Goal: Use online tool/utility: Utilize a website feature to perform a specific function

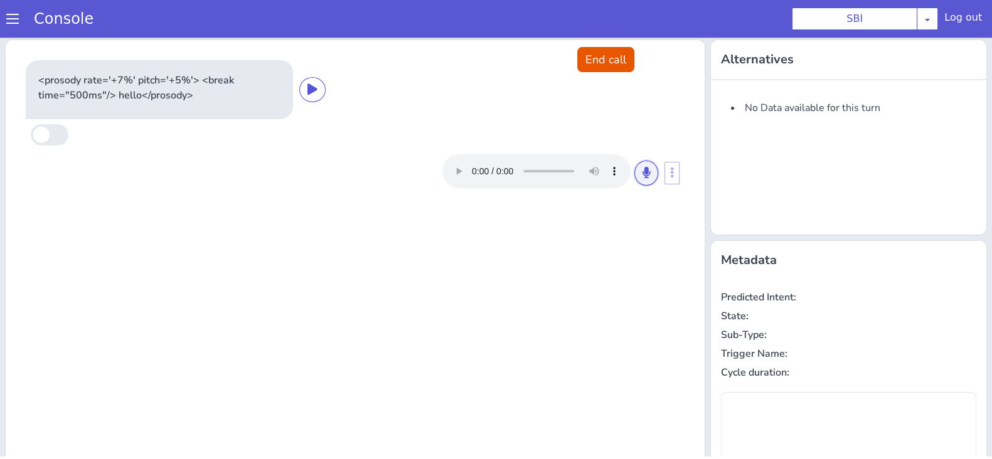
click at [643, 171] on icon at bounding box center [647, 172] width 8 height 11
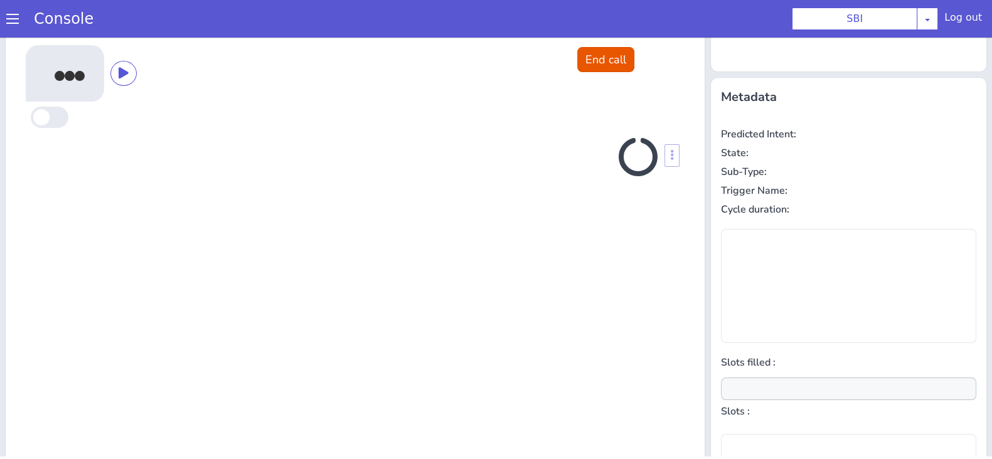
scroll to position [169, 0]
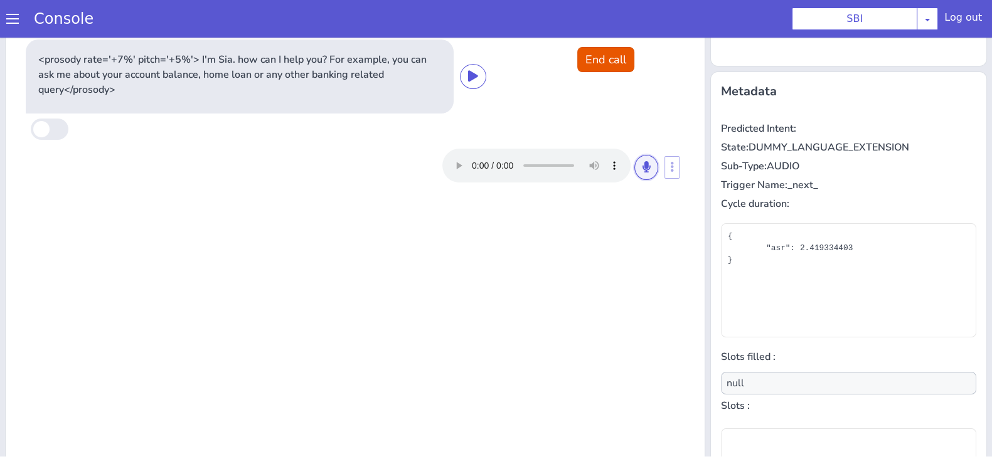
click at [643, 171] on icon at bounding box center [647, 166] width 8 height 11
click at [634, 168] on button at bounding box center [646, 167] width 24 height 25
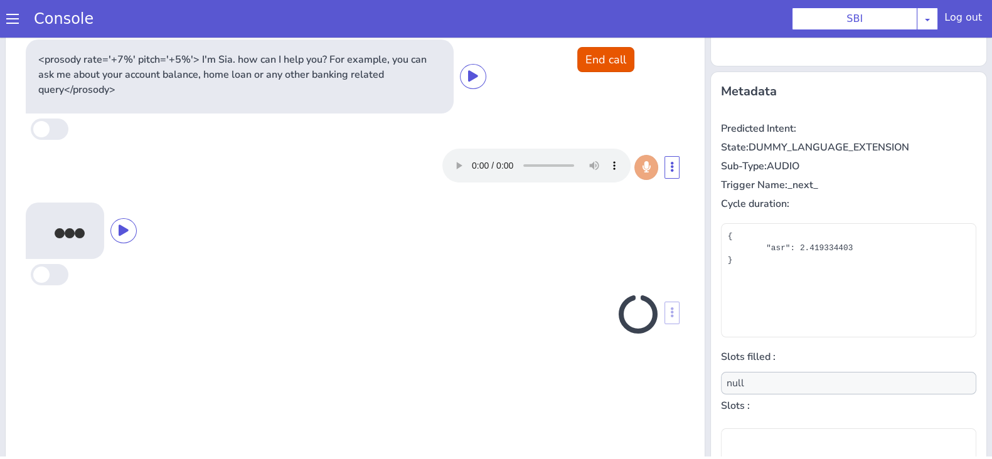
scroll to position [181, 0]
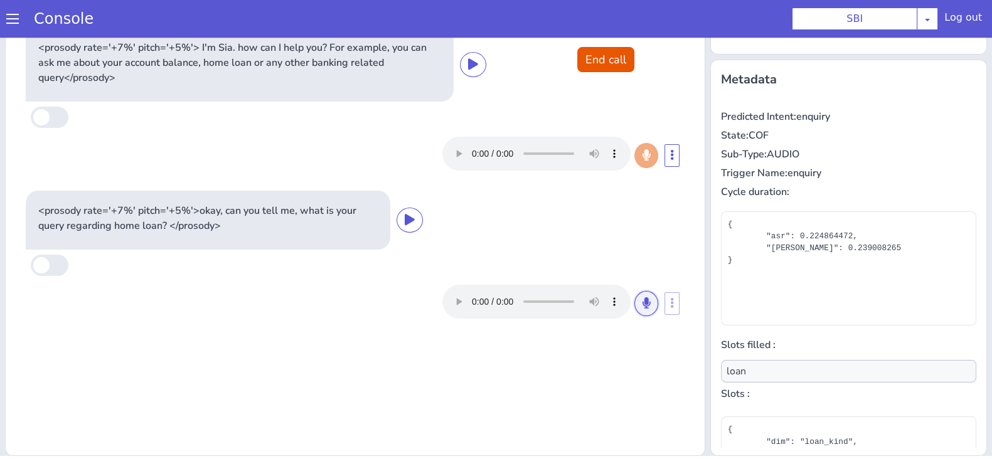
click at [643, 301] on icon at bounding box center [647, 302] width 8 height 11
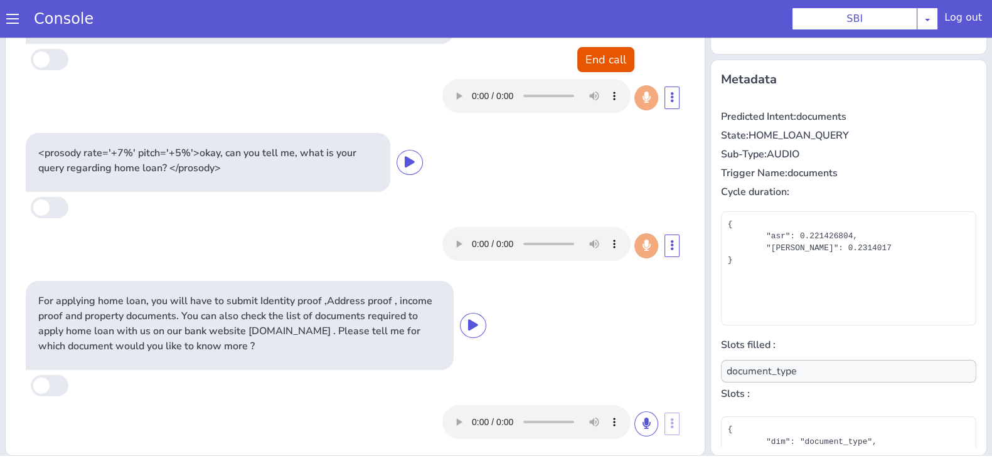
scroll to position [65, 0]
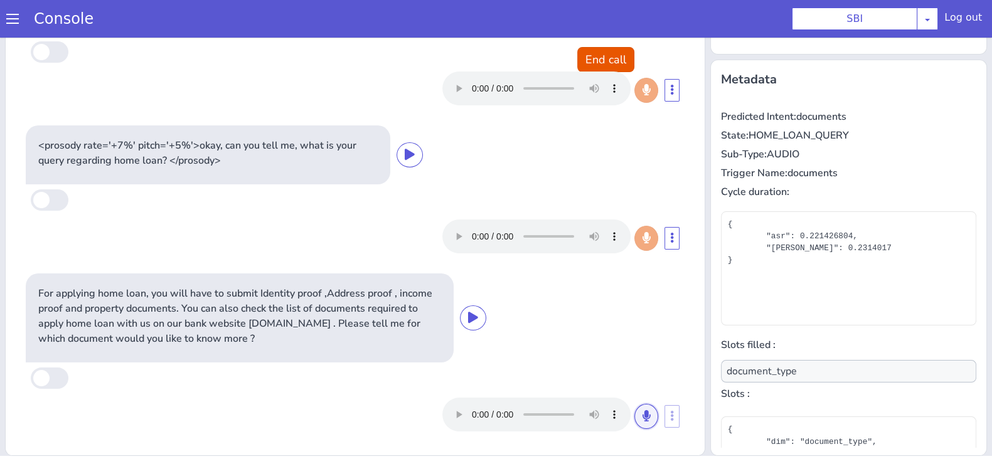
click at [634, 408] on button at bounding box center [646, 416] width 24 height 25
click at [634, 419] on button at bounding box center [646, 416] width 24 height 25
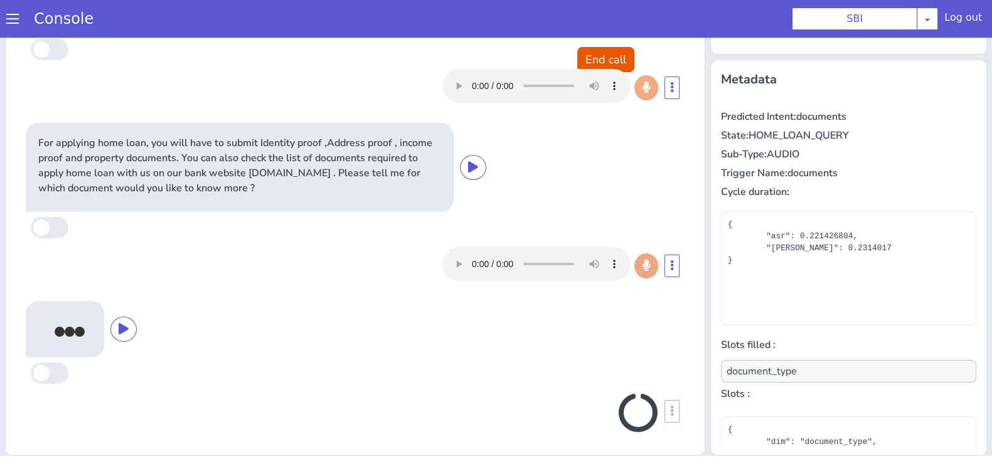
scroll to position [218, 0]
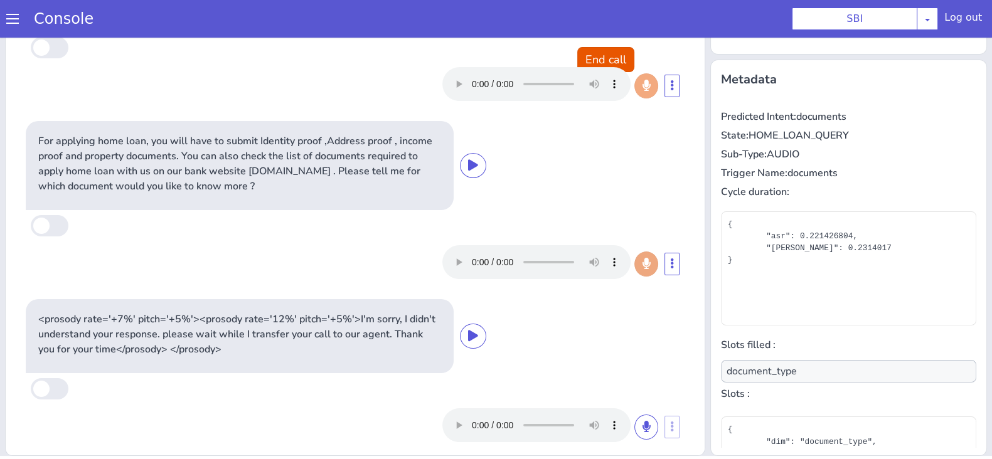
type input "null"
click at [608, 59] on button "End call" at bounding box center [605, 59] width 57 height 25
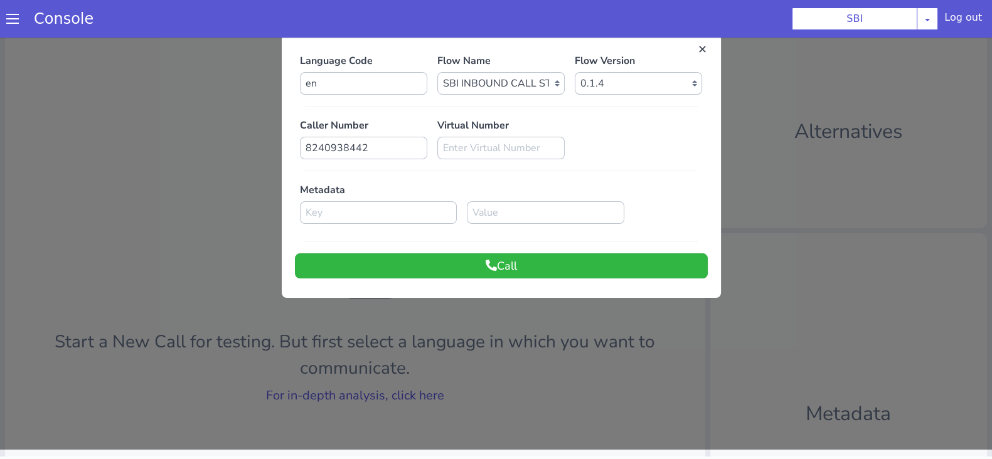
scroll to position [0, 0]
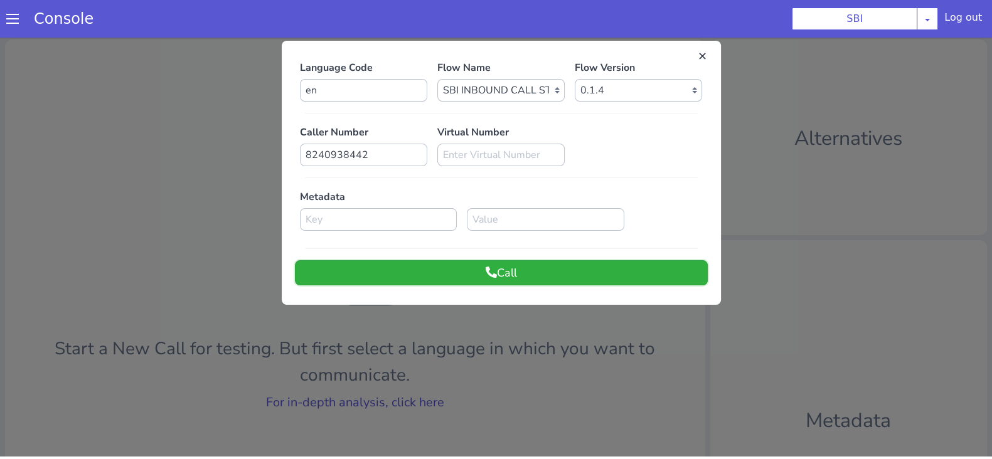
click at [553, 270] on button "Call" at bounding box center [501, 272] width 413 height 25
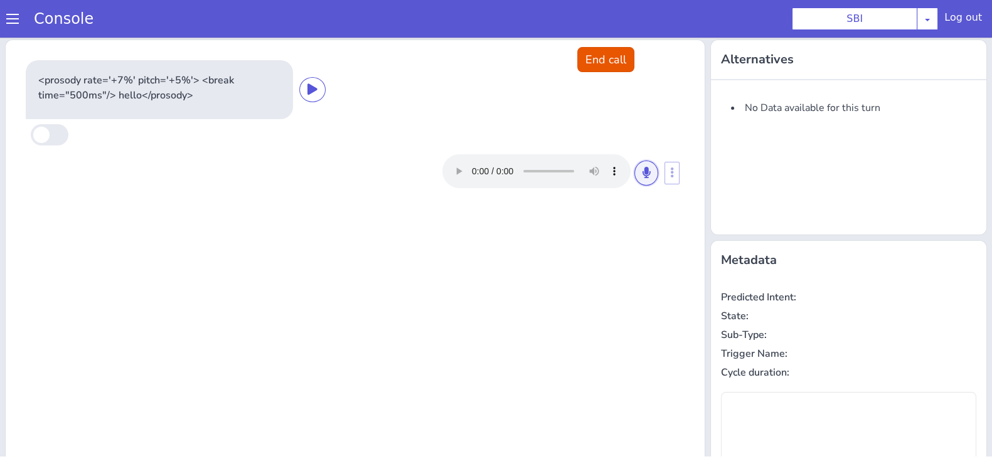
click at [643, 168] on icon at bounding box center [647, 172] width 8 height 11
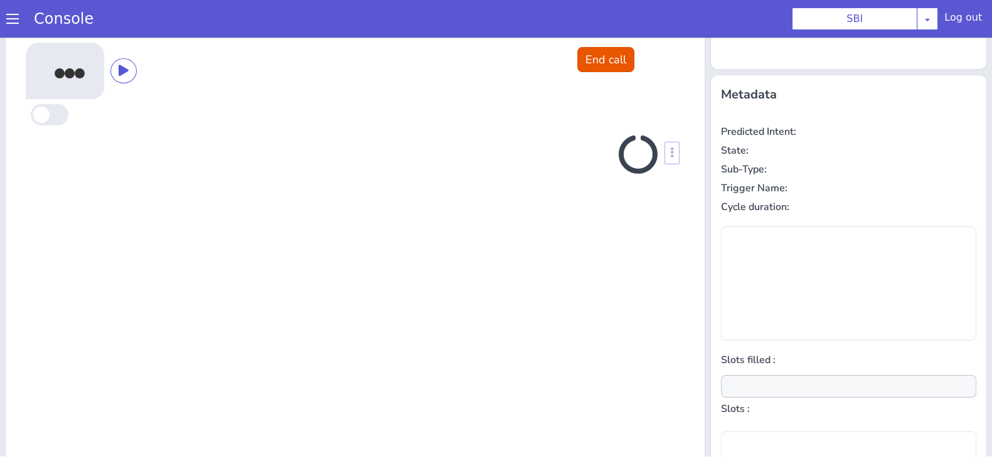
scroll to position [169, 0]
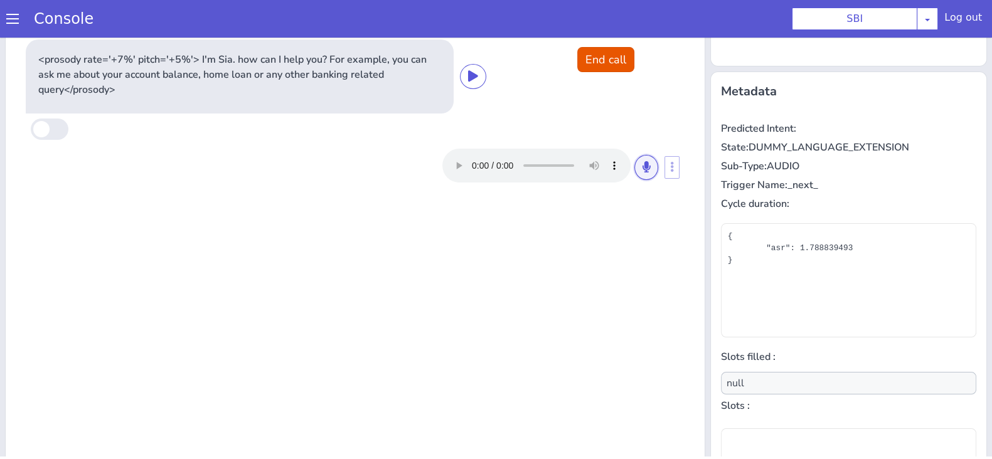
click at [643, 168] on icon at bounding box center [647, 166] width 8 height 11
click at [643, 169] on icon at bounding box center [647, 166] width 8 height 11
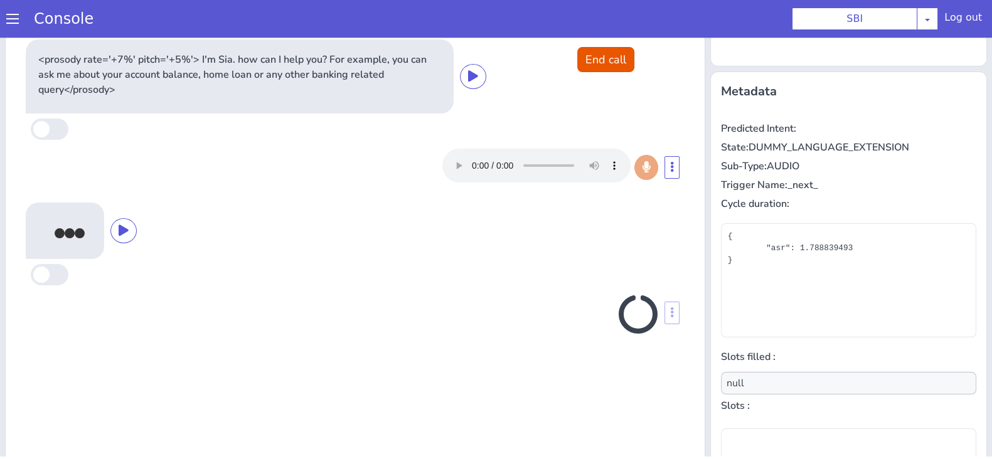
scroll to position [181, 0]
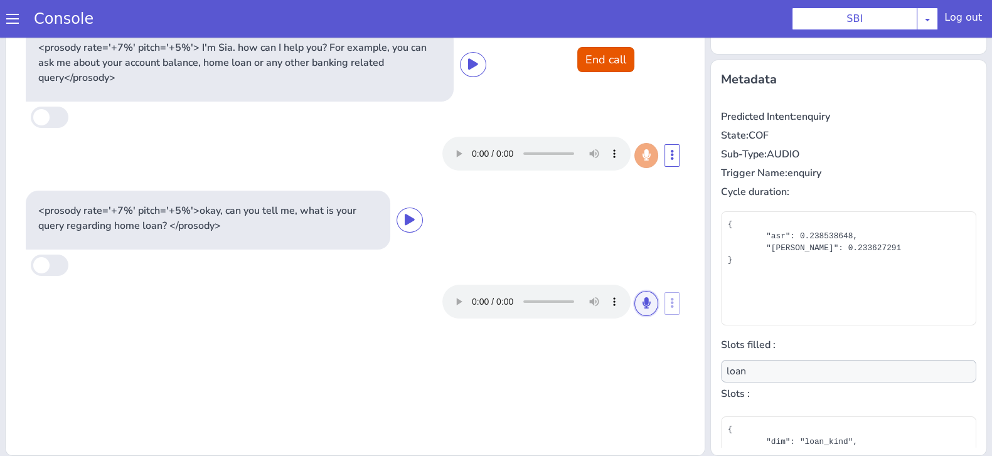
click at [643, 306] on icon at bounding box center [647, 302] width 8 height 11
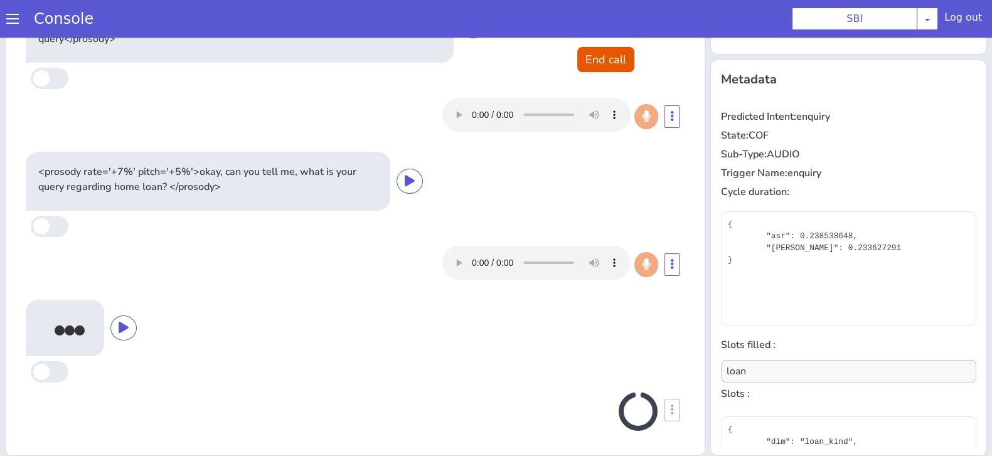
scroll to position [40, 0]
type input "document_type"
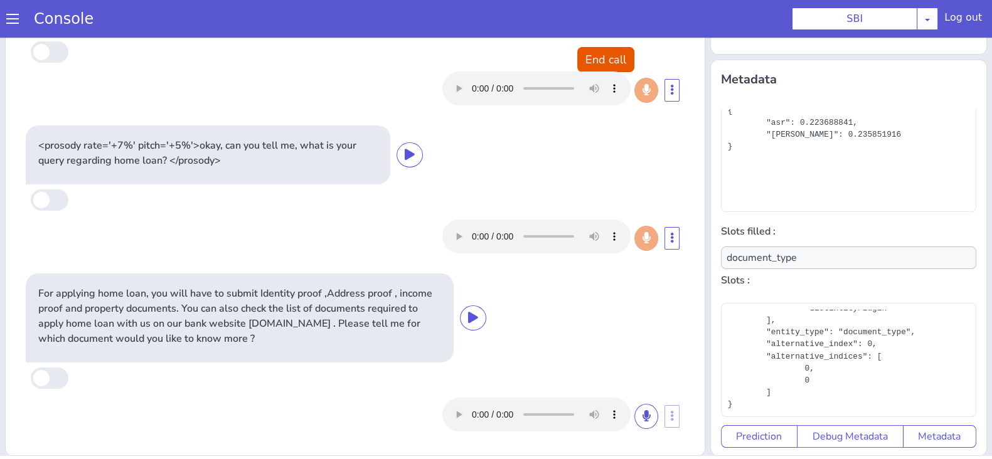
scroll to position [230, 0]
click at [585, 58] on button "End call" at bounding box center [605, 59] width 57 height 25
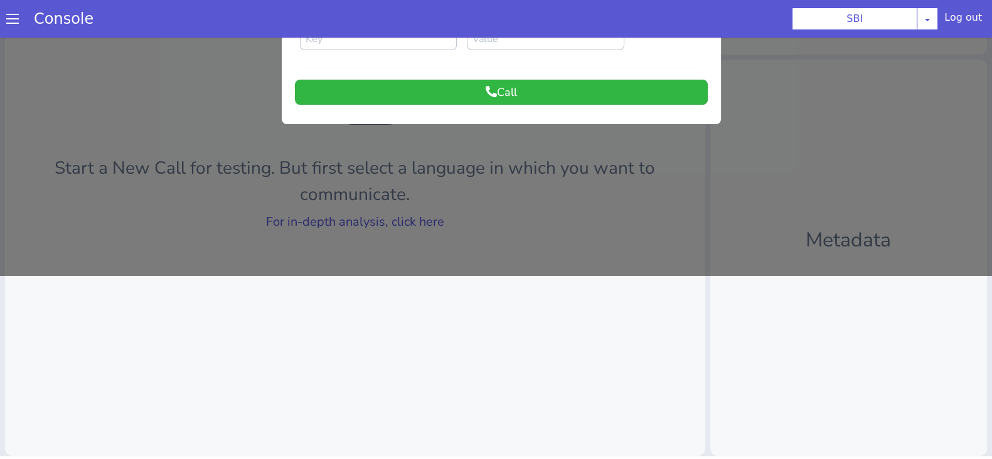
scroll to position [0, 0]
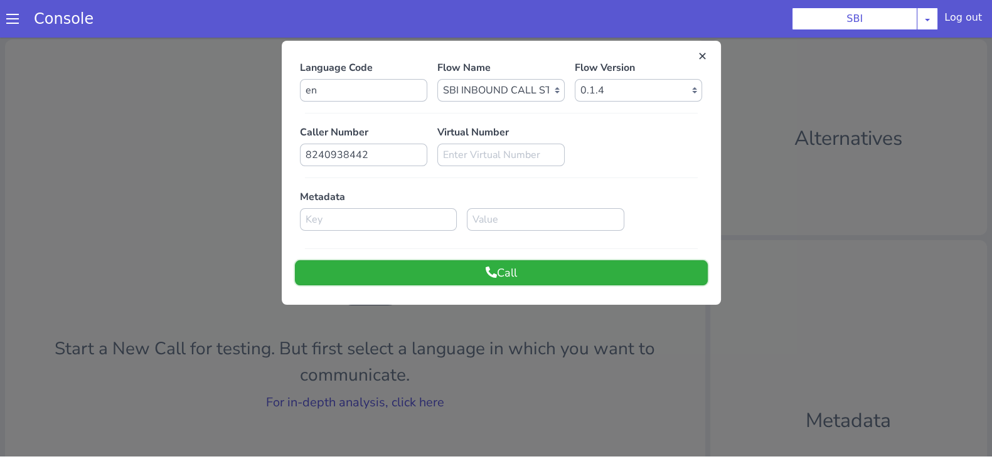
click at [486, 267] on icon at bounding box center [491, 272] width 11 height 11
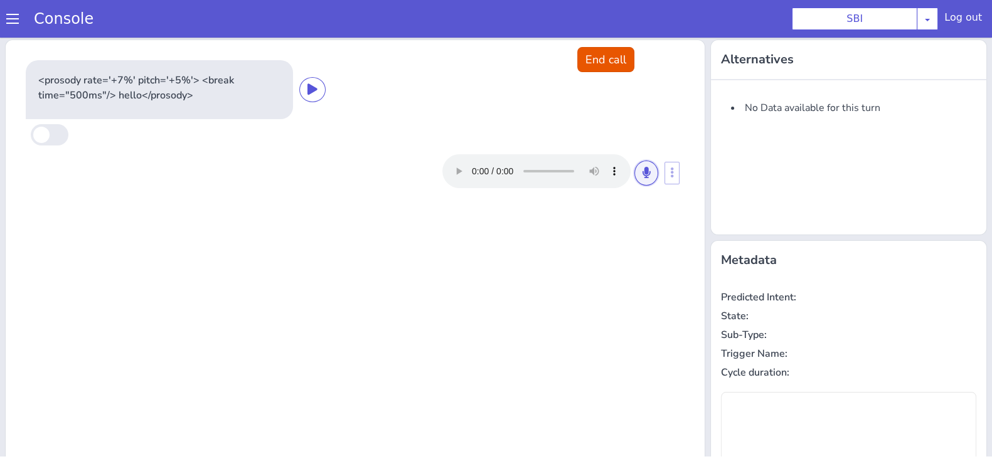
click at [634, 168] on button at bounding box center [646, 173] width 24 height 25
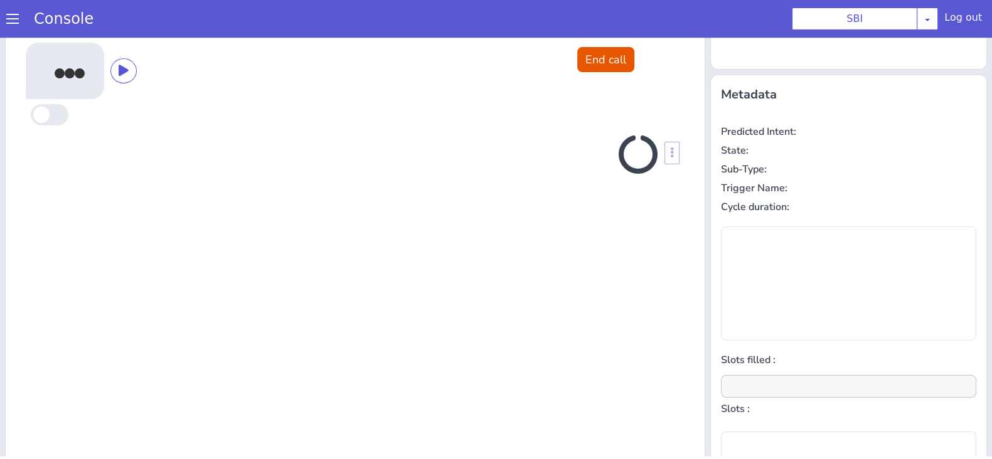
scroll to position [169, 0]
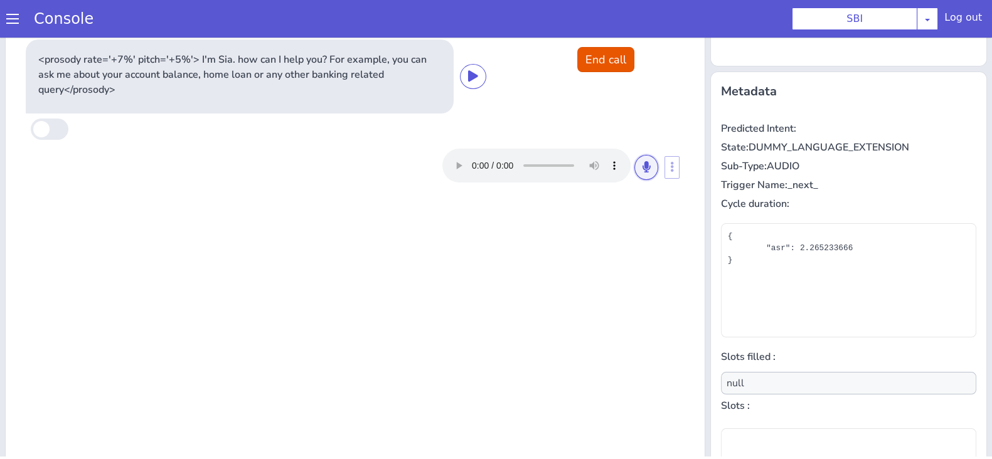
click at [643, 168] on icon at bounding box center [647, 166] width 8 height 11
click at [635, 152] on div at bounding box center [550, 166] width 216 height 34
click at [643, 161] on icon at bounding box center [647, 166] width 8 height 11
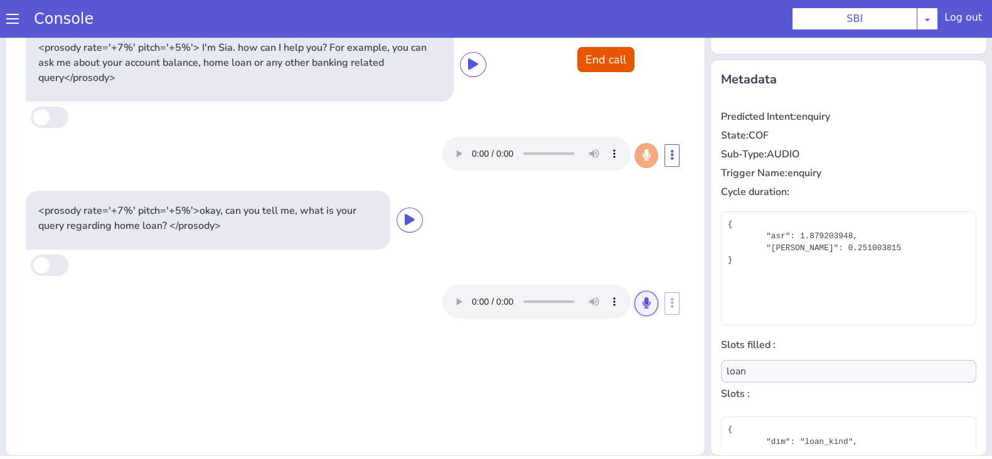
click at [634, 307] on button at bounding box center [646, 303] width 24 height 25
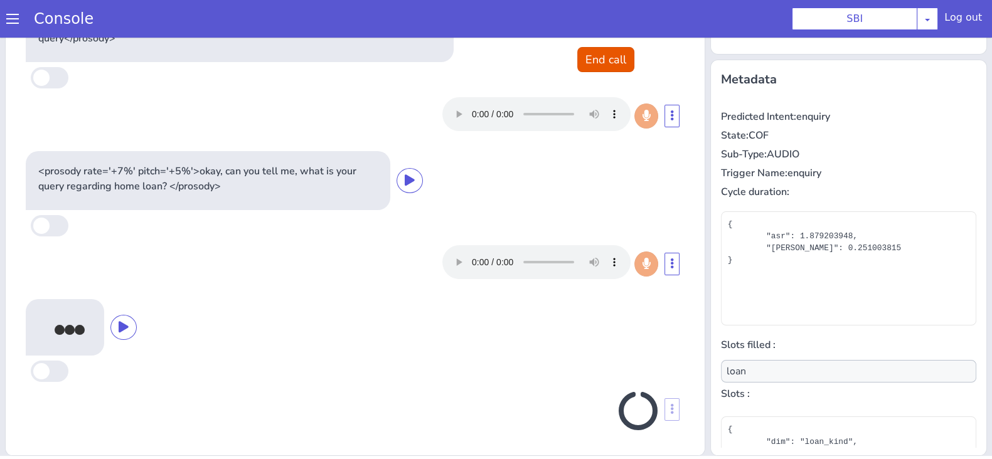
scroll to position [36, 0]
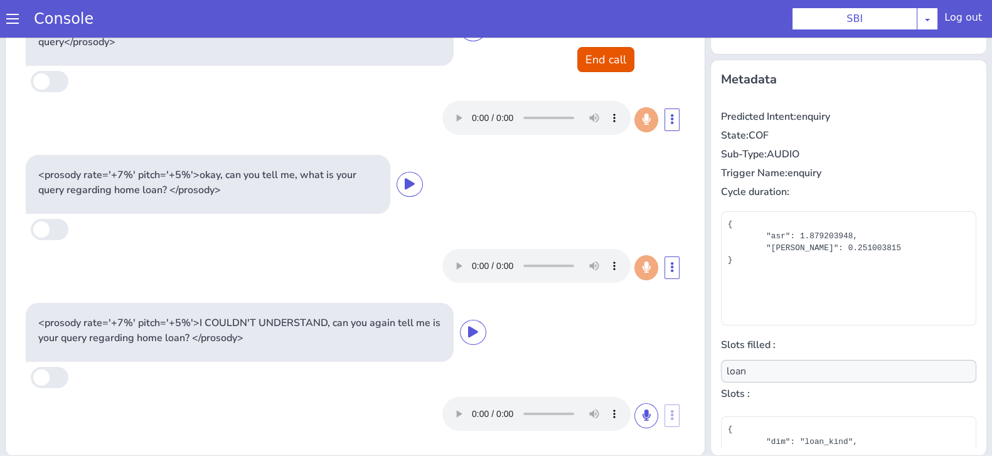
type input "null"
click at [634, 415] on button at bounding box center [646, 415] width 24 height 25
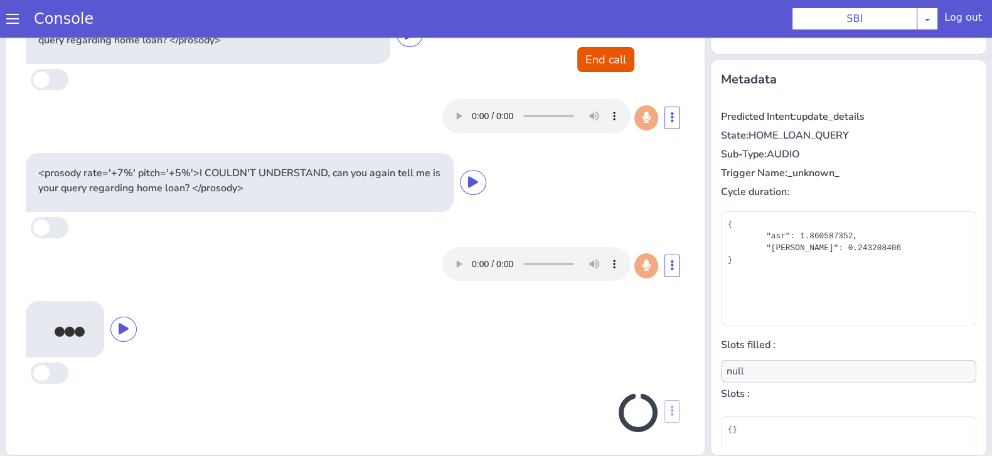
scroll to position [188, 0]
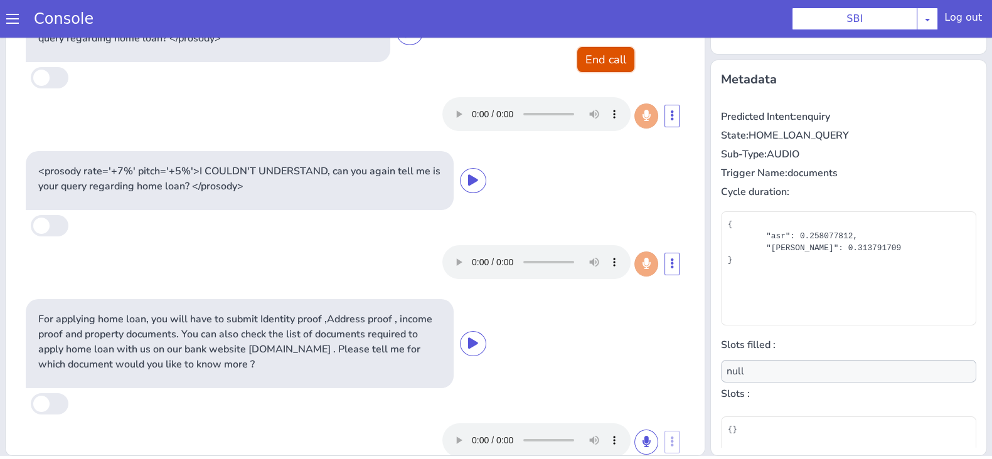
click at [597, 63] on button "End call" at bounding box center [605, 59] width 57 height 25
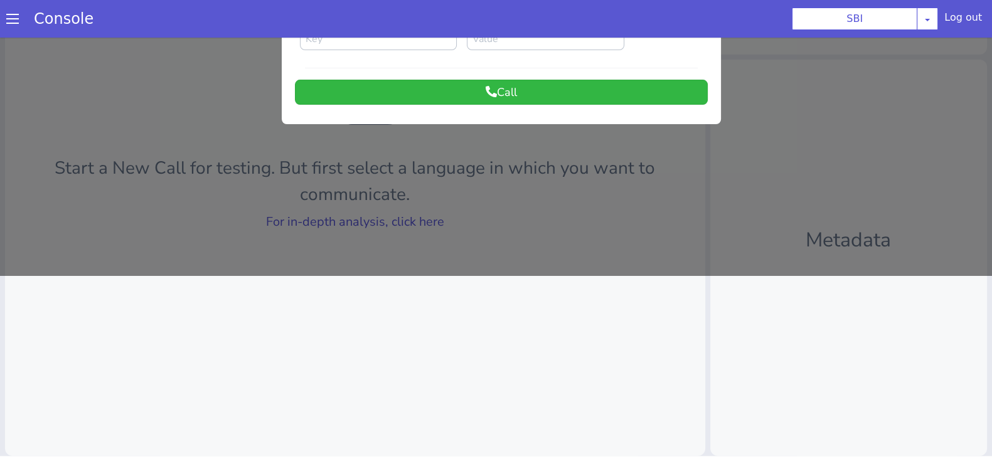
scroll to position [0, 0]
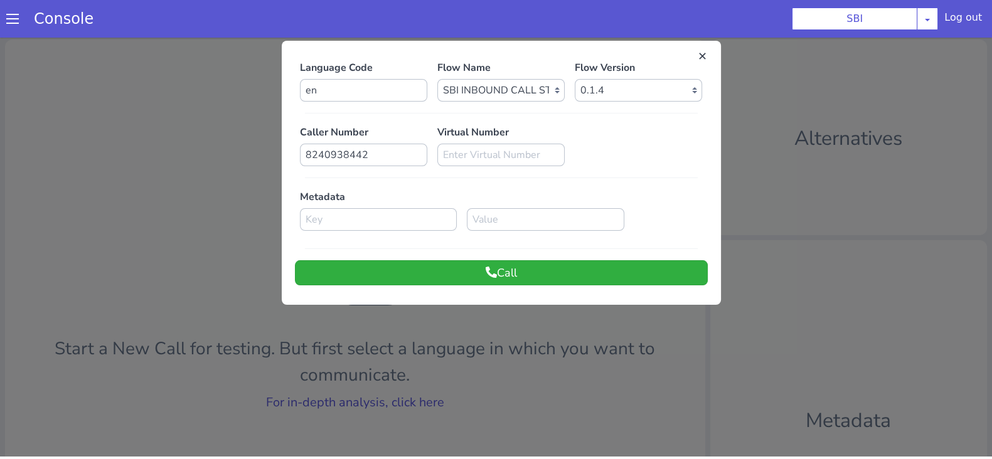
drag, startPoint x: 542, startPoint y: 259, endPoint x: 516, endPoint y: 274, distance: 29.8
click at [516, 274] on div "Language Code en Flow Name Select Flow pre due SBI B0 SBI FARMER BOT English 20…" at bounding box center [501, 172] width 413 height 225
click at [516, 274] on button "Call" at bounding box center [501, 272] width 413 height 25
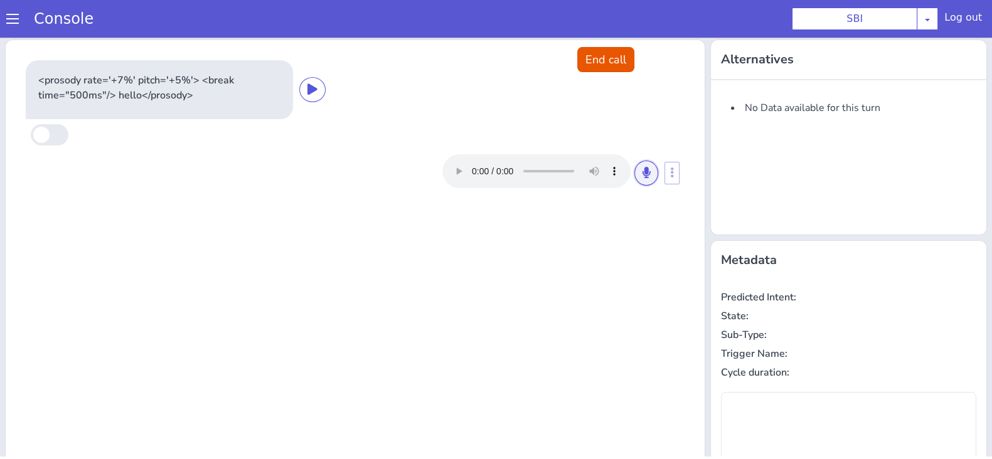
click at [639, 163] on button at bounding box center [646, 173] width 24 height 25
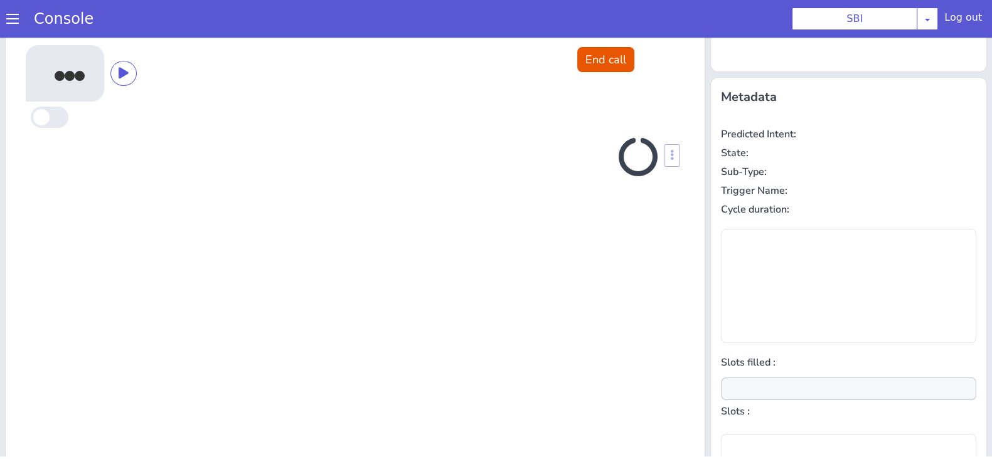
scroll to position [169, 0]
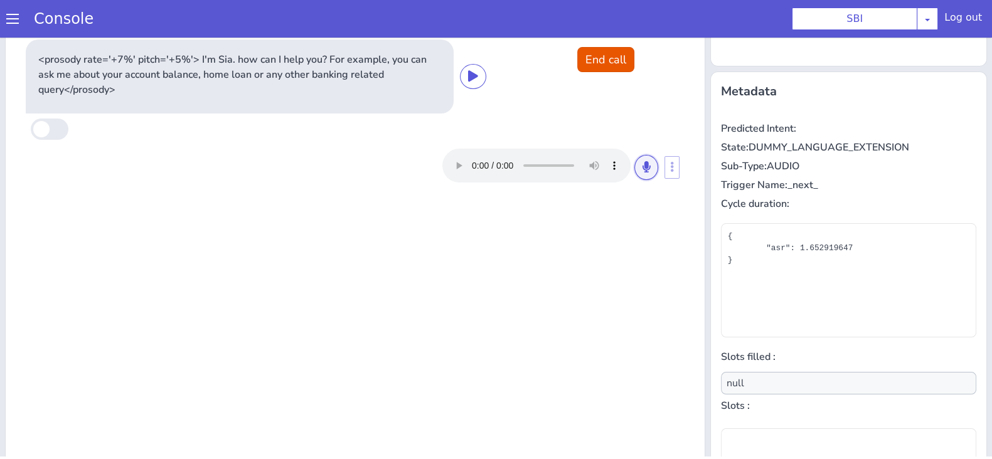
click at [643, 163] on icon at bounding box center [647, 166] width 8 height 11
click at [646, 165] on button at bounding box center [646, 167] width 24 height 25
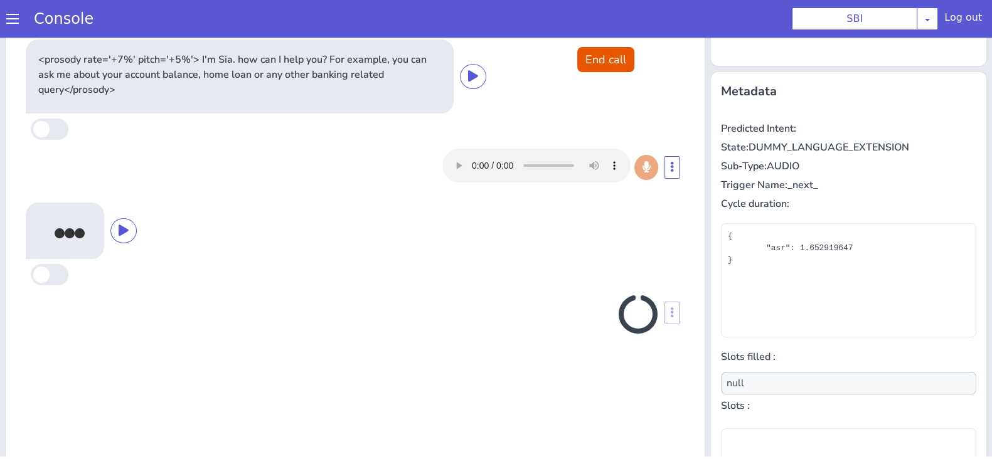
scroll to position [181, 0]
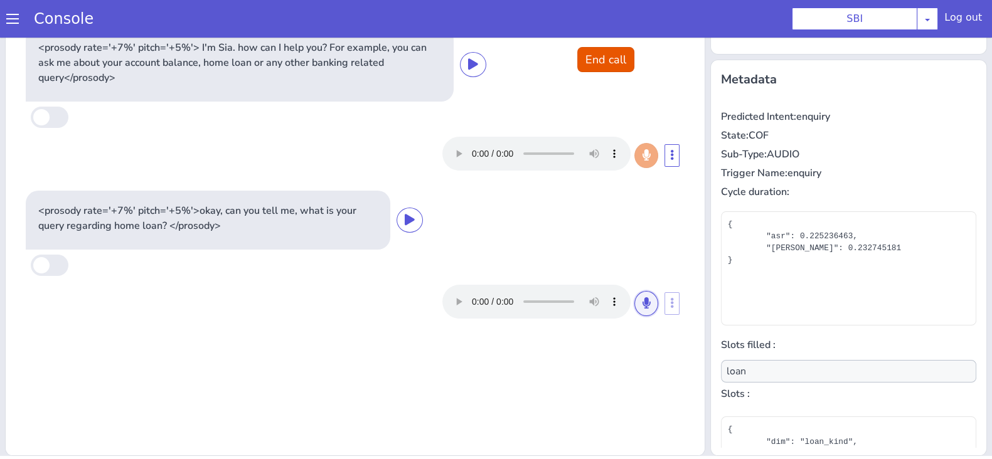
click at [643, 307] on icon at bounding box center [647, 302] width 8 height 11
click at [643, 297] on icon at bounding box center [647, 302] width 8 height 11
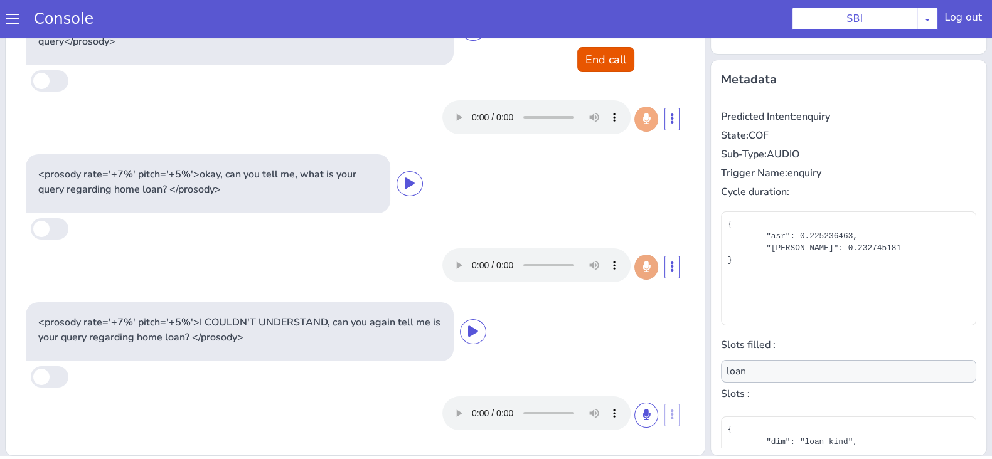
scroll to position [36, 0]
click at [634, 412] on button at bounding box center [646, 415] width 24 height 25
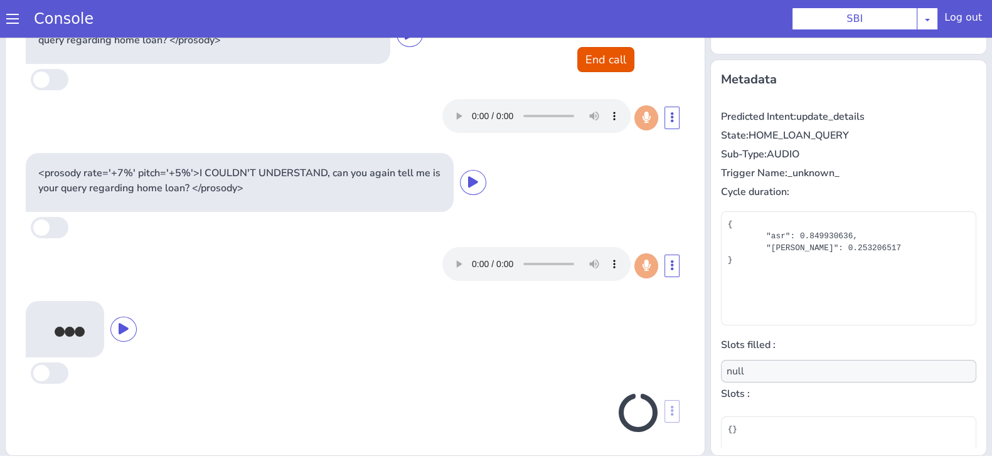
scroll to position [188, 0]
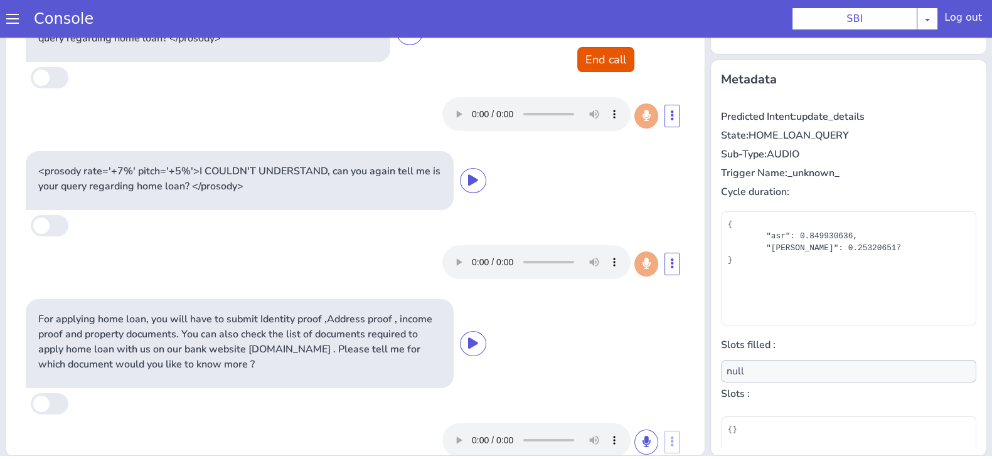
type input "document_type"
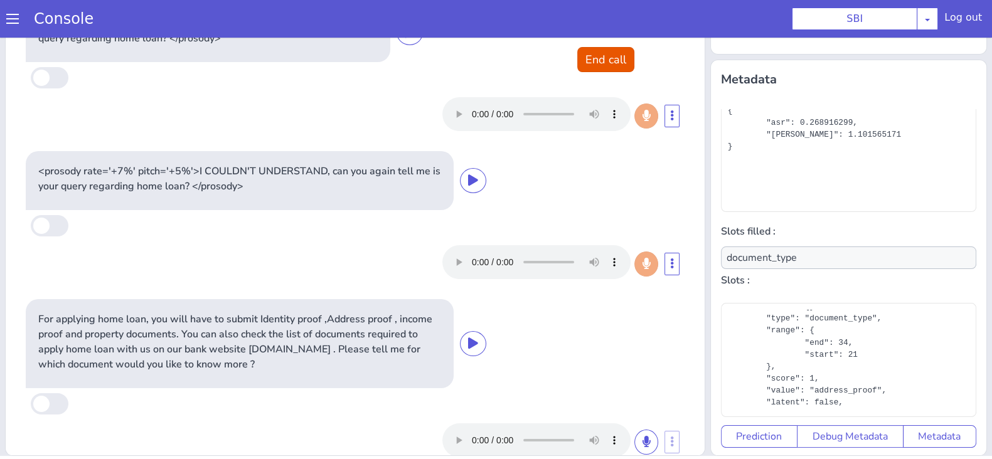
scroll to position [77, 0]
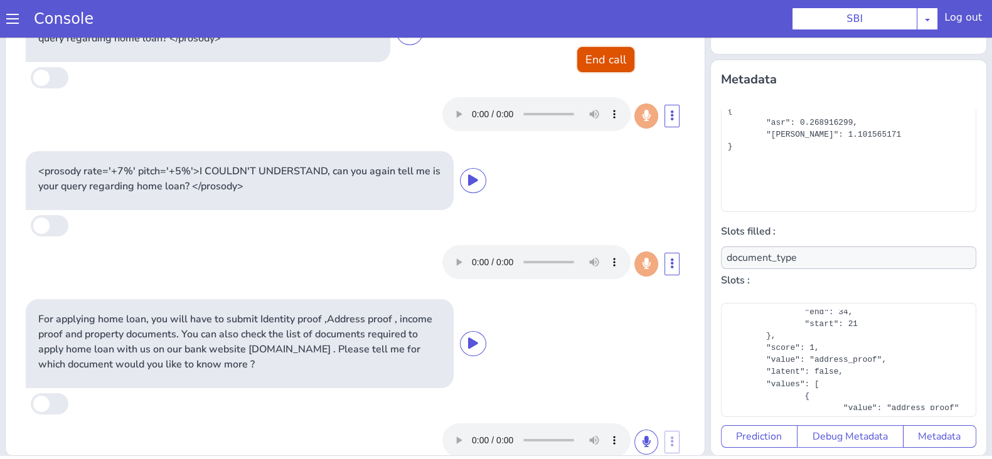
click at [596, 61] on button "End call" at bounding box center [605, 59] width 57 height 25
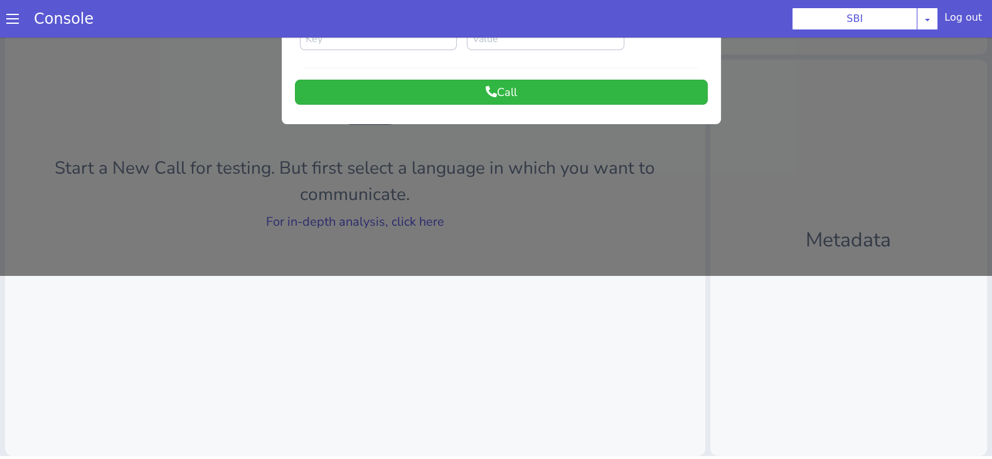
scroll to position [0, 0]
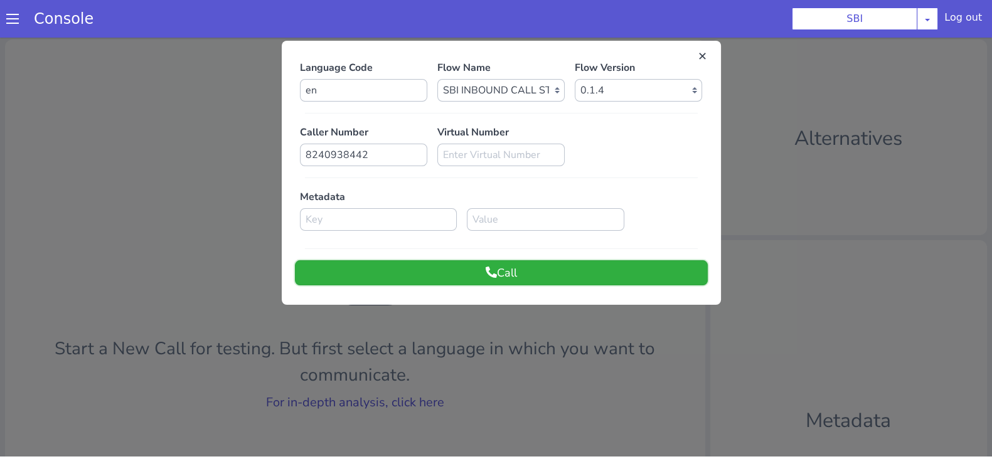
click at [529, 267] on button "Call" at bounding box center [501, 272] width 413 height 25
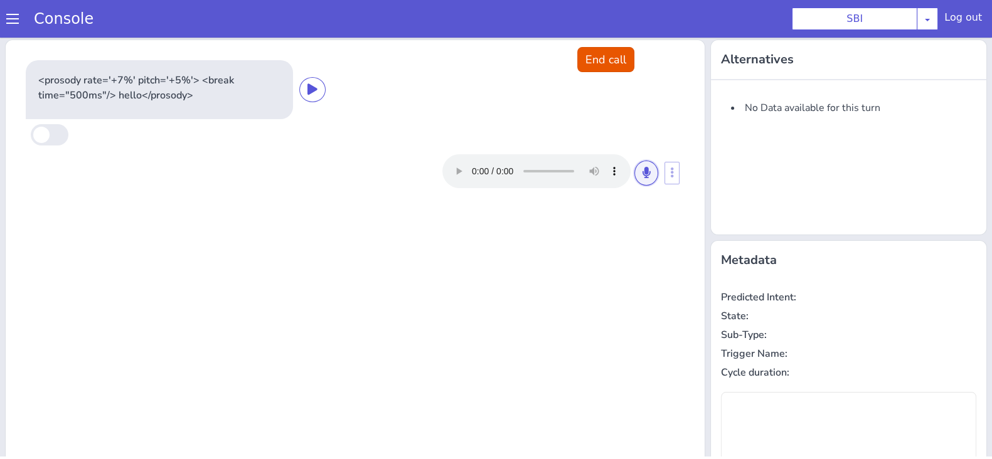
click at [643, 174] on icon at bounding box center [647, 172] width 8 height 11
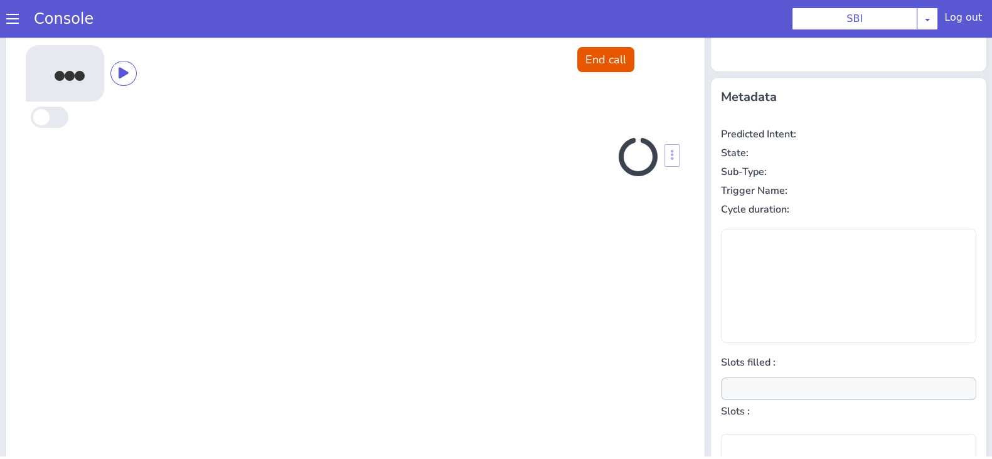
scroll to position [169, 0]
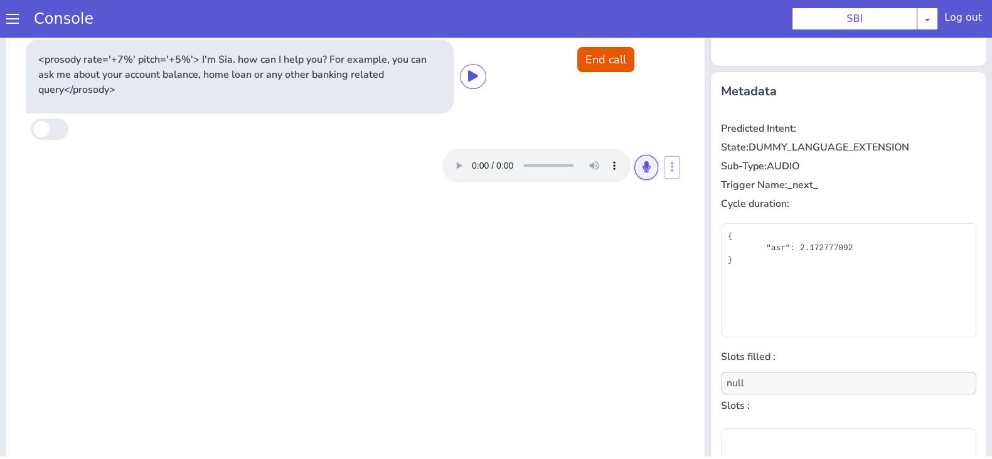
click at [637, 174] on button at bounding box center [646, 167] width 24 height 25
click at [643, 161] on icon at bounding box center [647, 166] width 8 height 11
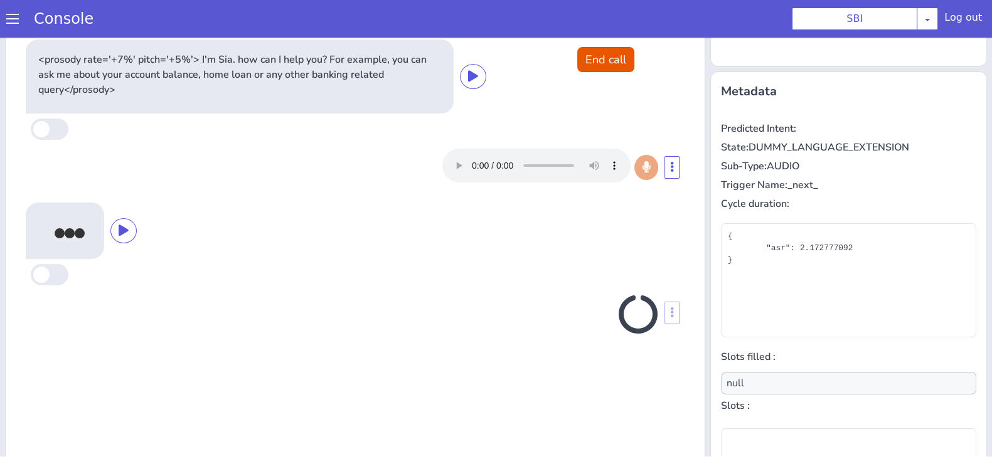
scroll to position [181, 0]
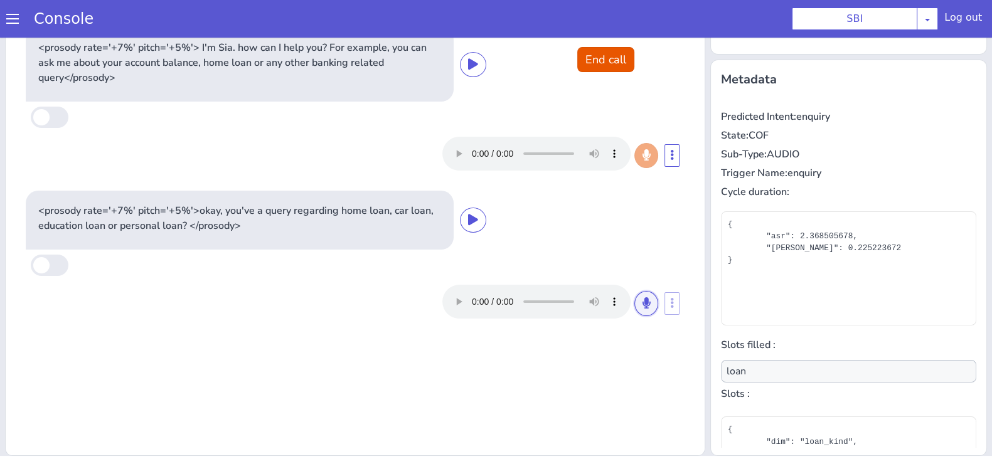
click at [643, 312] on button at bounding box center [646, 303] width 24 height 25
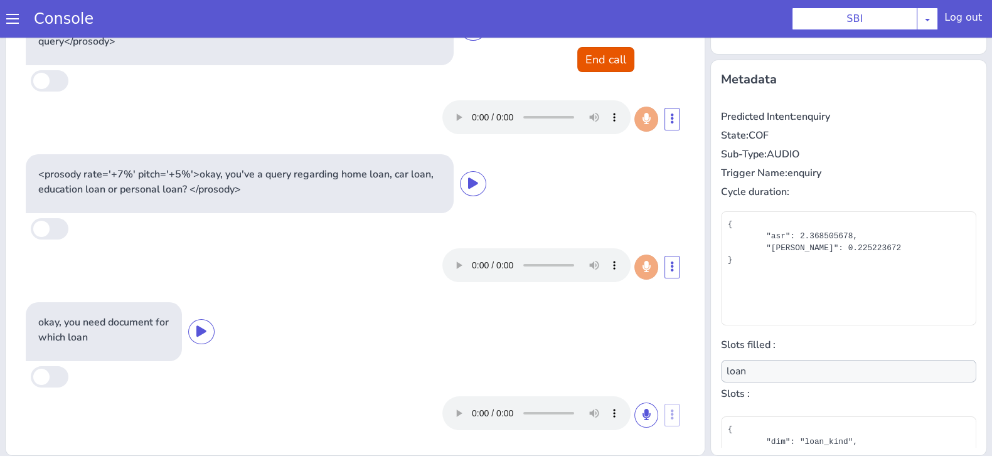
scroll to position [36, 0]
type input "document_type"
click at [606, 63] on button "End call" at bounding box center [605, 59] width 57 height 25
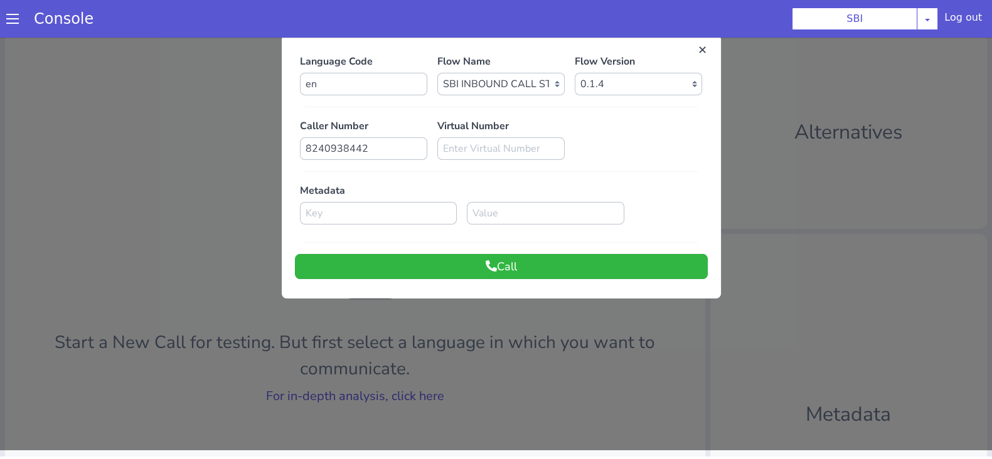
scroll to position [0, 0]
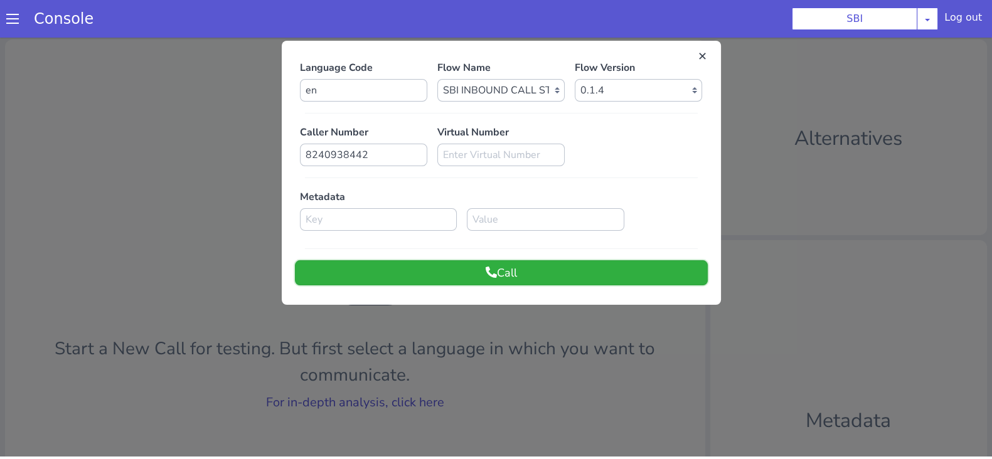
click at [520, 280] on button "Call" at bounding box center [501, 272] width 413 height 25
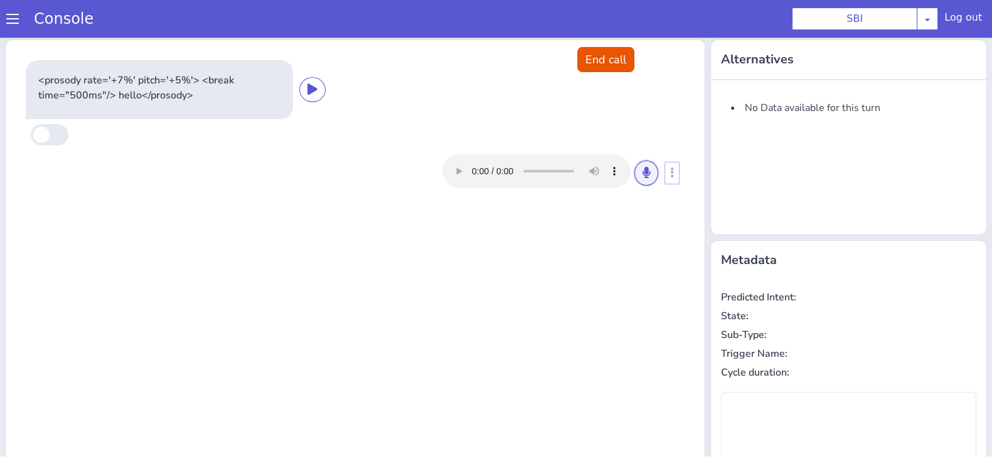
click at [643, 175] on icon at bounding box center [647, 172] width 8 height 11
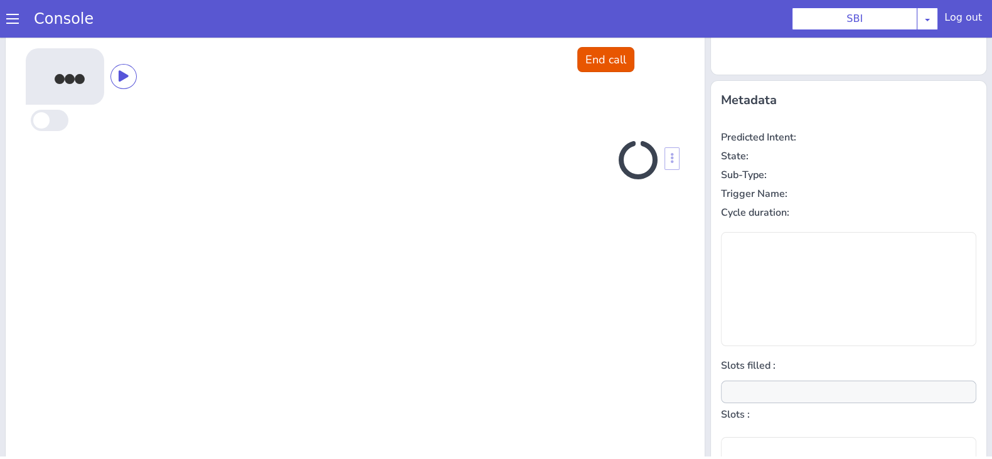
scroll to position [169, 0]
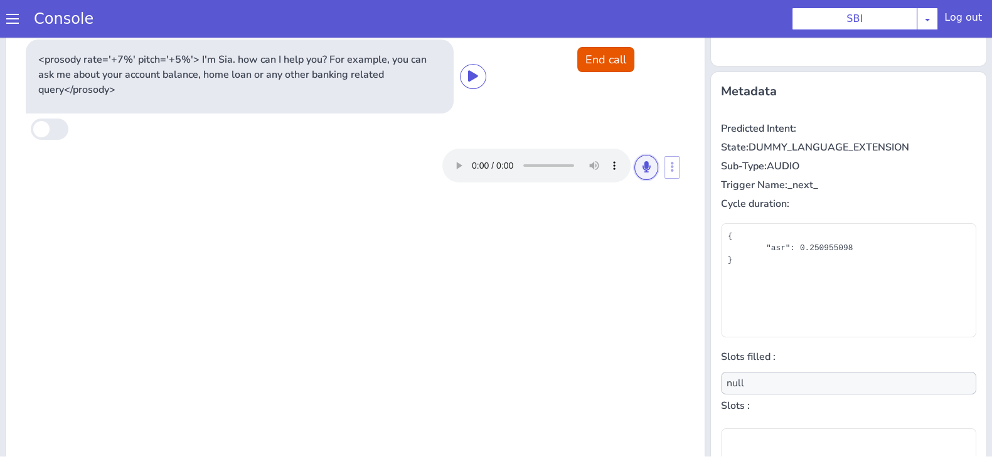
click at [634, 175] on button at bounding box center [646, 167] width 24 height 25
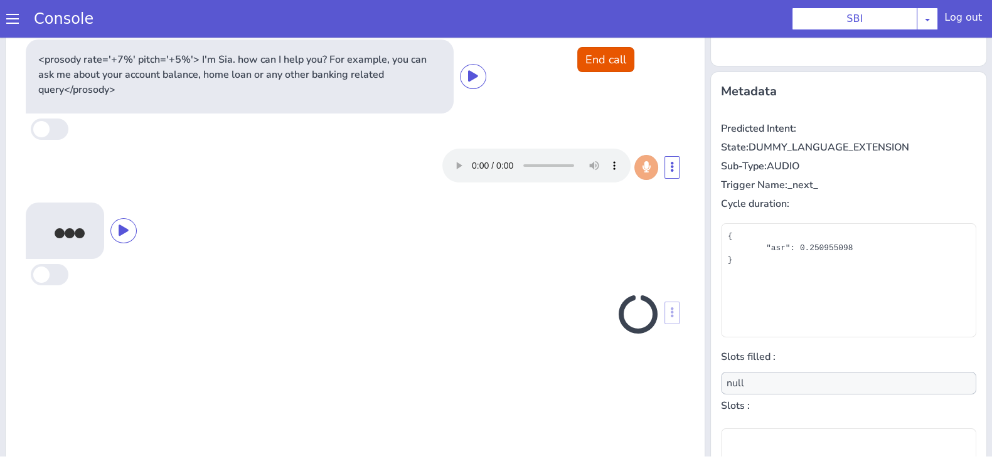
scroll to position [181, 0]
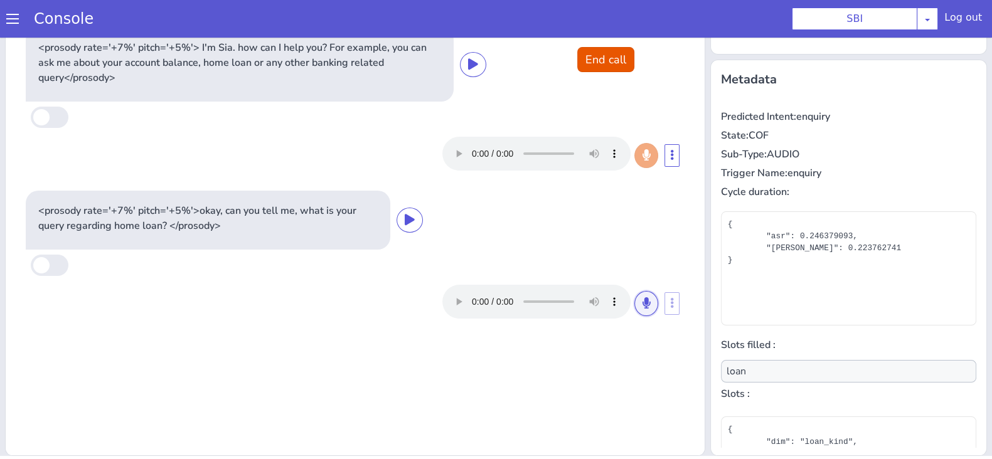
click at [634, 293] on button at bounding box center [646, 303] width 24 height 25
click at [634, 299] on button at bounding box center [646, 303] width 24 height 25
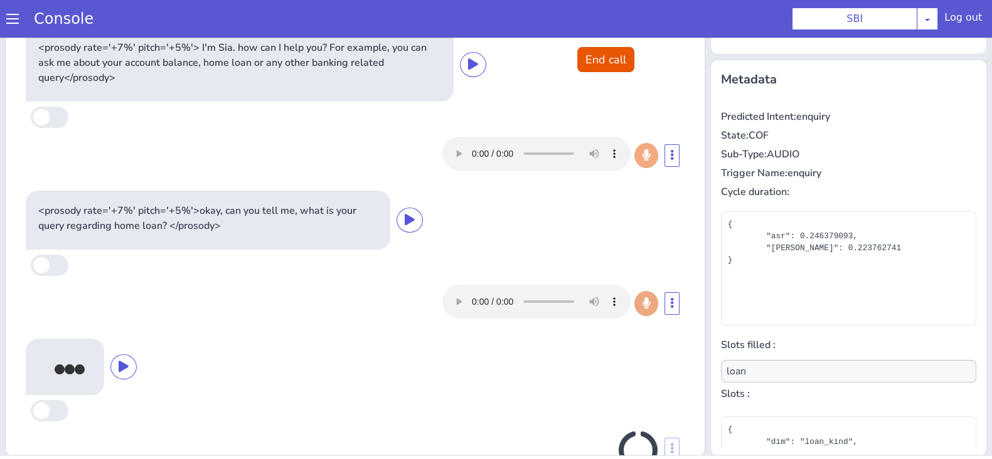
scroll to position [40, 0]
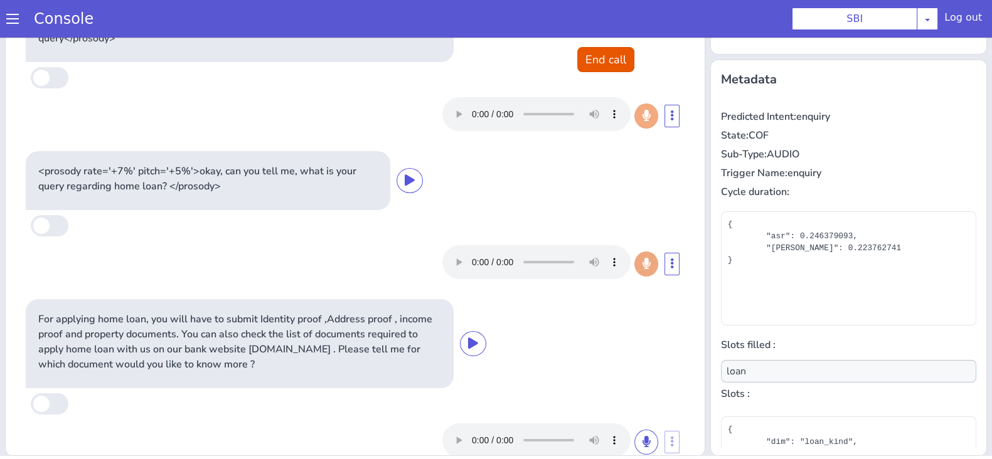
type input "document_type"
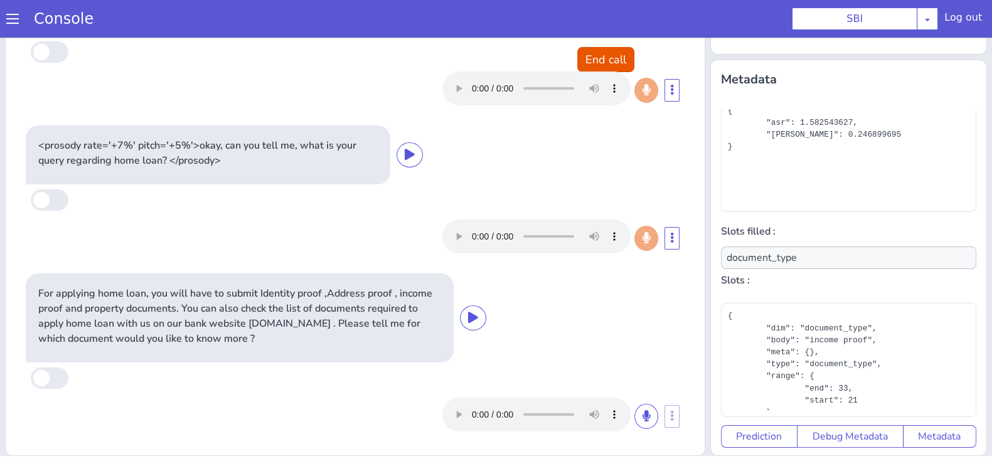
scroll to position [77, 0]
click at [608, 55] on button "End call" at bounding box center [605, 59] width 57 height 25
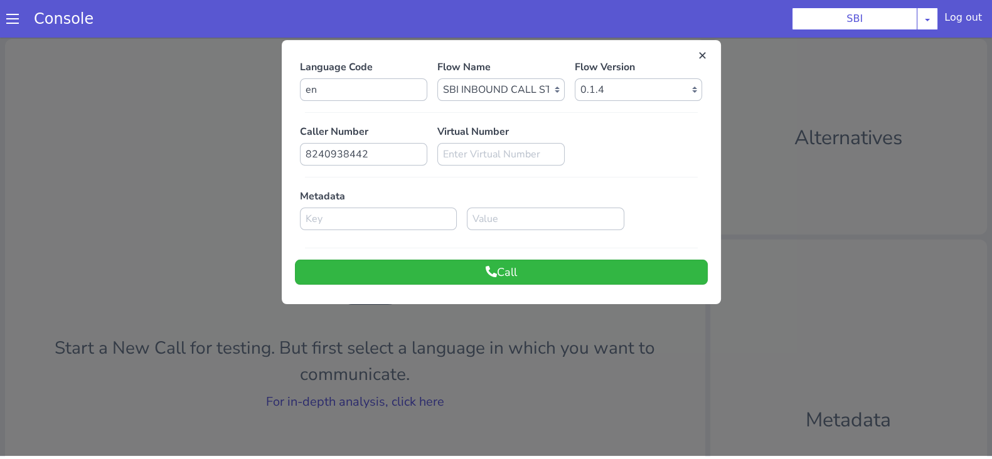
scroll to position [0, 0]
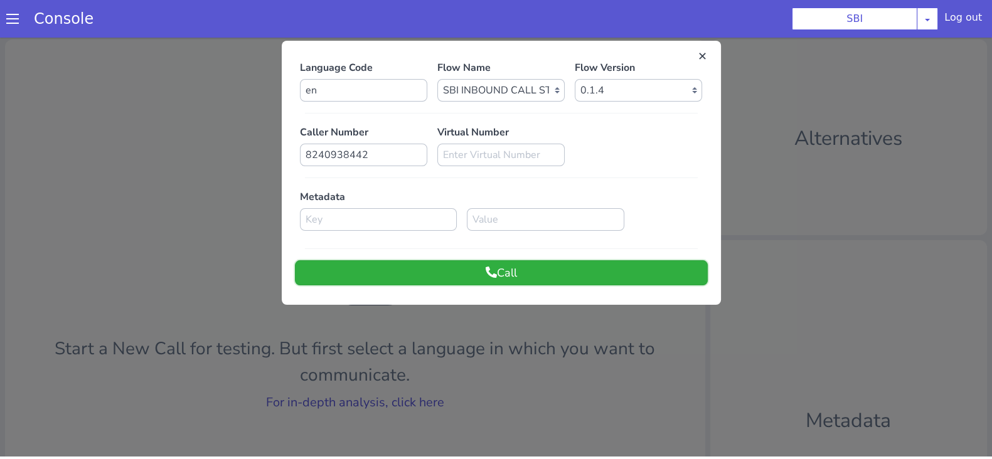
click at [520, 272] on button "Call" at bounding box center [501, 272] width 413 height 25
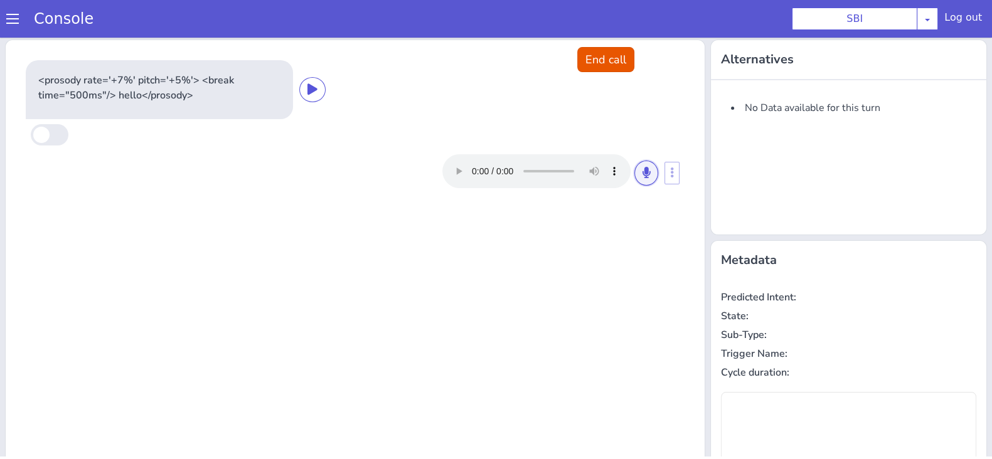
click at [634, 168] on button at bounding box center [646, 173] width 24 height 25
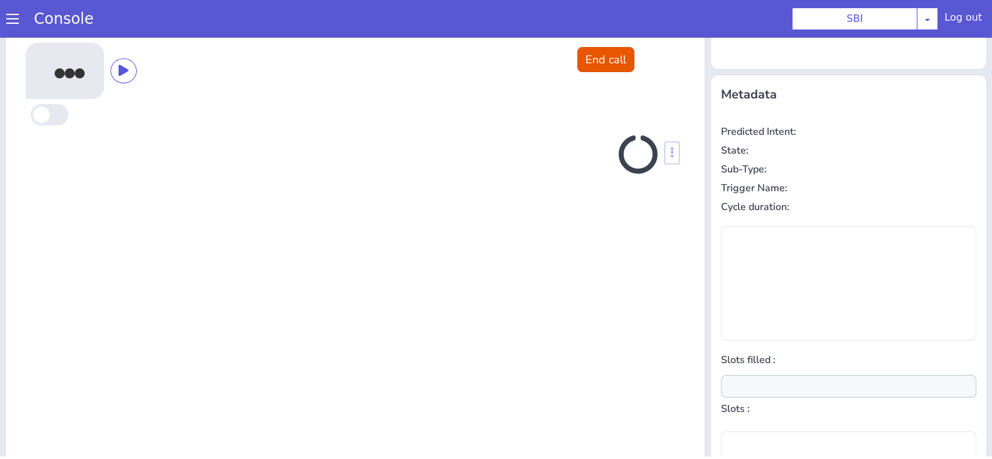
scroll to position [169, 0]
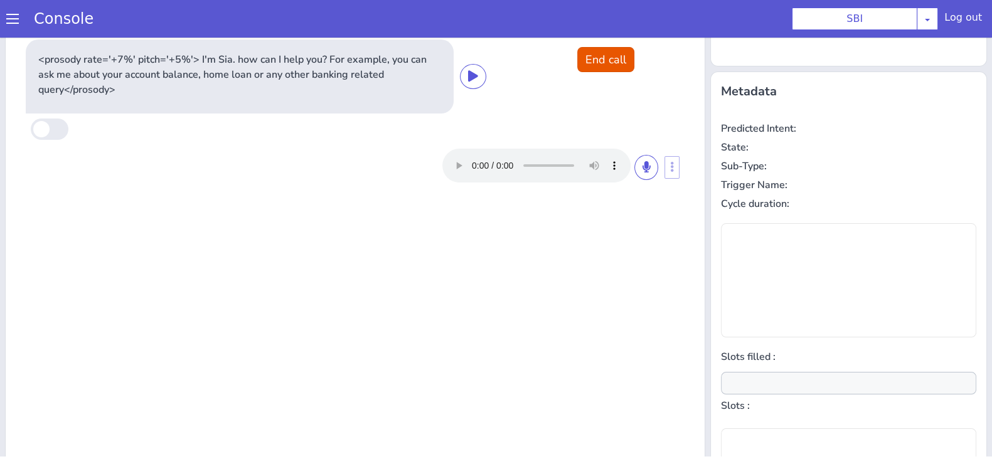
type input "null"
click at [634, 168] on button at bounding box center [646, 167] width 24 height 25
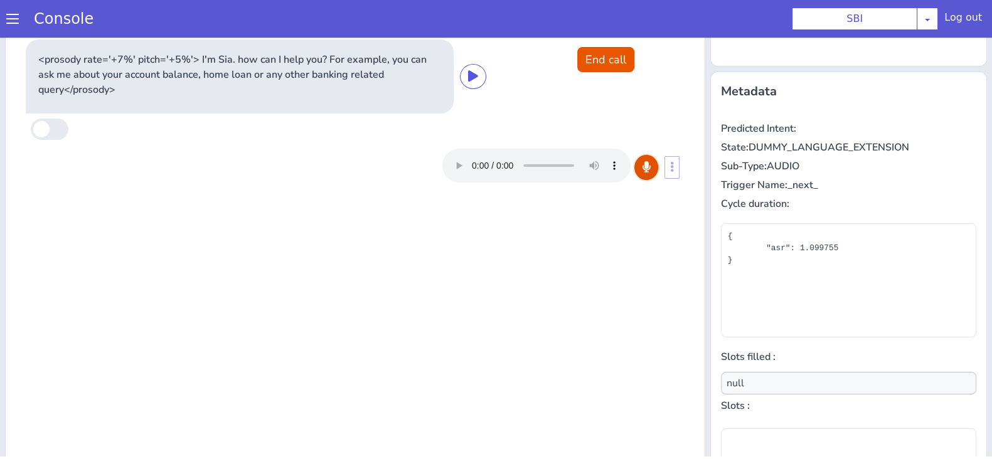
click at [643, 168] on icon at bounding box center [647, 166] width 8 height 11
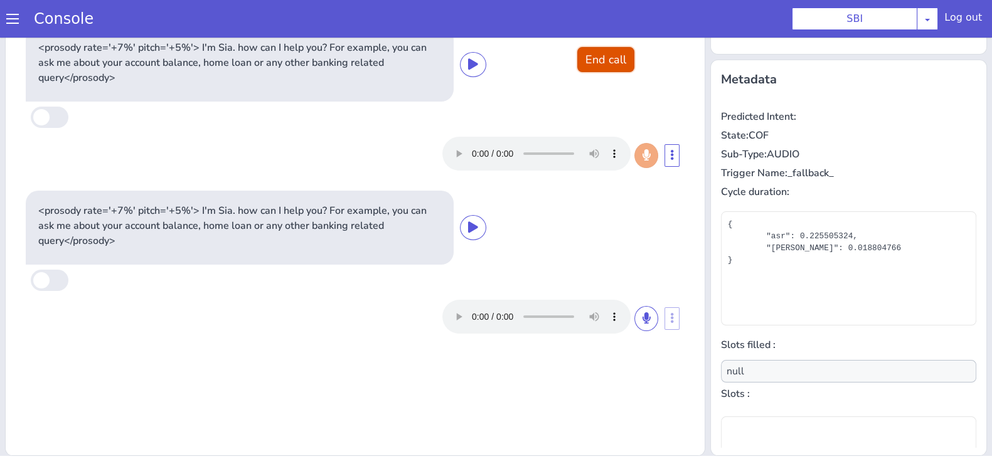
click at [593, 55] on button "End call" at bounding box center [605, 59] width 57 height 25
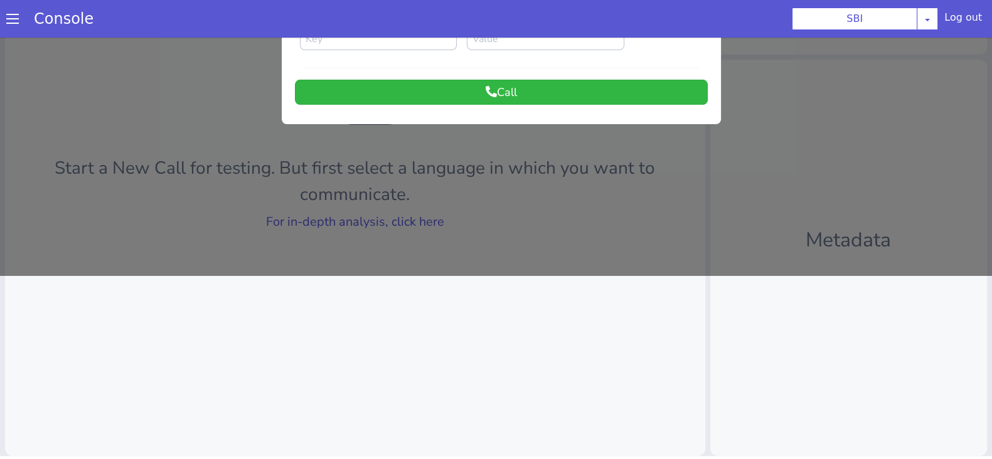
scroll to position [0, 0]
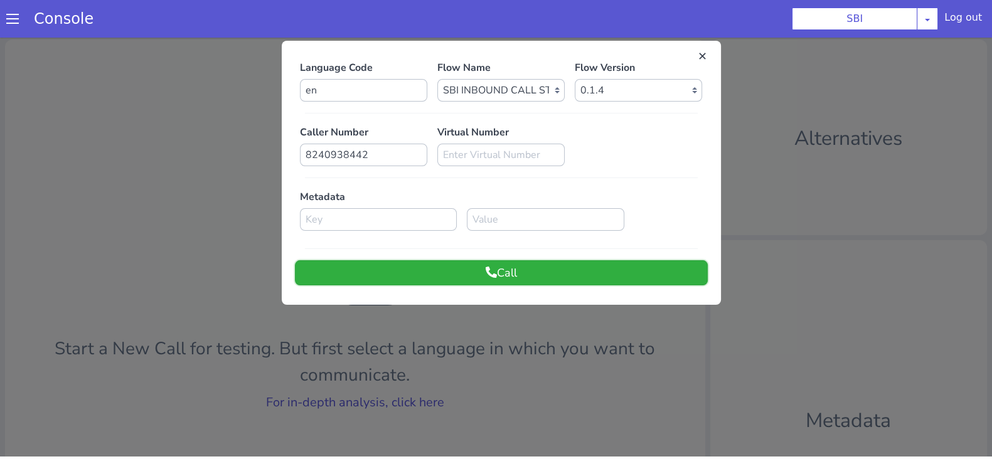
click at [637, 268] on button "Call" at bounding box center [501, 272] width 413 height 25
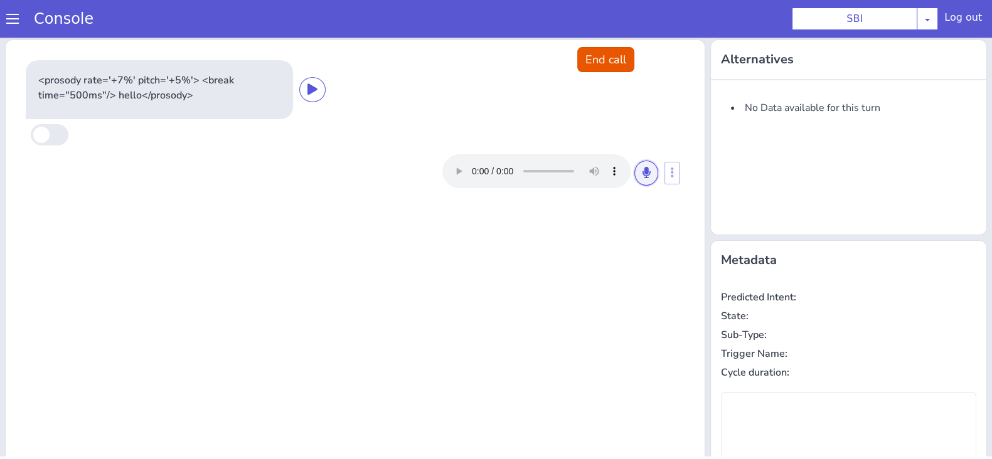
click at [643, 168] on icon at bounding box center [647, 172] width 8 height 11
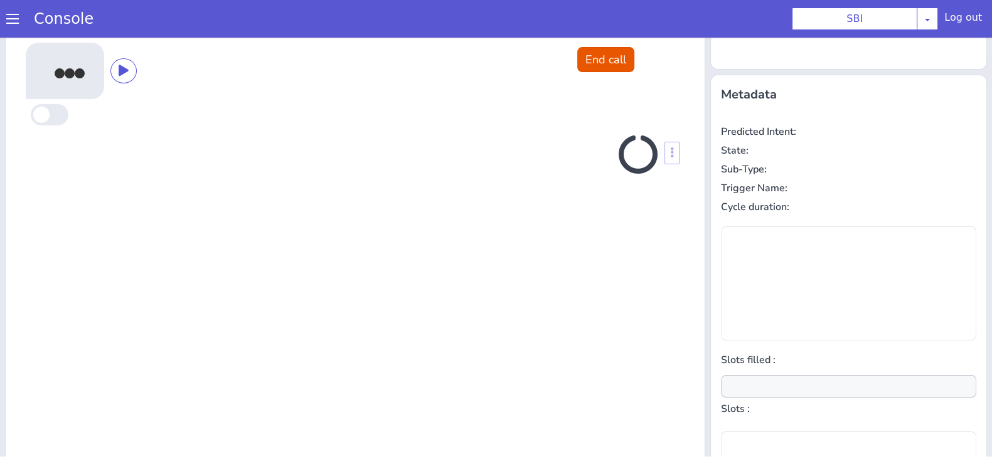
scroll to position [169, 0]
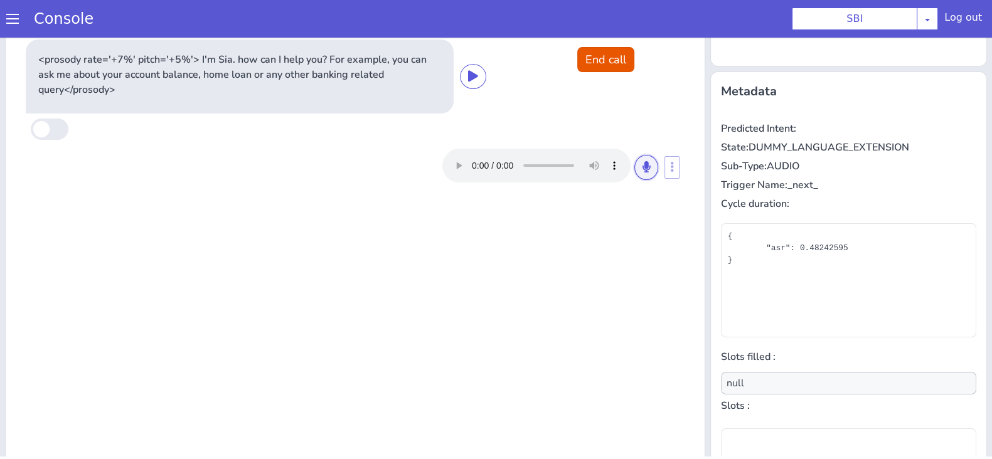
click at [643, 171] on icon at bounding box center [647, 166] width 8 height 11
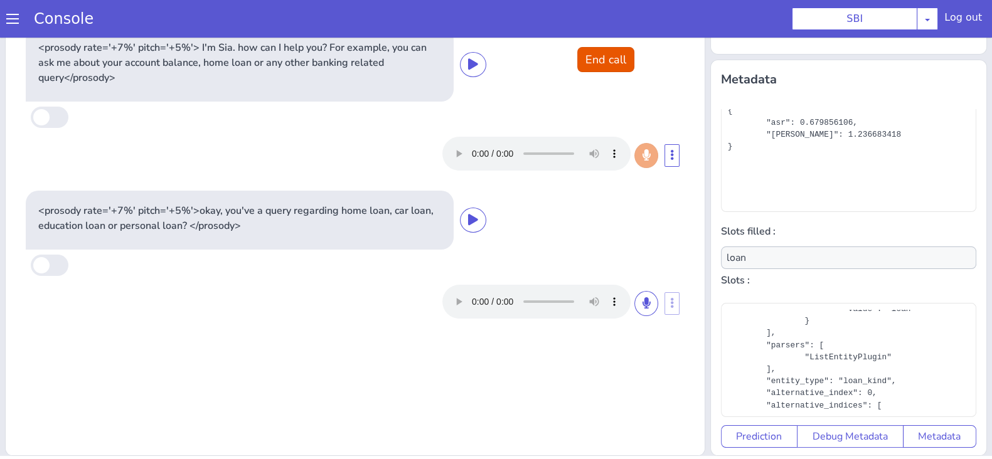
scroll to position [88, 0]
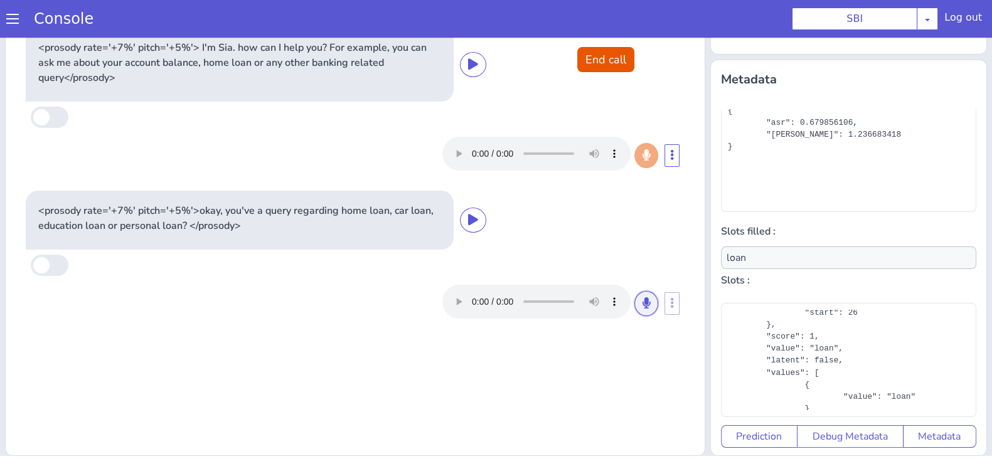
click at [643, 306] on button at bounding box center [646, 303] width 24 height 25
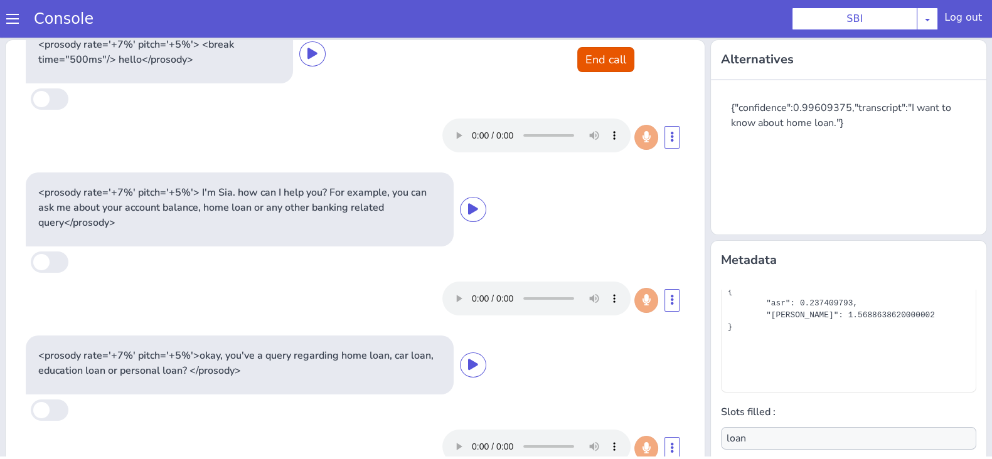
scroll to position [9, 0]
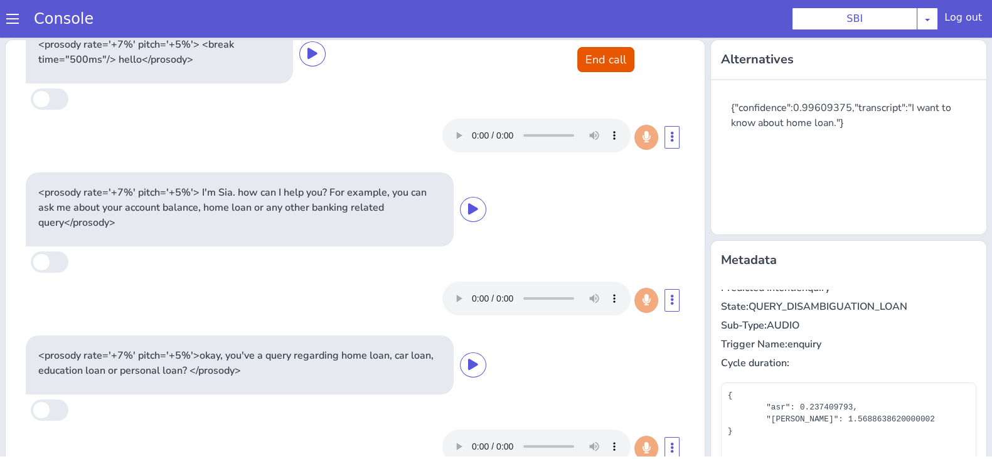
click at [963, 325] on div "Predicted Intent: enquiry State: QUERY_DISAMBIGUATION_LOAN Sub-Type: AUDIO Trig…" at bounding box center [848, 459] width 255 height 339
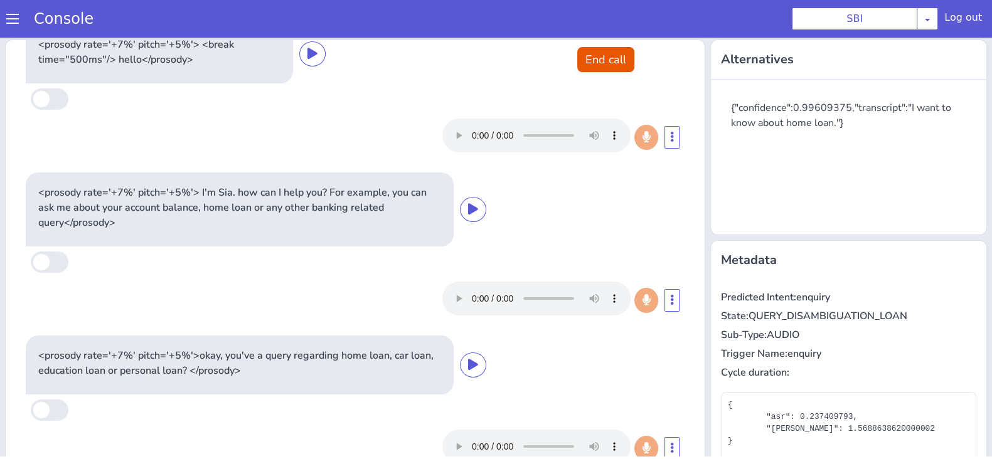
scroll to position [181, 0]
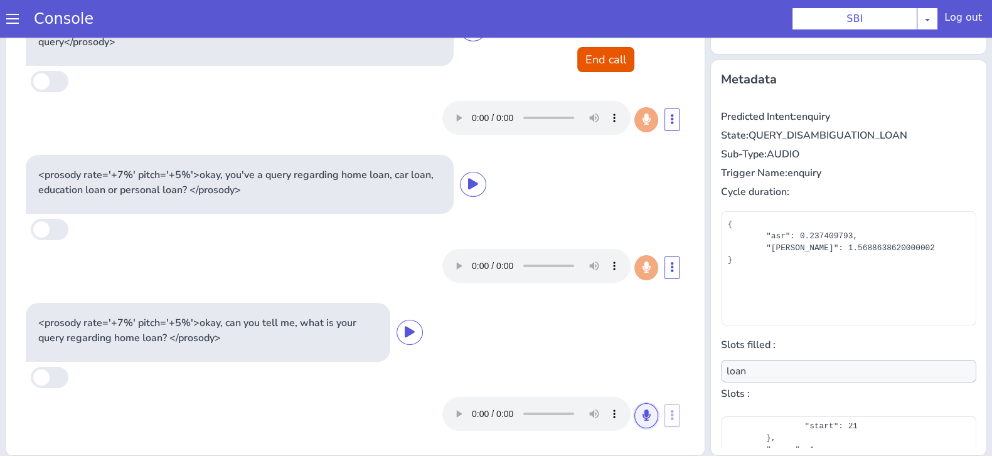
click at [643, 410] on icon at bounding box center [647, 415] width 8 height 11
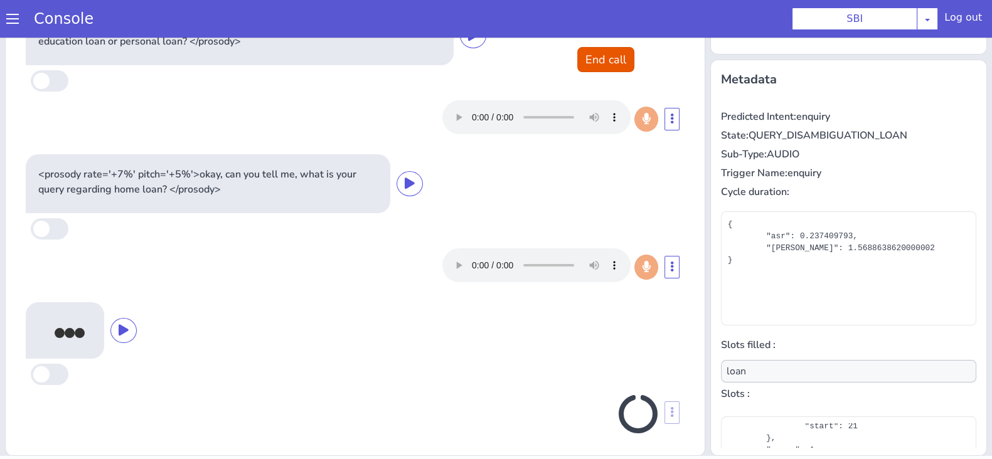
scroll to position [188, 0]
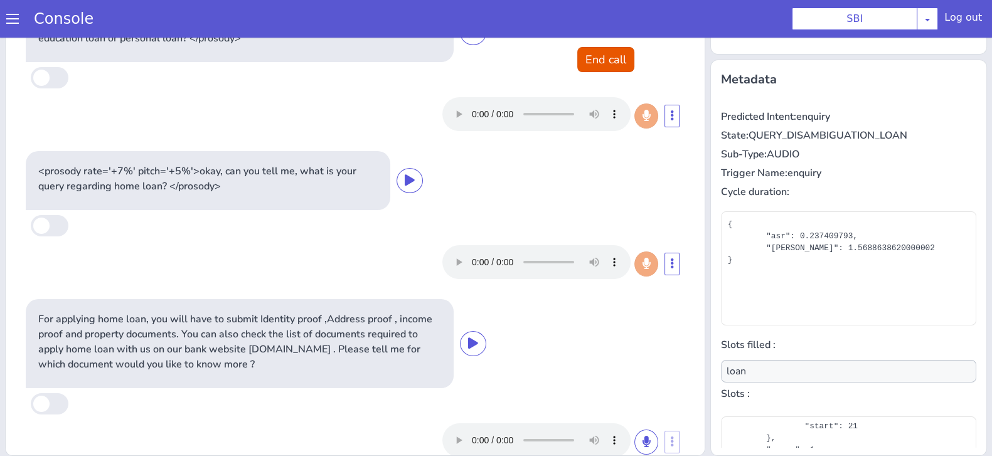
type input "document_type"
click at [577, 62] on button "End call" at bounding box center [605, 59] width 57 height 25
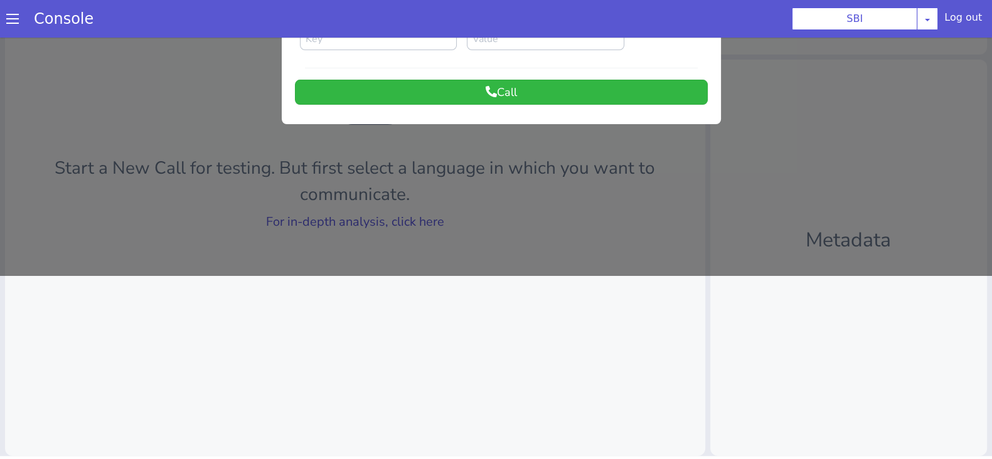
click at [351, 226] on div at bounding box center [496, 65] width 992 height 422
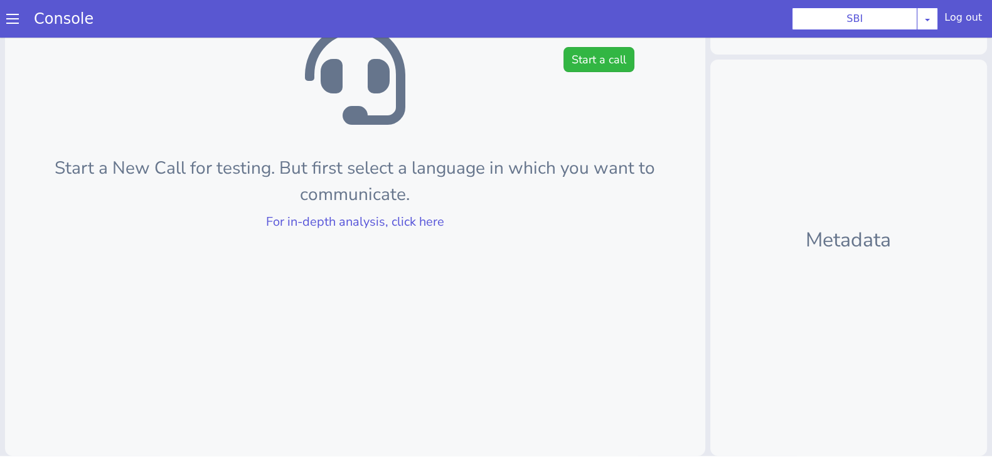
scroll to position [0, 0]
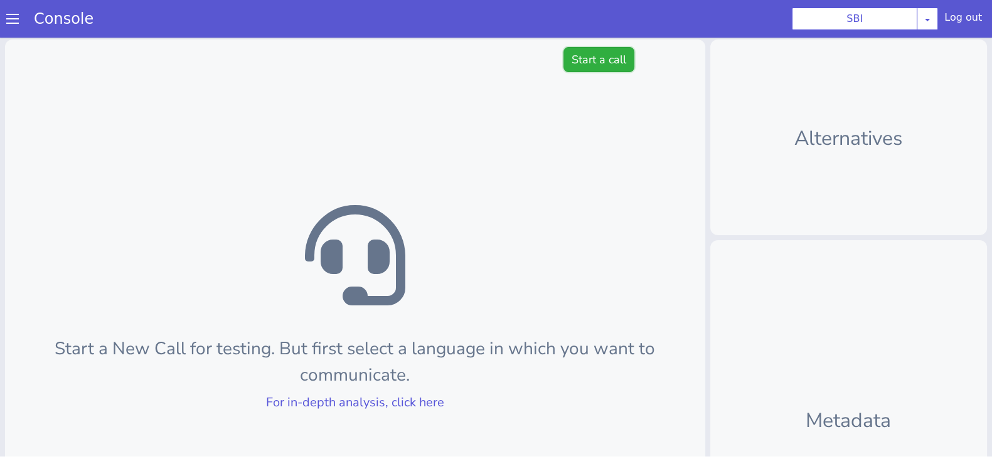
click at [605, 51] on button "Start a call" at bounding box center [599, 59] width 71 height 25
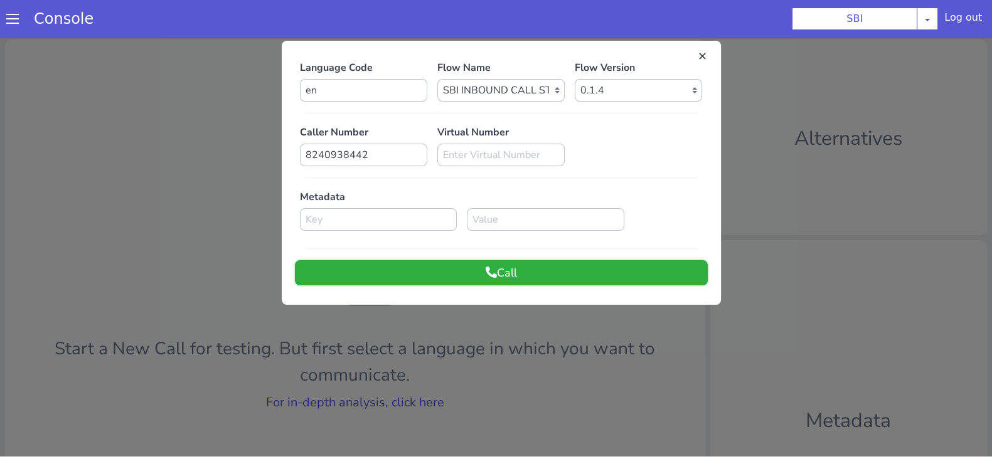
click at [501, 263] on button "Call" at bounding box center [501, 272] width 413 height 25
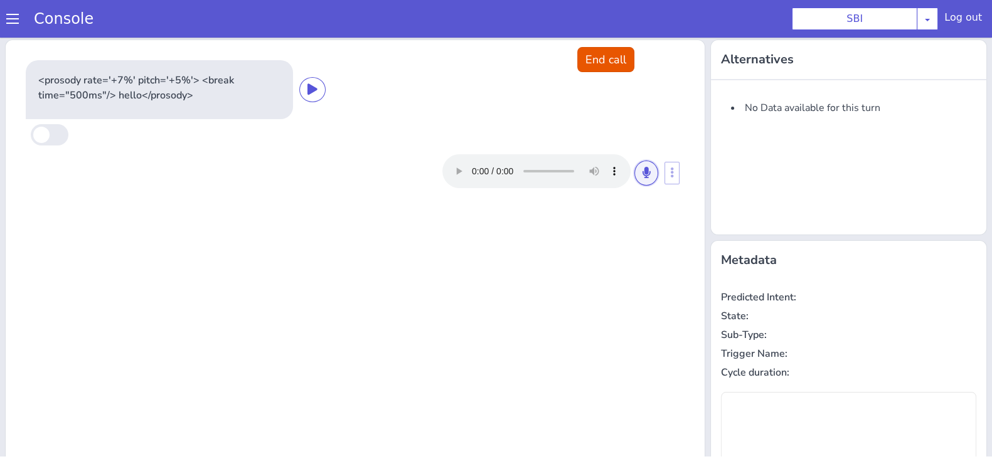
click at [634, 177] on button at bounding box center [646, 173] width 24 height 25
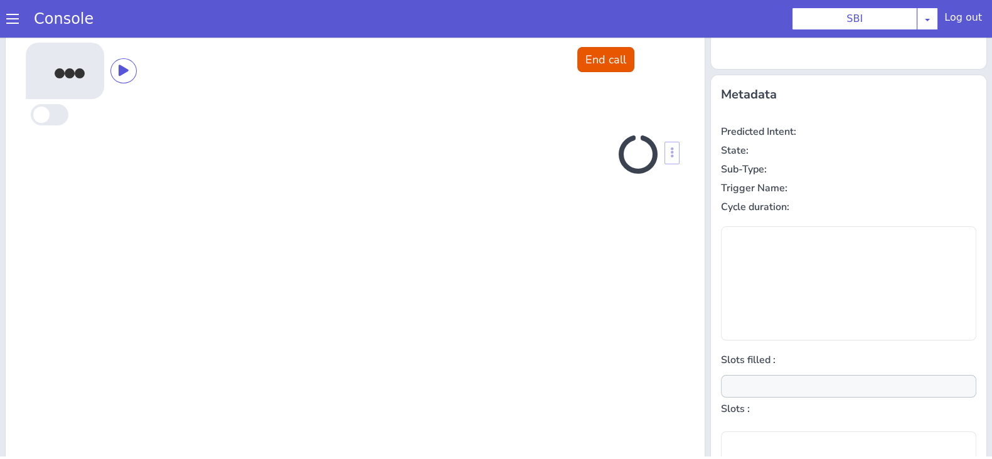
scroll to position [169, 0]
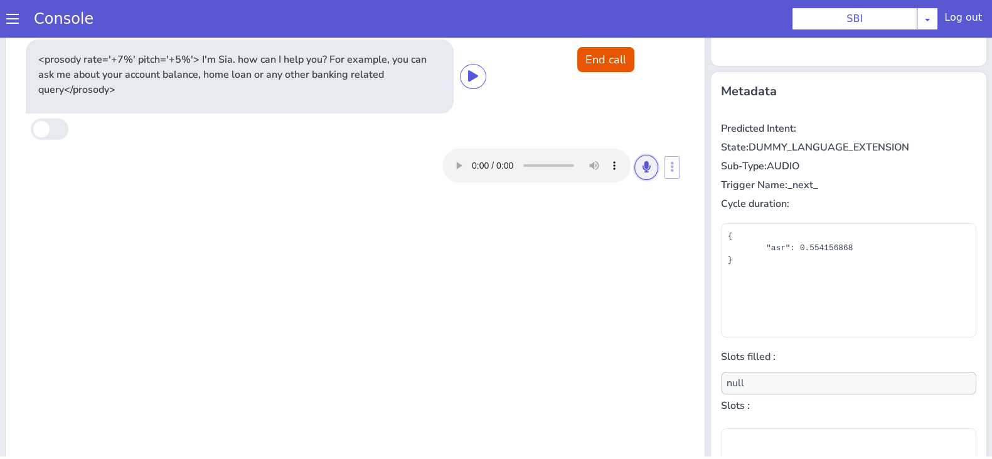
click at [634, 170] on button at bounding box center [646, 167] width 24 height 25
click at [642, 163] on button at bounding box center [646, 167] width 24 height 25
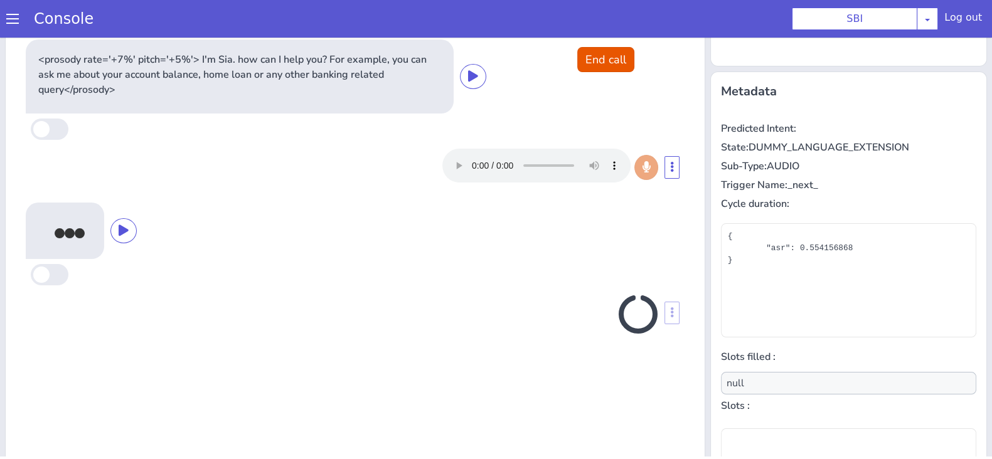
scroll to position [181, 0]
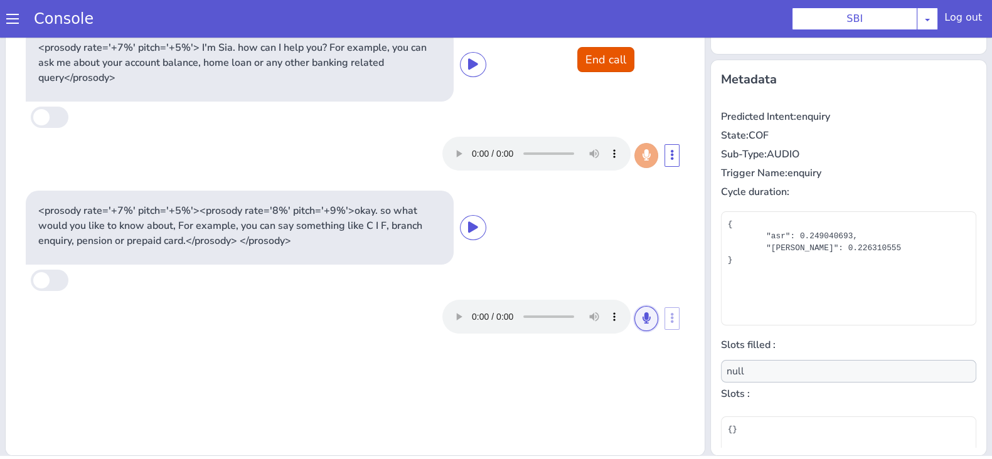
click at [643, 328] on button at bounding box center [646, 318] width 24 height 25
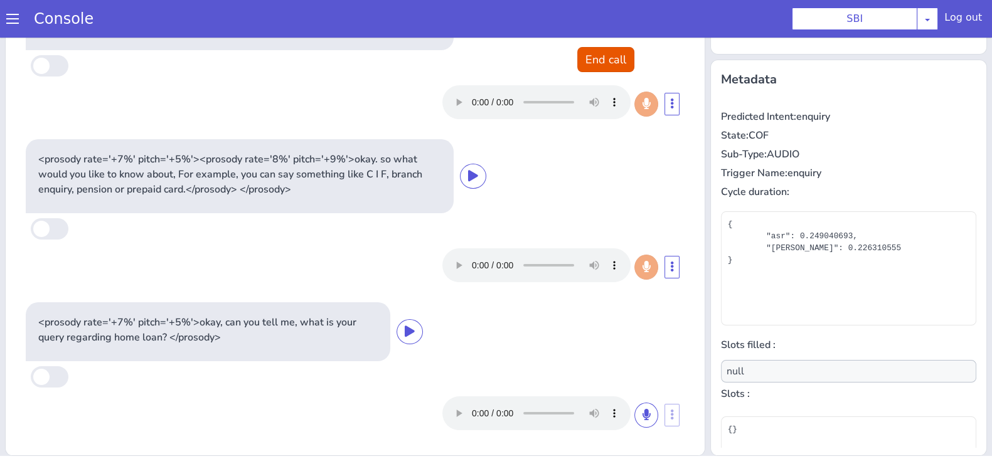
scroll to position [51, 0]
click at [634, 409] on button at bounding box center [646, 415] width 24 height 25
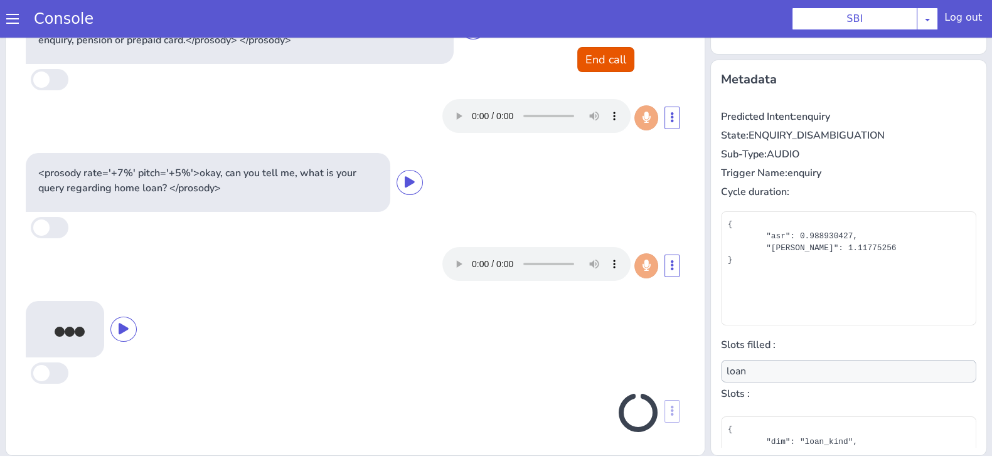
scroll to position [203, 0]
type input "document_type"
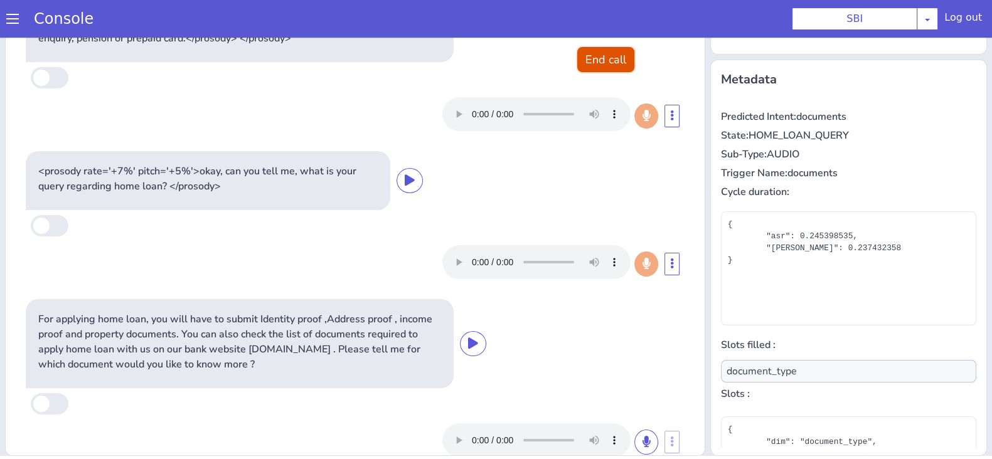
click at [605, 47] on button "End call" at bounding box center [605, 59] width 57 height 25
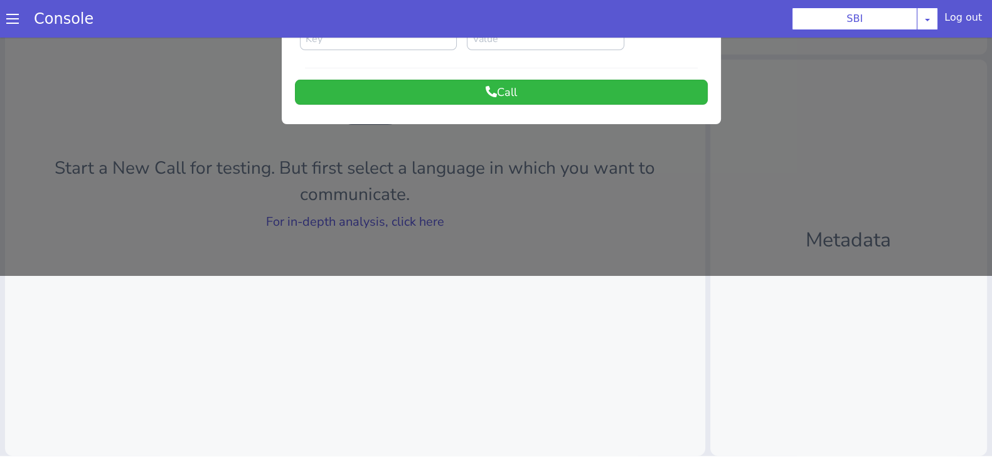
click at [344, 223] on div at bounding box center [496, 65] width 992 height 422
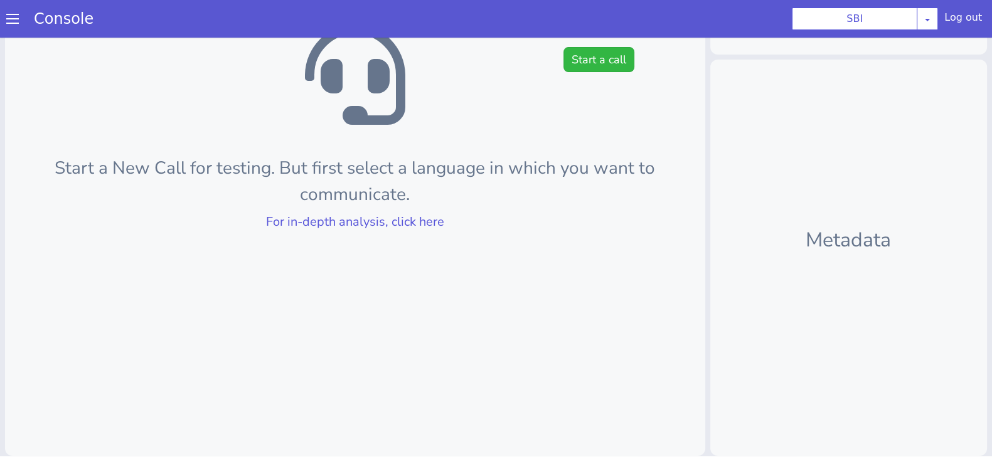
scroll to position [0, 0]
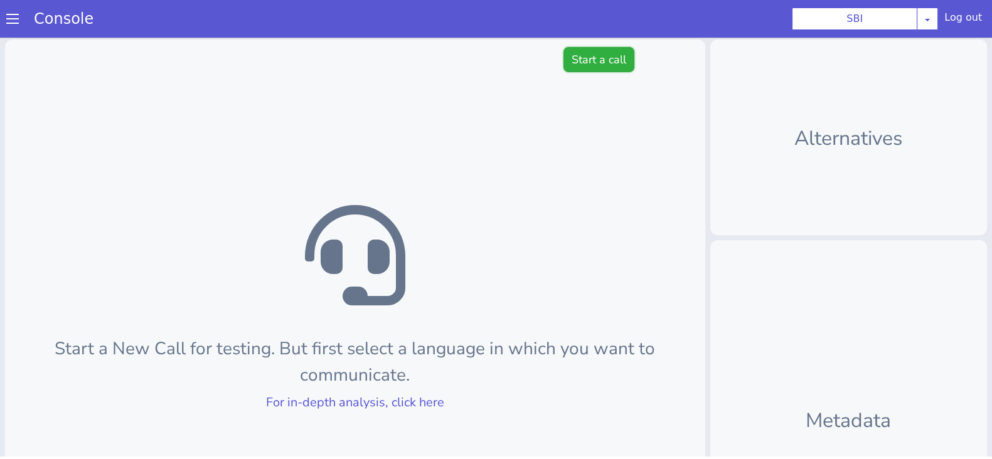
click at [594, 58] on button "Start a call" at bounding box center [599, 59] width 71 height 25
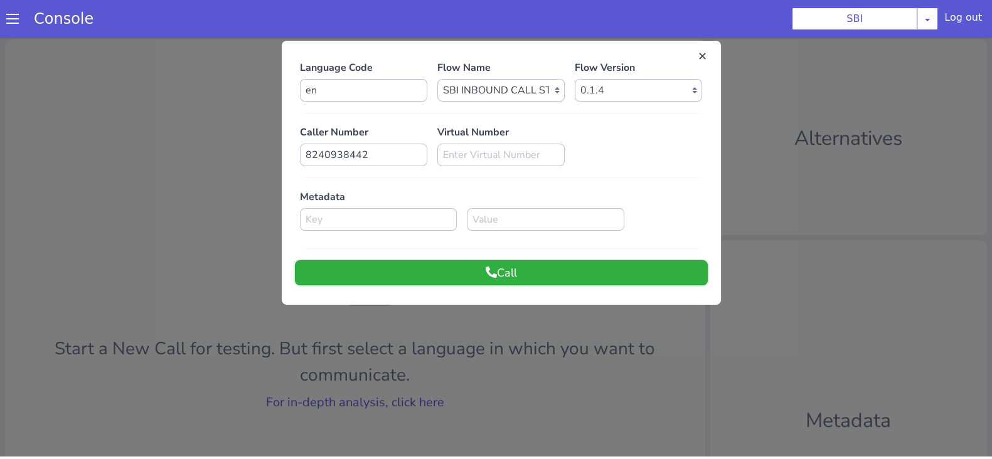
click at [496, 279] on button "Call" at bounding box center [501, 272] width 413 height 25
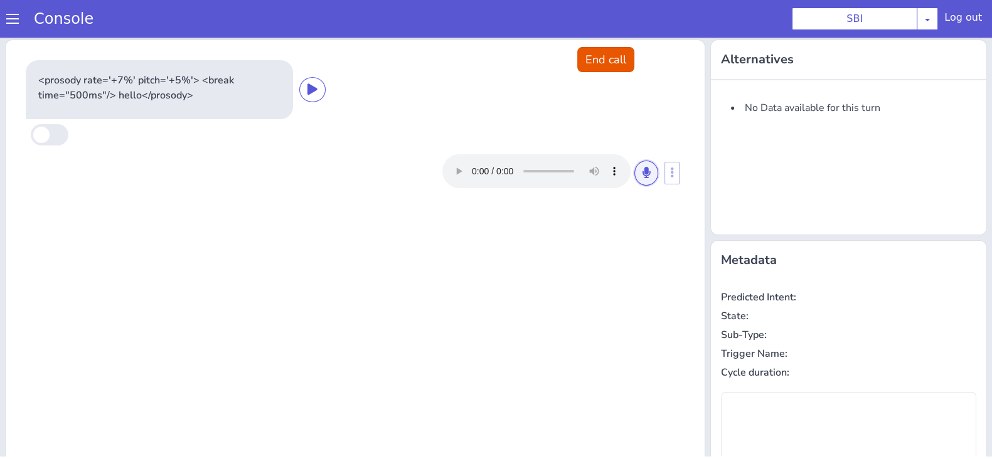
click at [634, 172] on button at bounding box center [646, 173] width 24 height 25
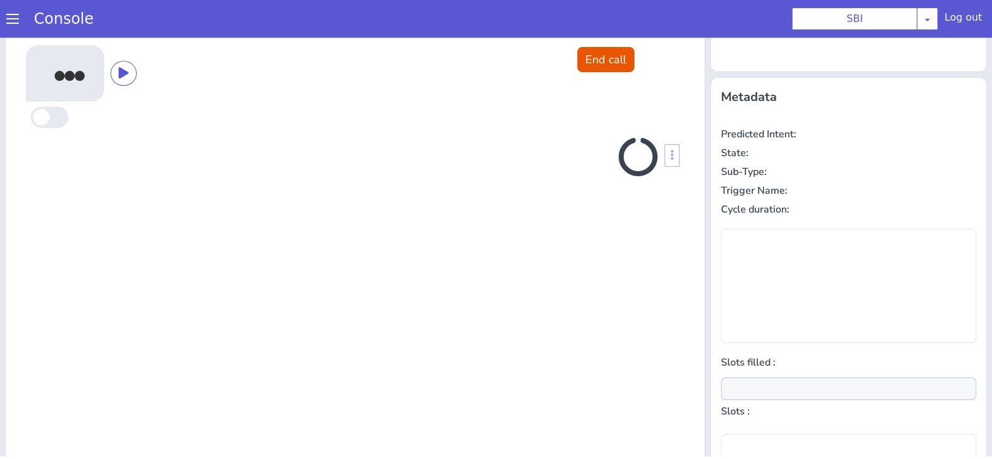
scroll to position [169, 0]
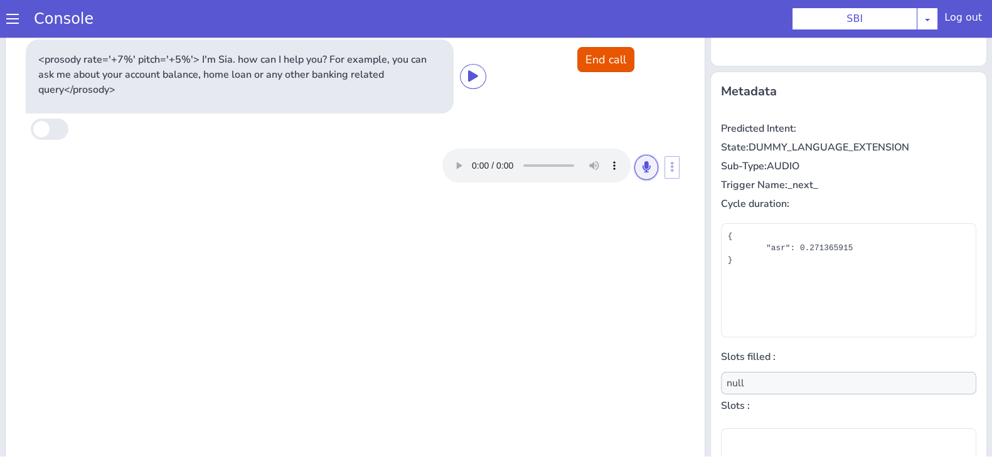
click at [634, 172] on button at bounding box center [646, 167] width 24 height 25
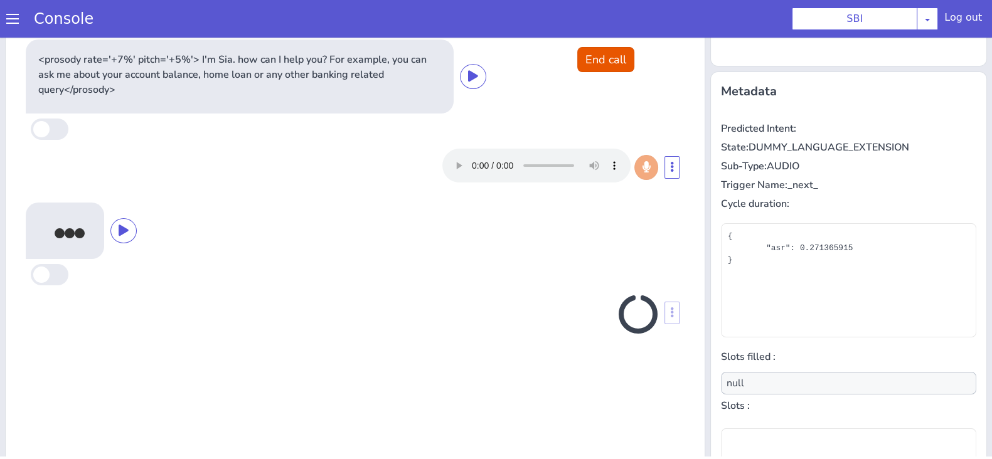
scroll to position [181, 0]
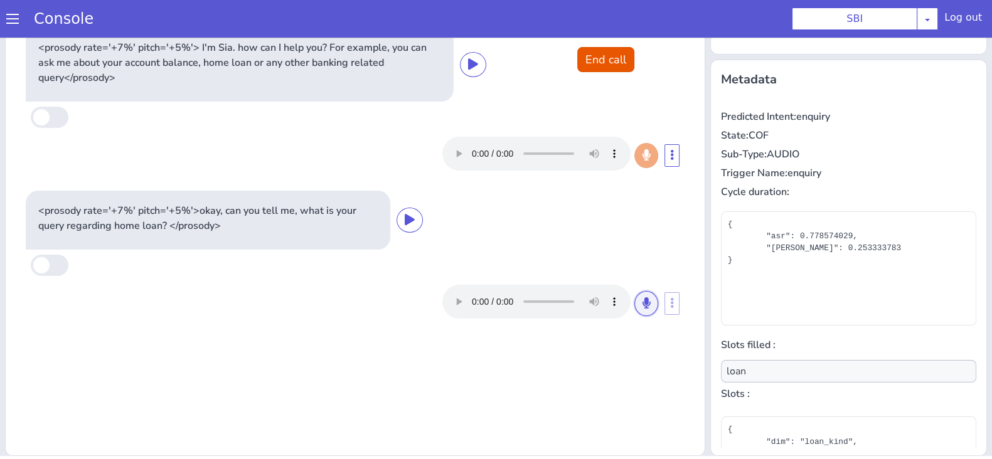
click at [642, 304] on button at bounding box center [646, 303] width 24 height 25
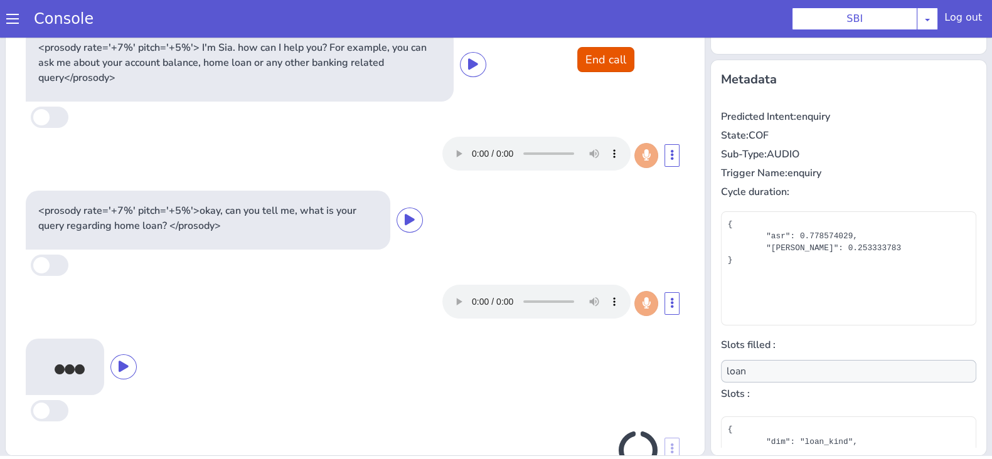
scroll to position [40, 0]
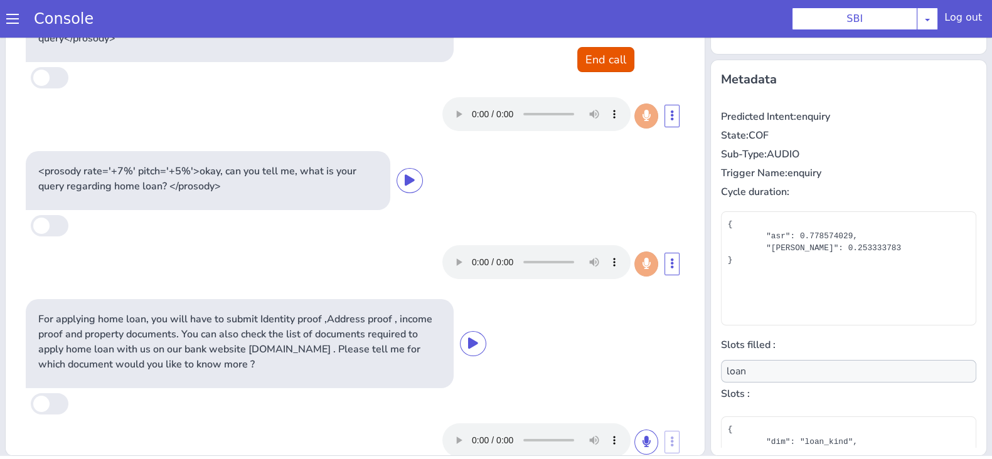
type input "document_type"
click at [618, 48] on button "End call" at bounding box center [605, 59] width 57 height 25
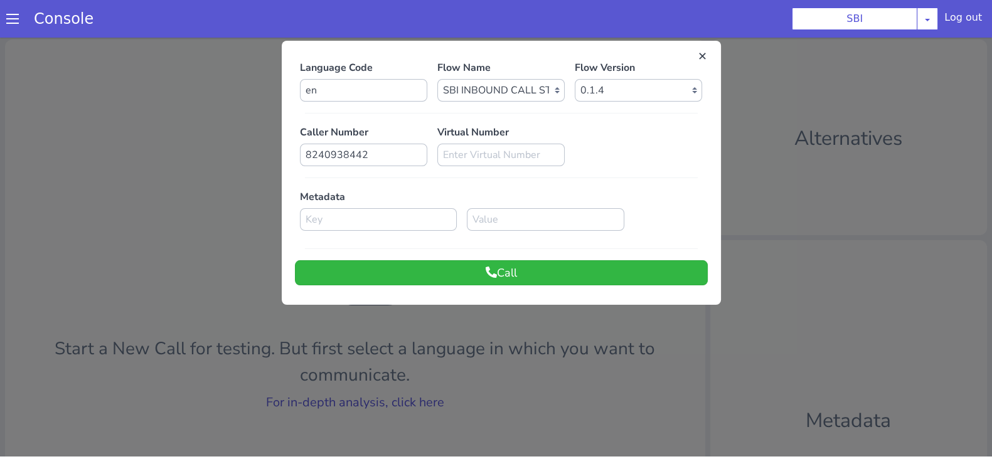
scroll to position [0, 0]
click at [540, 269] on button "Call" at bounding box center [501, 272] width 413 height 25
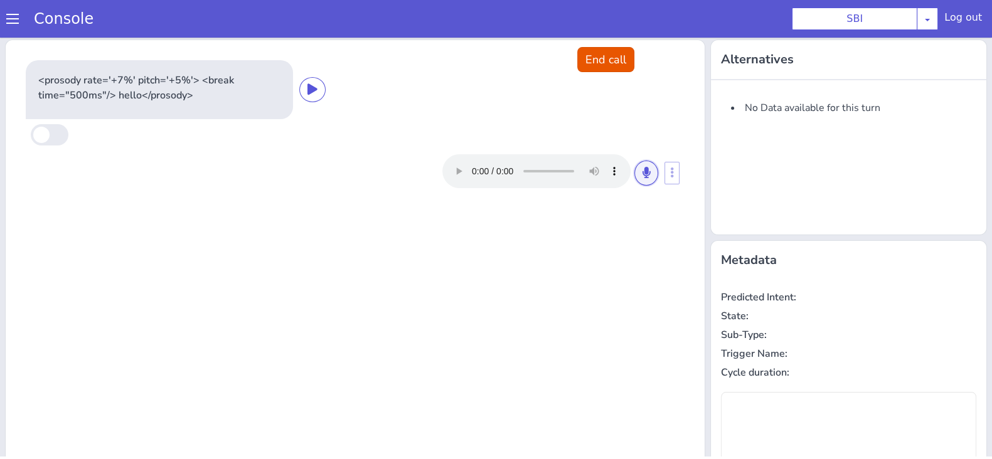
click at [643, 173] on icon at bounding box center [647, 172] width 8 height 11
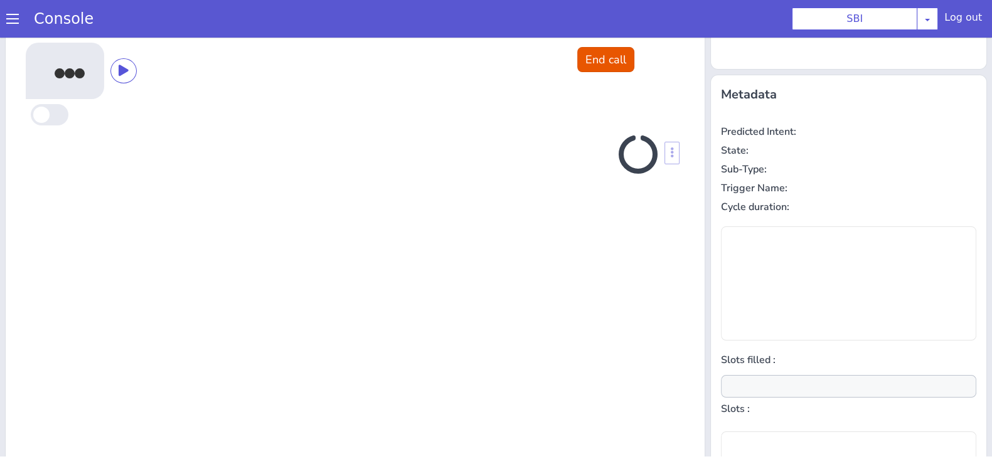
scroll to position [169, 0]
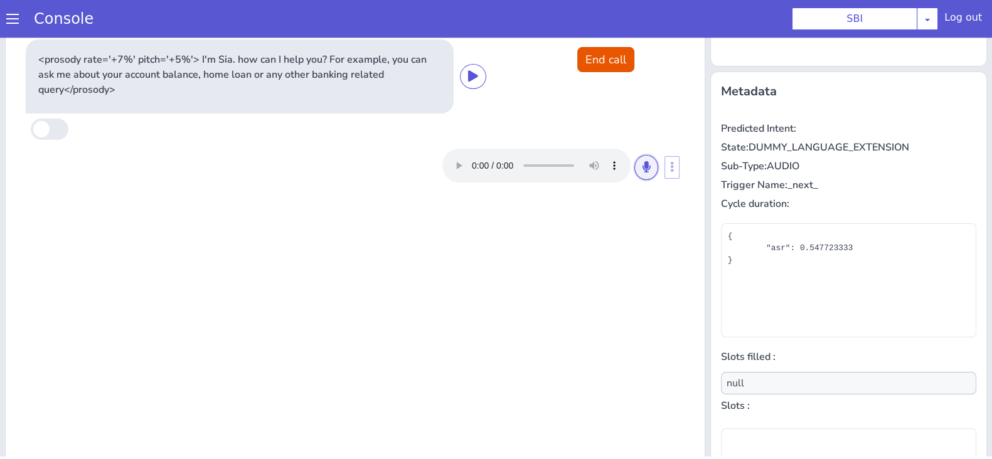
click at [640, 173] on button at bounding box center [646, 167] width 24 height 25
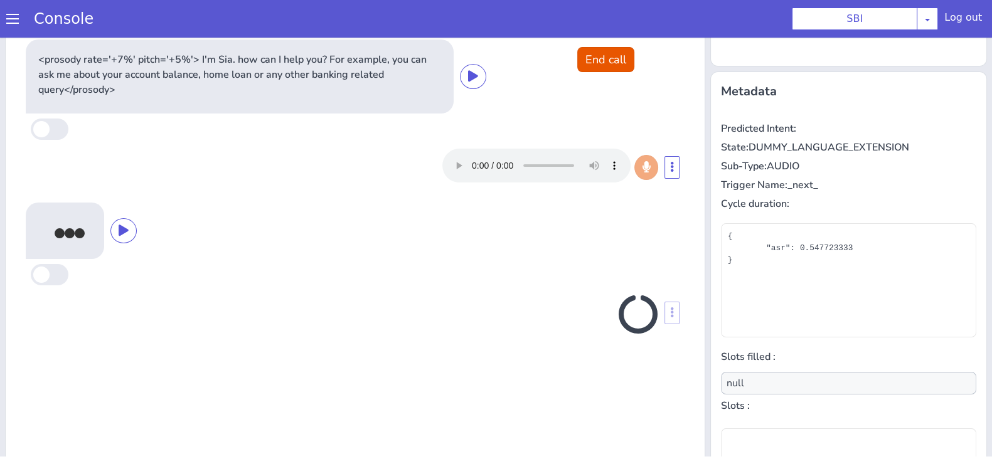
scroll to position [181, 0]
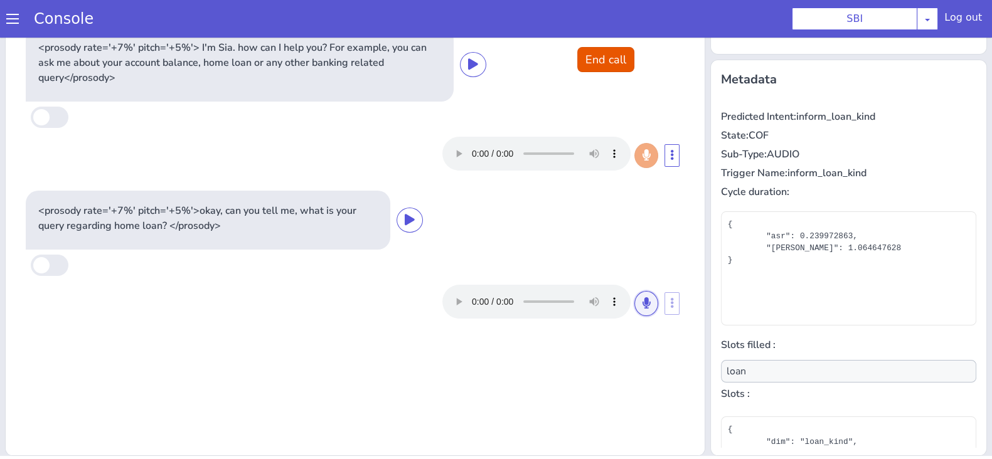
click at [634, 312] on button at bounding box center [646, 303] width 24 height 25
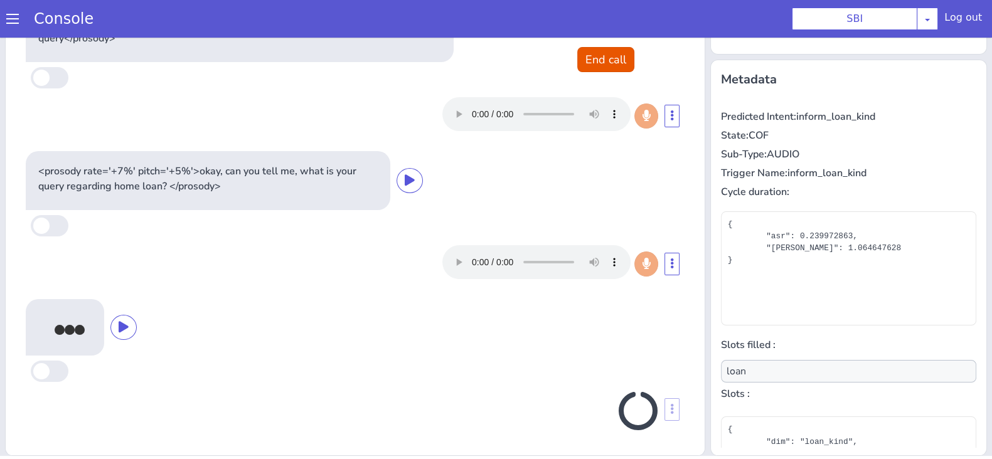
scroll to position [36, 0]
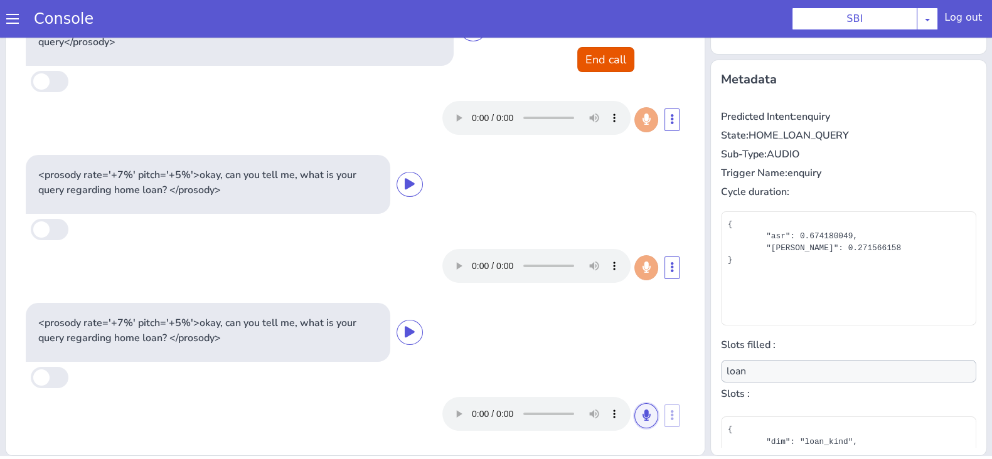
click at [643, 412] on icon at bounding box center [647, 415] width 8 height 11
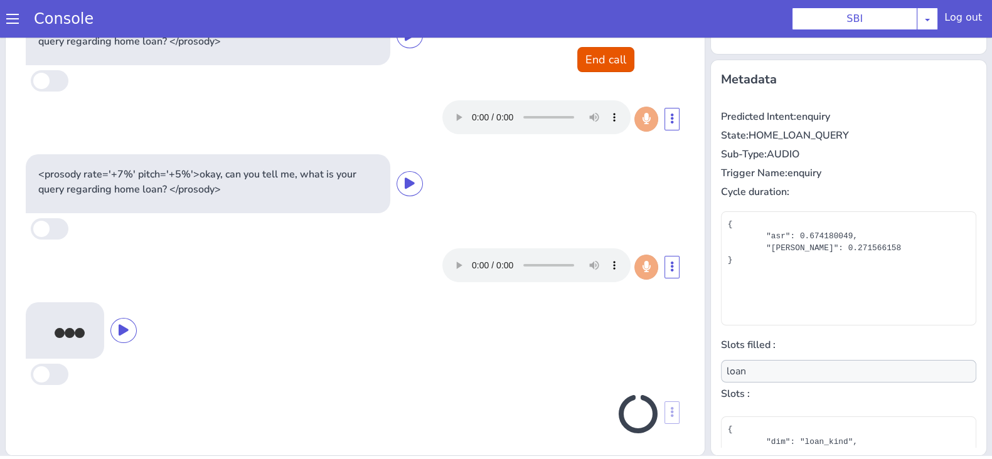
scroll to position [188, 0]
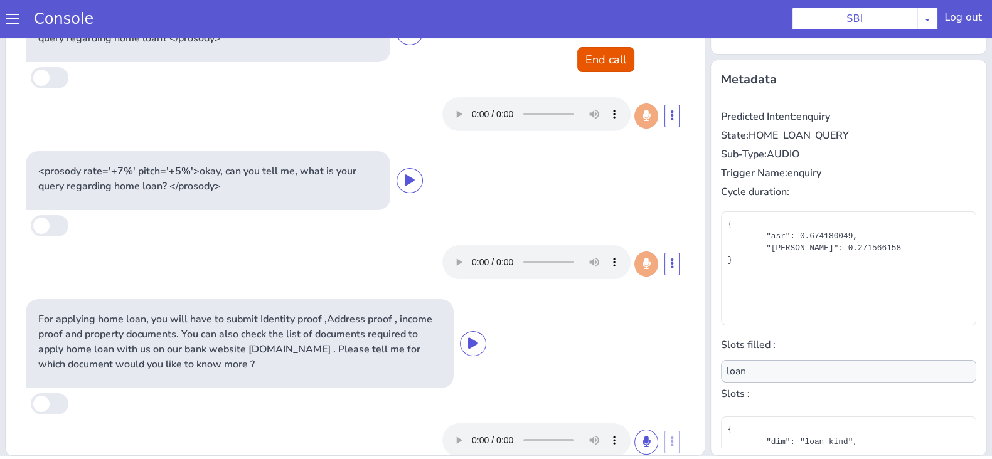
type input "document_type"
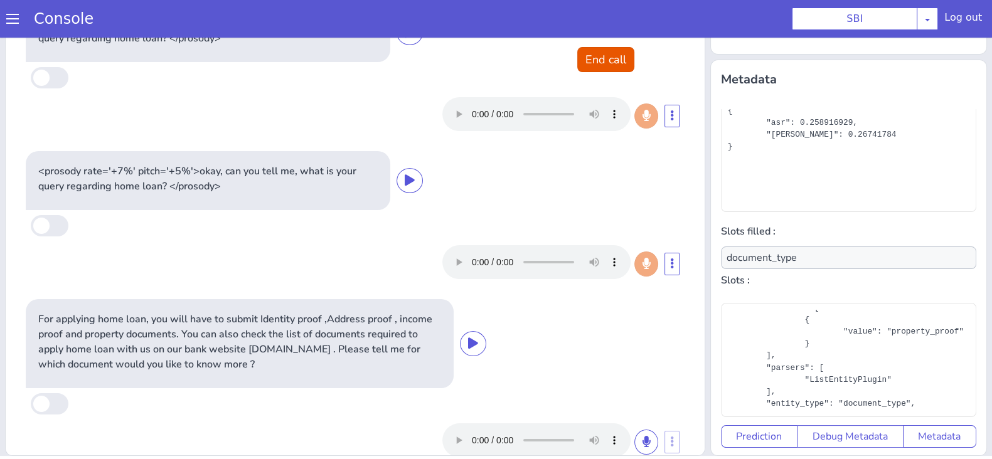
scroll to position [77, 0]
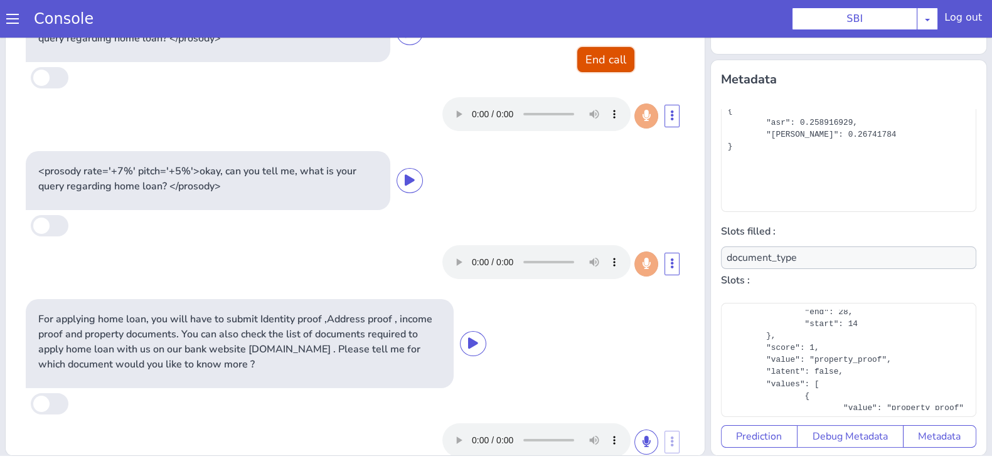
click at [590, 60] on button "End call" at bounding box center [605, 59] width 57 height 25
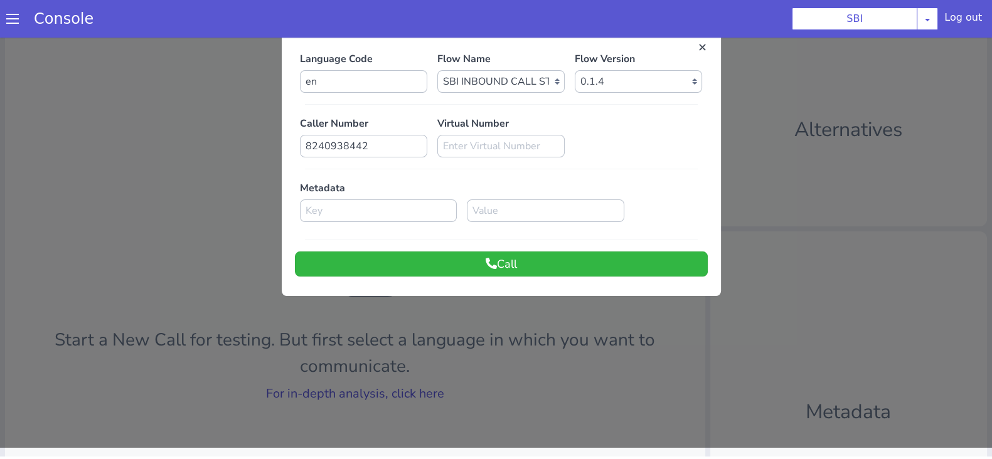
scroll to position [0, 0]
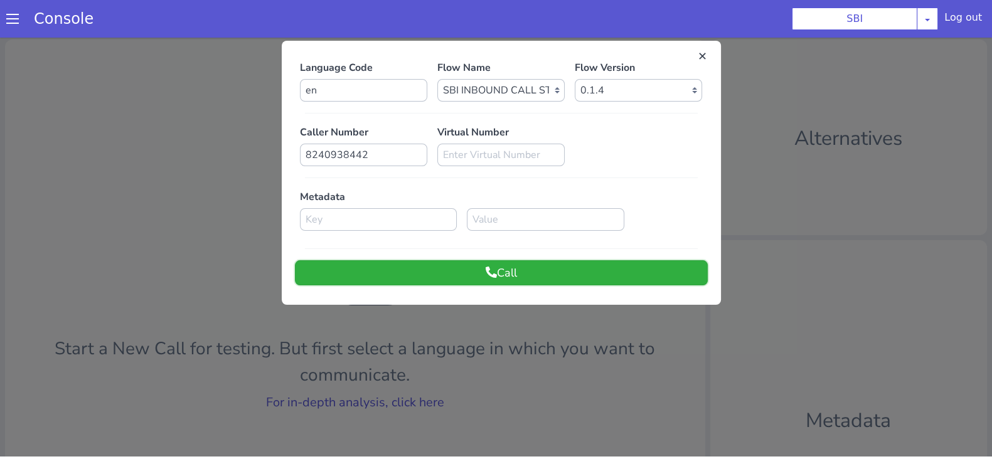
click at [533, 269] on button "Call" at bounding box center [501, 272] width 413 height 25
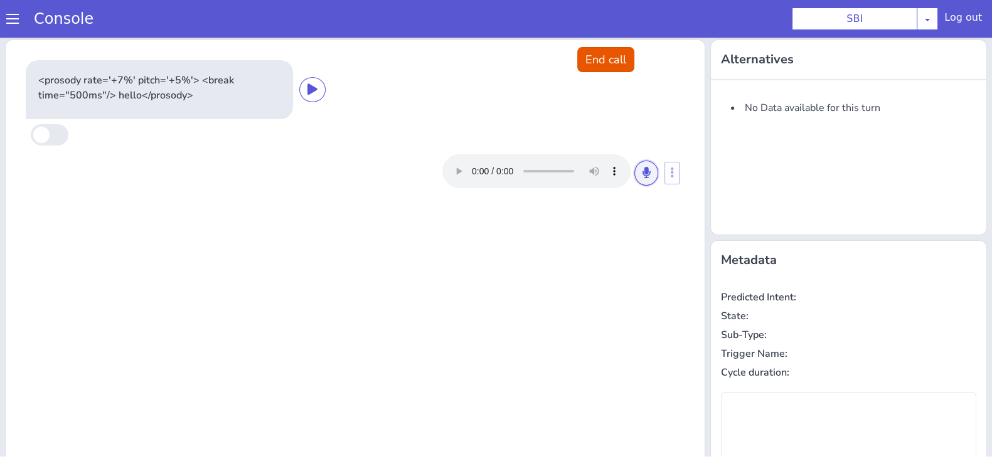
click at [634, 173] on button at bounding box center [646, 173] width 24 height 25
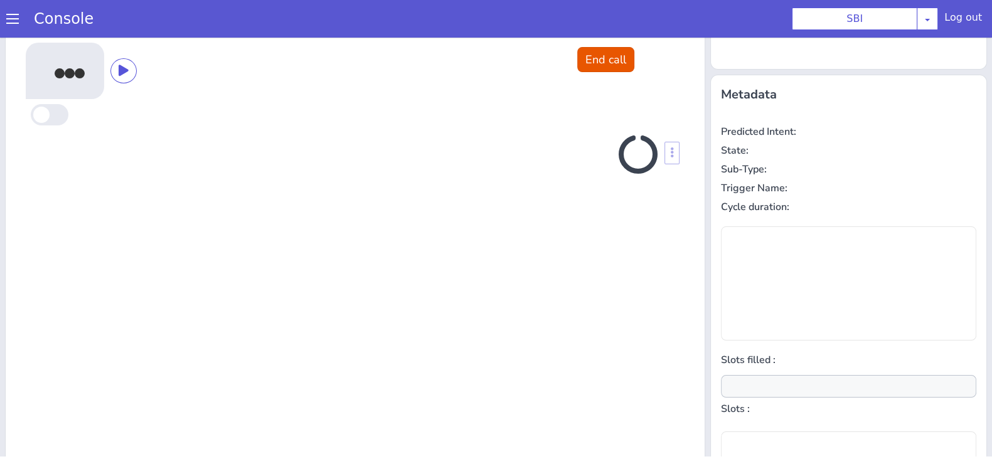
scroll to position [169, 0]
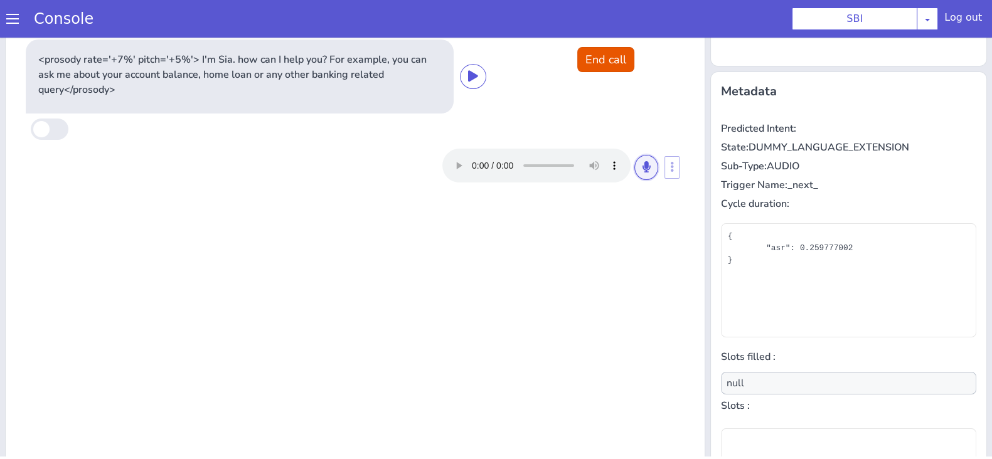
click at [634, 173] on button at bounding box center [646, 167] width 24 height 25
click at [640, 158] on button at bounding box center [646, 167] width 24 height 25
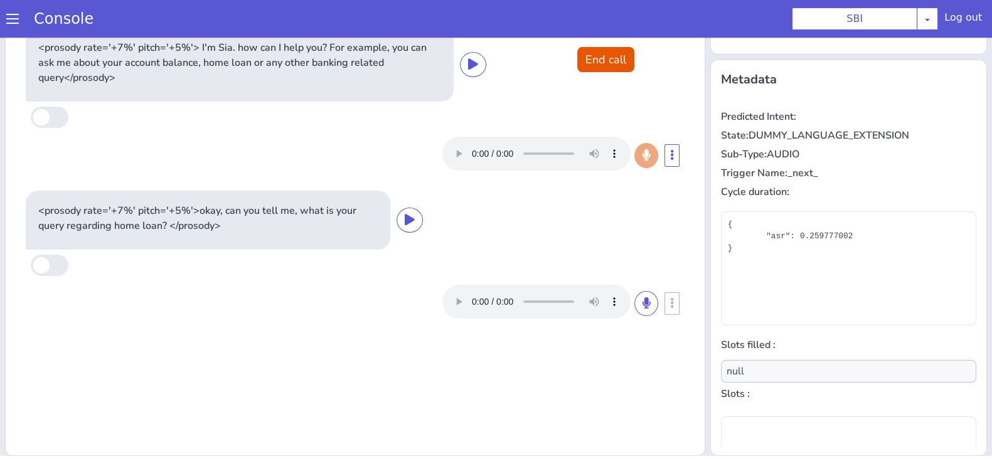
type input "loan"
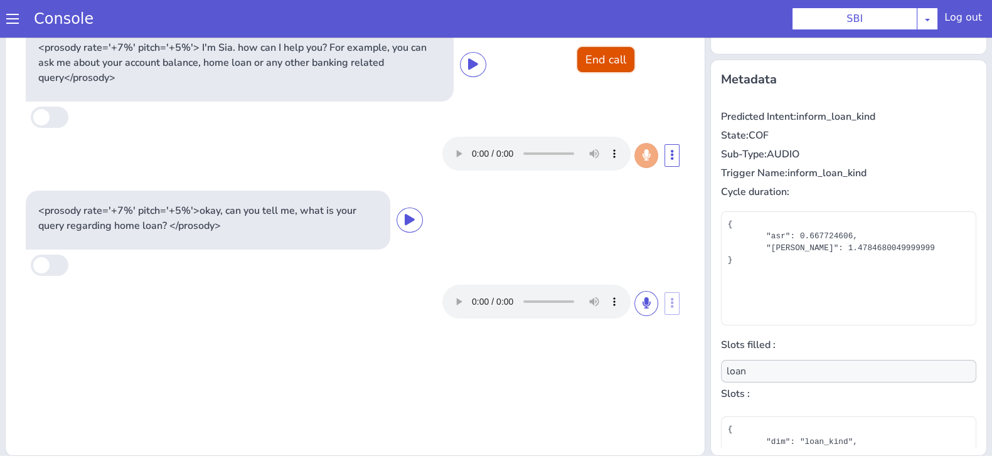
click at [603, 48] on button "End call" at bounding box center [605, 59] width 57 height 25
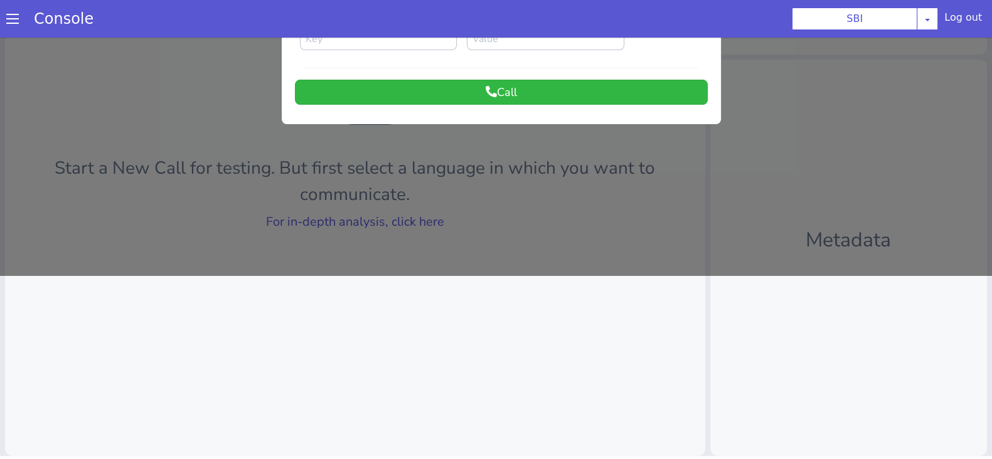
scroll to position [0, 0]
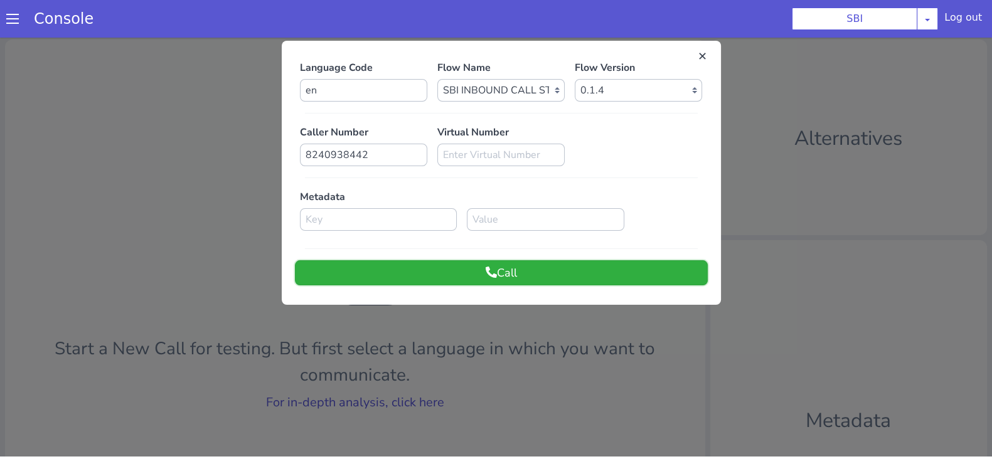
click at [574, 273] on button "Call" at bounding box center [501, 272] width 413 height 25
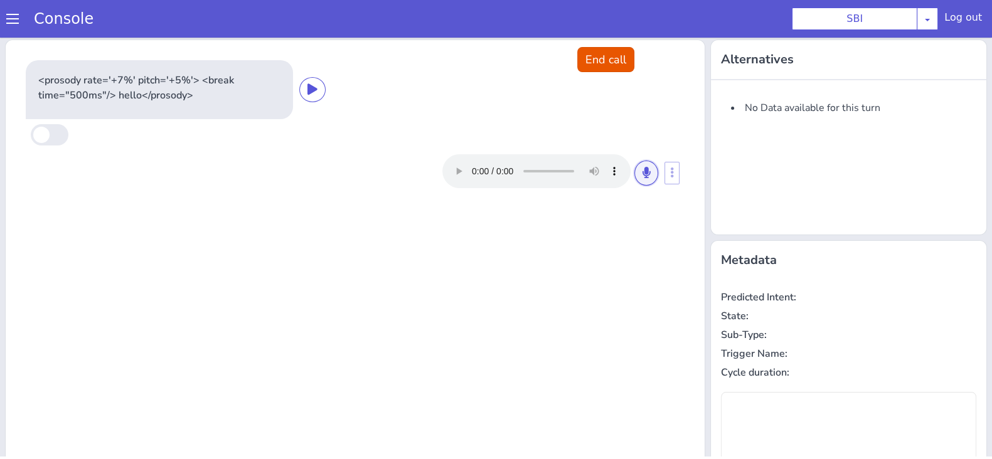
click at [634, 181] on button at bounding box center [646, 173] width 24 height 25
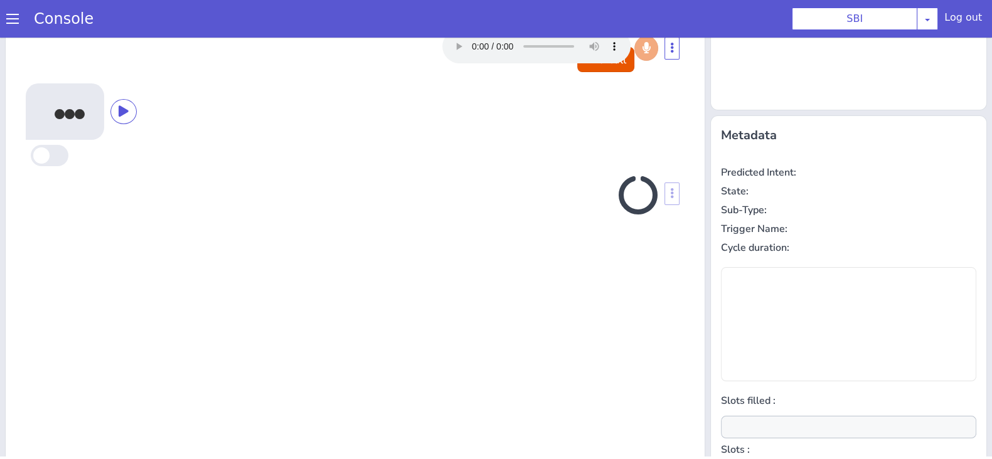
scroll to position [169, 0]
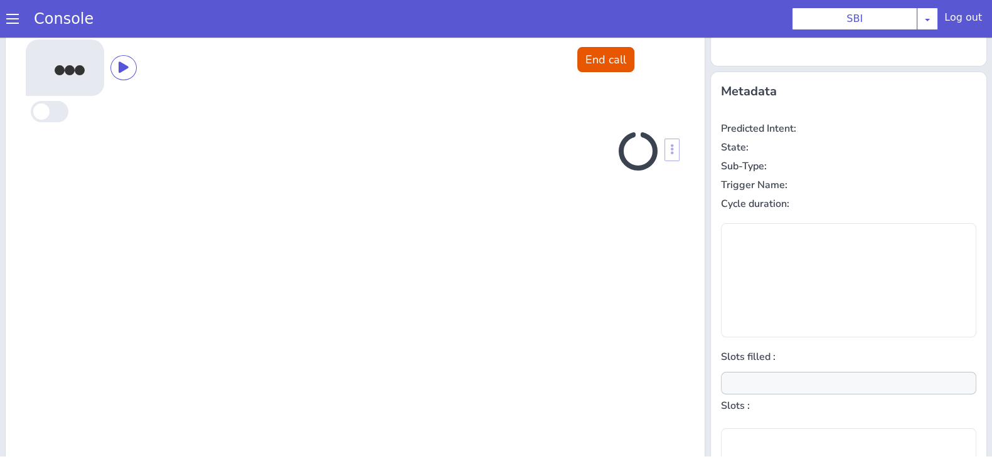
type input "null"
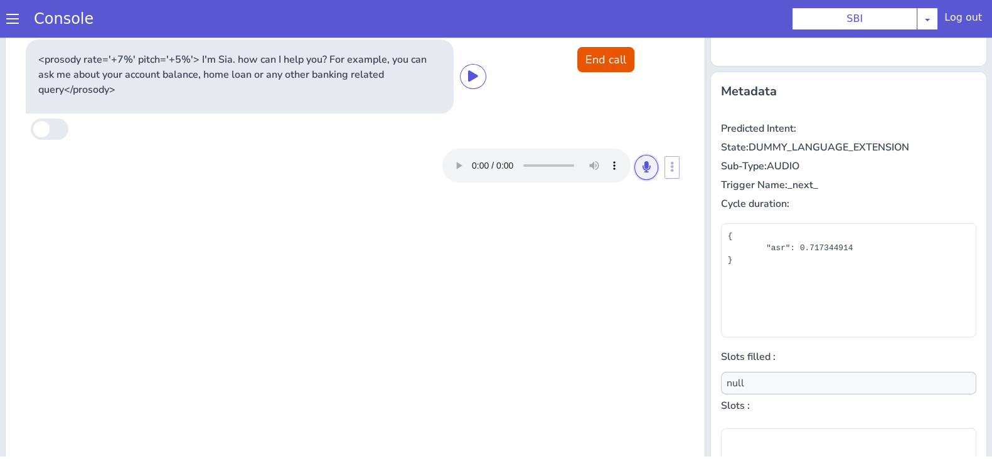
click at [643, 168] on icon at bounding box center [647, 166] width 8 height 11
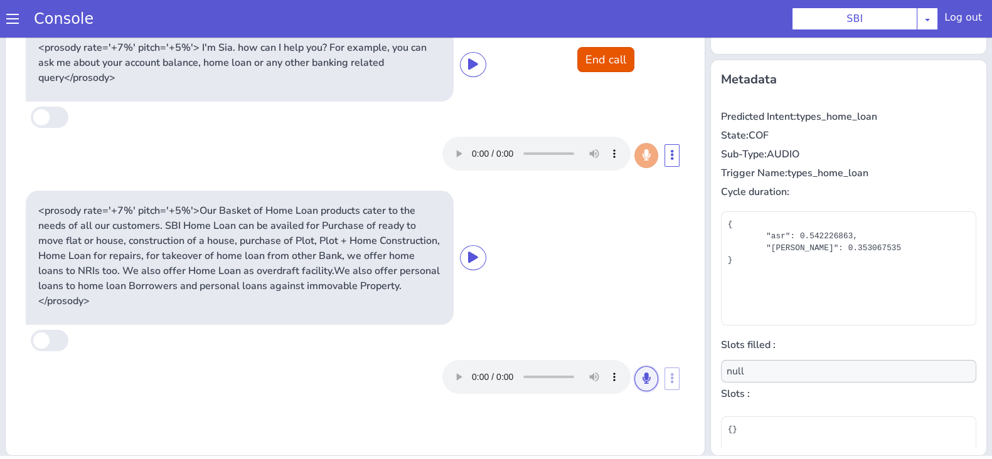
click at [643, 375] on icon at bounding box center [647, 378] width 8 height 11
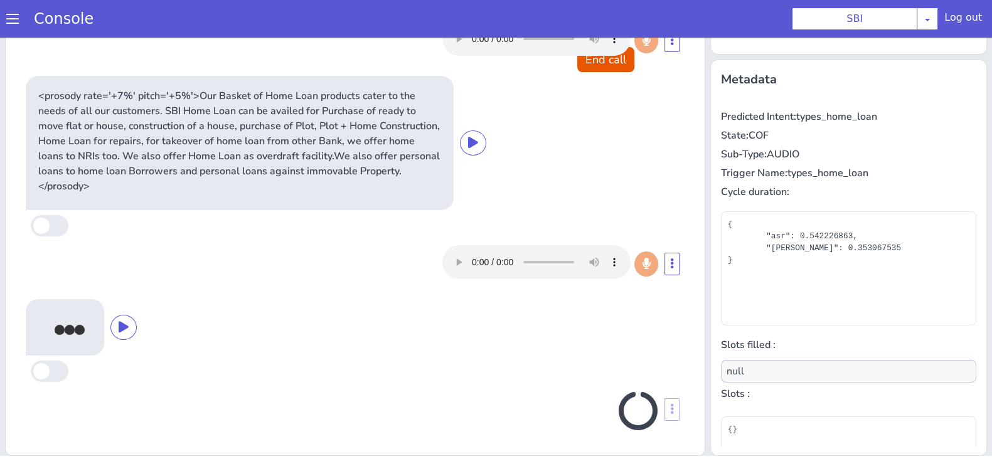
scroll to position [111, 0]
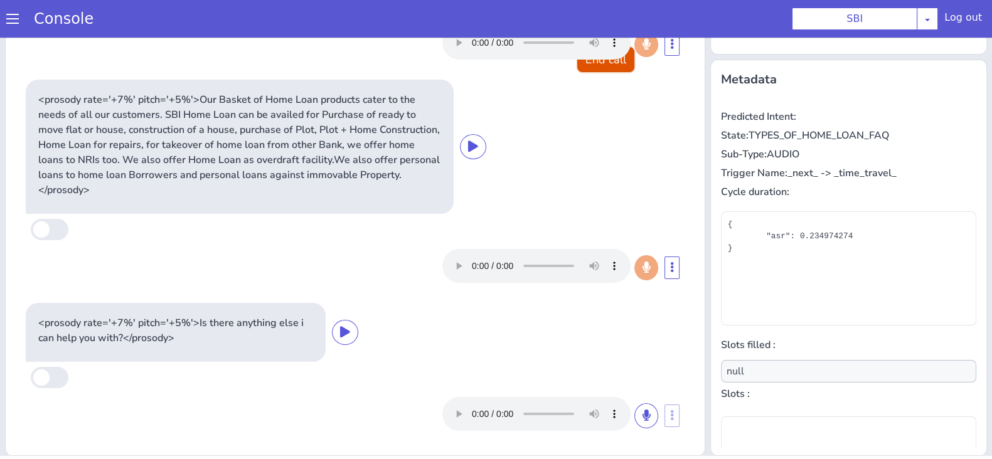
click at [607, 61] on button "End call" at bounding box center [605, 59] width 57 height 25
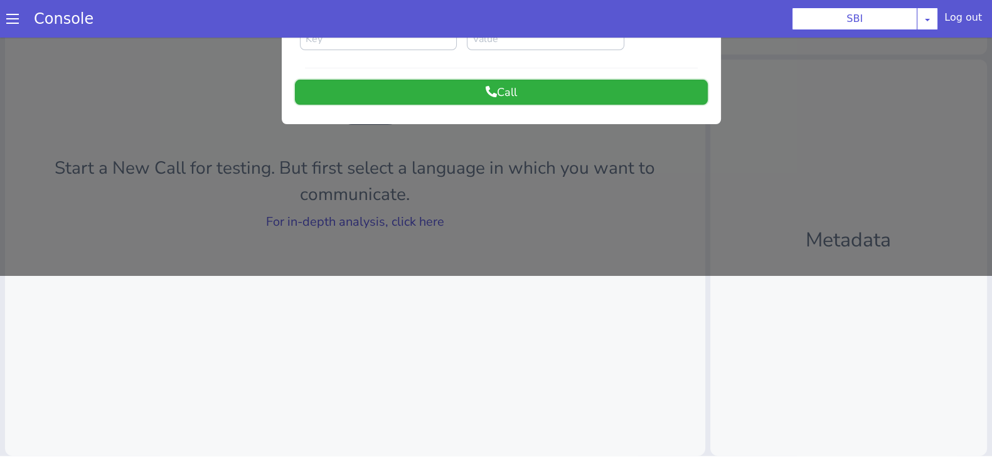
click at [653, 88] on button "Call" at bounding box center [501, 92] width 413 height 25
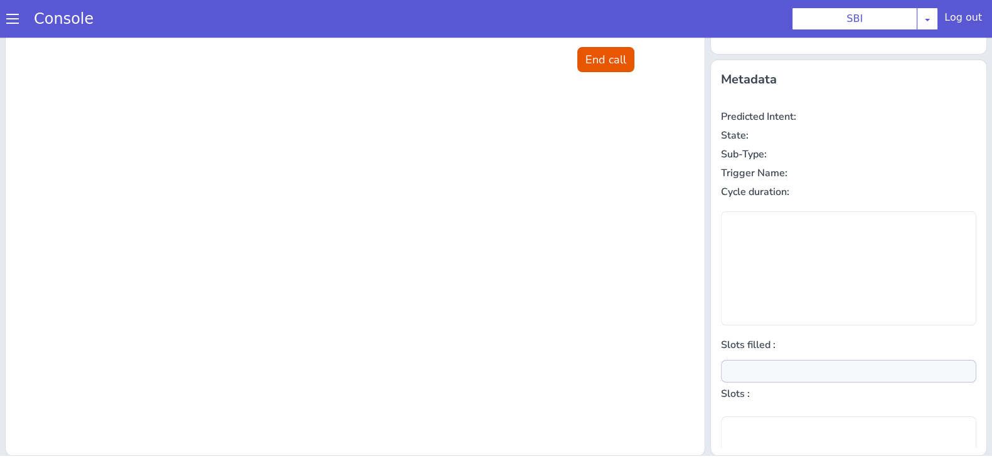
scroll to position [0, 0]
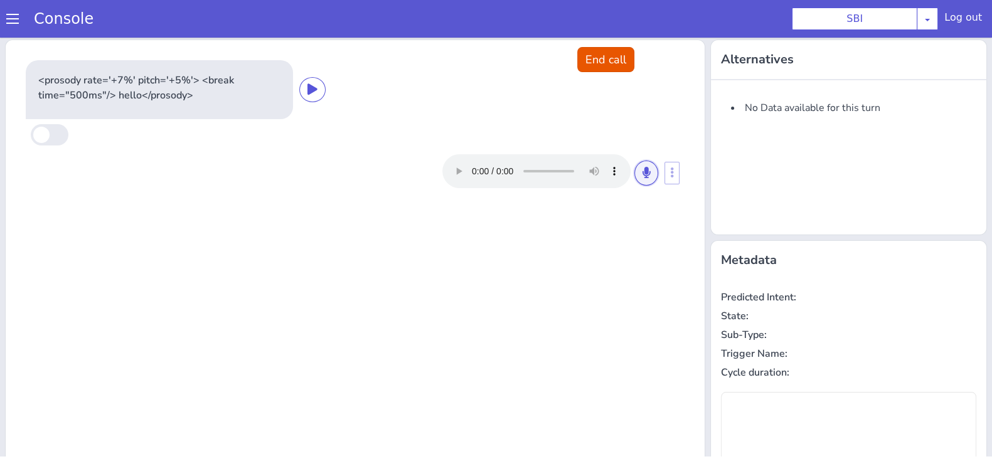
click at [644, 171] on button at bounding box center [646, 173] width 24 height 25
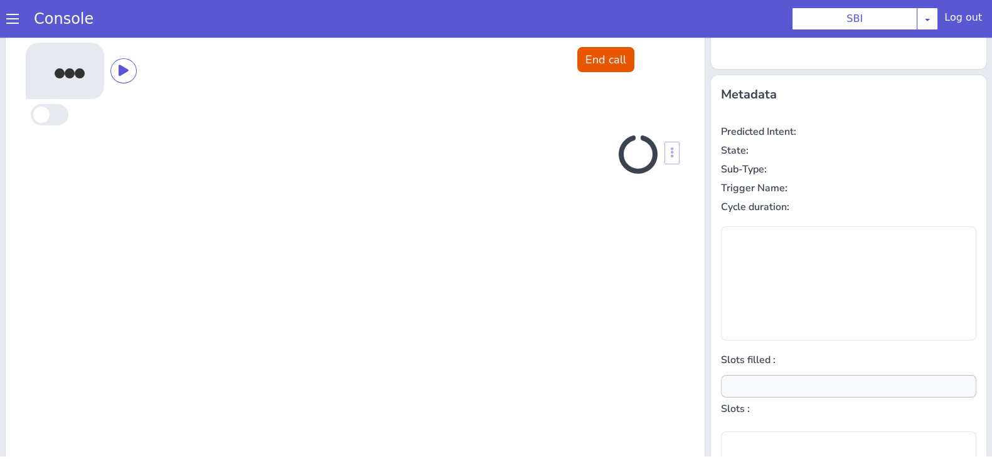
scroll to position [169, 0]
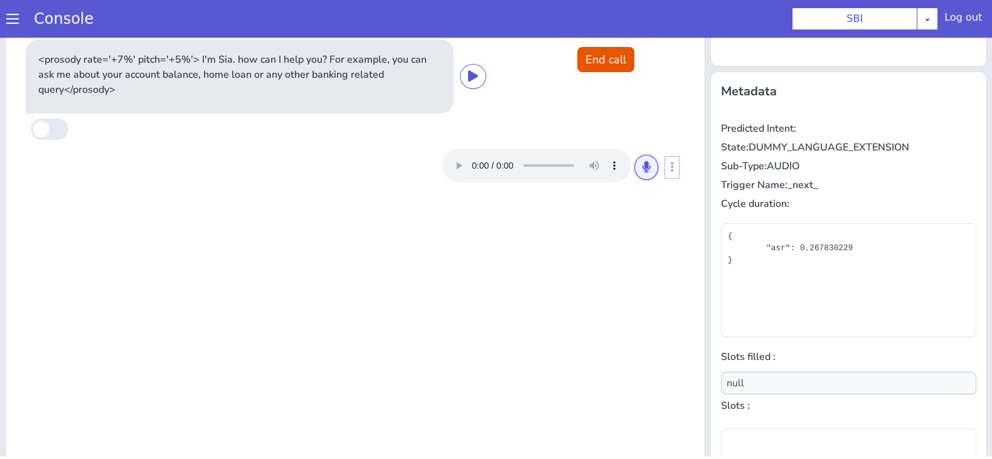
click at [644, 171] on button at bounding box center [646, 167] width 24 height 25
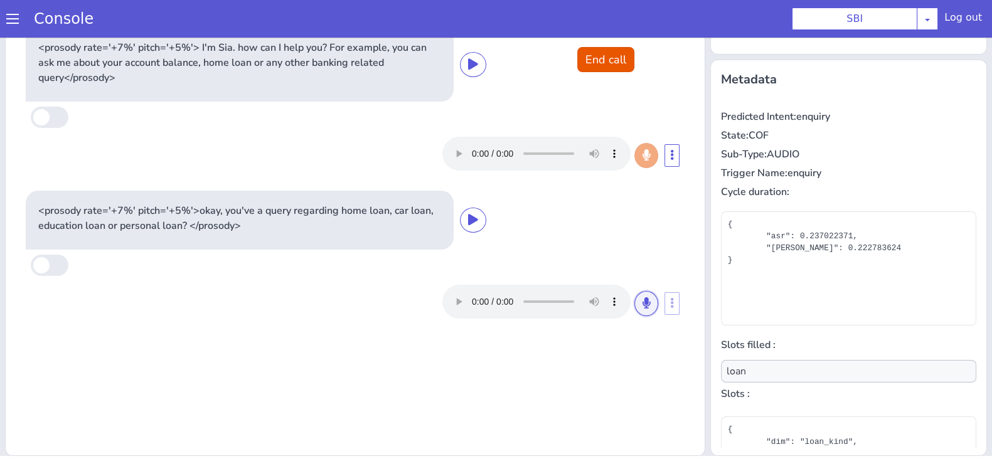
click at [643, 299] on icon at bounding box center [647, 302] width 8 height 11
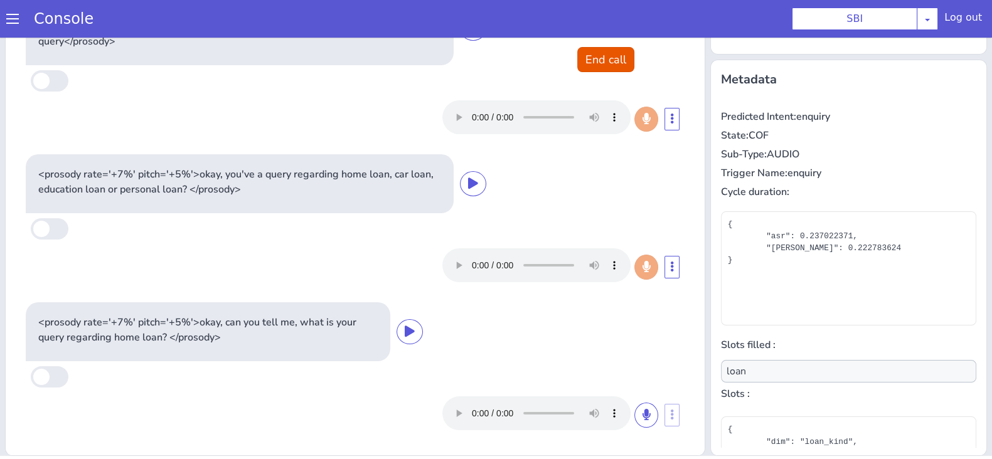
scroll to position [36, 0]
click at [643, 412] on icon at bounding box center [647, 415] width 8 height 11
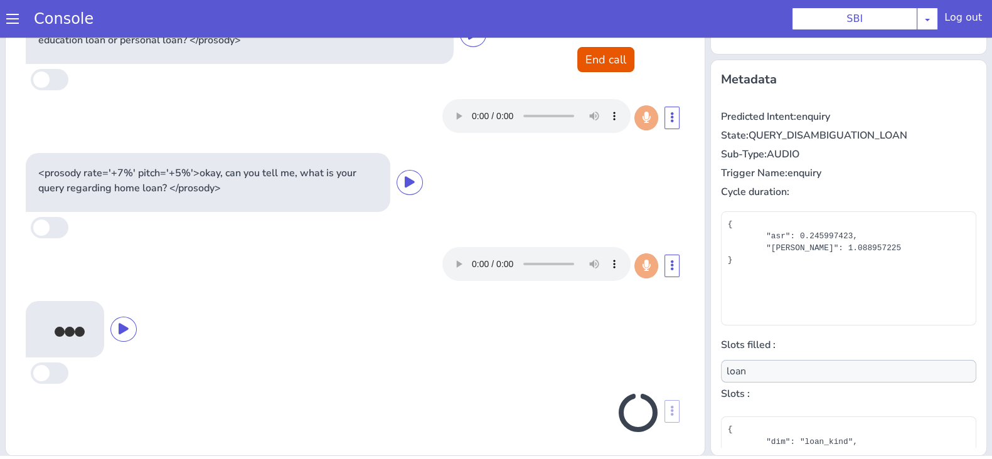
scroll to position [188, 0]
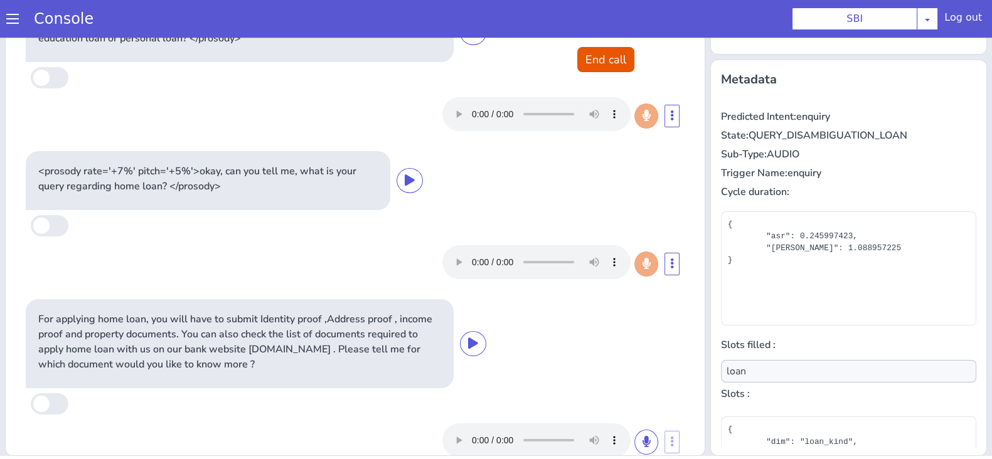
type input "document_type"
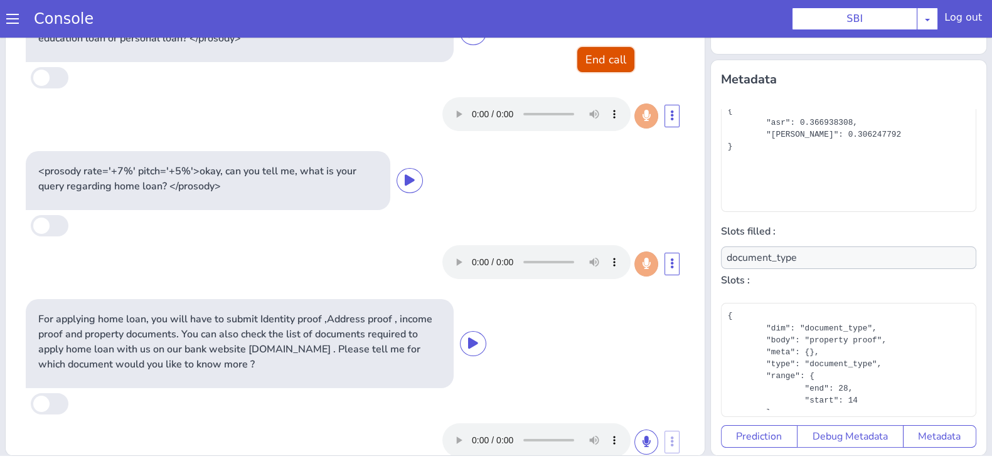
click at [591, 64] on button "End call" at bounding box center [605, 59] width 57 height 25
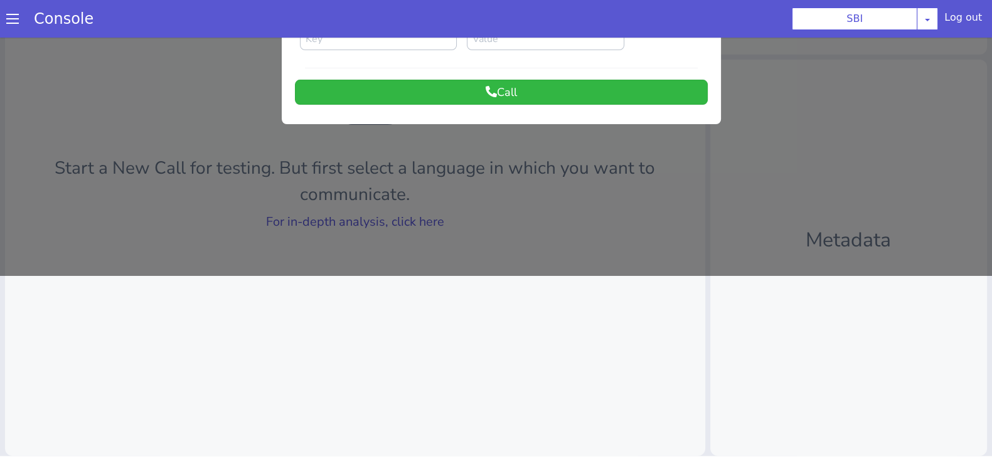
scroll to position [0, 0]
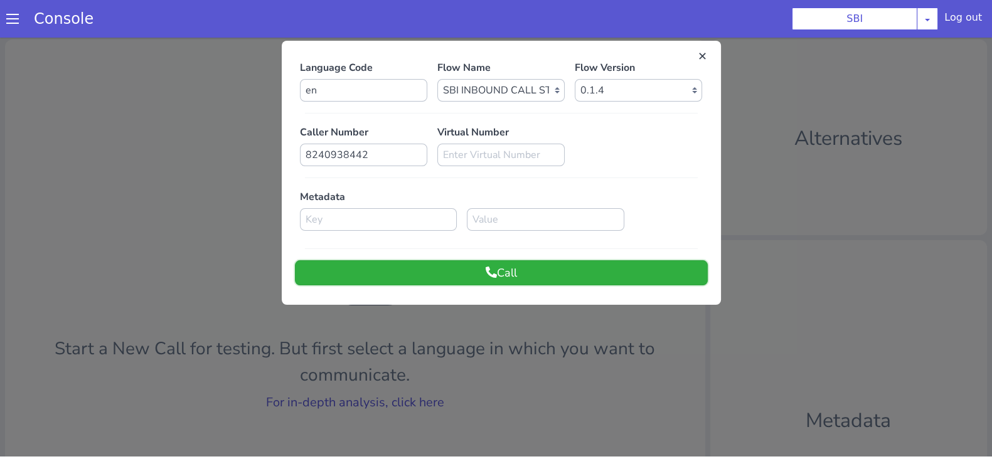
click at [491, 274] on button "Call" at bounding box center [501, 272] width 413 height 25
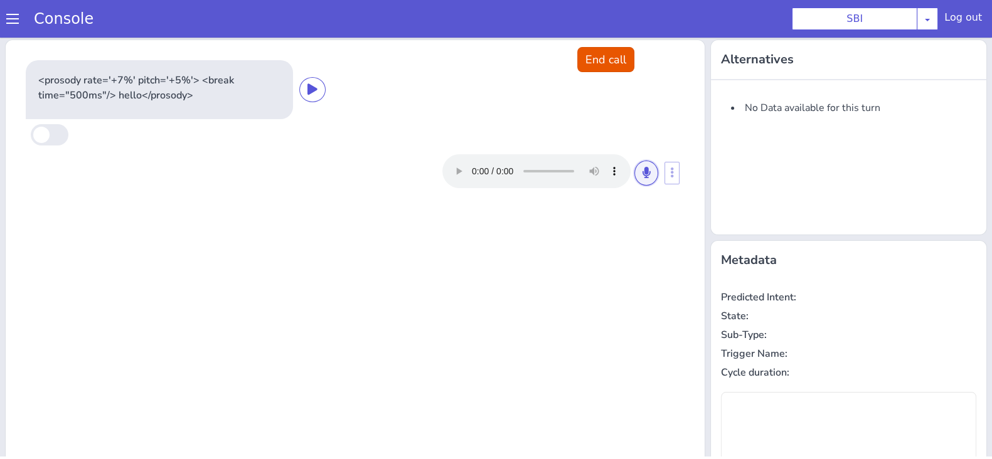
click at [643, 170] on icon at bounding box center [647, 172] width 8 height 11
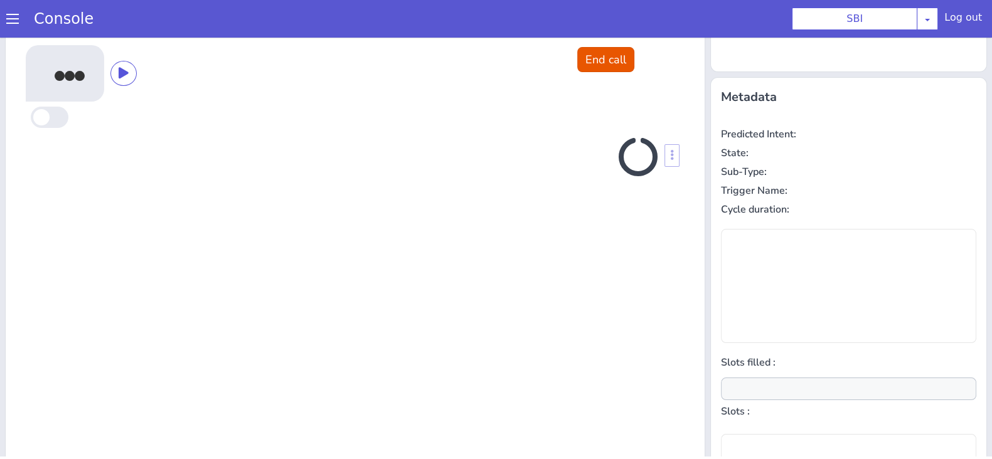
scroll to position [169, 0]
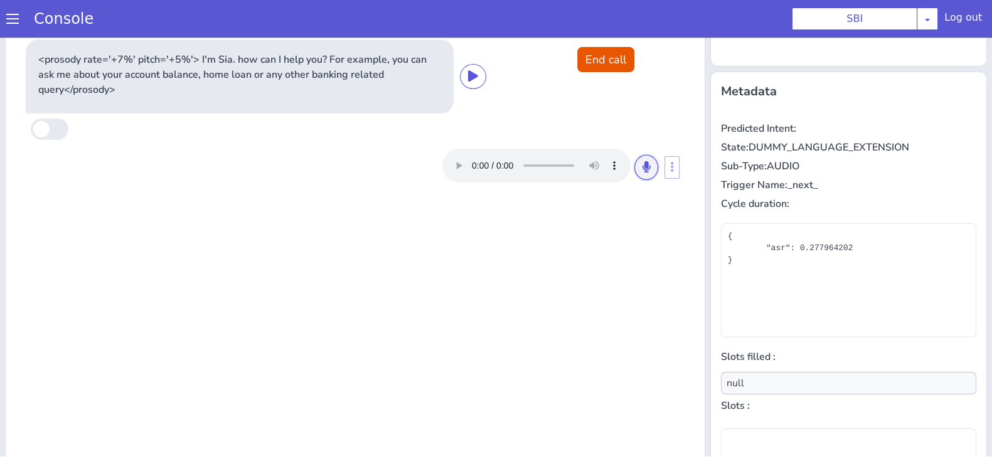
click at [643, 170] on icon at bounding box center [647, 166] width 8 height 11
click at [643, 170] on button at bounding box center [646, 167] width 24 height 25
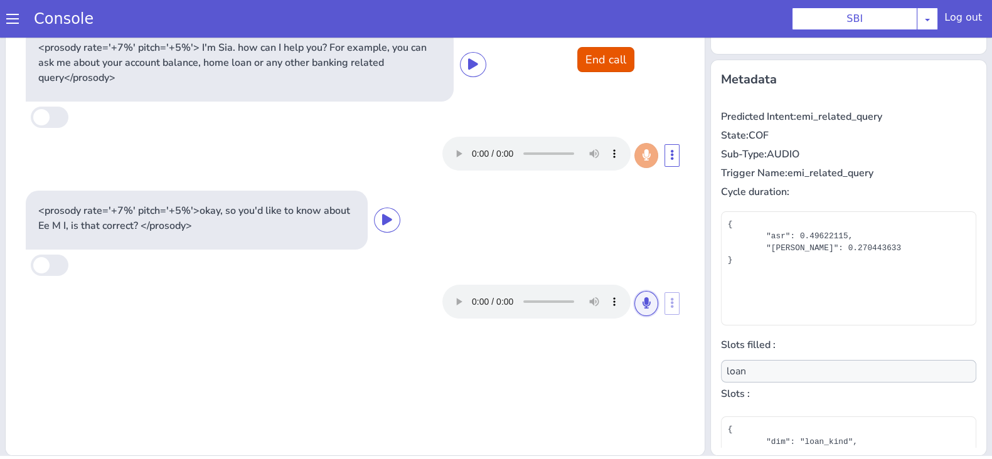
click at [643, 298] on icon at bounding box center [647, 302] width 8 height 11
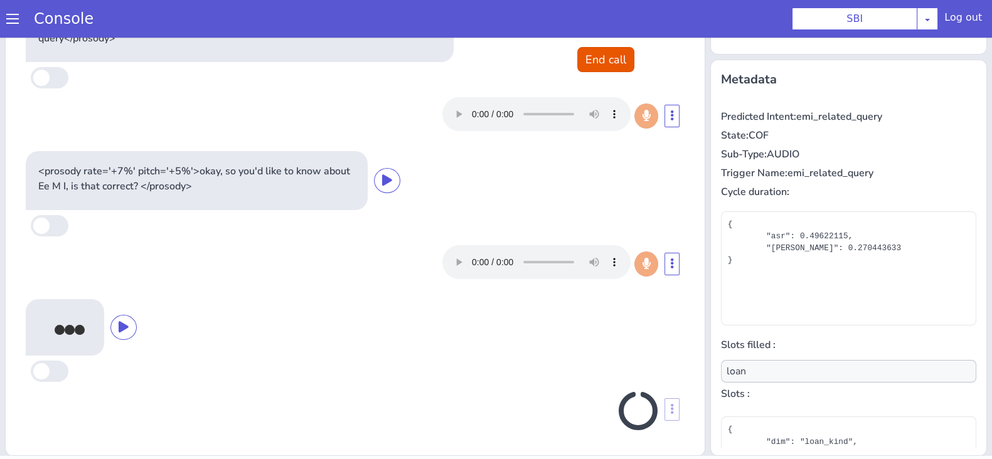
scroll to position [36, 0]
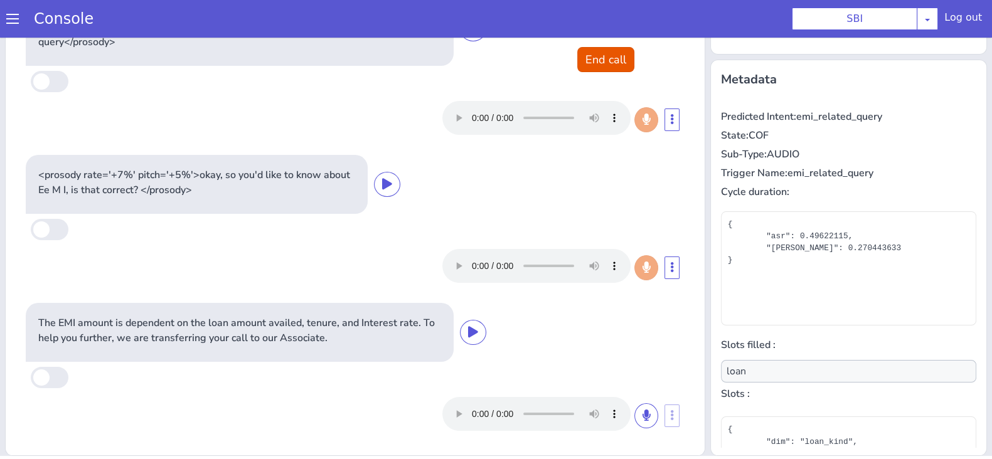
type input "null"
click at [643, 411] on icon at bounding box center [647, 415] width 8 height 11
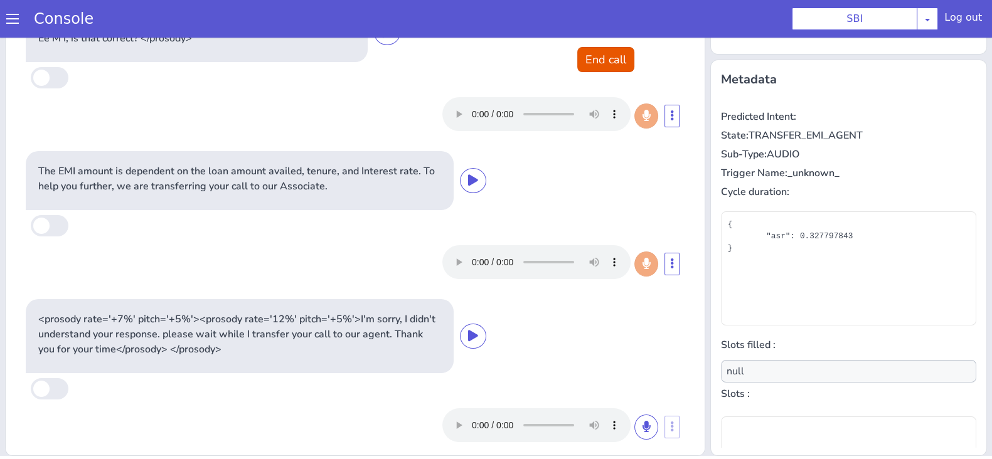
scroll to position [0, 0]
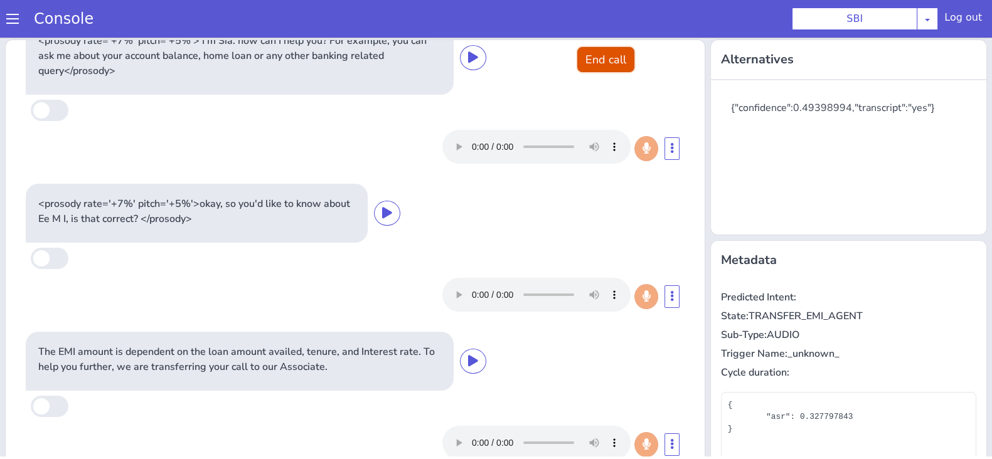
click at [584, 67] on button "End call" at bounding box center [605, 59] width 57 height 25
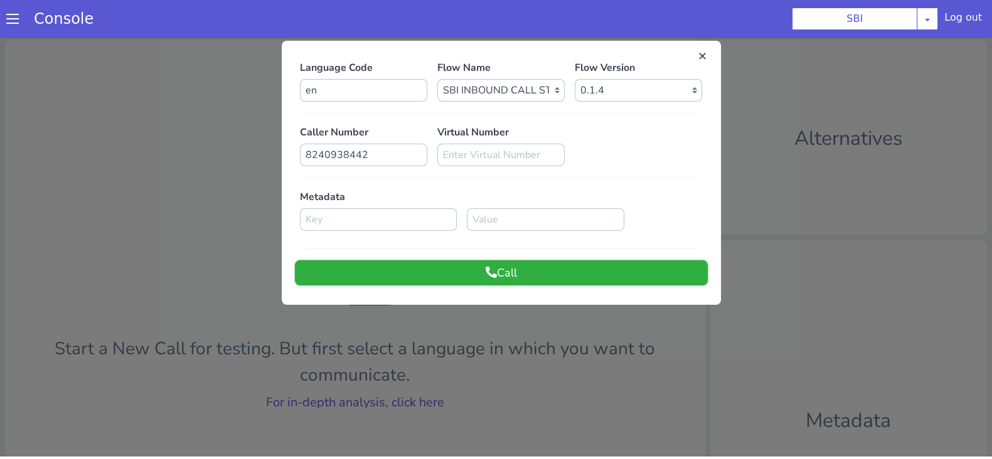
click at [619, 271] on button "Call" at bounding box center [501, 272] width 413 height 25
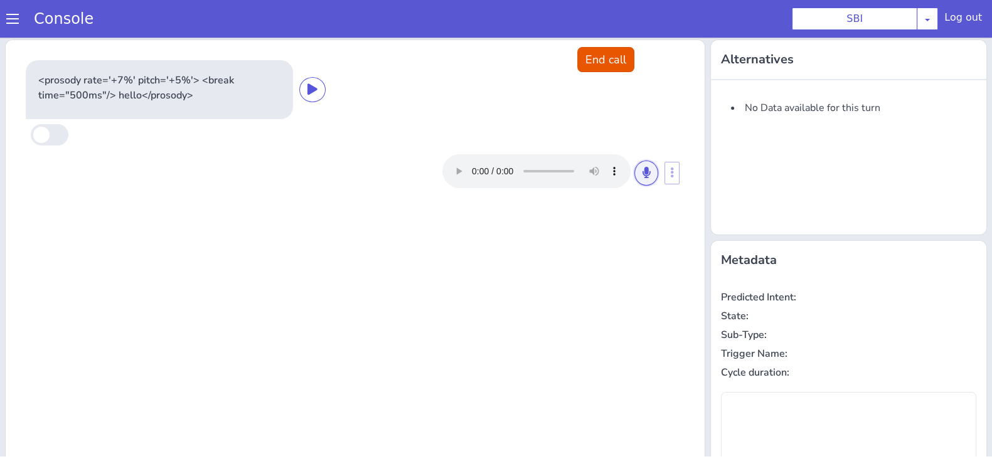
click at [643, 170] on icon at bounding box center [647, 172] width 8 height 11
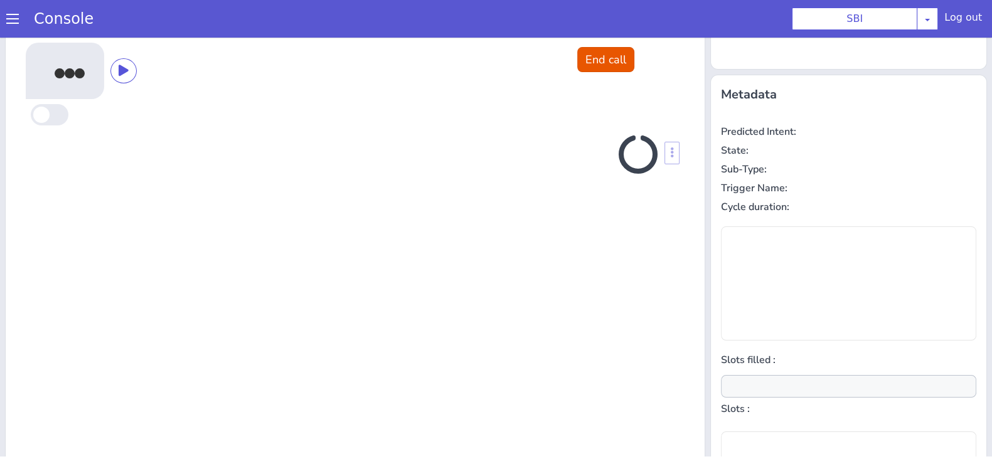
scroll to position [169, 0]
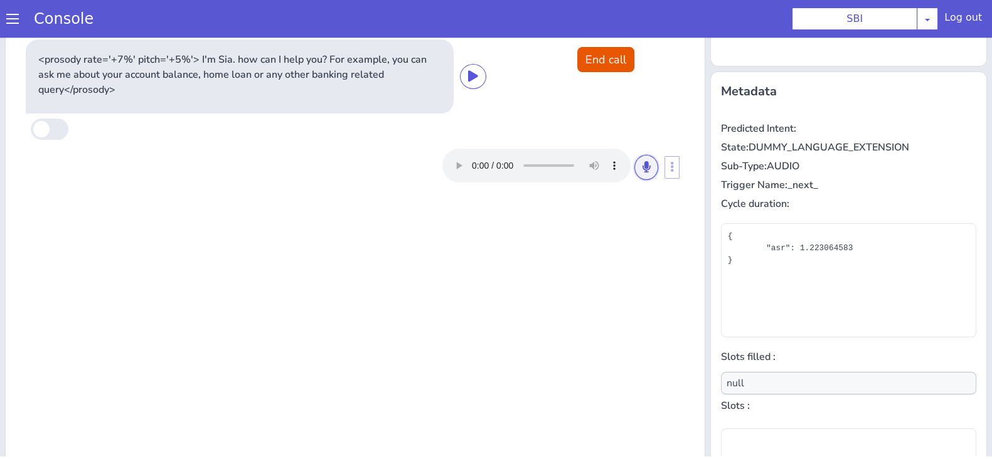
click at [643, 170] on icon at bounding box center [647, 166] width 8 height 11
click at [643, 167] on icon at bounding box center [647, 166] width 8 height 11
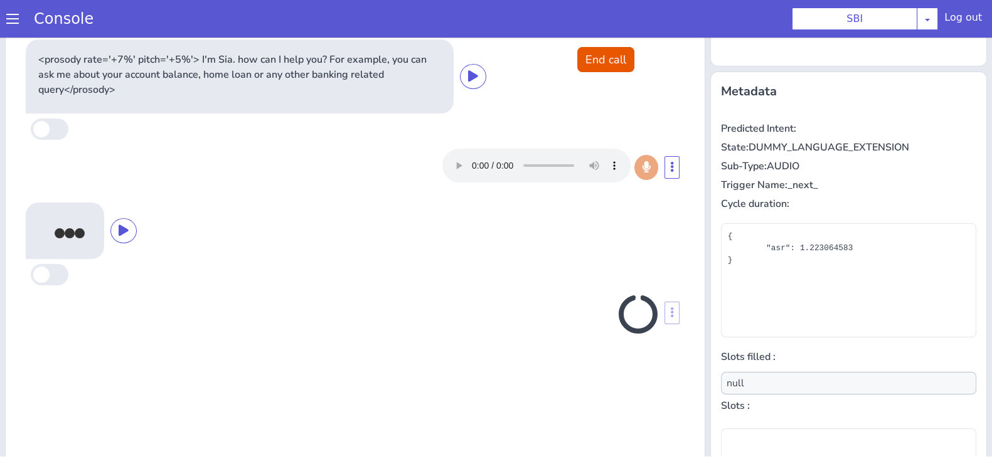
scroll to position [181, 0]
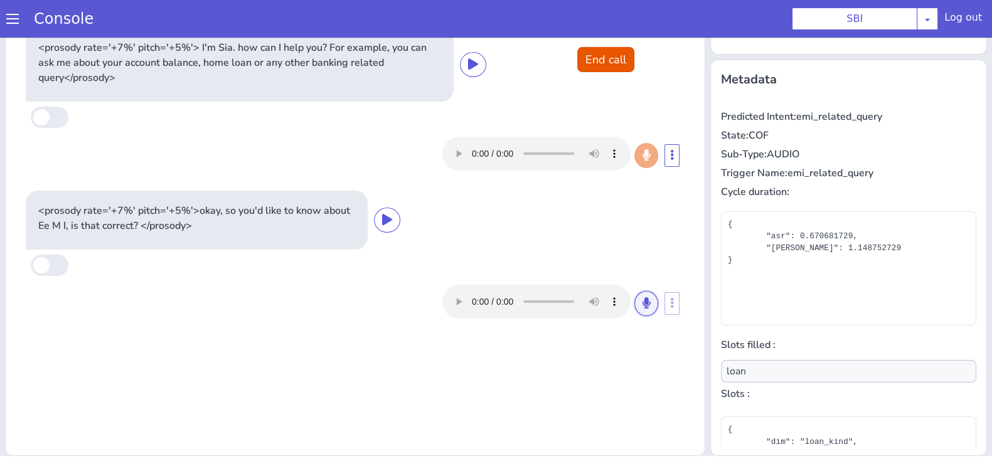
click at [643, 306] on icon at bounding box center [647, 302] width 8 height 11
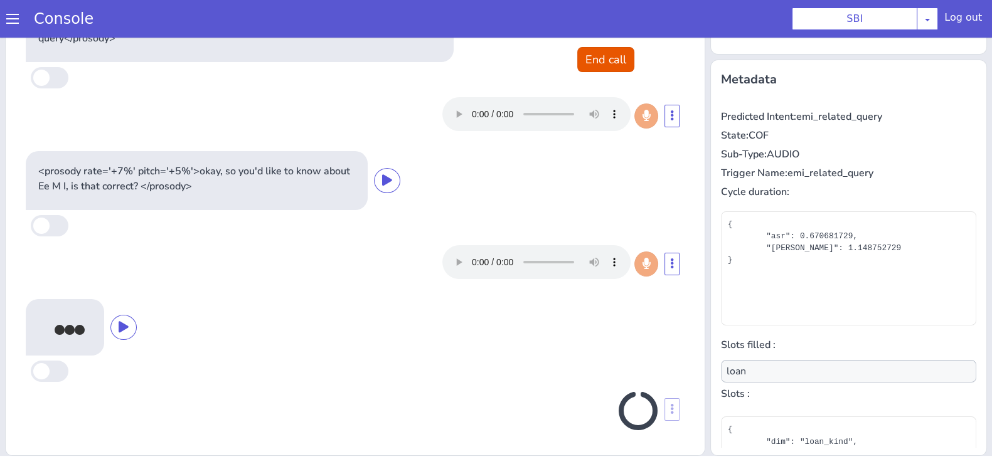
scroll to position [36, 0]
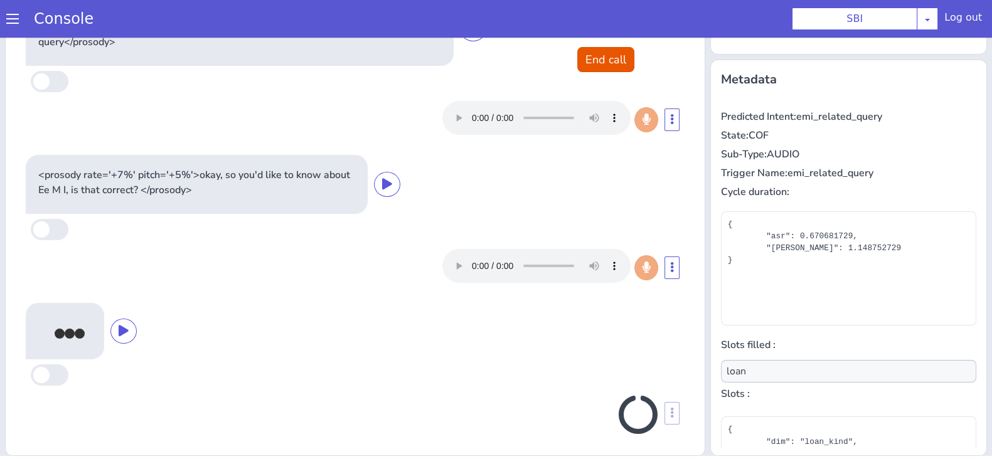
type input "null"
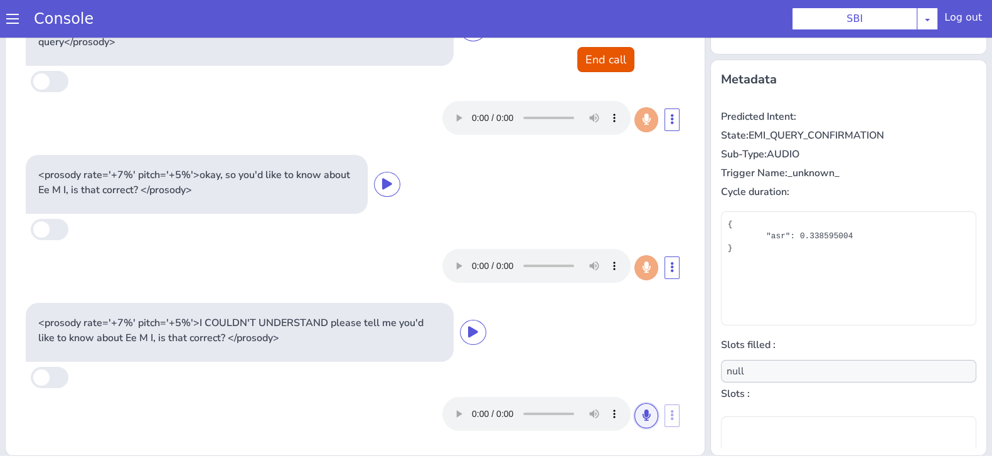
click at [634, 420] on button at bounding box center [646, 415] width 24 height 25
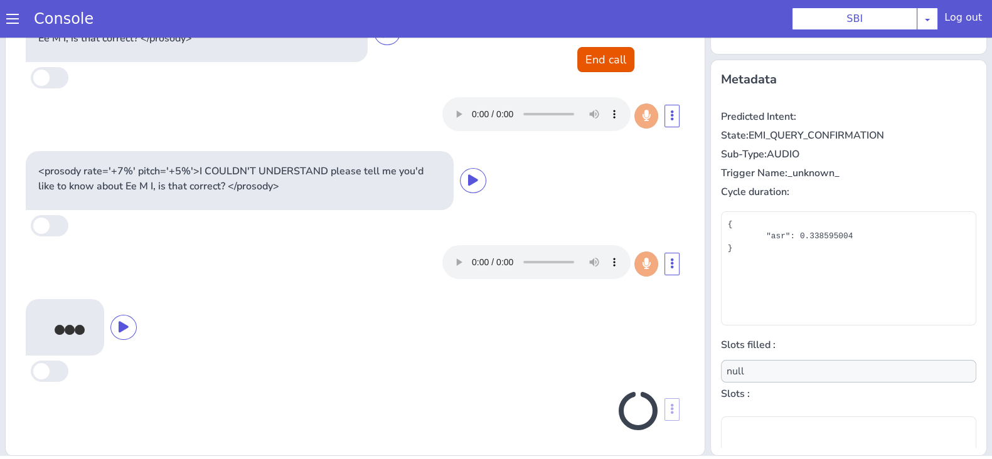
scroll to position [184, 0]
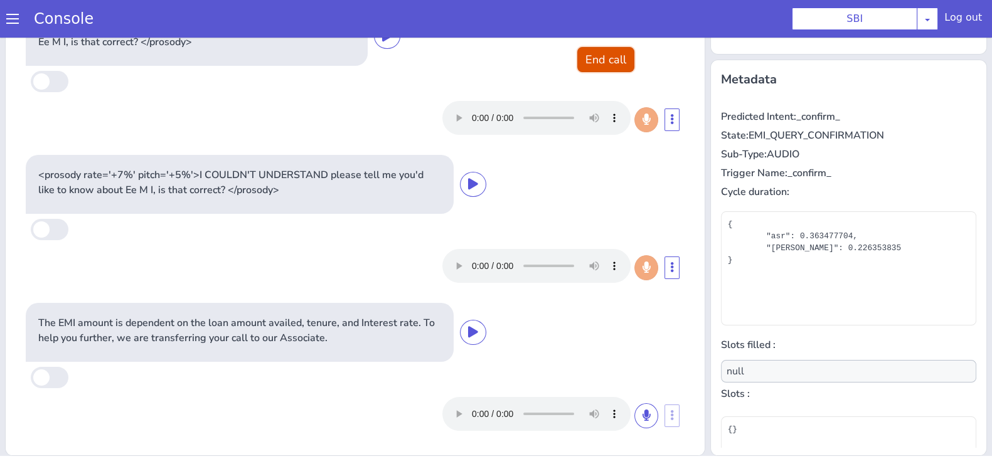
click at [592, 61] on button "End call" at bounding box center [605, 59] width 57 height 25
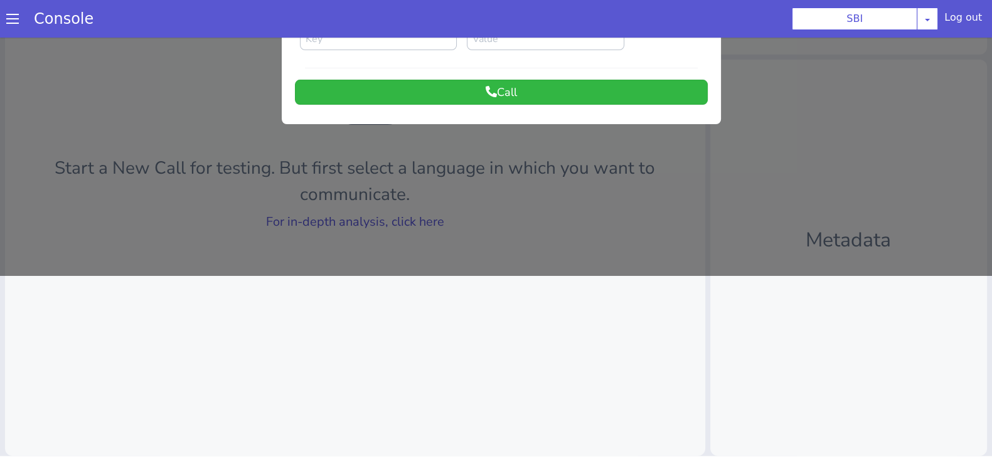
scroll to position [0, 0]
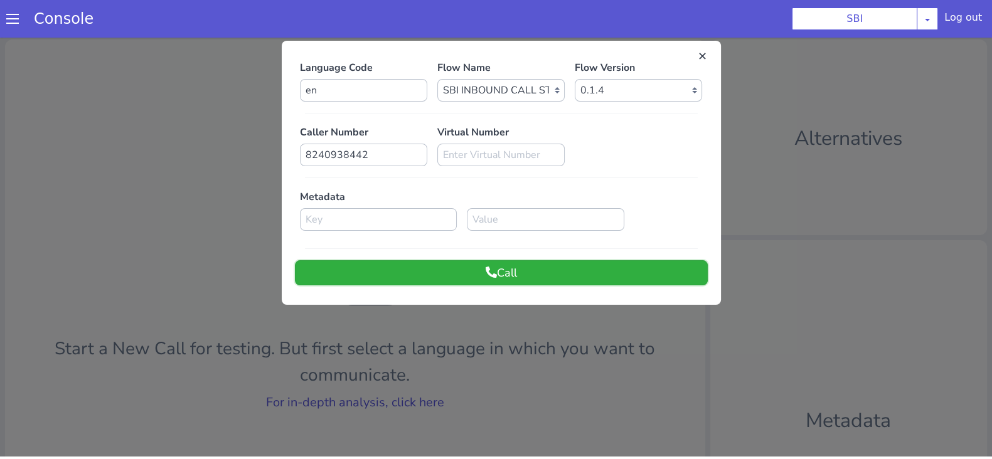
click at [550, 269] on button "Call" at bounding box center [501, 272] width 413 height 25
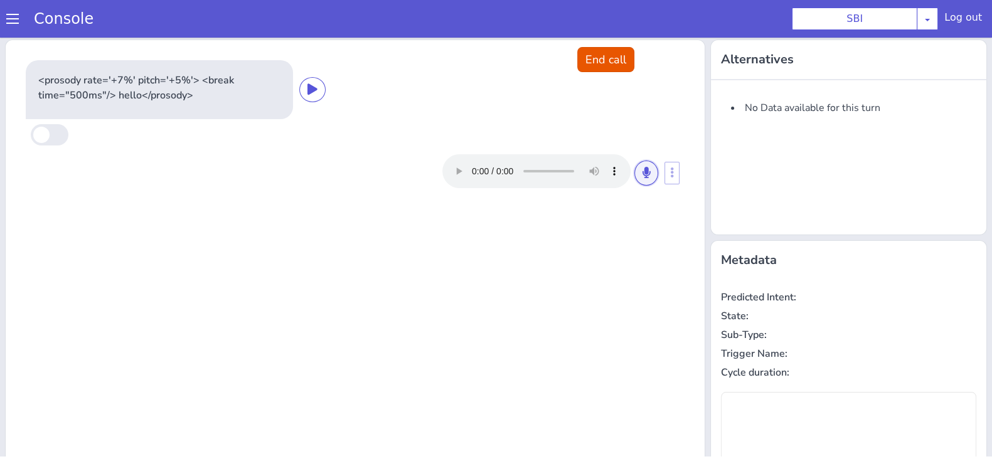
click at [643, 168] on icon at bounding box center [647, 172] width 8 height 11
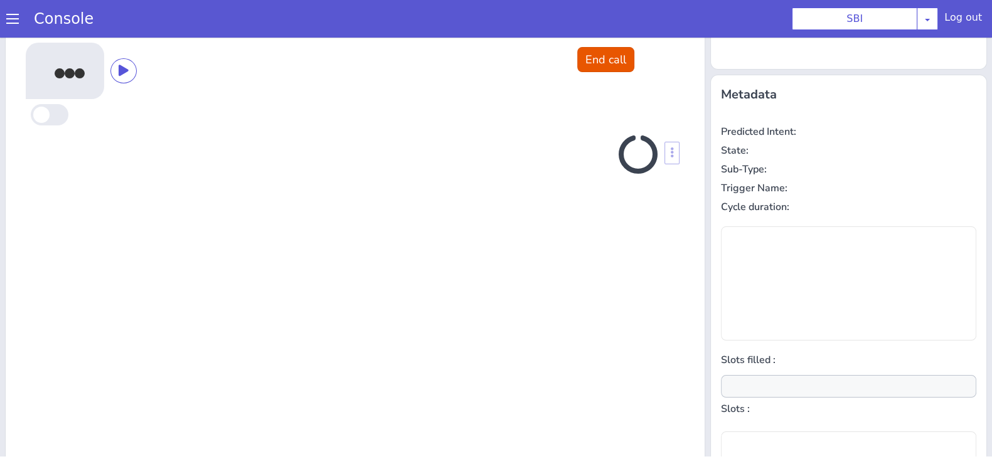
scroll to position [169, 0]
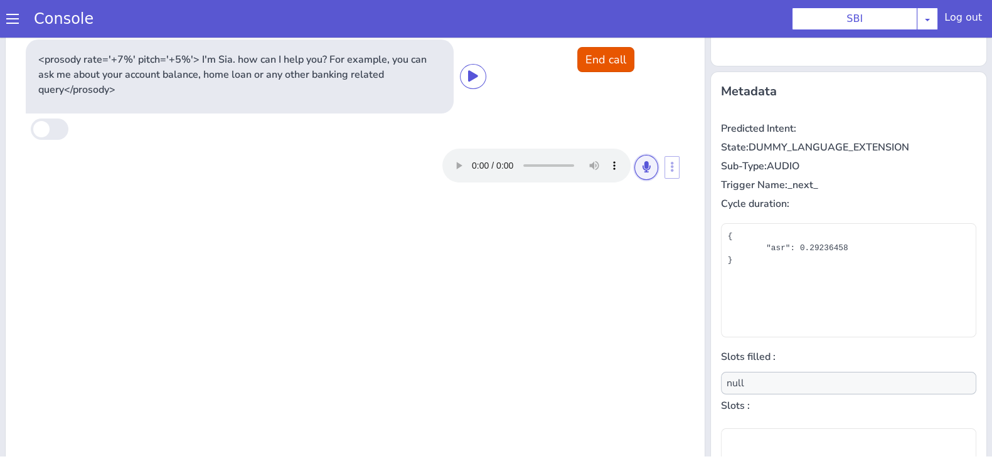
click at [643, 168] on icon at bounding box center [647, 166] width 8 height 11
click at [641, 166] on button at bounding box center [646, 167] width 24 height 25
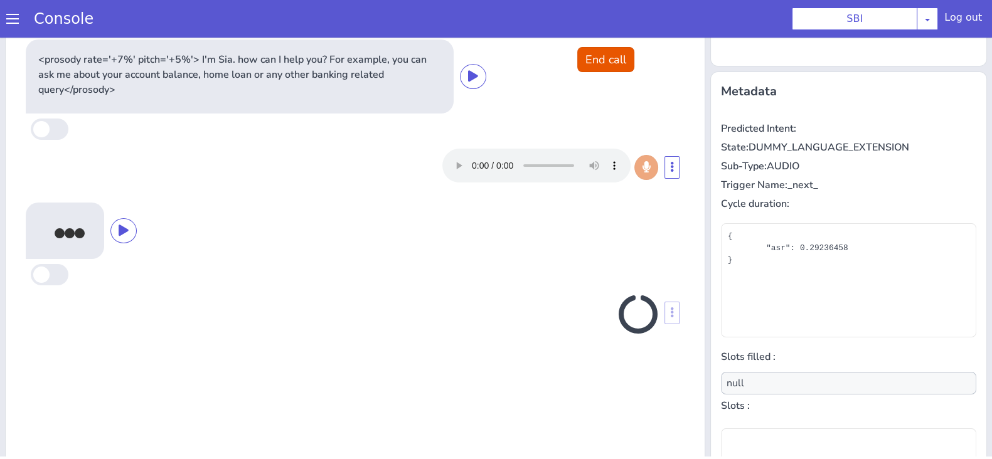
scroll to position [181, 0]
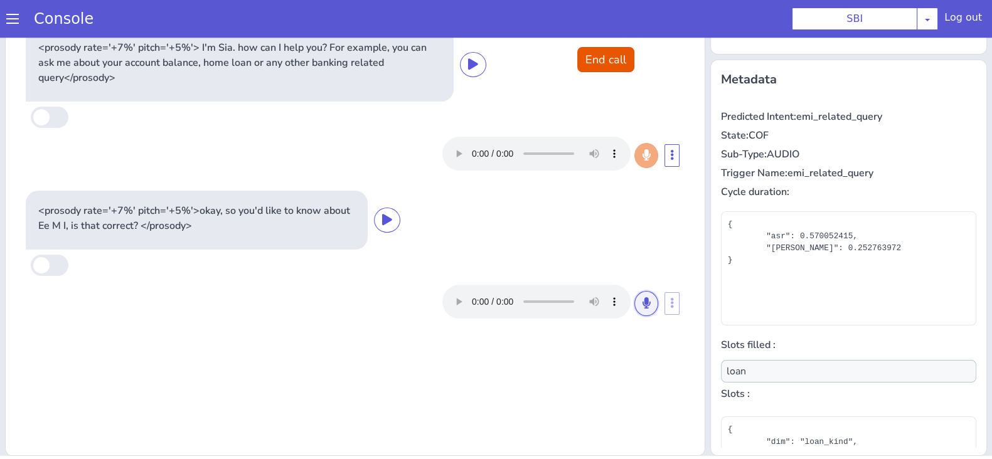
click at [643, 303] on icon at bounding box center [647, 302] width 8 height 11
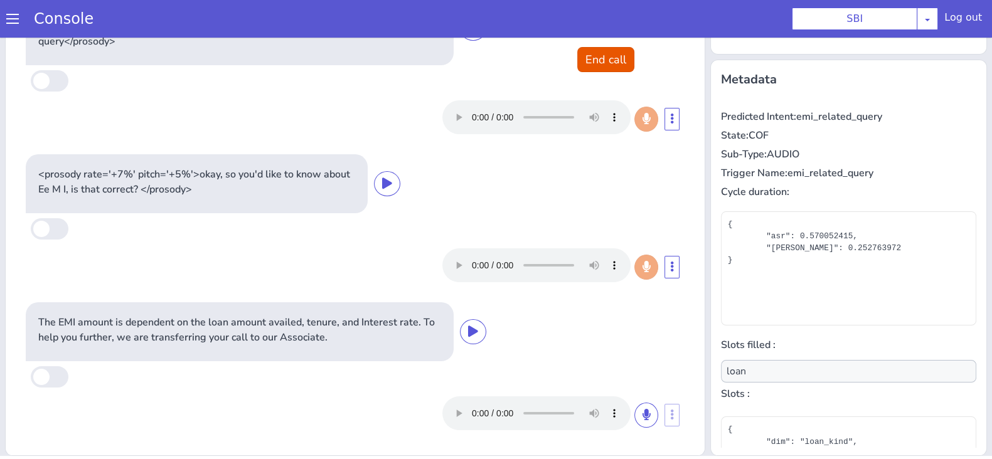
scroll to position [36, 0]
type input "null"
click at [601, 61] on button "End call" at bounding box center [605, 59] width 57 height 25
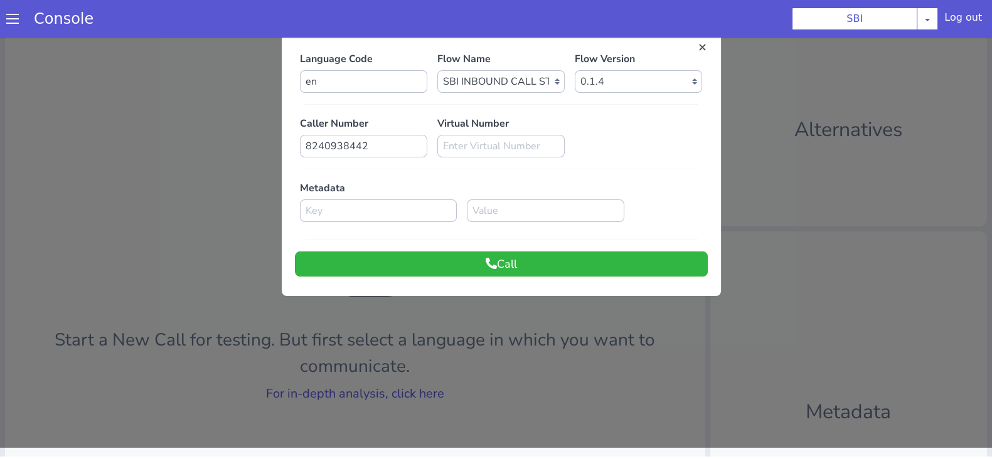
scroll to position [0, 0]
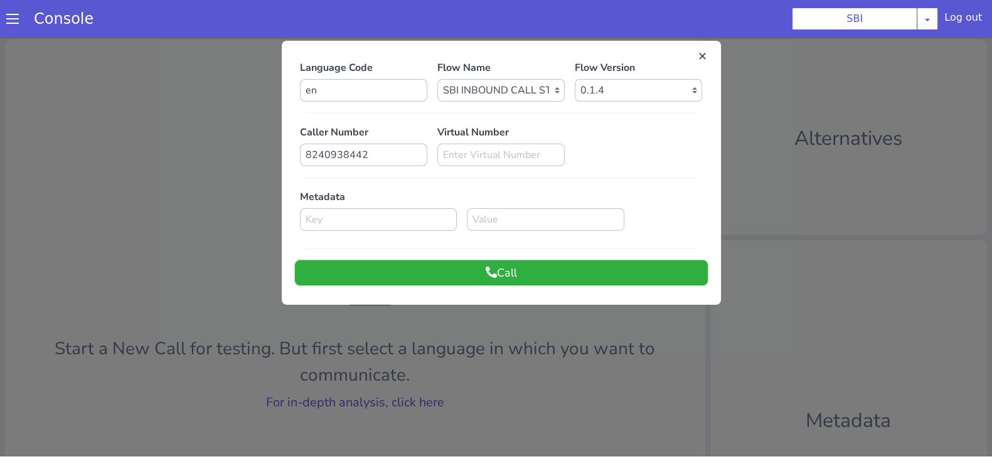
click at [560, 260] on button "Call" at bounding box center [501, 272] width 413 height 25
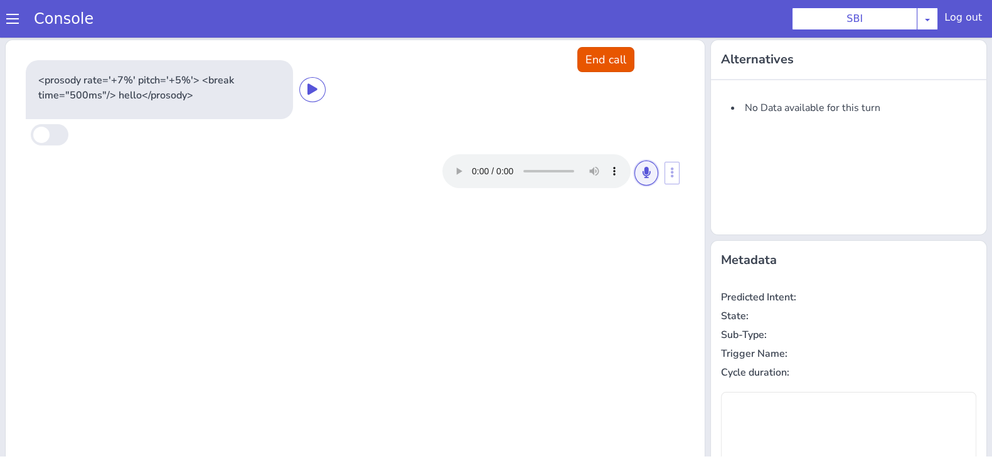
click at [640, 164] on button at bounding box center [646, 173] width 24 height 25
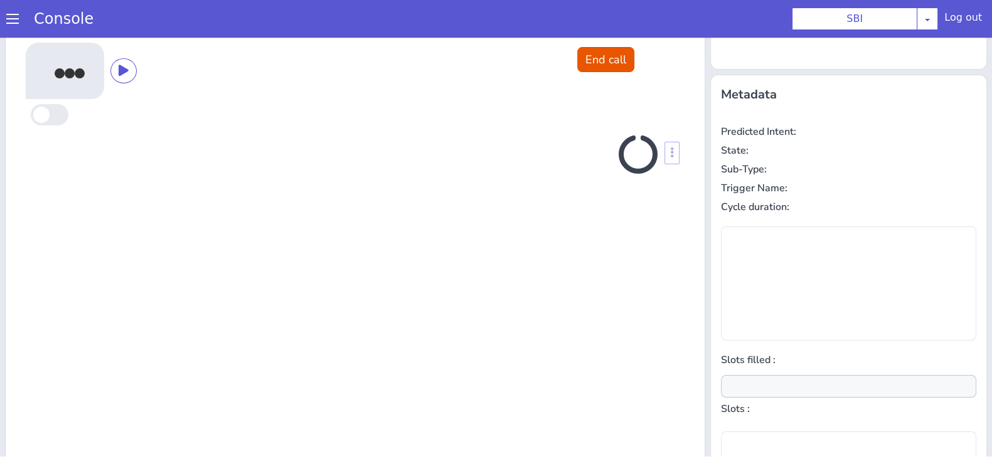
scroll to position [169, 0]
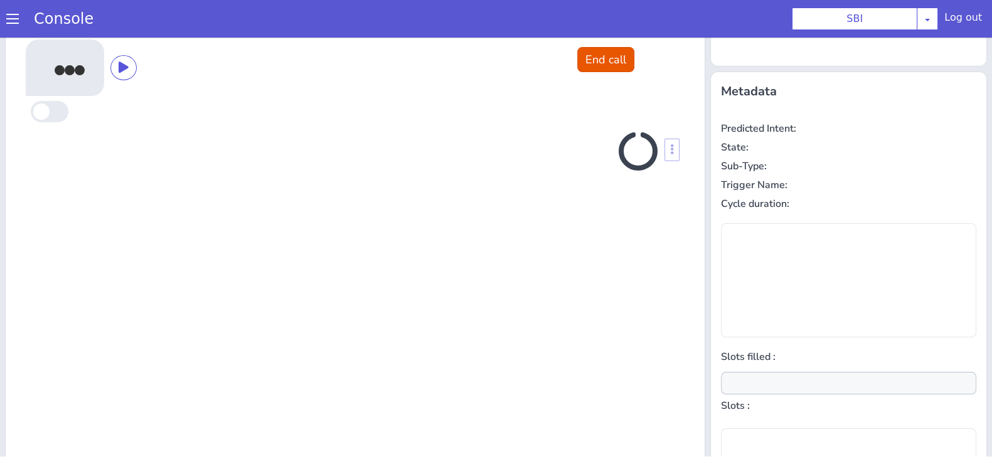
type input "null"
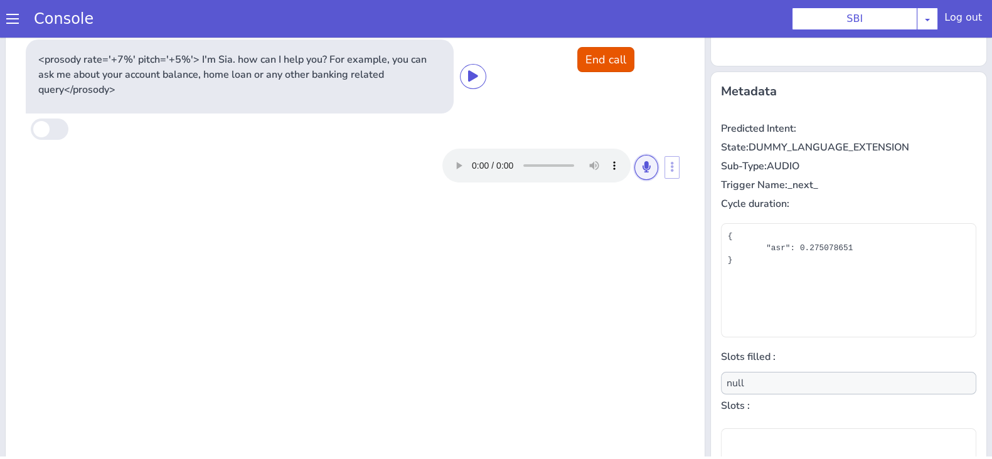
click at [643, 167] on icon at bounding box center [647, 166] width 8 height 11
click at [643, 163] on icon at bounding box center [647, 166] width 8 height 11
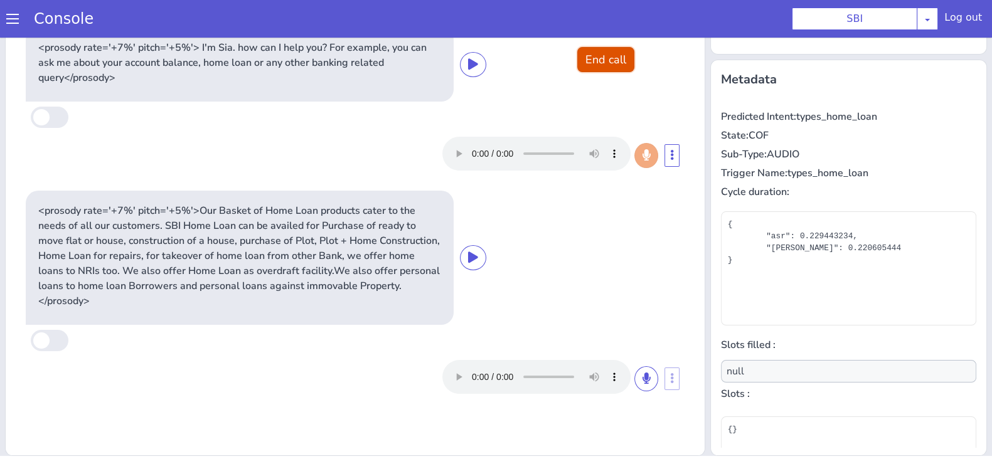
click at [600, 61] on button "End call" at bounding box center [605, 59] width 57 height 25
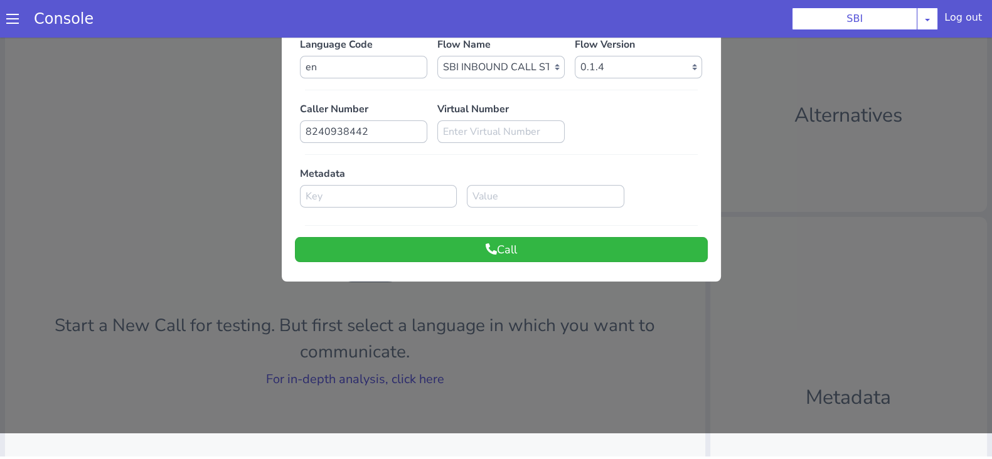
scroll to position [0, 0]
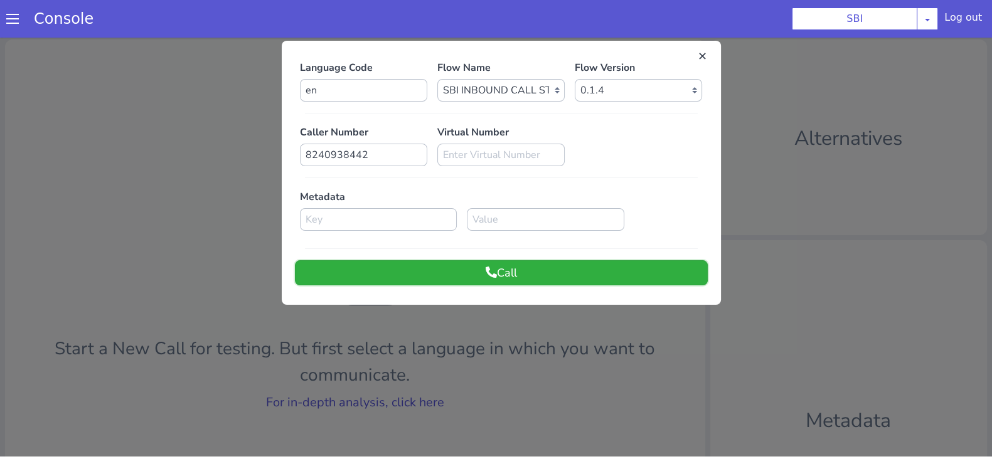
click at [638, 265] on button "Call" at bounding box center [501, 272] width 413 height 25
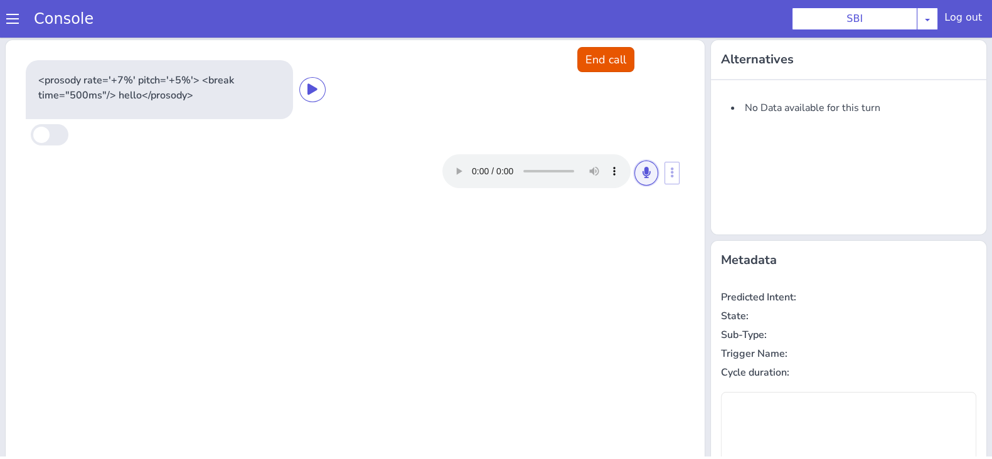
click at [643, 173] on icon at bounding box center [647, 172] width 8 height 11
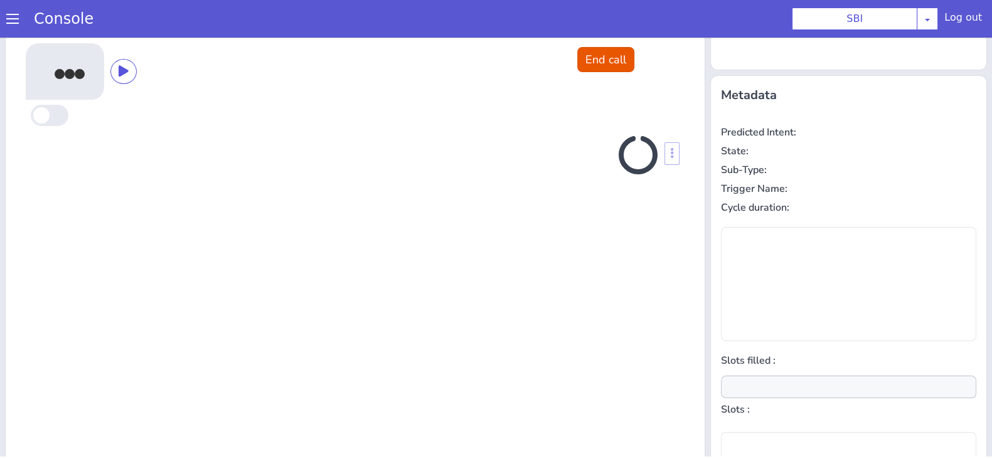
scroll to position [169, 0]
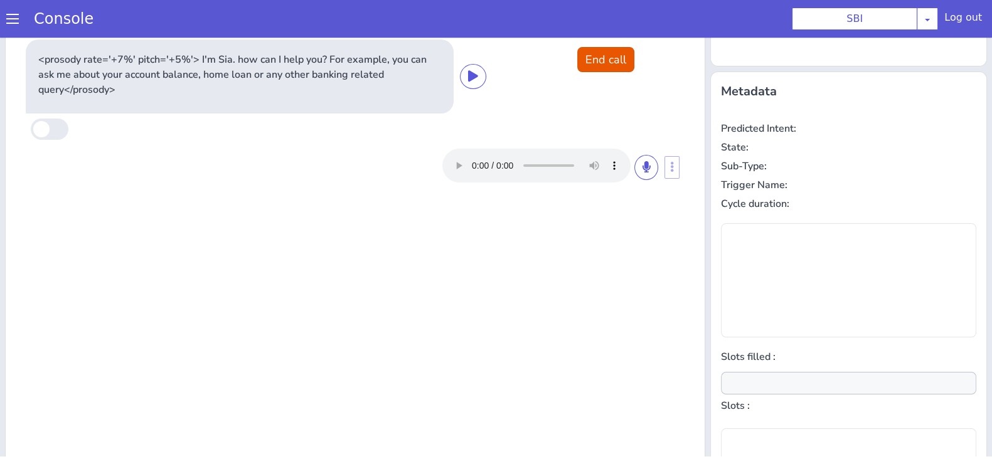
type input "null"
click at [636, 173] on button at bounding box center [646, 167] width 24 height 25
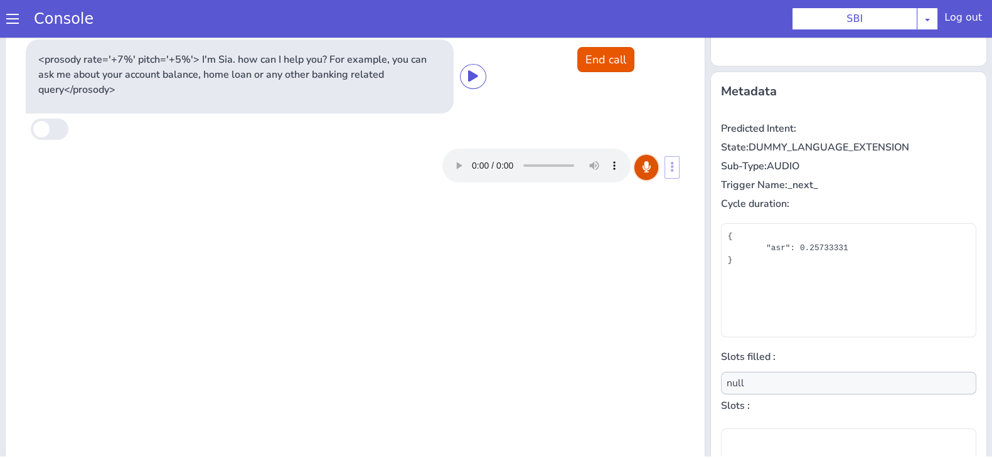
click at [636, 173] on button at bounding box center [646, 167] width 24 height 25
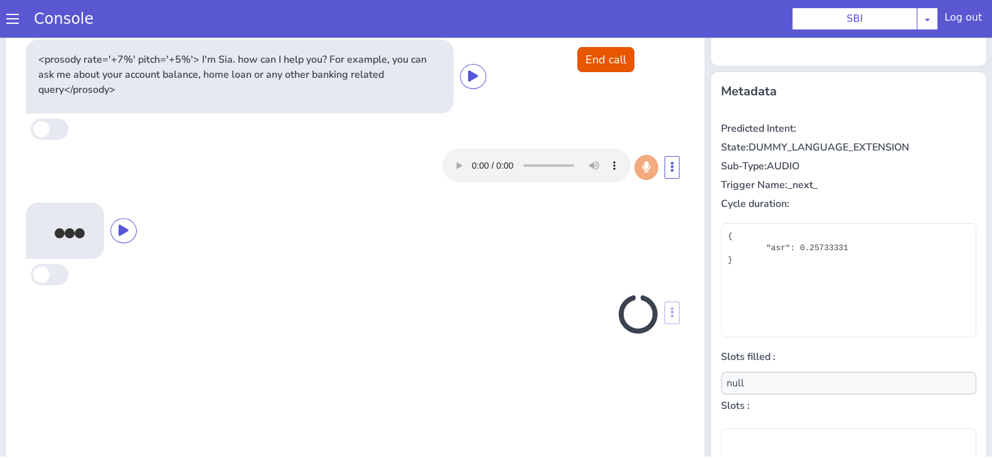
scroll to position [181, 0]
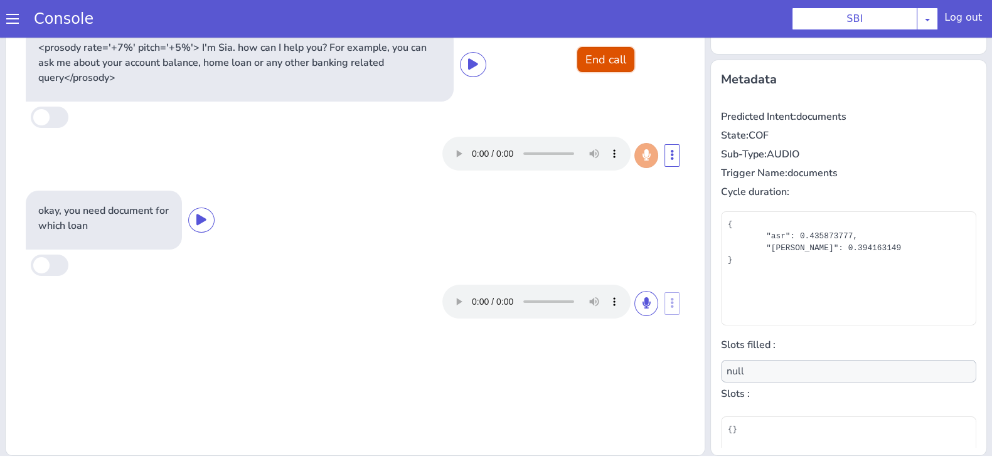
click at [607, 51] on button "End call" at bounding box center [605, 59] width 57 height 25
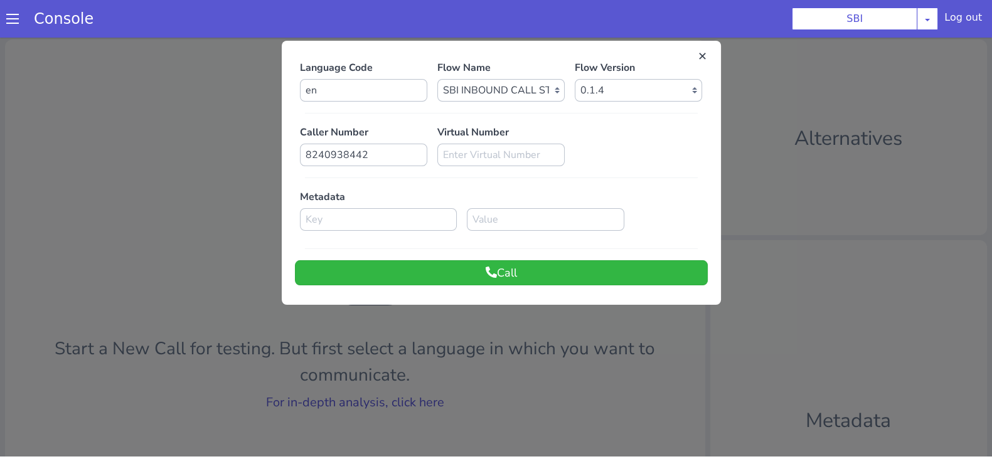
scroll to position [0, 0]
click at [558, 270] on button "Call" at bounding box center [501, 272] width 413 height 25
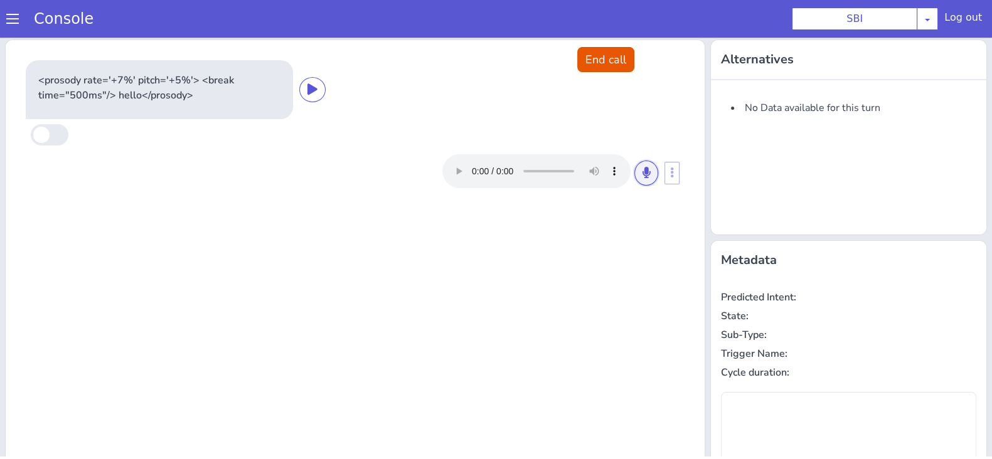
click at [643, 167] on icon at bounding box center [647, 172] width 8 height 11
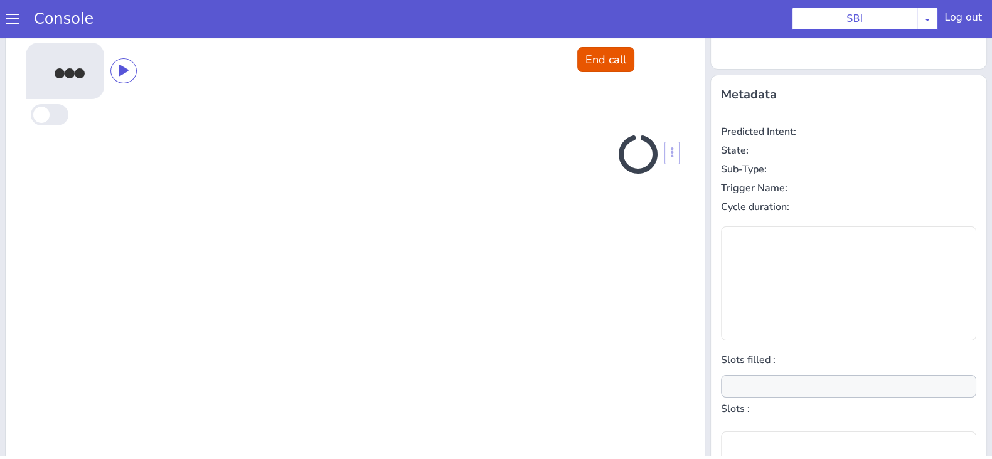
scroll to position [169, 0]
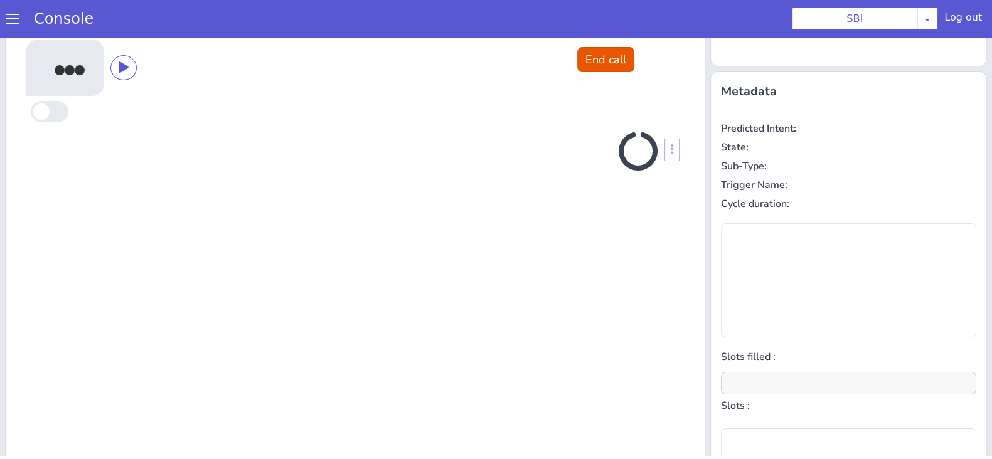
type input "null"
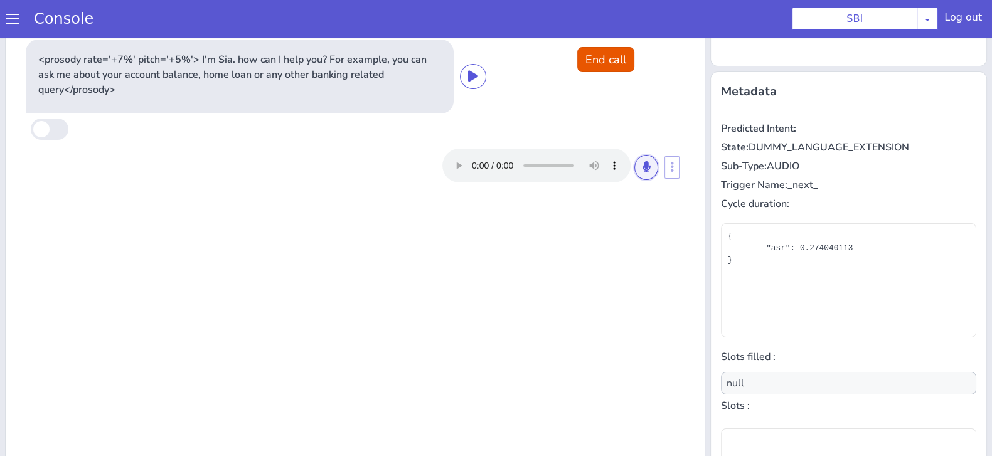
click at [635, 177] on button at bounding box center [646, 167] width 24 height 25
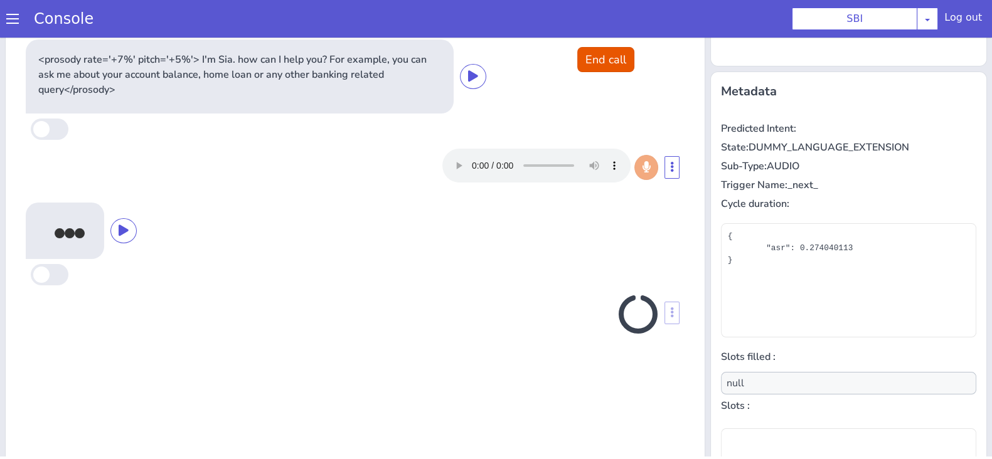
scroll to position [181, 0]
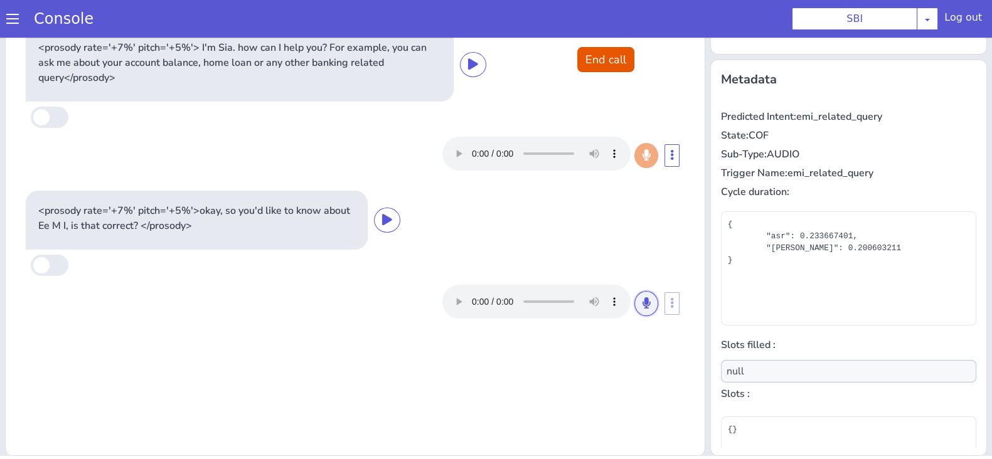
click at [643, 308] on icon at bounding box center [647, 302] width 8 height 11
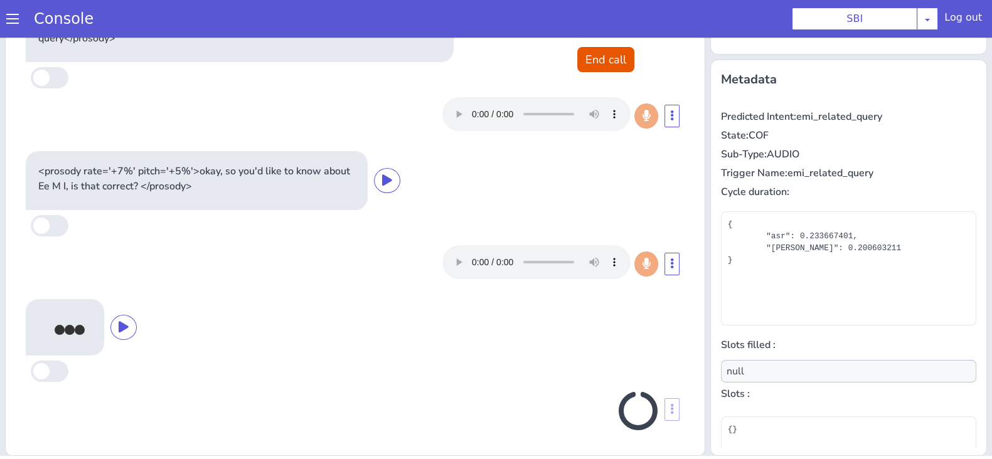
scroll to position [36, 0]
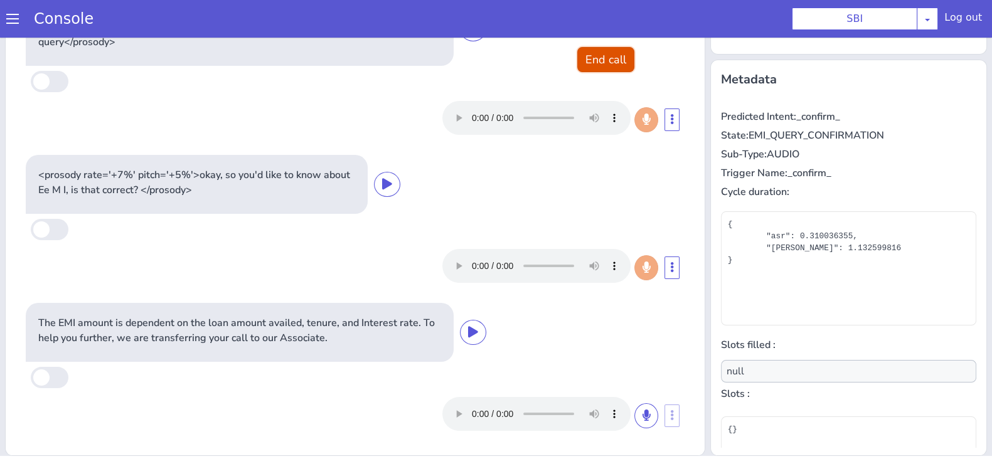
click at [609, 56] on button "End call" at bounding box center [605, 59] width 57 height 25
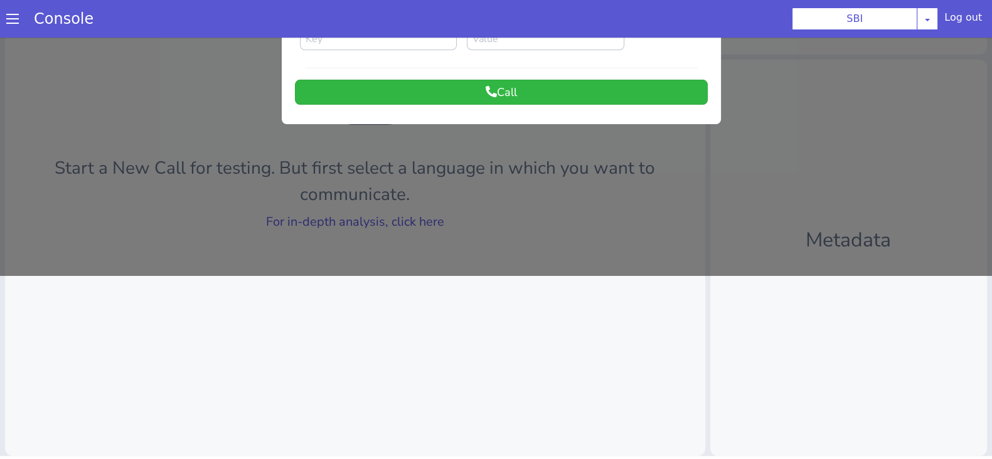
click at [978, 58] on div at bounding box center [496, 65] width 992 height 422
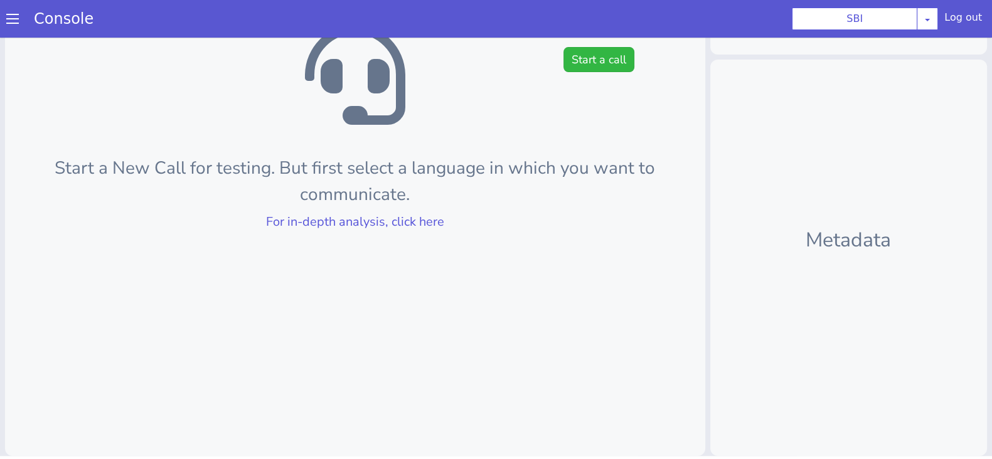
scroll to position [0, 0]
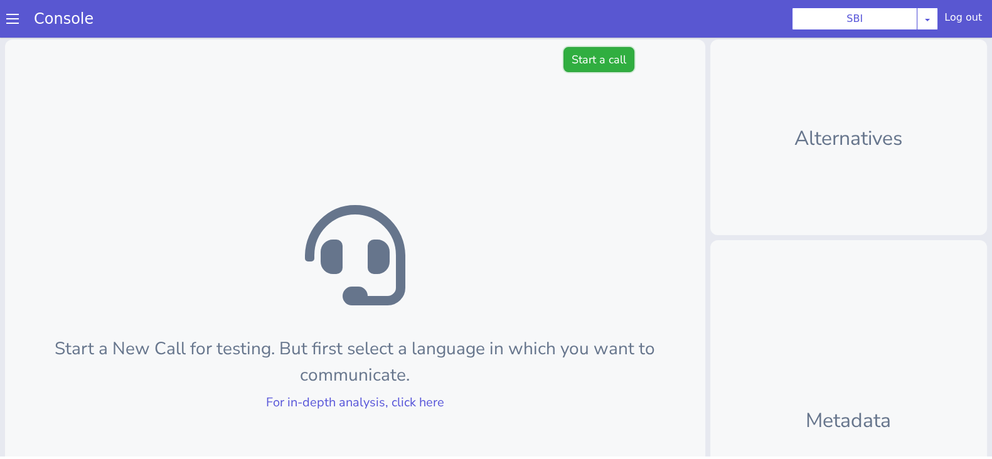
click at [583, 63] on button "Start a call" at bounding box center [599, 59] width 71 height 25
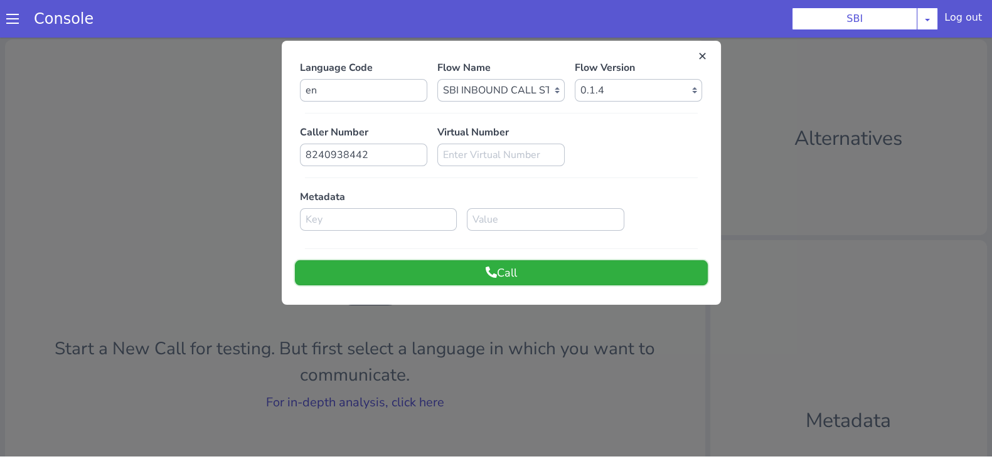
click at [542, 269] on button "Call" at bounding box center [501, 272] width 413 height 25
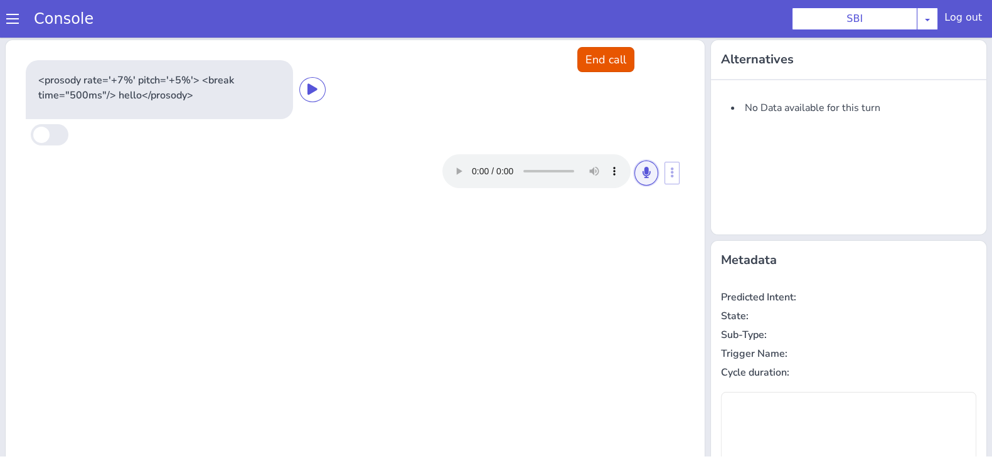
click at [643, 171] on icon at bounding box center [647, 172] width 8 height 11
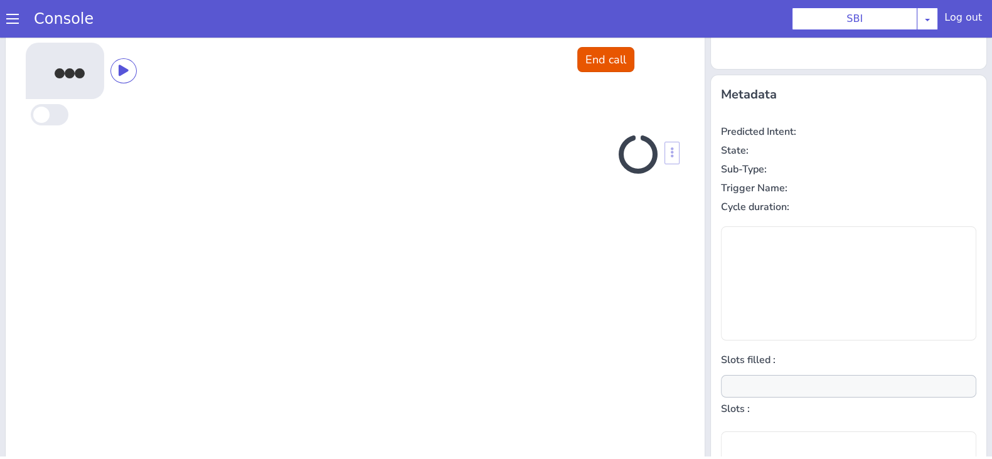
scroll to position [169, 0]
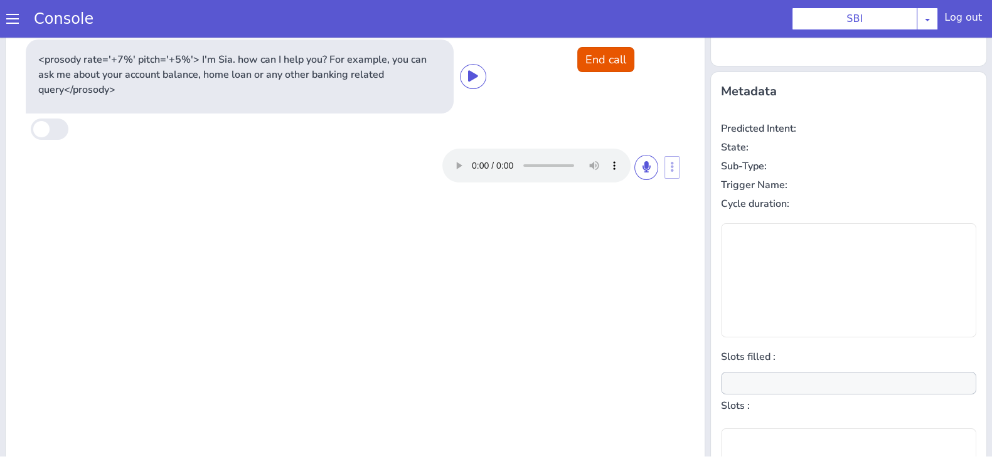
type input "null"
click at [643, 168] on icon at bounding box center [647, 166] width 8 height 11
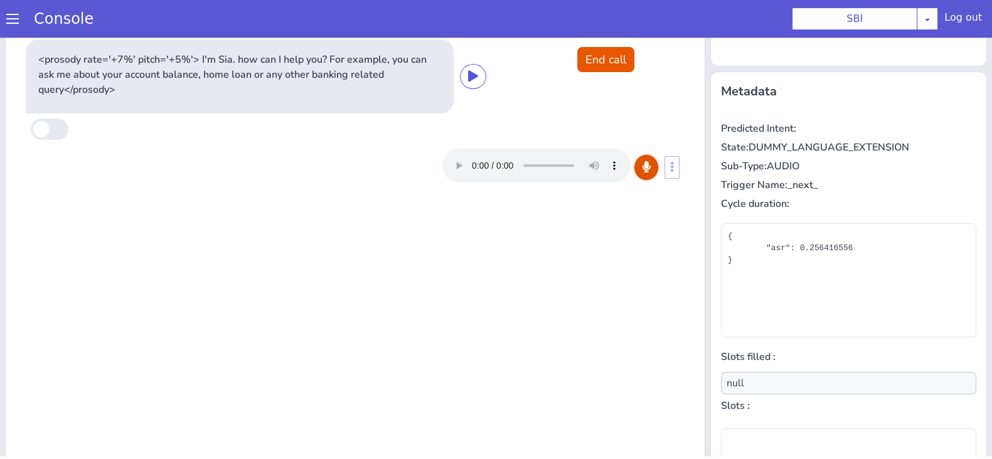
click at [643, 164] on icon at bounding box center [647, 166] width 8 height 11
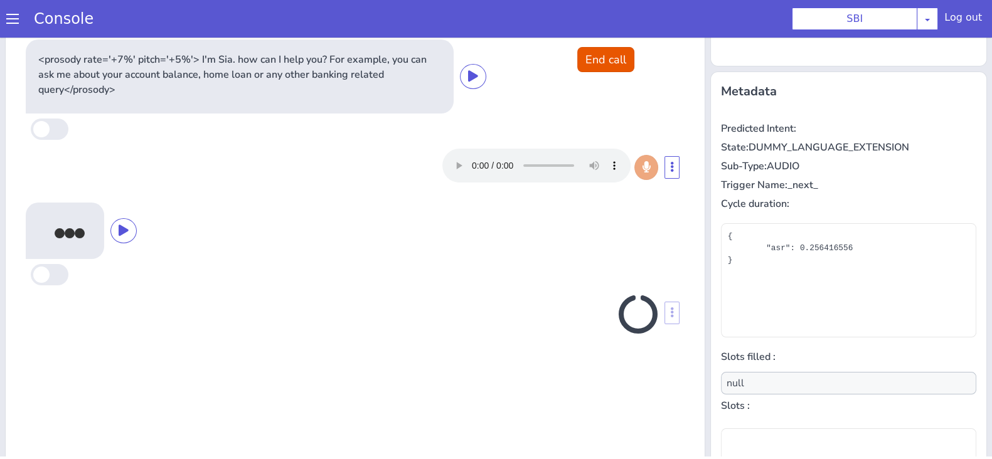
scroll to position [181, 0]
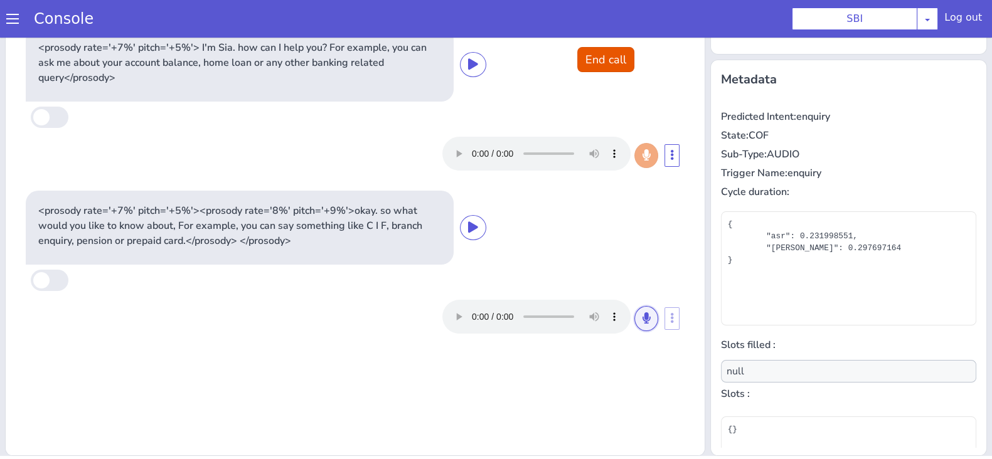
click at [637, 324] on button at bounding box center [646, 318] width 24 height 25
click at [648, 315] on button at bounding box center [646, 318] width 24 height 25
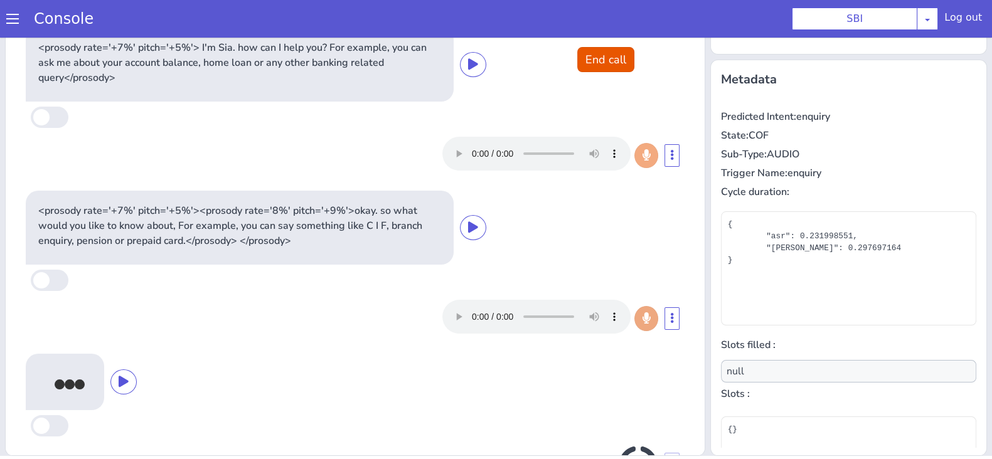
scroll to position [55, 0]
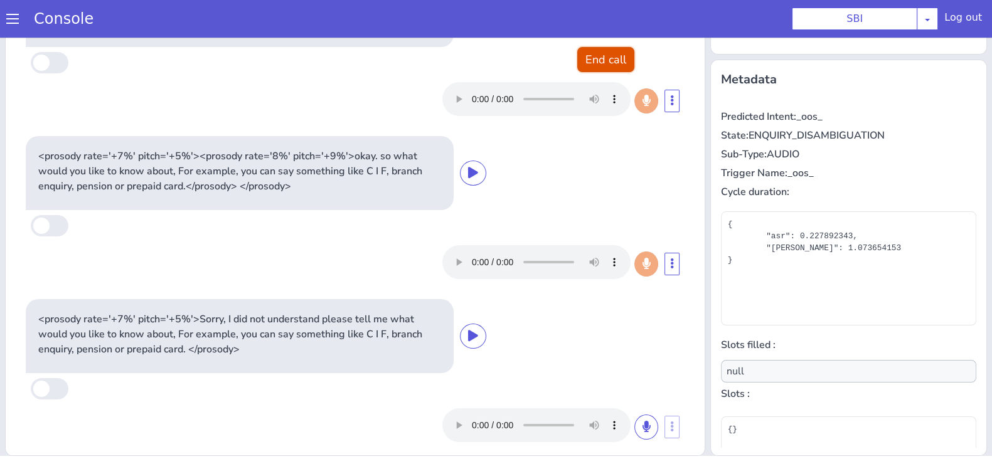
click at [596, 51] on button "End call" at bounding box center [605, 59] width 57 height 25
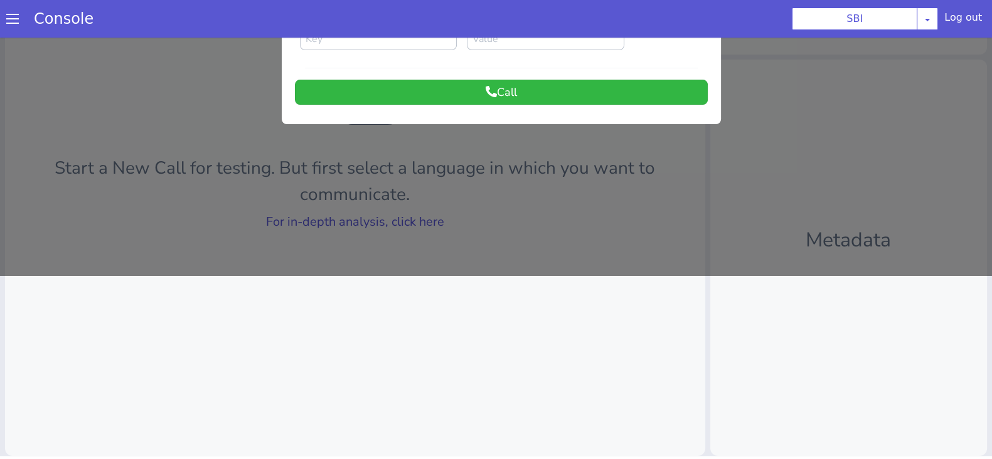
scroll to position [0, 0]
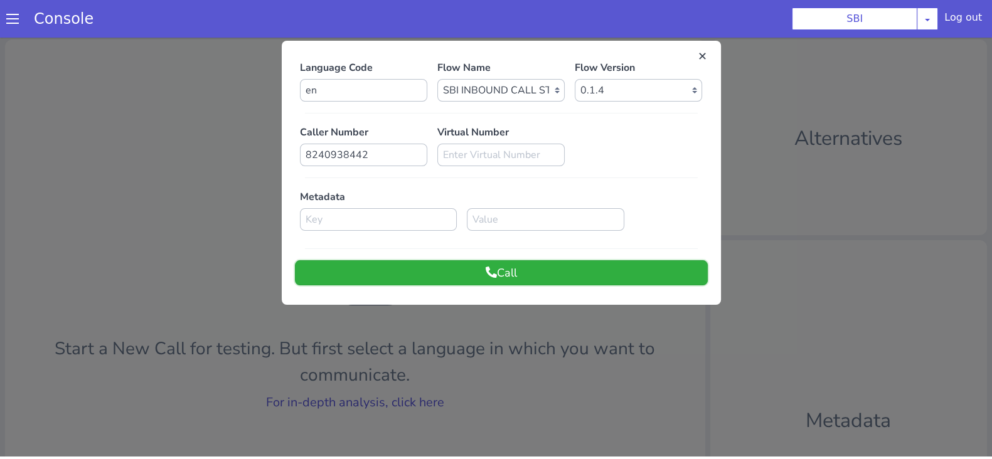
click at [553, 280] on button "Call" at bounding box center [501, 272] width 413 height 25
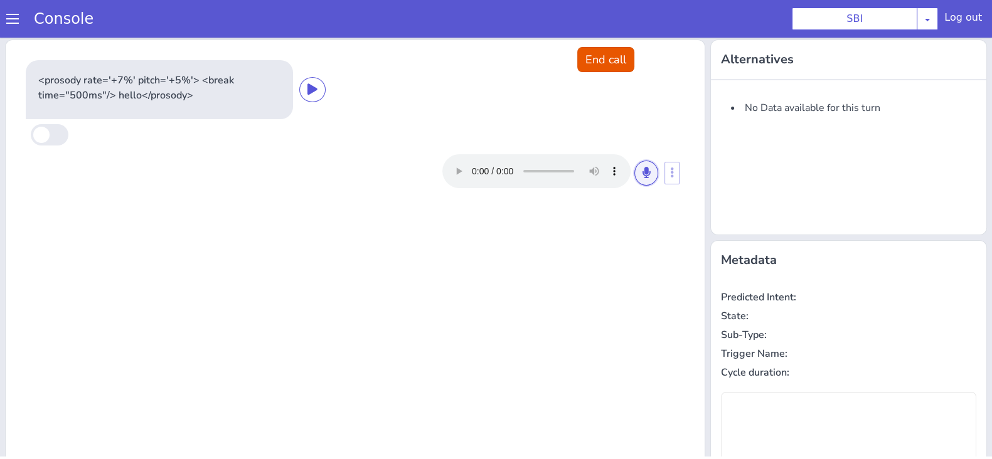
click at [634, 174] on button at bounding box center [646, 173] width 24 height 25
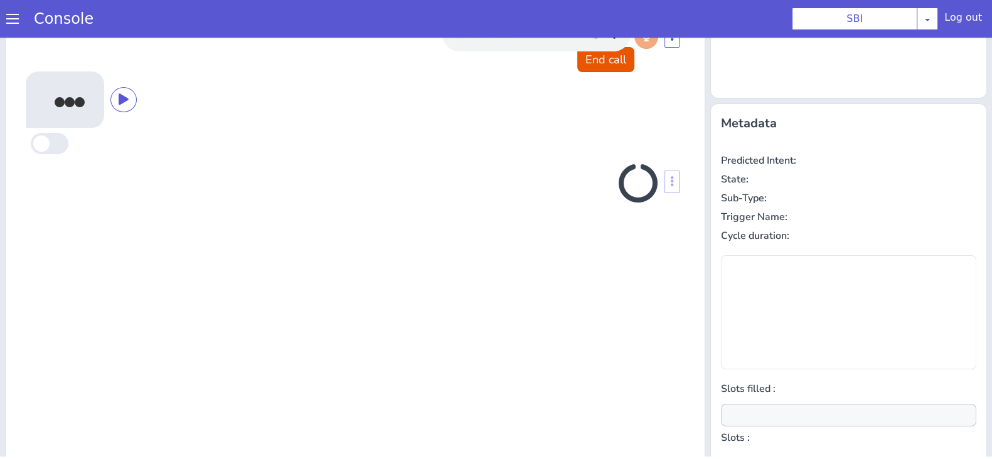
scroll to position [169, 0]
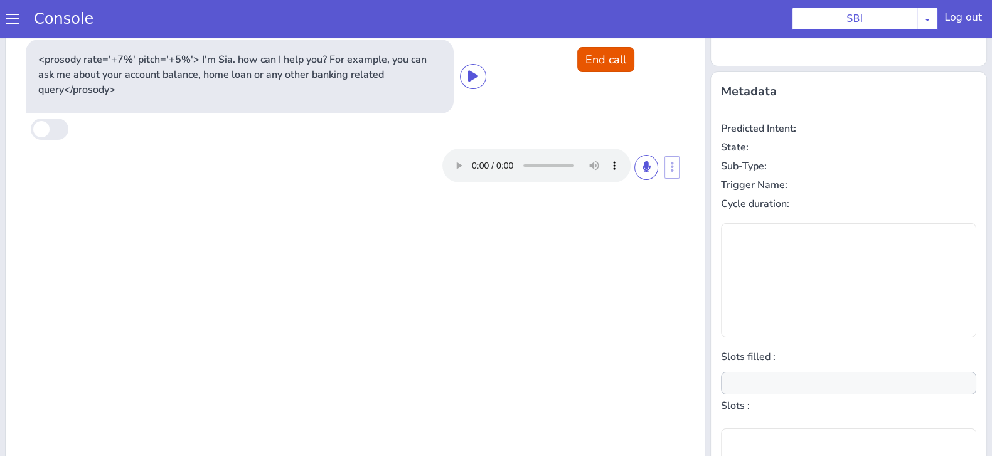
type input "null"
click at [643, 168] on icon at bounding box center [647, 166] width 8 height 11
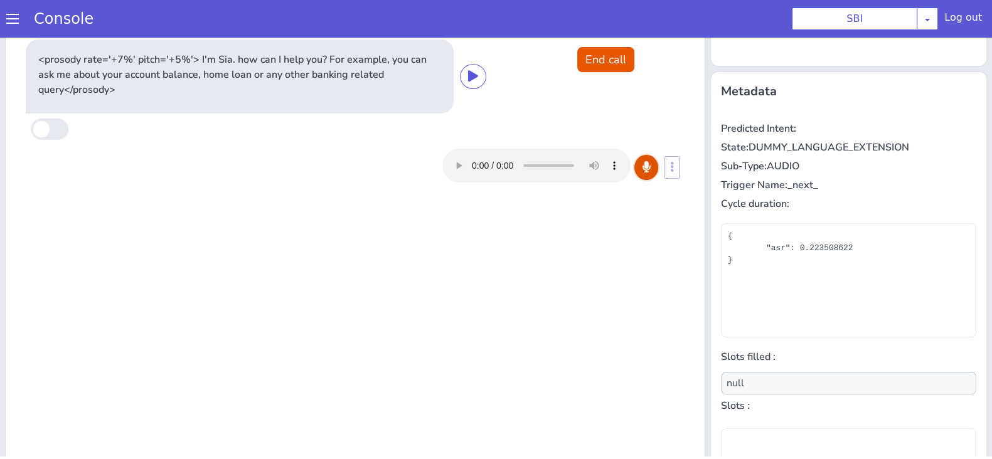
click at [643, 163] on icon at bounding box center [647, 166] width 8 height 11
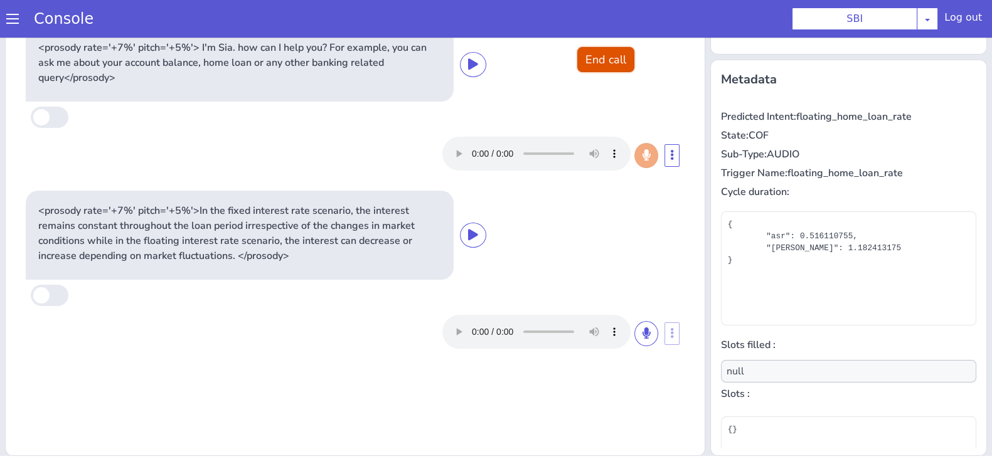
click at [596, 63] on button "End call" at bounding box center [605, 59] width 57 height 25
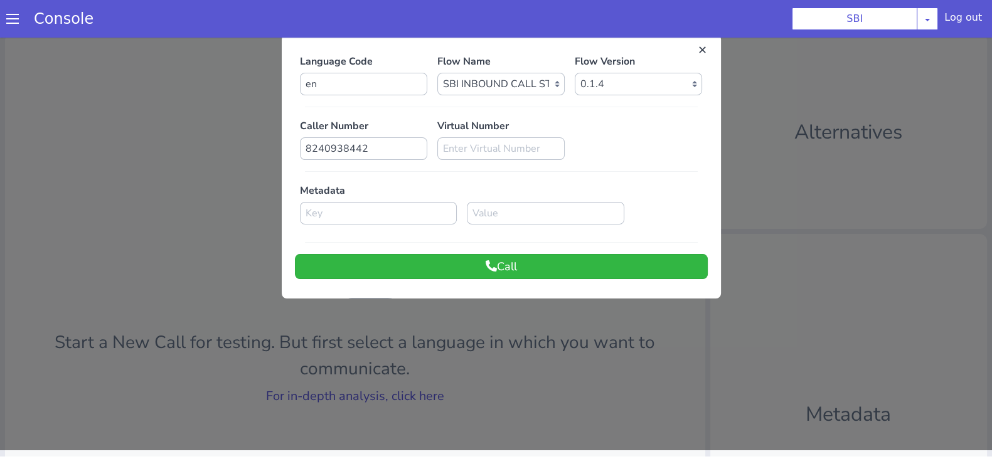
scroll to position [0, 0]
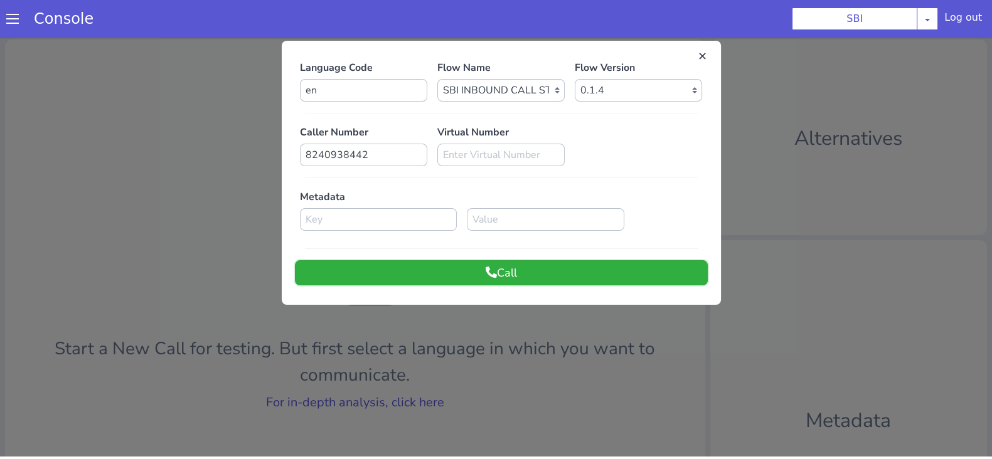
click at [587, 277] on button "Call" at bounding box center [501, 272] width 413 height 25
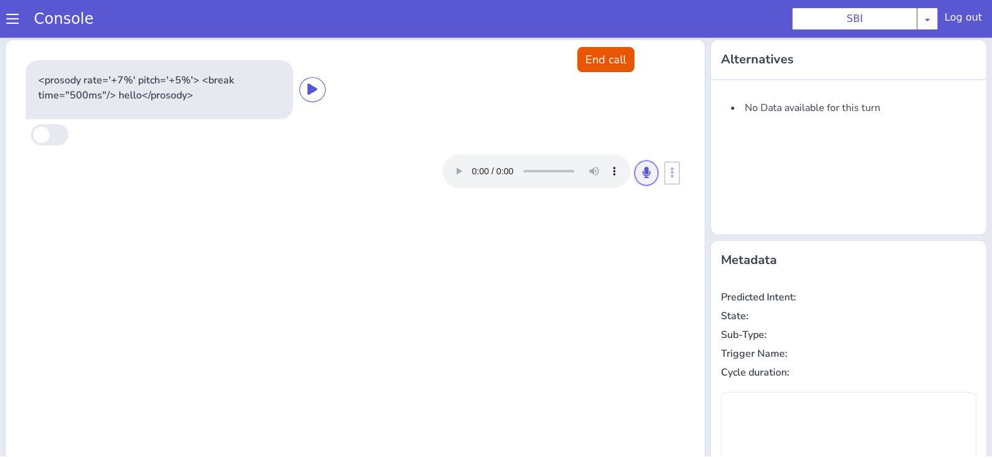
click at [643, 170] on icon at bounding box center [647, 172] width 8 height 11
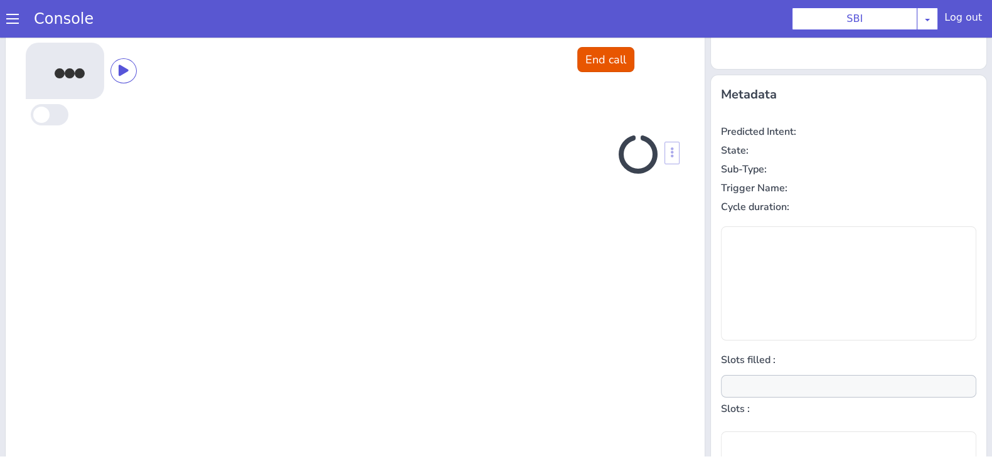
scroll to position [169, 0]
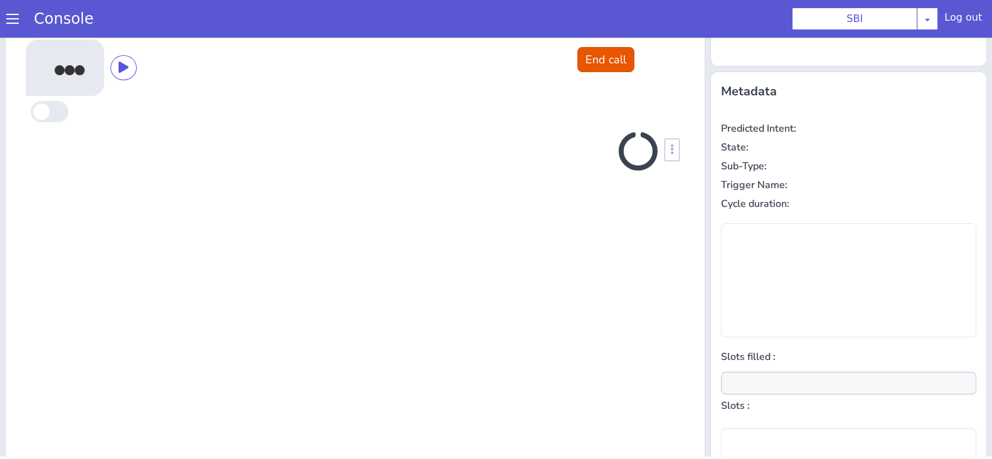
type input "null"
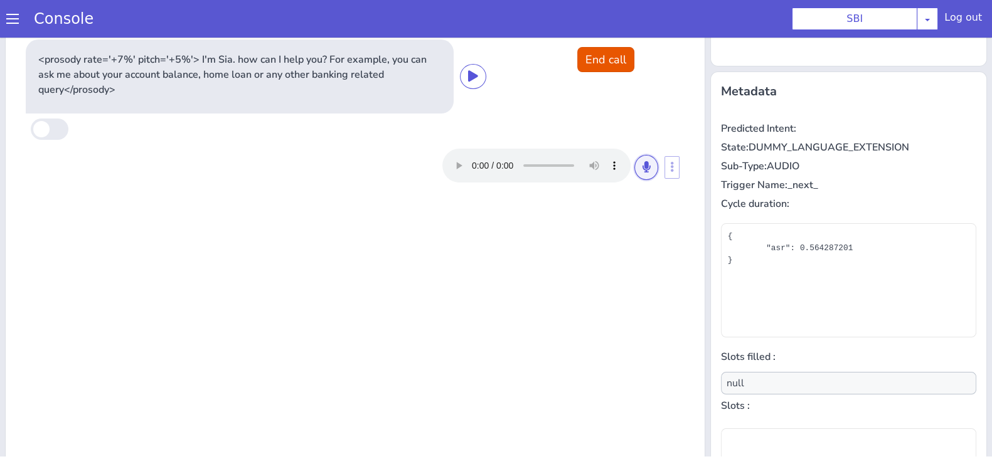
click at [643, 170] on icon at bounding box center [647, 166] width 8 height 11
click at [643, 169] on icon at bounding box center [647, 166] width 8 height 11
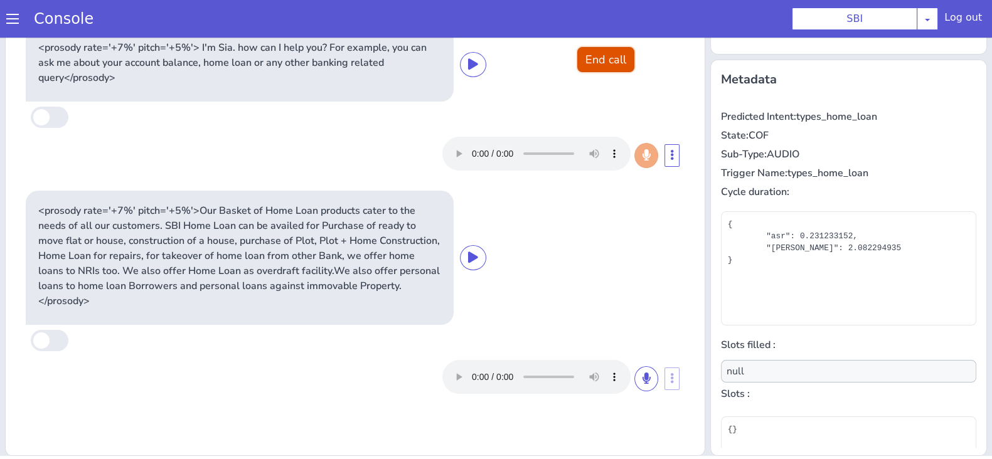
click at [611, 60] on button "End call" at bounding box center [605, 59] width 57 height 25
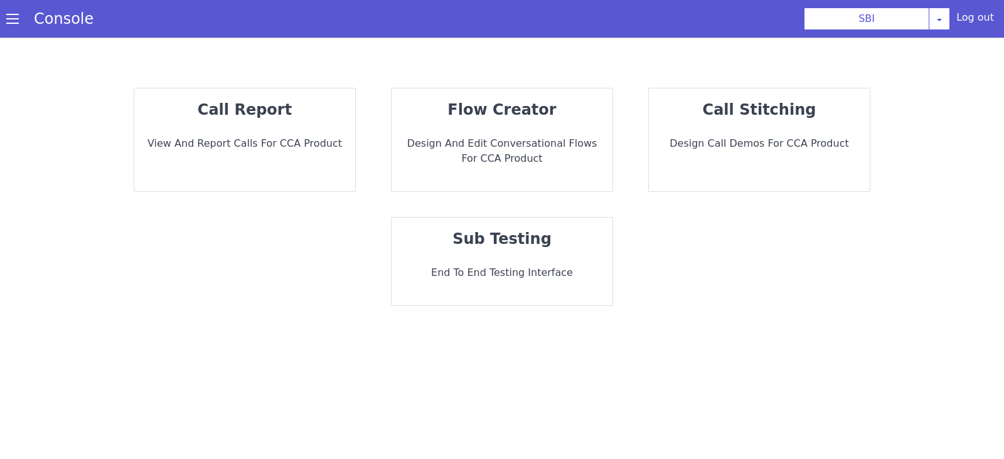
click at [439, 225] on div "sub testing End to End Testing Interface" at bounding box center [502, 262] width 221 height 88
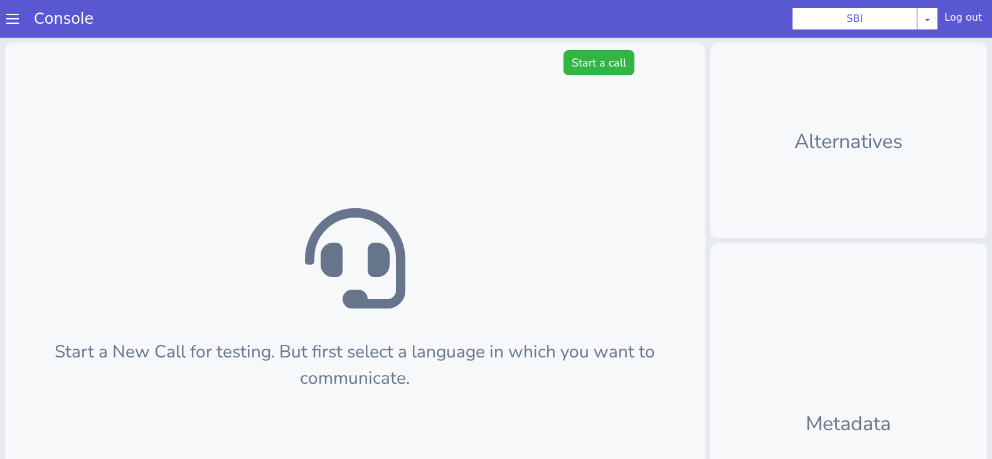
scroll to position [3, 0]
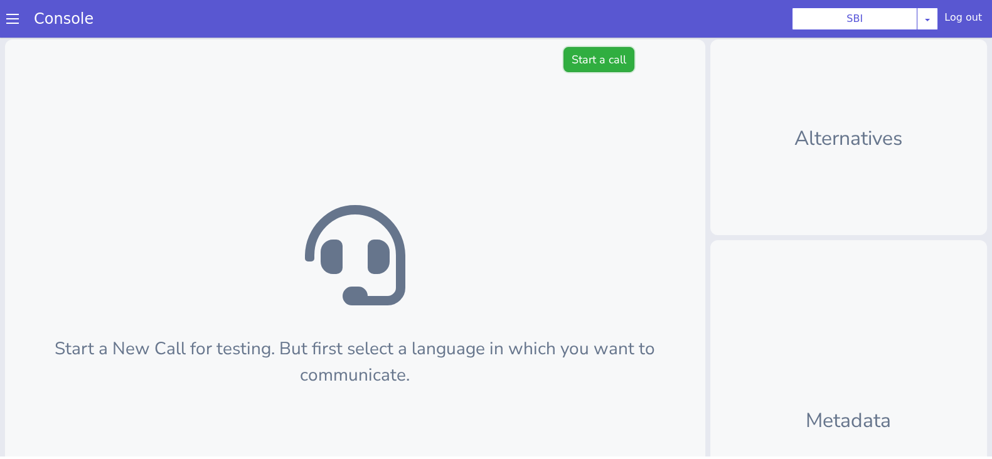
click at [596, 55] on button "Start a call" at bounding box center [599, 59] width 71 height 25
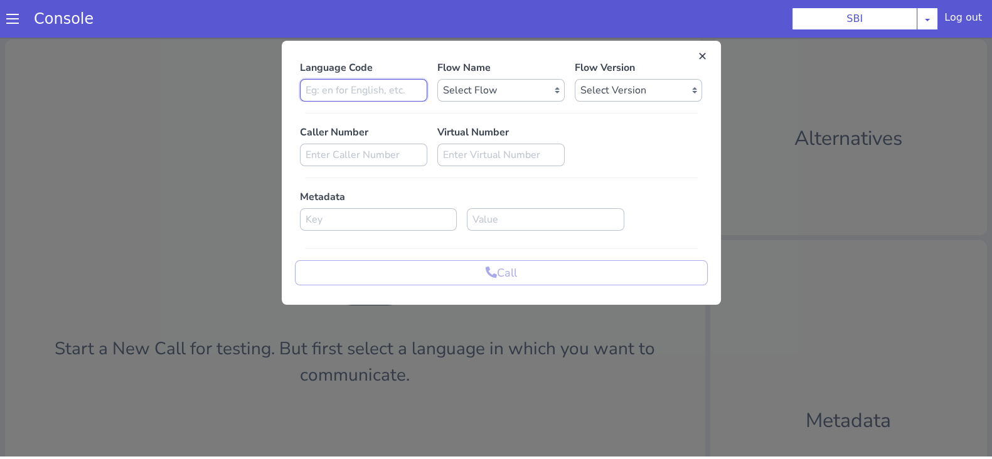
click at [383, 83] on input at bounding box center [363, 90] width 127 height 23
type input "en"
click at [474, 83] on select "Select Flow pre due SBI B0 SBI FARMER BOT English 2024 SBI INBOUND CALL STEERIN…" at bounding box center [500, 90] width 127 height 23
select select "3536d211-3c77-413a-9464-cbbfa57b0f64"
click at [437, 79] on select "Select Flow pre due SBI B0 SBI FARMER BOT English 2024 SBI INBOUND CALL STEERIN…" at bounding box center [500, 90] width 127 height 23
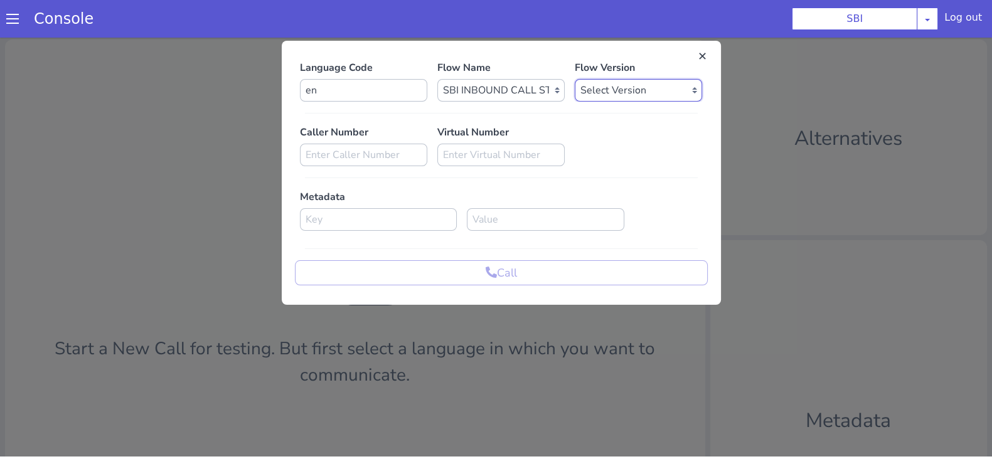
click at [615, 90] on select "Select Version 0.1.4 0.1.3 0.1.2 0.1.1 0.1.0 0.0.170 0.0.169 0.0.168 0.0.167 0.…" at bounding box center [638, 90] width 127 height 23
select select "0.1.4"
click at [575, 79] on select "Select Version 0.1.4 0.1.3 0.1.2 0.1.1 0.1.0 0.0.170 0.0.169 0.0.168 0.0.167 0.…" at bounding box center [638, 90] width 127 height 23
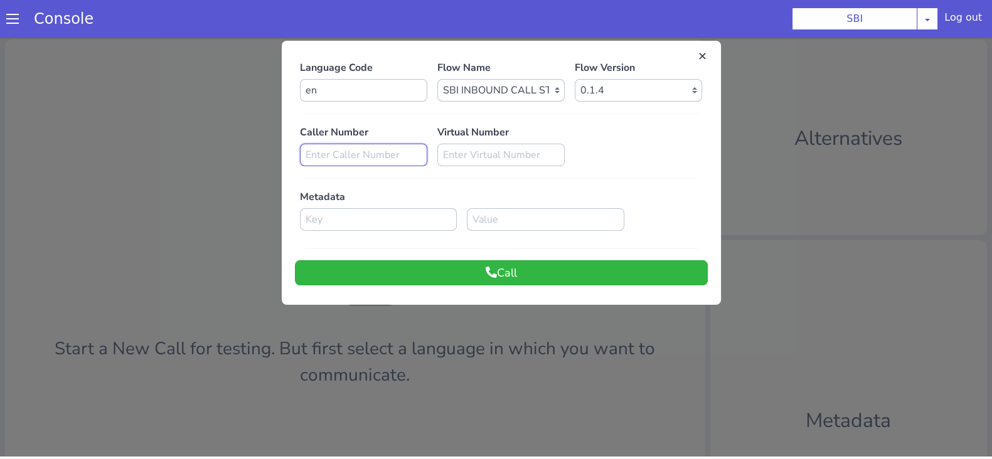
click at [355, 144] on input at bounding box center [363, 155] width 127 height 23
click at [319, 142] on div "Caller Number" at bounding box center [363, 145] width 137 height 41
click at [311, 149] on input at bounding box center [363, 155] width 127 height 23
paste input "9155008433"
type input "9155008433"
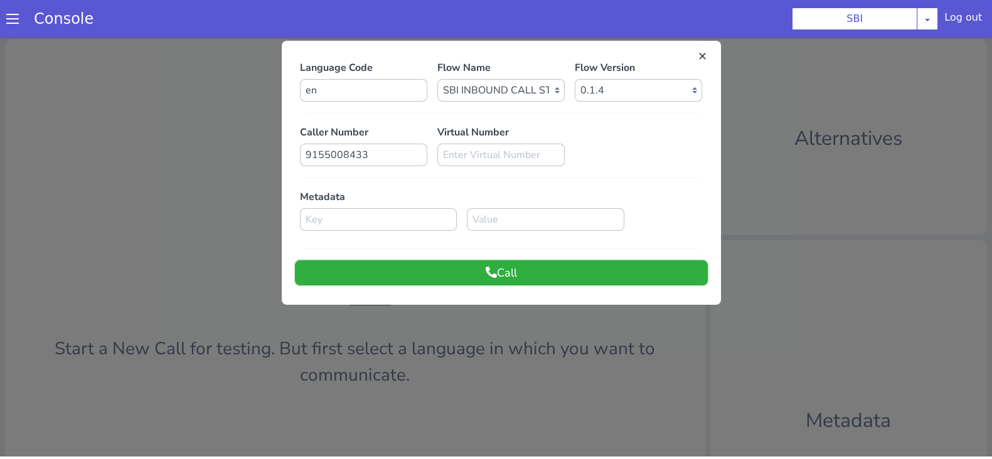
click at [486, 272] on icon at bounding box center [491, 272] width 11 height 11
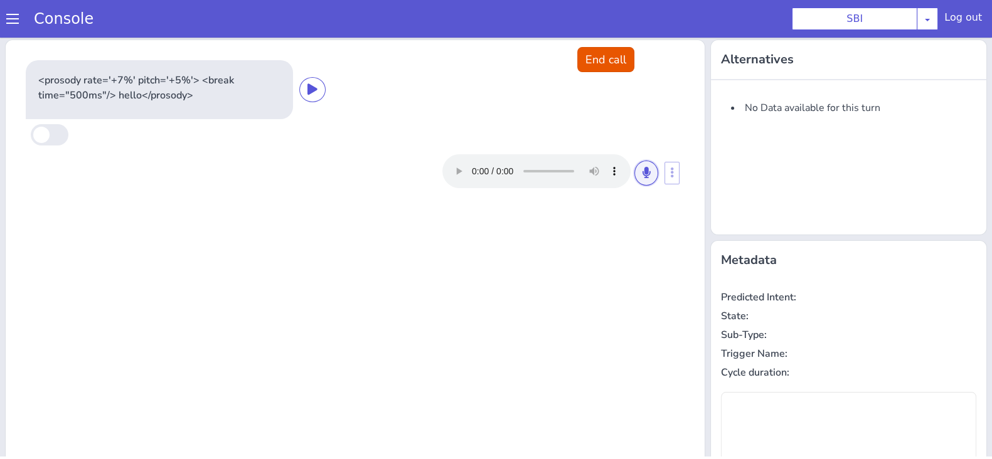
click at [634, 166] on button at bounding box center [646, 173] width 24 height 25
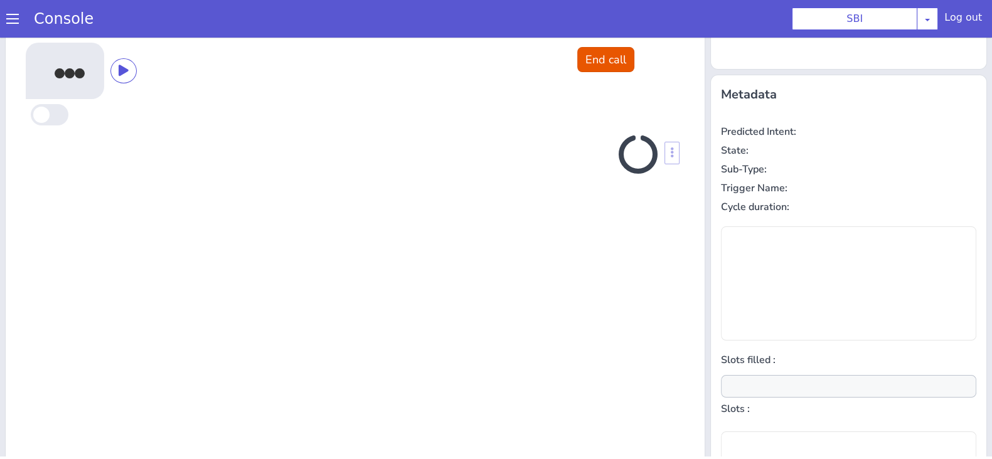
scroll to position [169, 0]
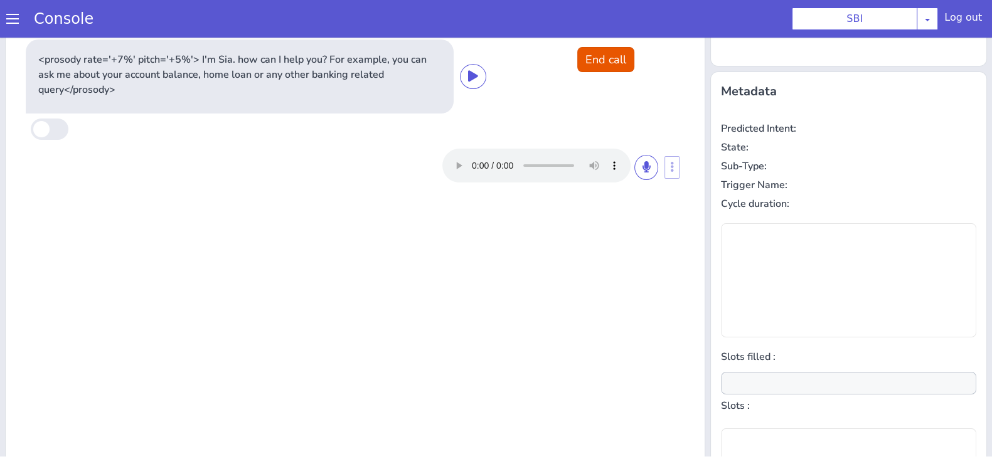
type input "null"
click at [643, 166] on icon at bounding box center [647, 166] width 8 height 11
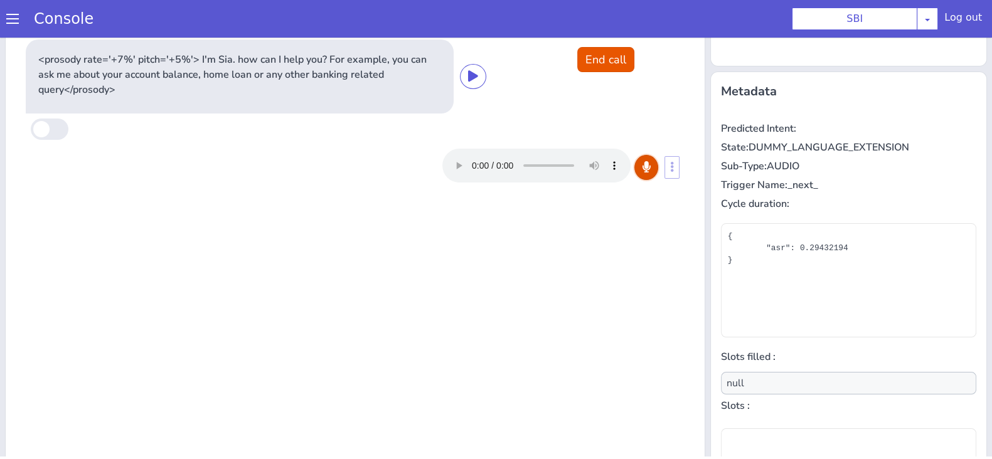
click at [643, 162] on icon at bounding box center [647, 166] width 8 height 11
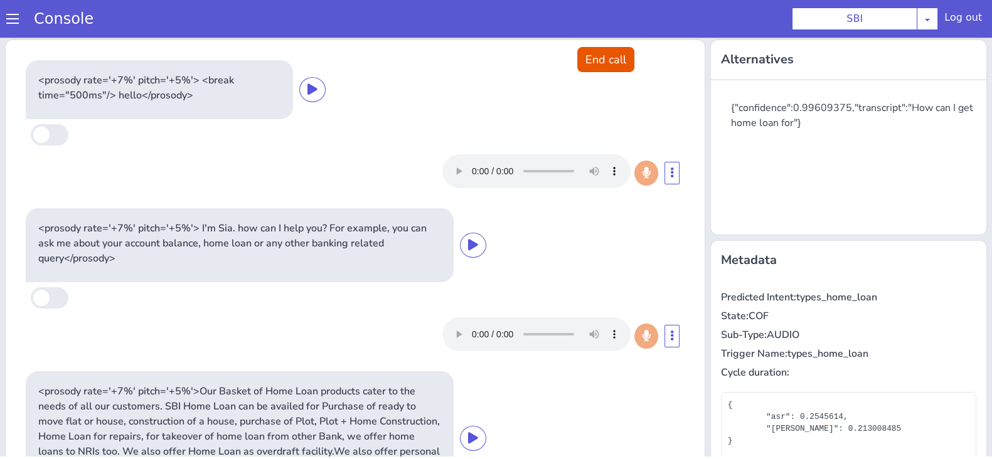
scroll to position [181, 0]
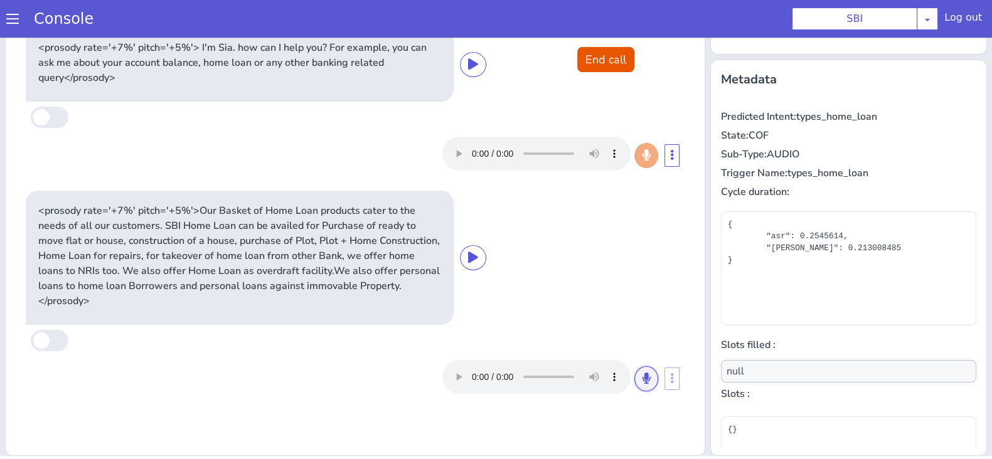
click at [643, 379] on icon at bounding box center [647, 378] width 8 height 11
click at [635, 384] on button at bounding box center [646, 378] width 24 height 25
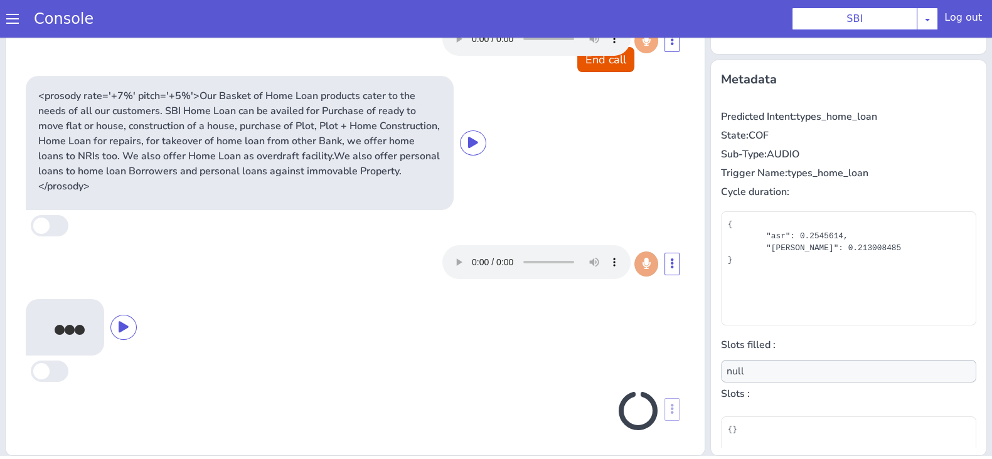
scroll to position [111, 0]
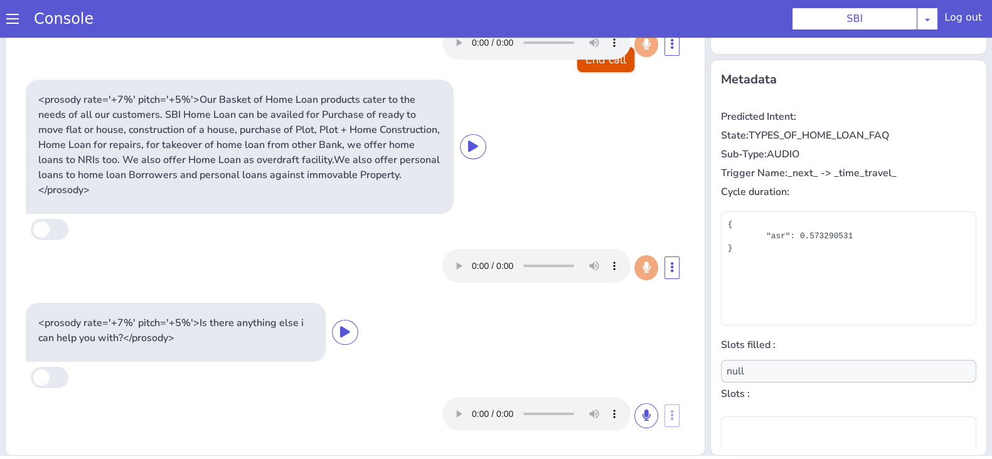
click at [613, 64] on button "End call" at bounding box center [605, 59] width 57 height 25
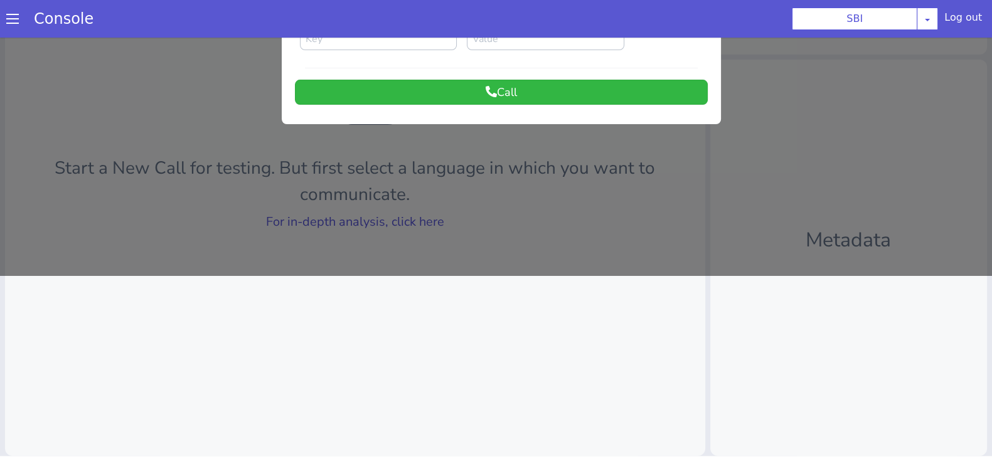
scroll to position [0, 0]
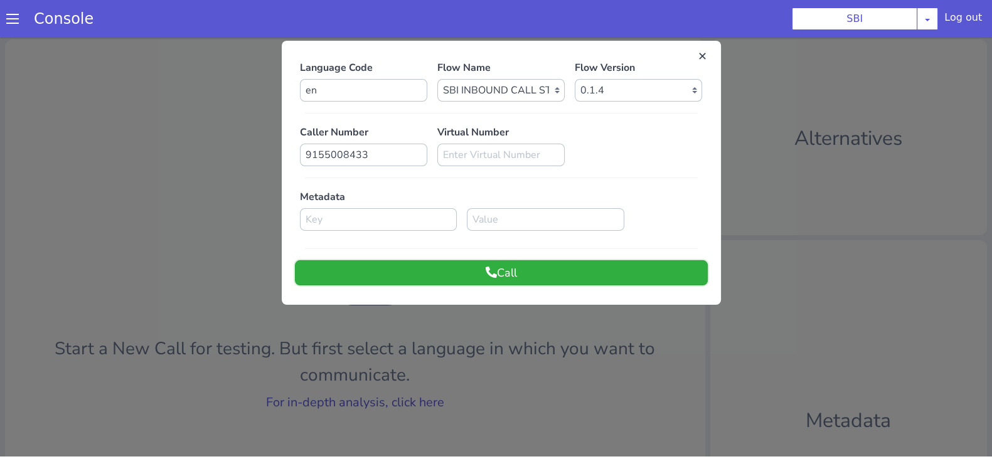
click at [579, 275] on button "Call" at bounding box center [501, 272] width 413 height 25
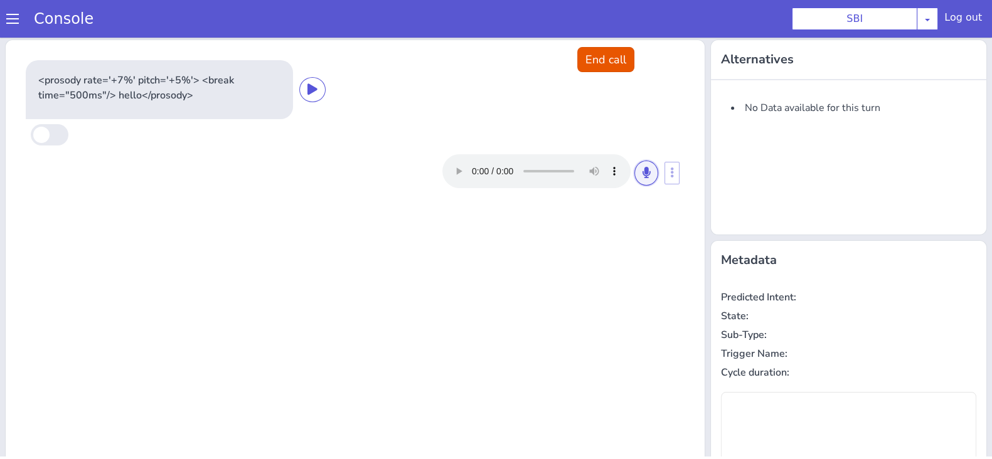
click at [634, 174] on button at bounding box center [646, 173] width 24 height 25
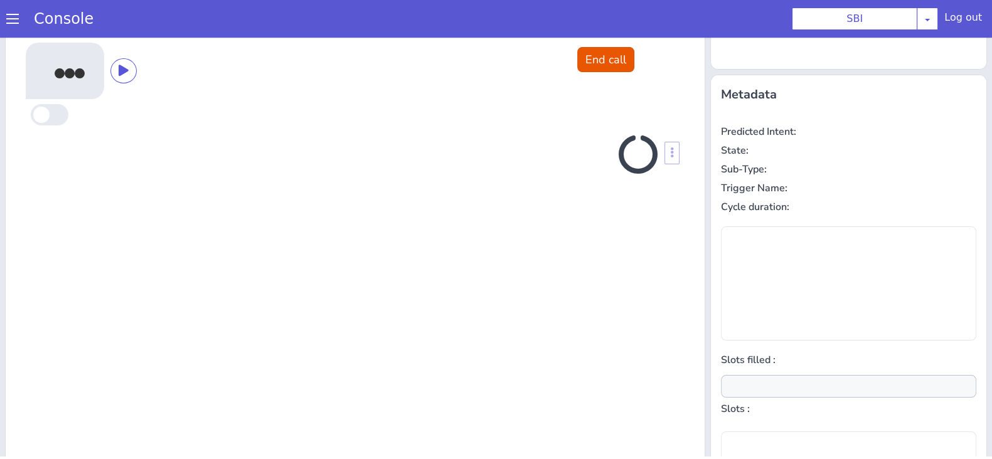
scroll to position [169, 0]
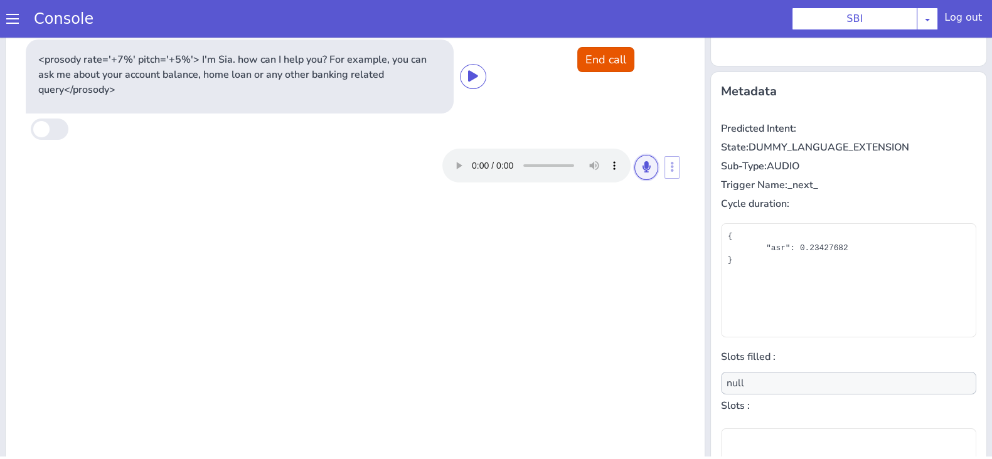
click at [634, 174] on button at bounding box center [646, 167] width 24 height 25
click at [643, 166] on icon at bounding box center [647, 166] width 8 height 11
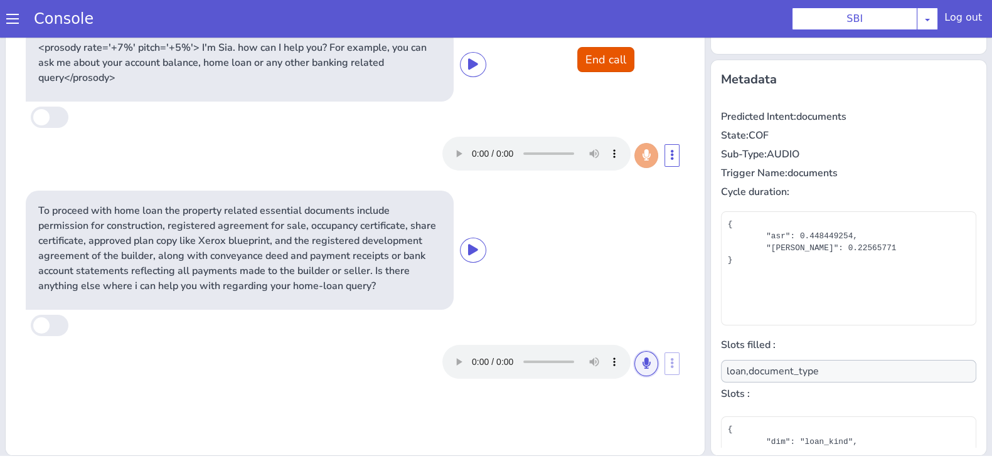
click at [643, 365] on icon at bounding box center [647, 363] width 8 height 11
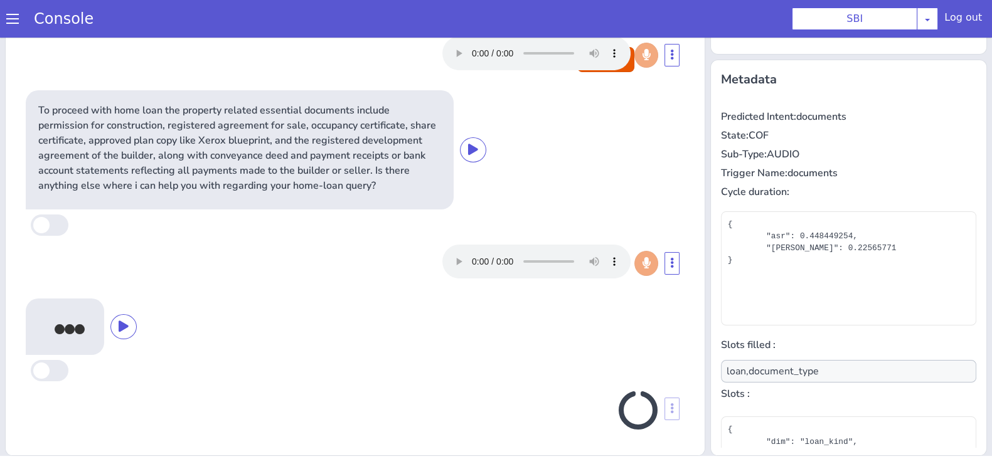
scroll to position [111, 0]
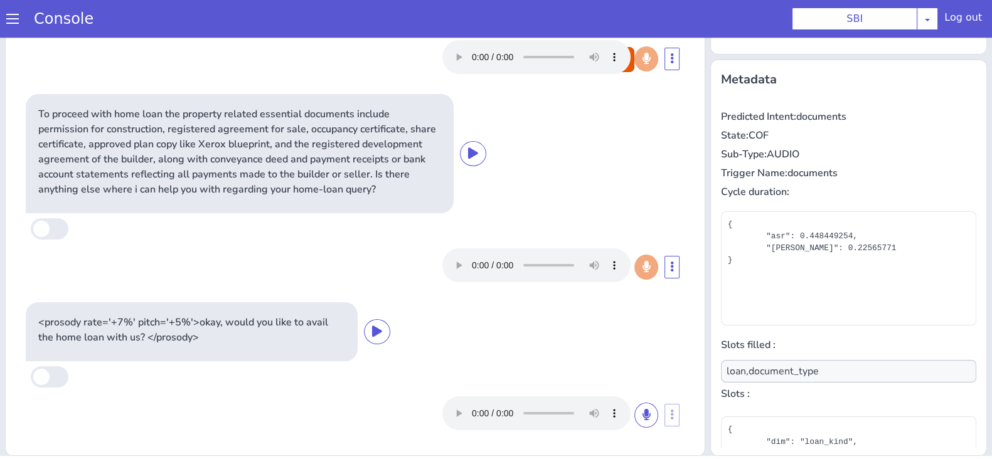
type input "null"
click at [634, 418] on button at bounding box center [646, 415] width 24 height 25
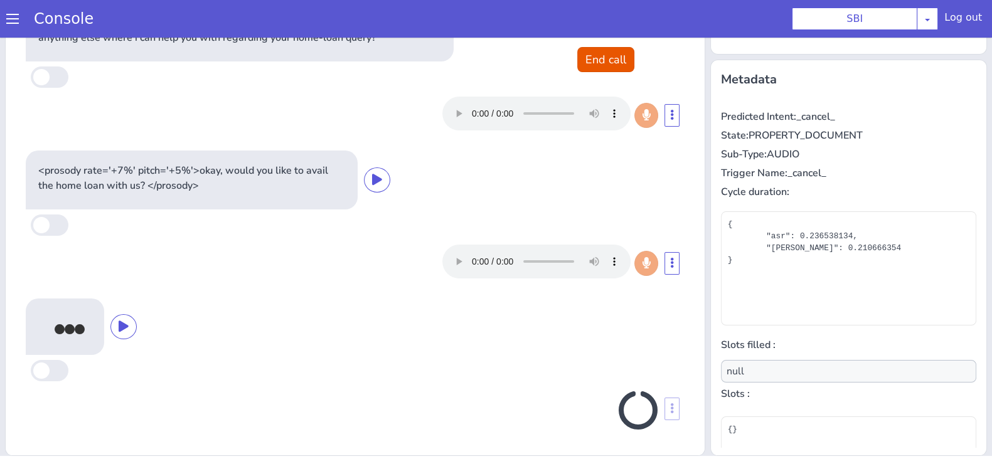
scroll to position [259, 0]
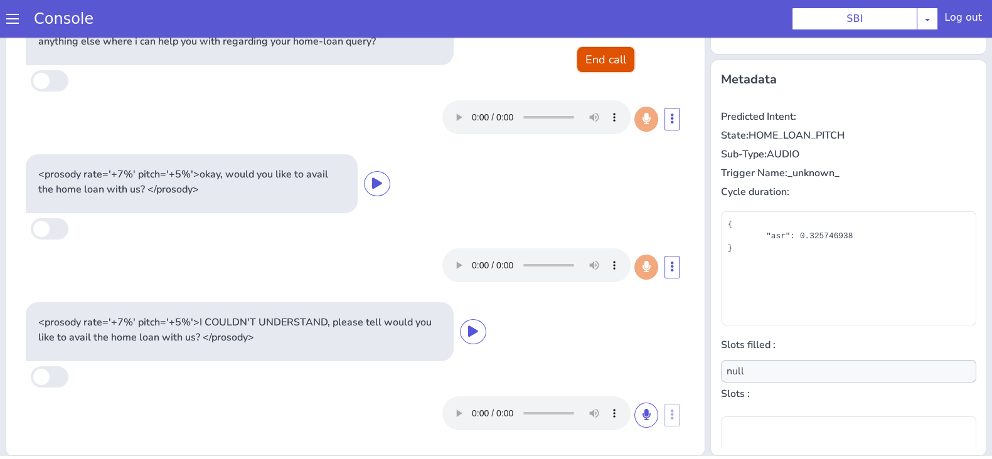
click at [603, 55] on button "End call" at bounding box center [605, 59] width 57 height 25
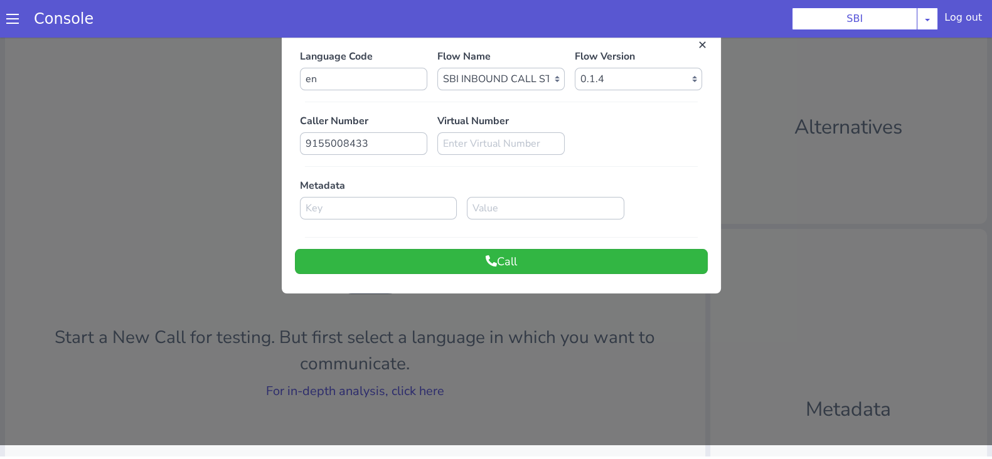
scroll to position [0, 0]
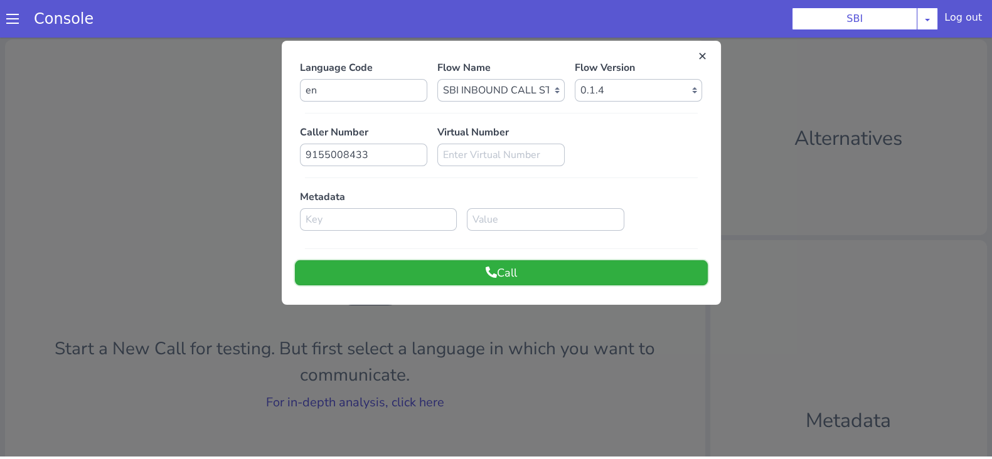
click at [471, 267] on button "Call" at bounding box center [501, 272] width 413 height 25
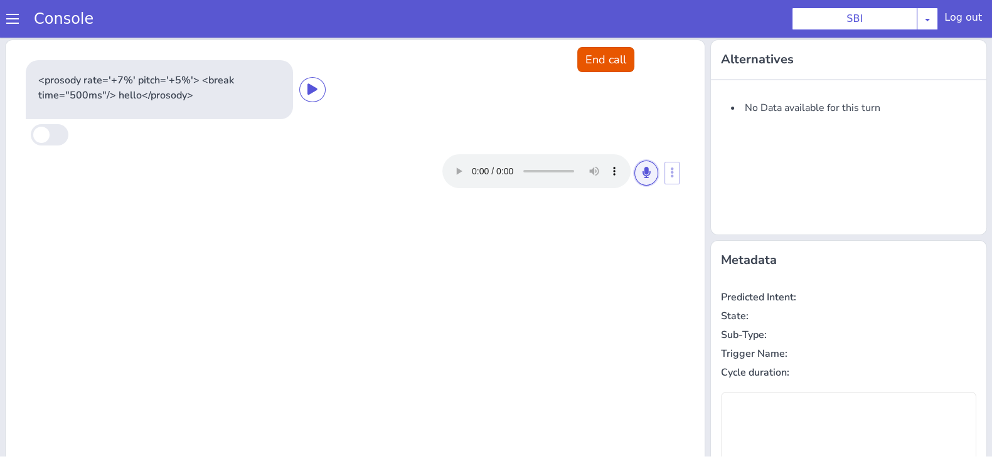
click at [643, 174] on icon at bounding box center [647, 172] width 8 height 11
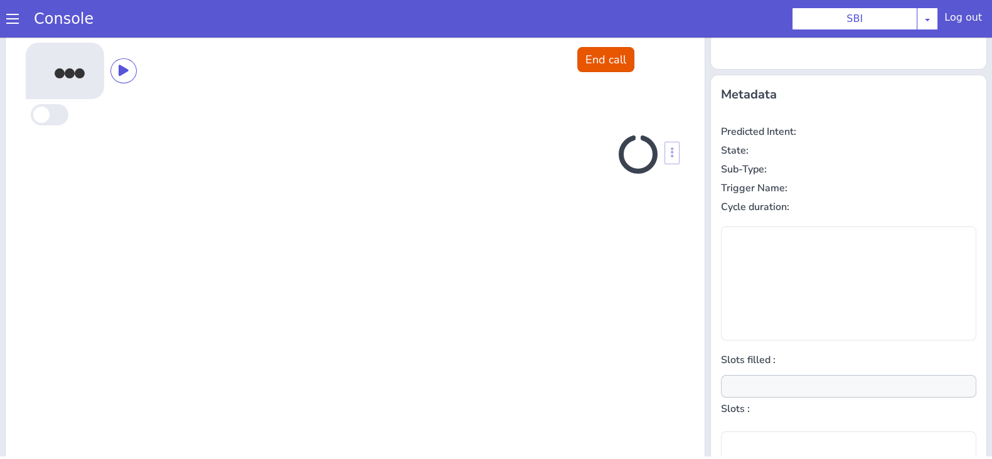
scroll to position [169, 0]
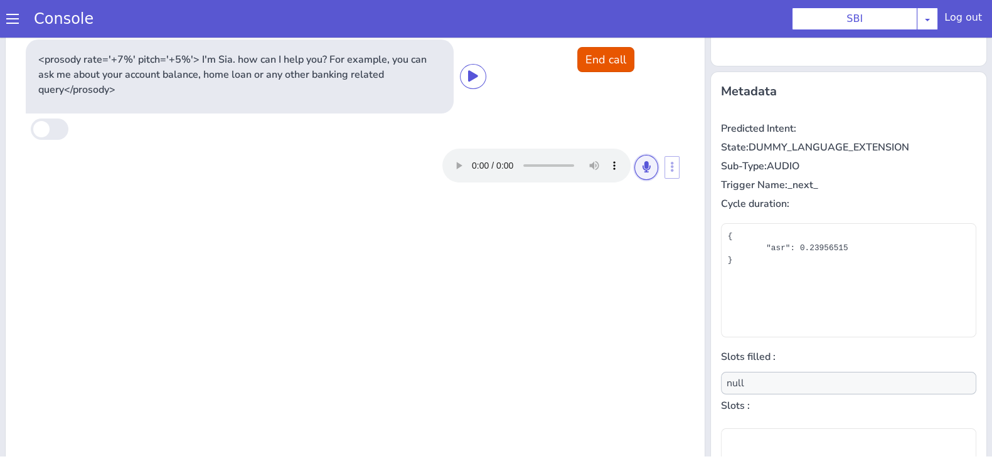
click at [634, 174] on button at bounding box center [646, 167] width 24 height 25
click at [643, 163] on icon at bounding box center [647, 166] width 8 height 11
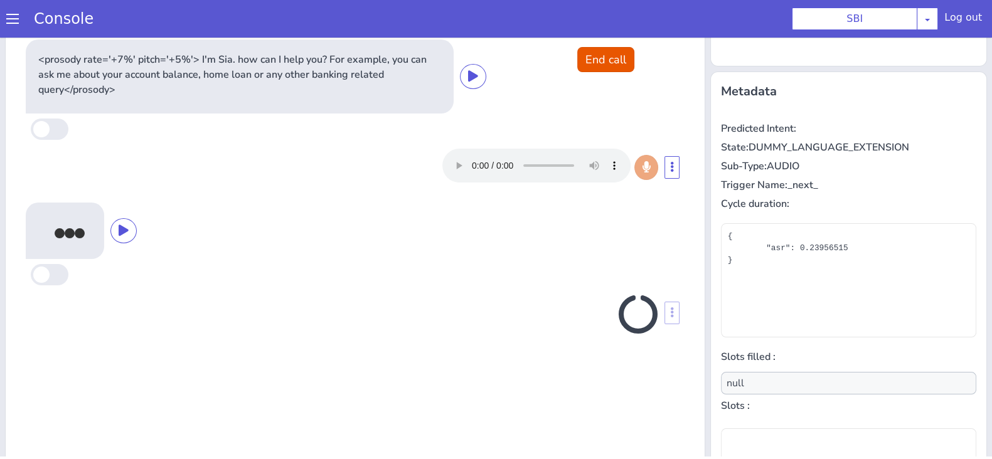
scroll to position [181, 0]
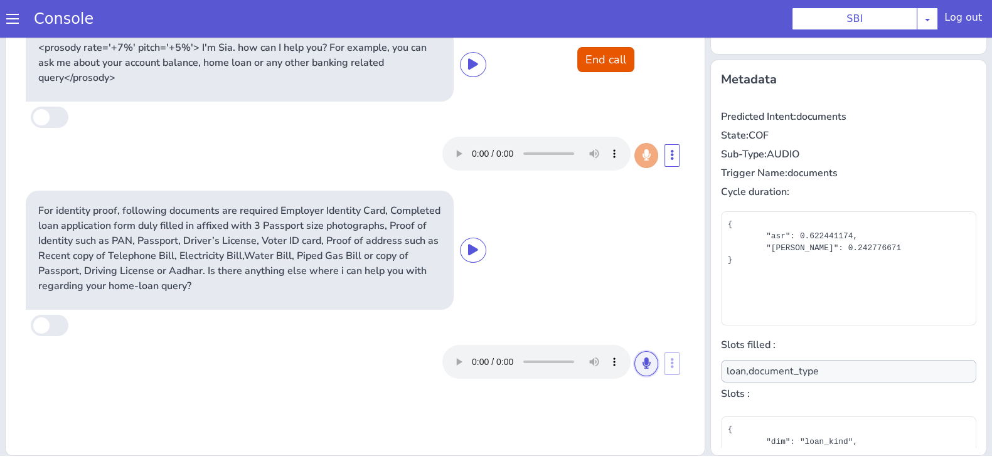
click at [634, 356] on button at bounding box center [646, 363] width 24 height 25
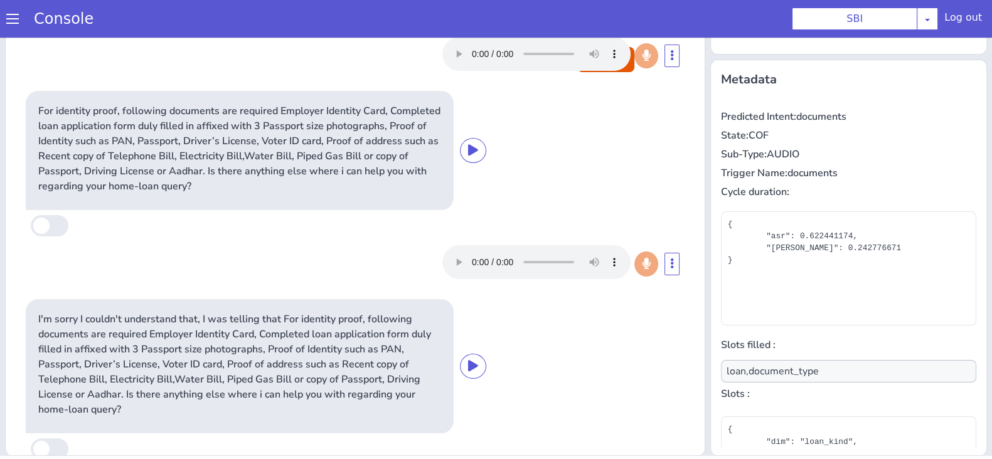
type input "null"
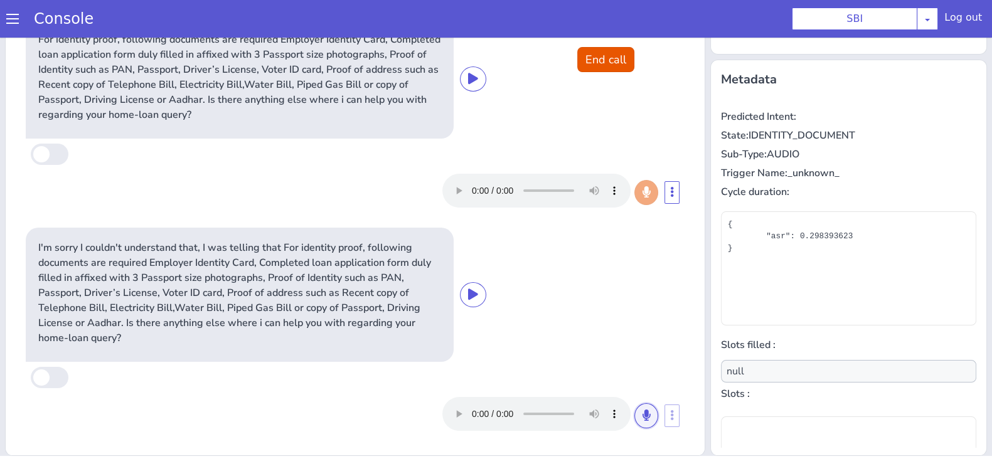
click at [634, 414] on button at bounding box center [646, 415] width 24 height 25
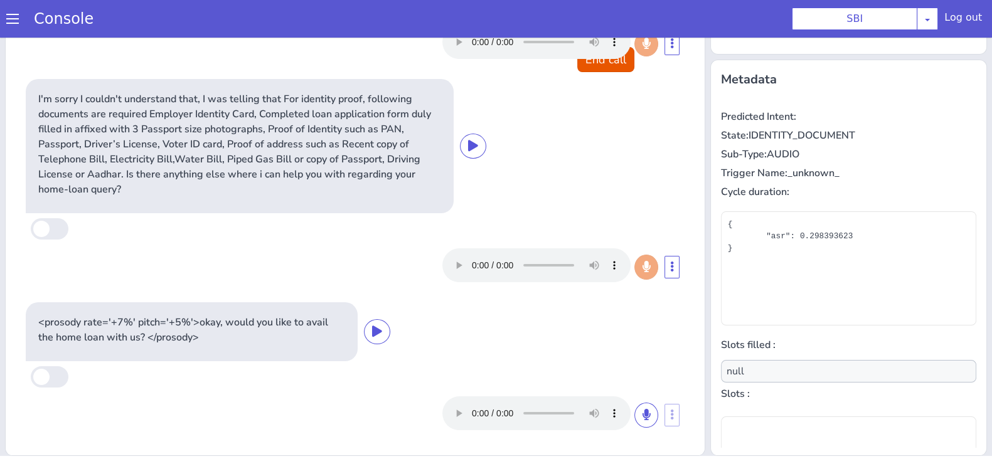
scroll to position [319, 0]
click at [634, 407] on button at bounding box center [646, 415] width 24 height 25
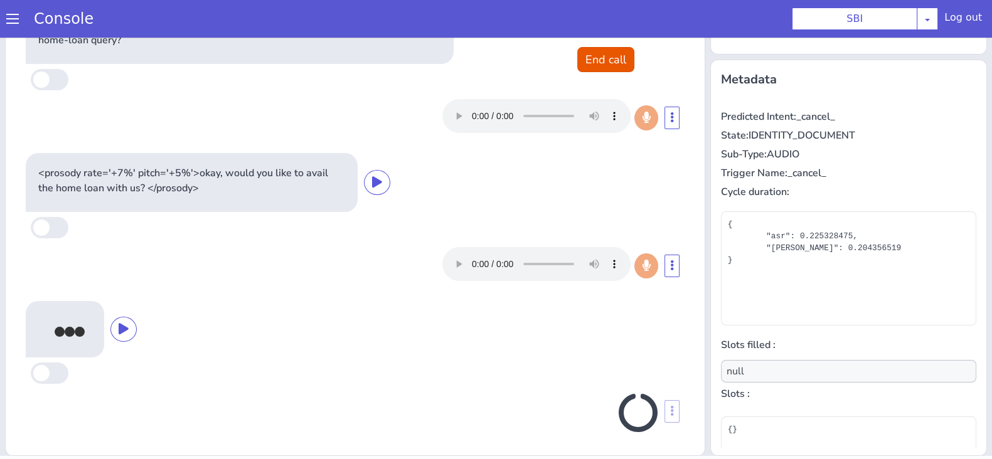
scroll to position [471, 0]
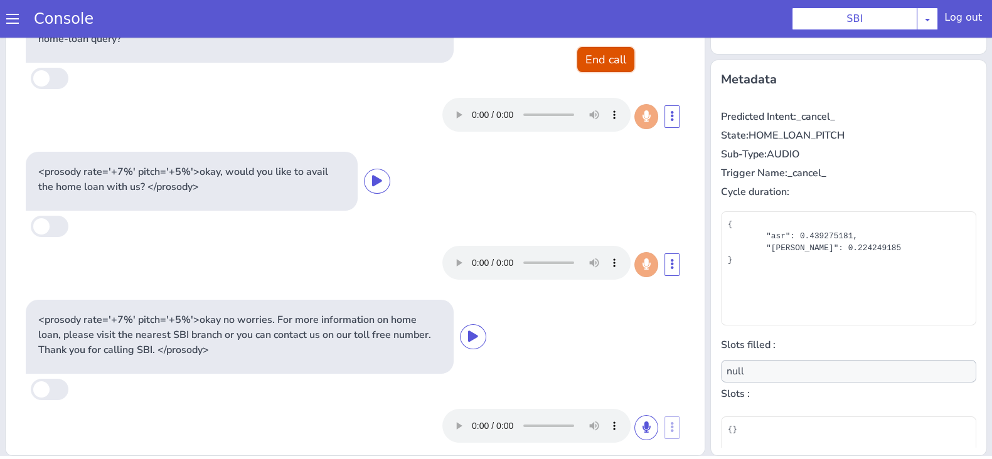
click at [604, 56] on button "End call" at bounding box center [605, 59] width 57 height 25
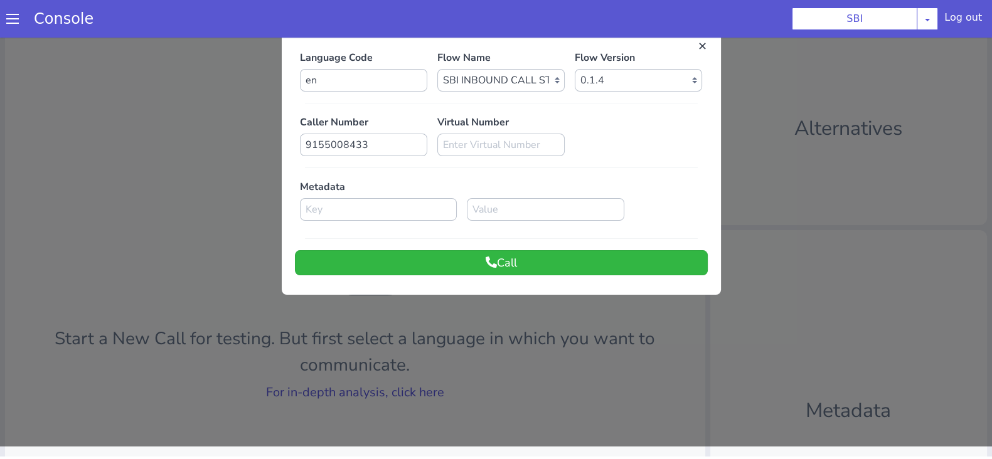
scroll to position [0, 0]
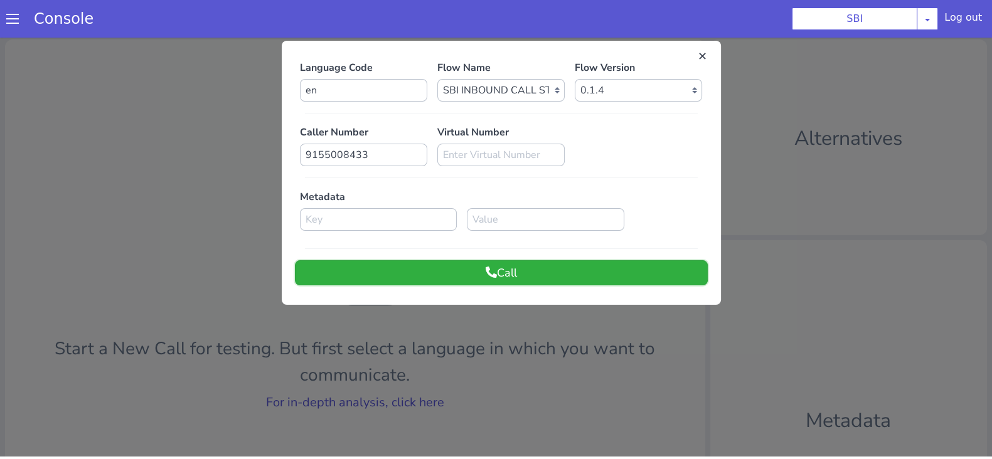
click at [501, 271] on button "Call" at bounding box center [501, 272] width 413 height 25
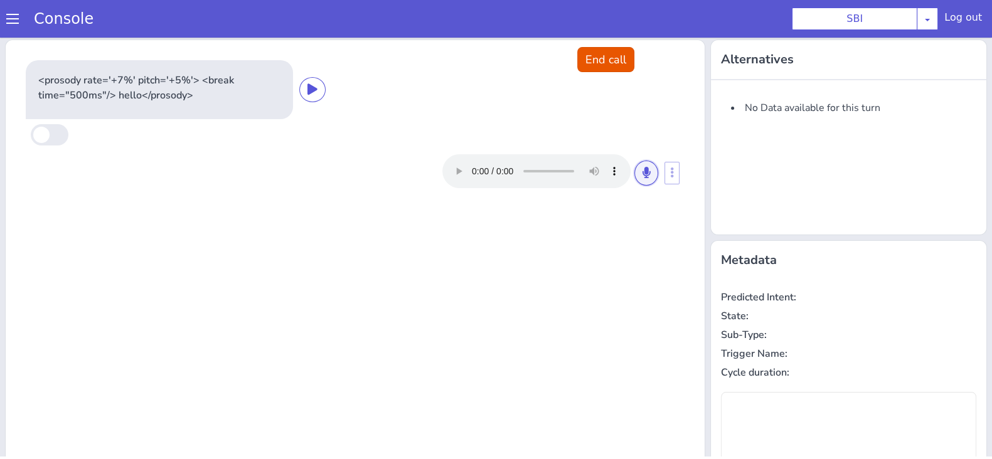
click at [643, 176] on icon at bounding box center [647, 172] width 8 height 11
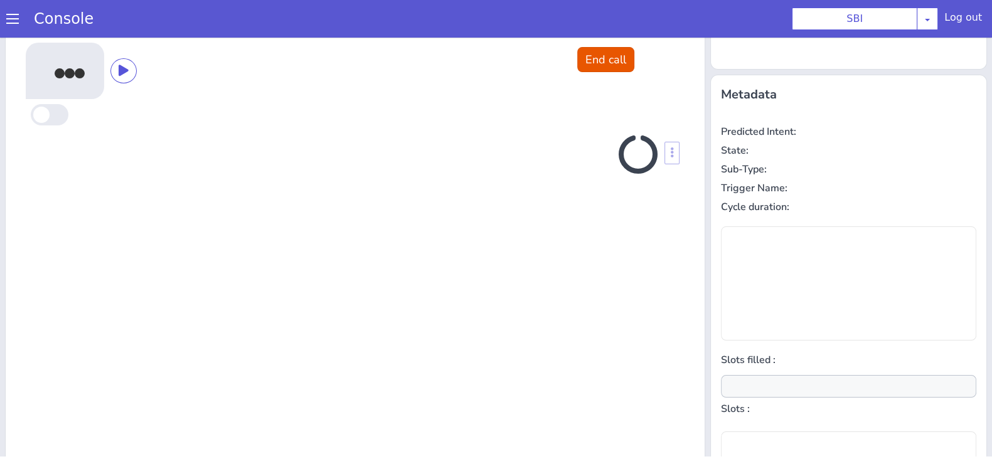
scroll to position [169, 0]
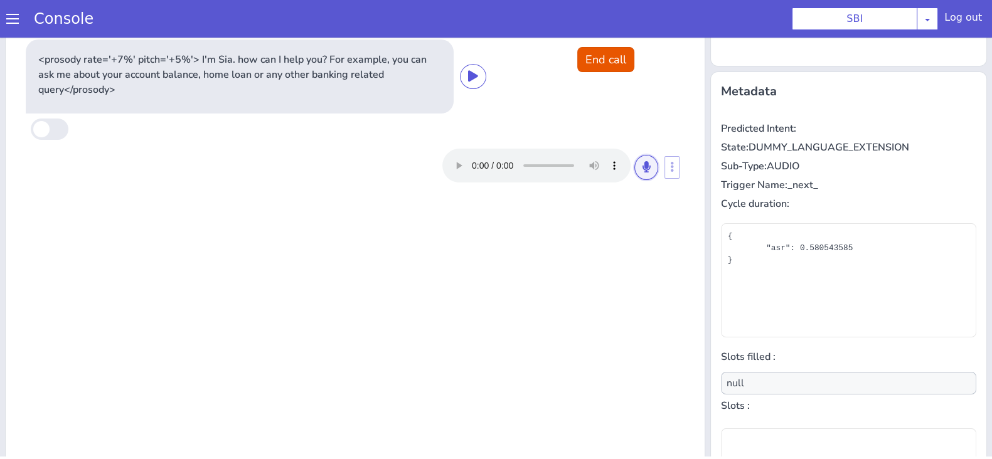
click at [634, 176] on button at bounding box center [646, 167] width 24 height 25
click at [634, 174] on button at bounding box center [646, 167] width 24 height 25
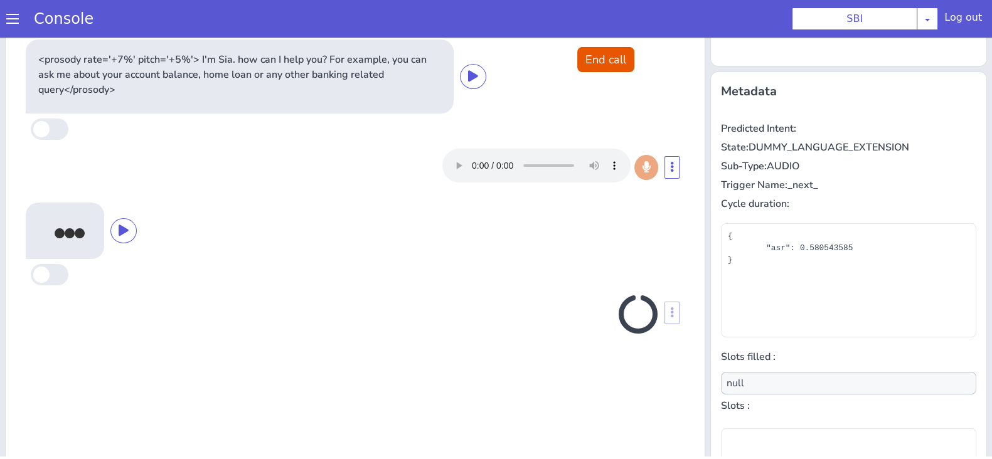
scroll to position [181, 0]
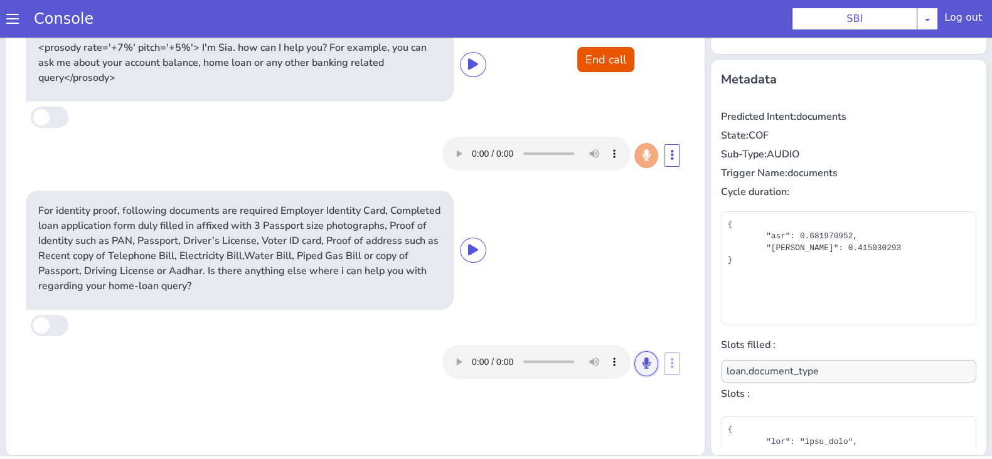
click at [645, 368] on button at bounding box center [646, 363] width 24 height 25
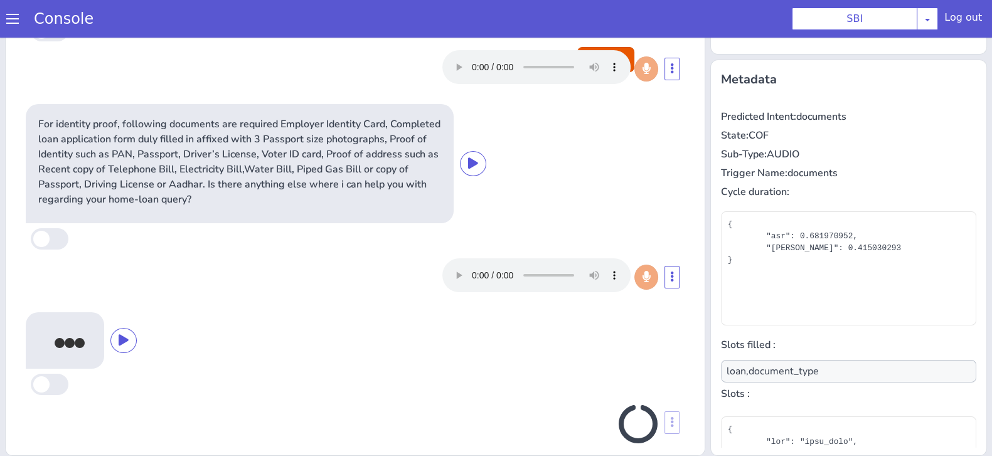
scroll to position [100, 0]
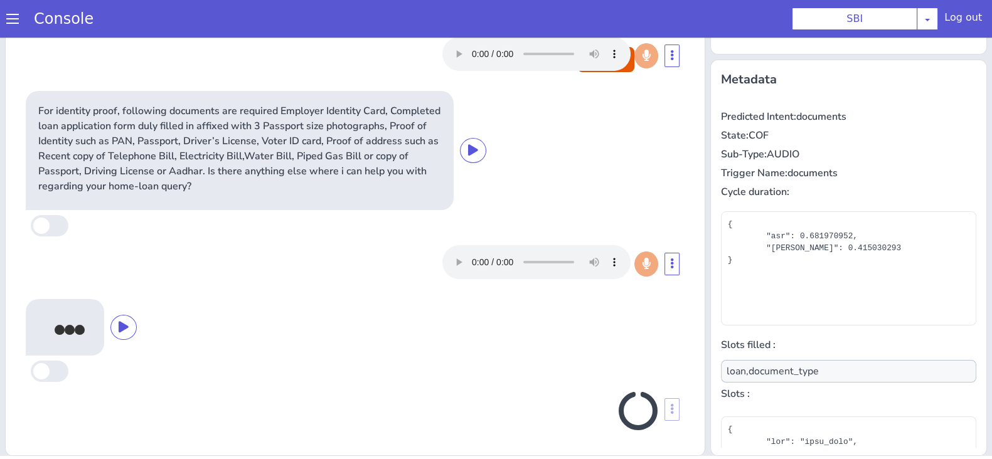
type input "null"
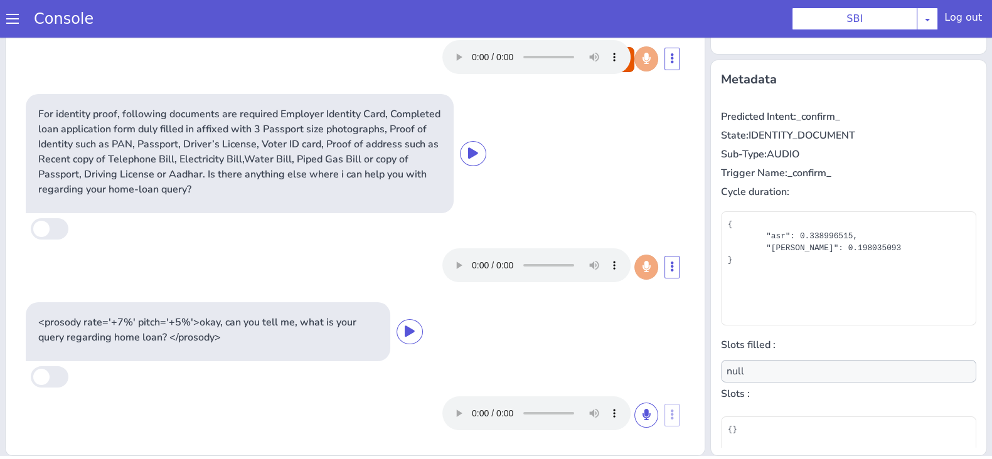
scroll to position [96, 0]
click at [615, 66] on button "End call" at bounding box center [605, 59] width 57 height 25
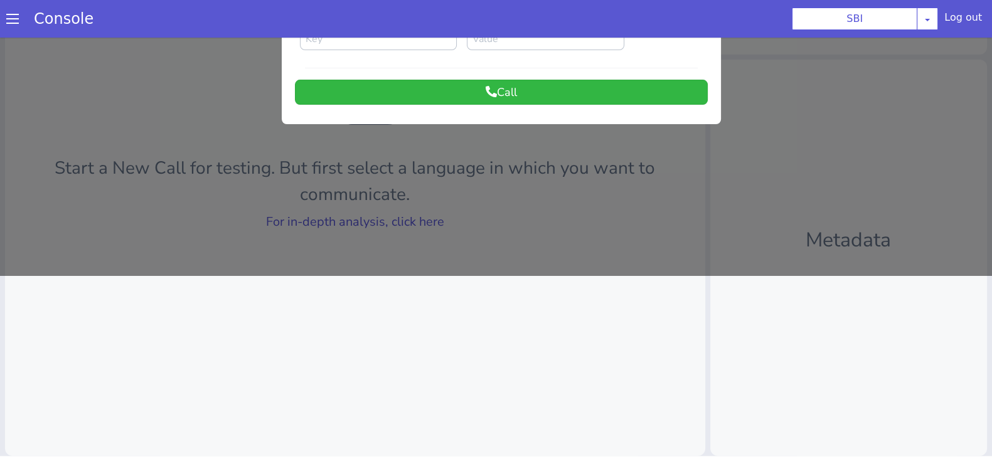
scroll to position [0, 0]
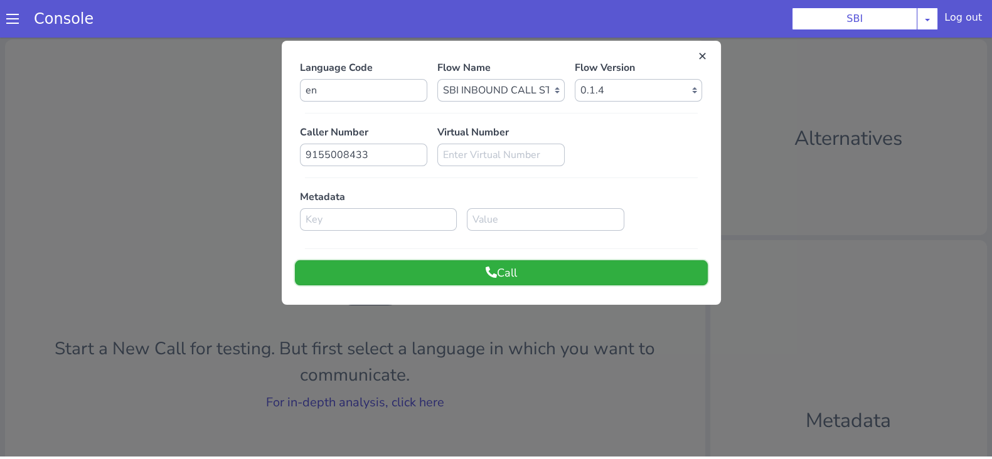
click at [573, 260] on button "Call" at bounding box center [501, 272] width 413 height 25
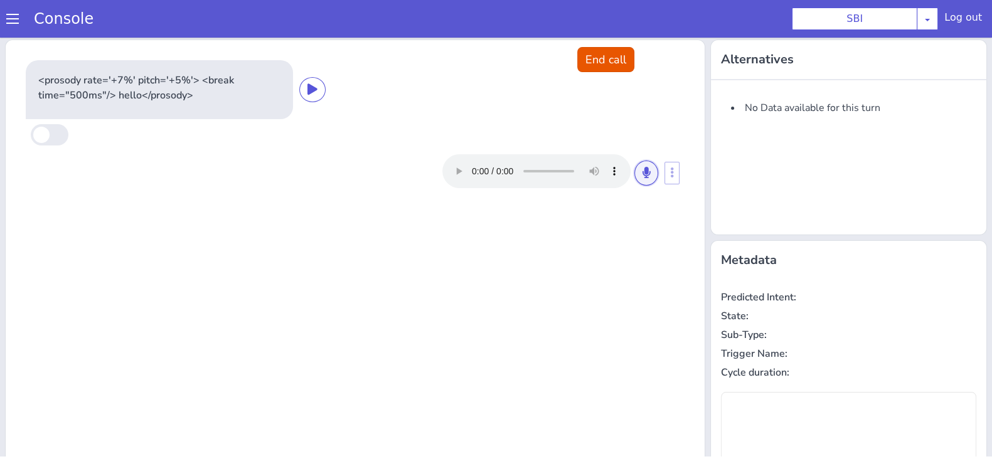
click at [643, 179] on button at bounding box center [646, 173] width 24 height 25
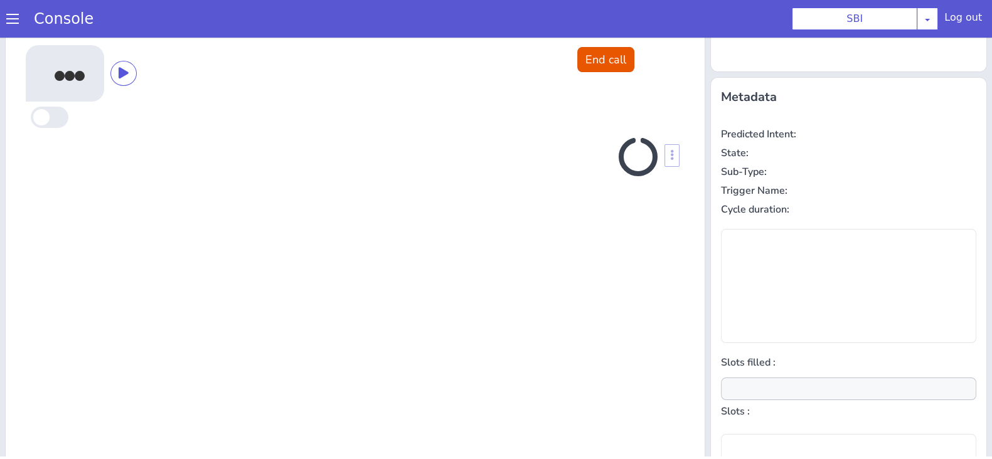
scroll to position [169, 0]
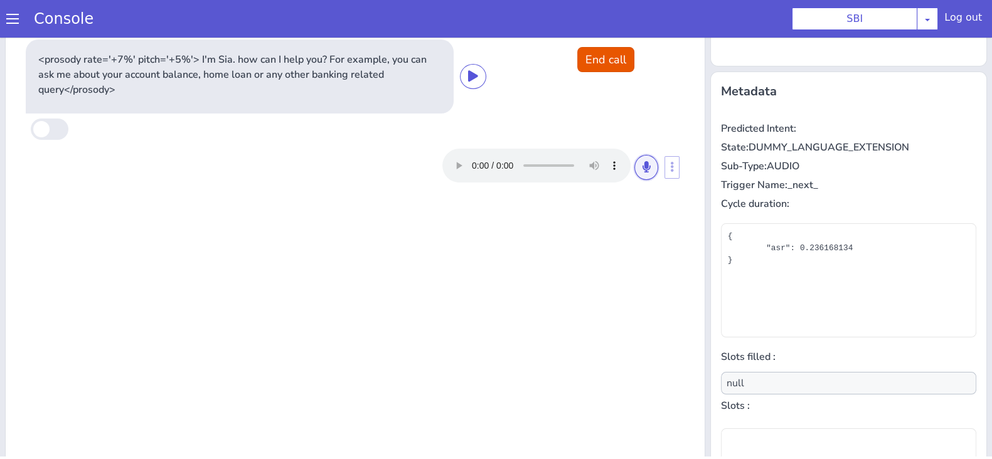
click at [643, 164] on icon at bounding box center [647, 166] width 8 height 11
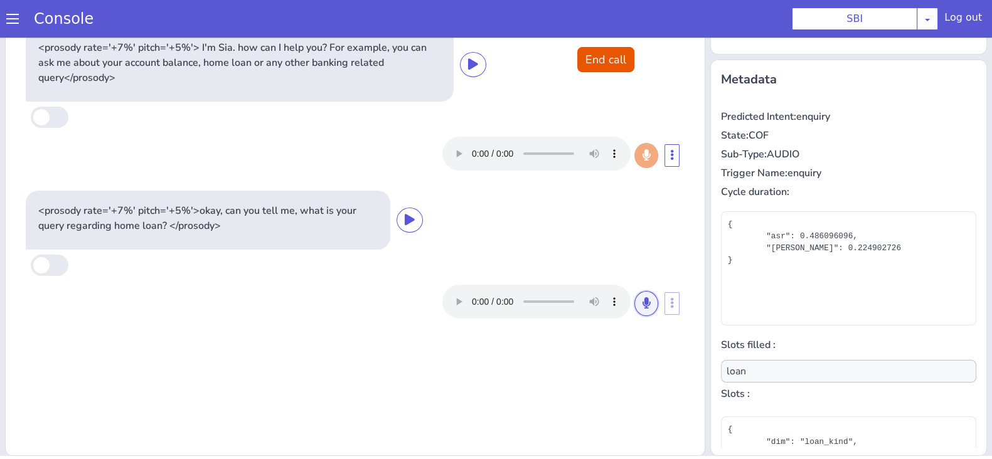
click at [643, 301] on icon at bounding box center [647, 302] width 8 height 11
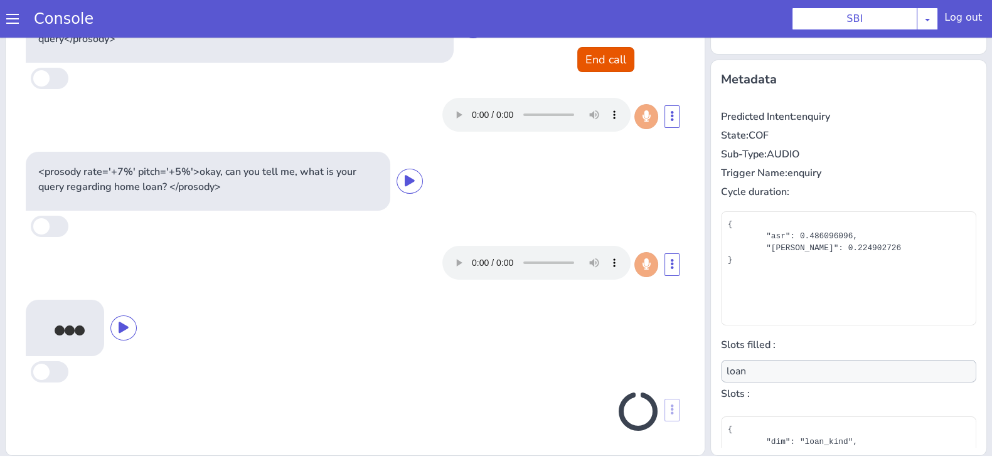
scroll to position [40, 0]
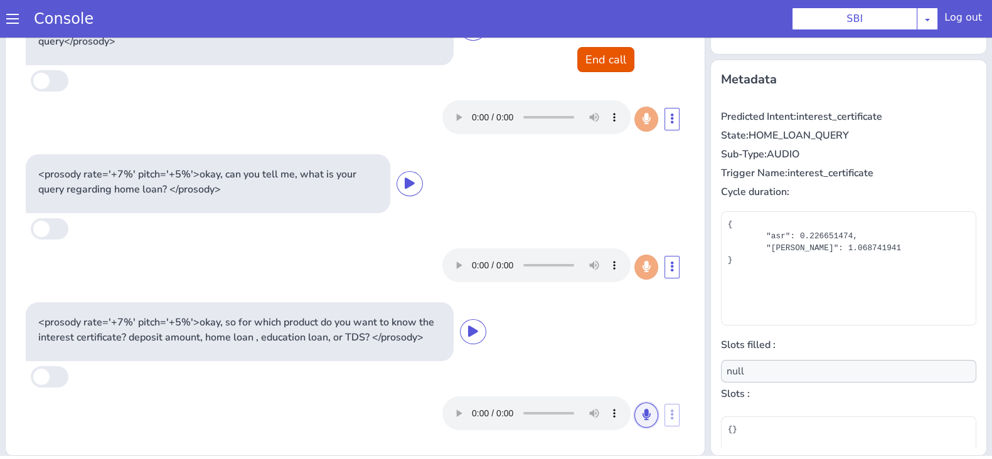
click at [634, 419] on button at bounding box center [646, 415] width 24 height 25
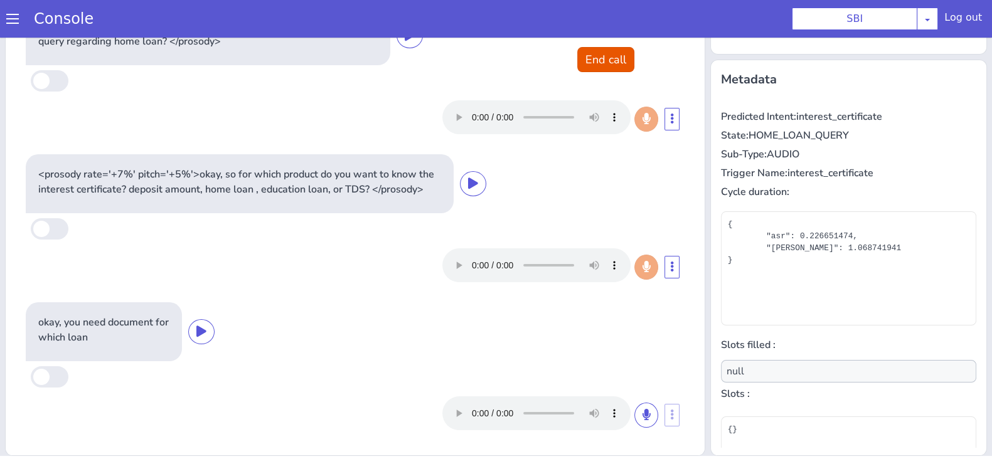
scroll to position [199, 0]
type input "document_type"
click at [606, 59] on button "End call" at bounding box center [605, 59] width 57 height 25
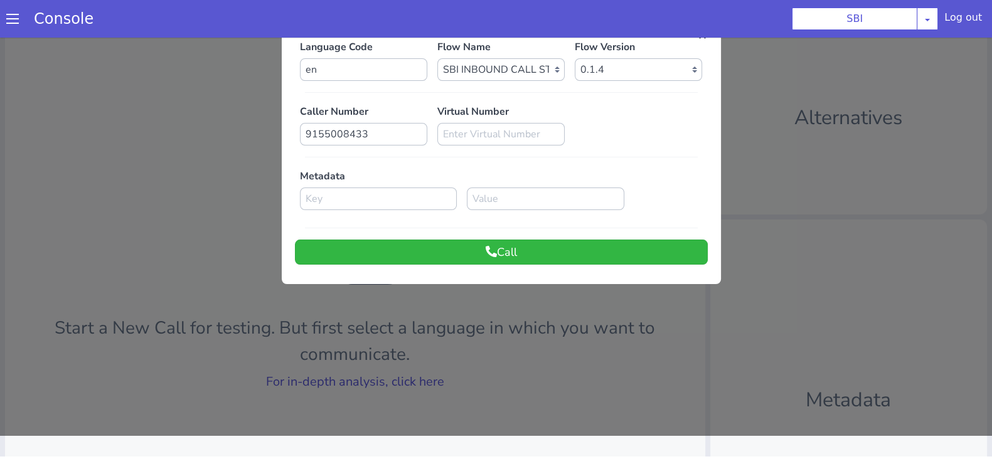
scroll to position [0, 0]
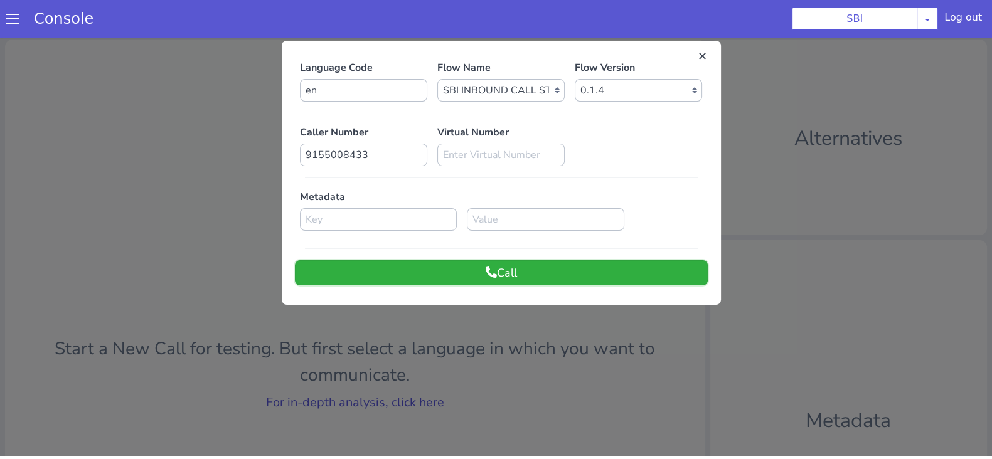
click at [570, 273] on button "Call" at bounding box center [501, 272] width 413 height 25
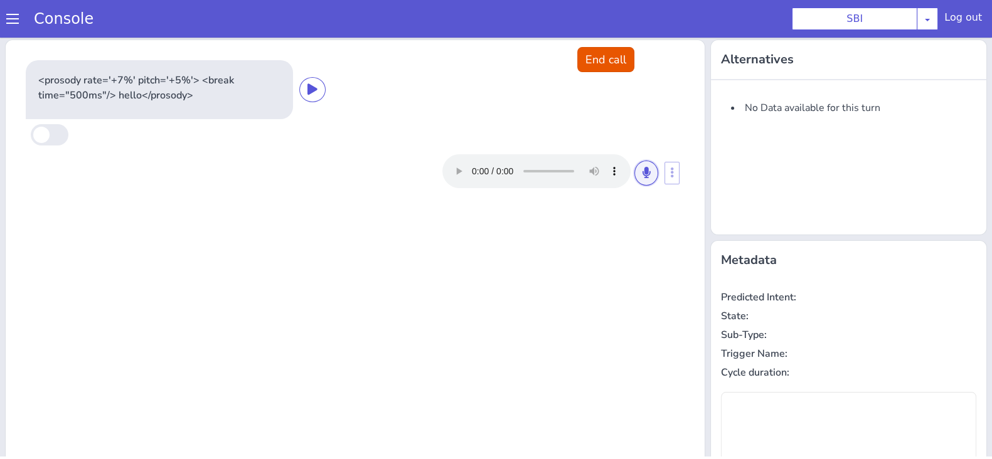
click at [636, 179] on button at bounding box center [646, 173] width 24 height 25
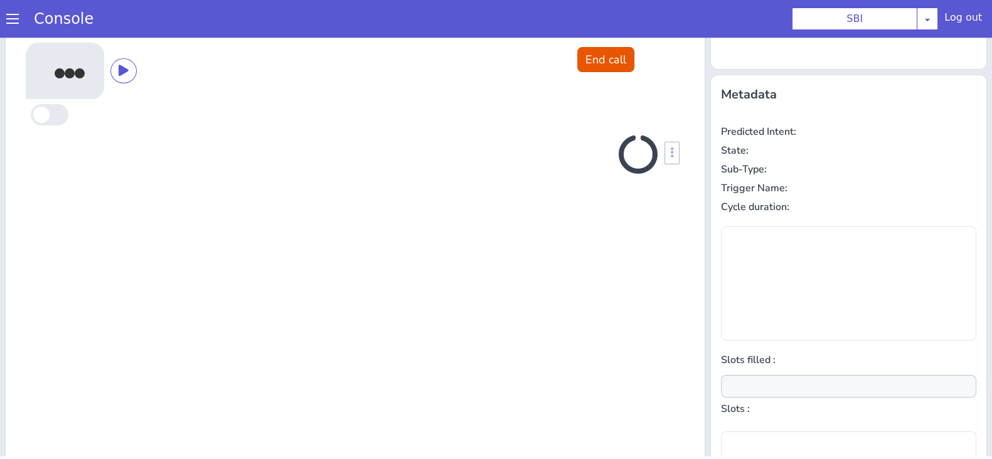
scroll to position [169, 0]
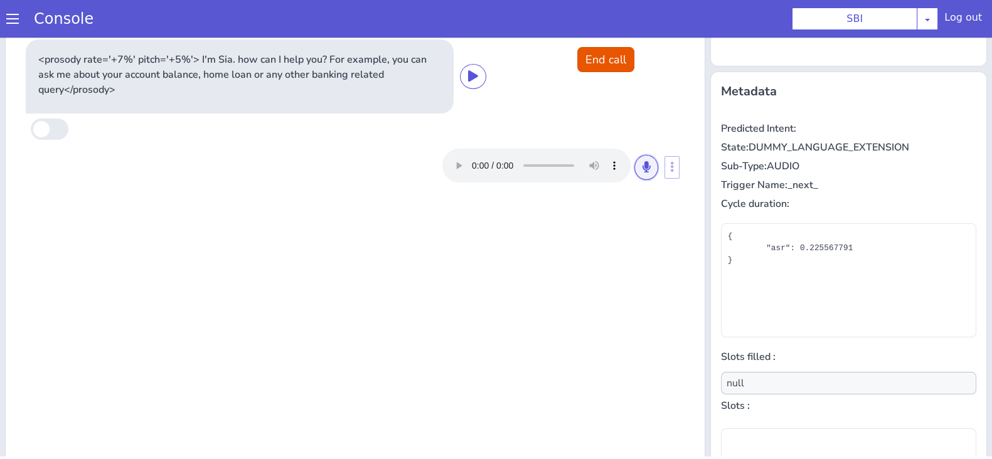
click at [636, 179] on button at bounding box center [646, 167] width 24 height 25
click at [643, 164] on icon at bounding box center [647, 166] width 8 height 11
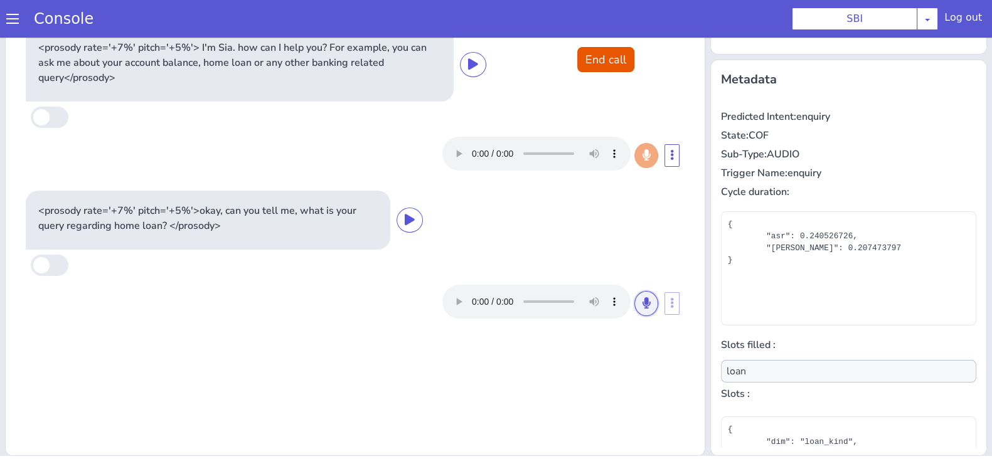
click at [634, 305] on button at bounding box center [646, 303] width 24 height 25
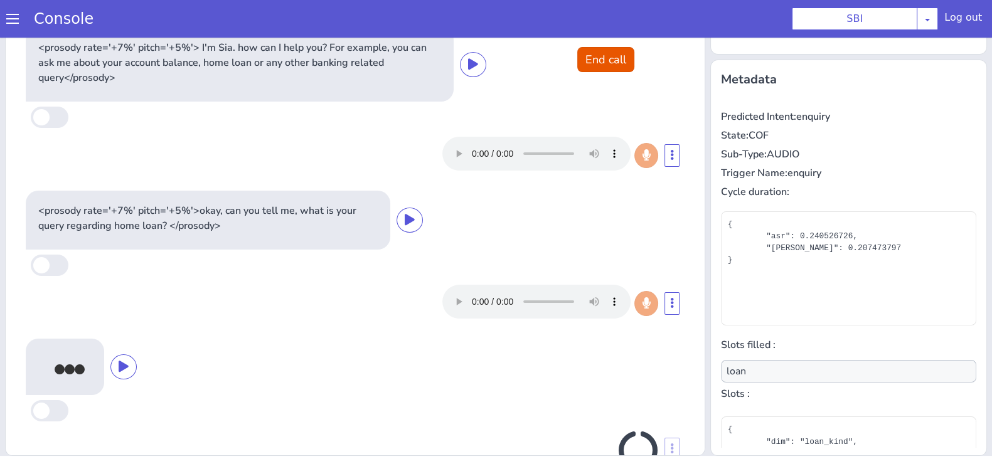
scroll to position [40, 0]
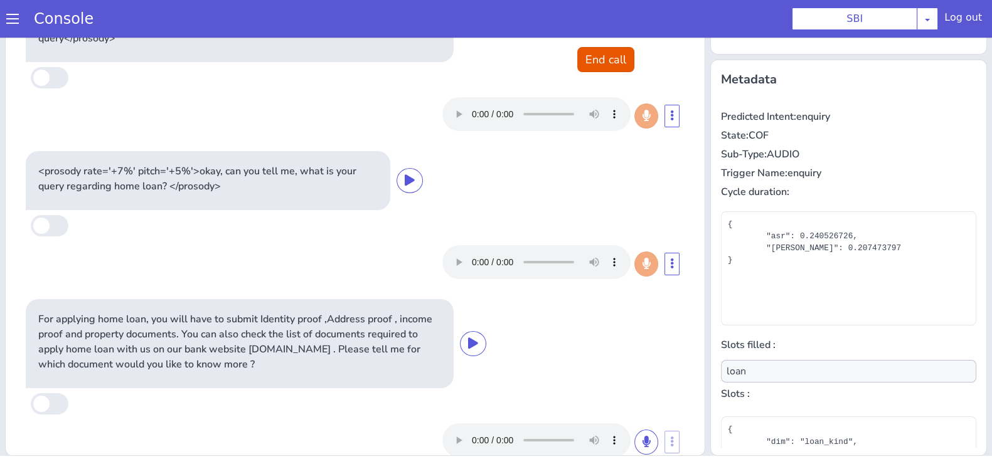
type input "document_type"
click at [588, 59] on button "End call" at bounding box center [605, 59] width 57 height 25
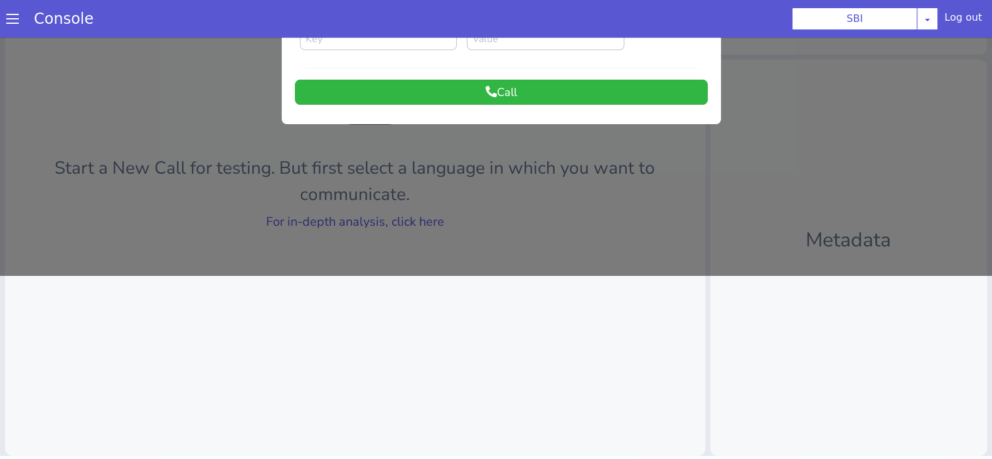
scroll to position [0, 0]
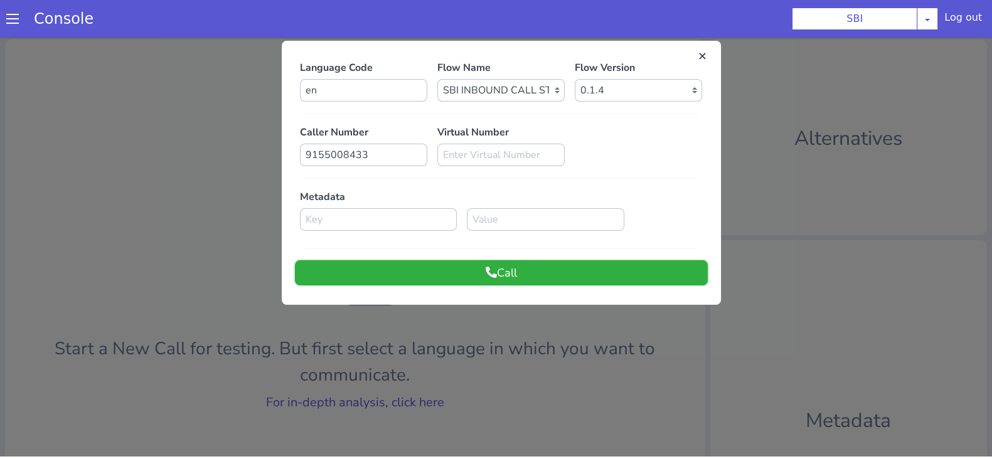
click at [594, 277] on button "Call" at bounding box center [501, 272] width 413 height 25
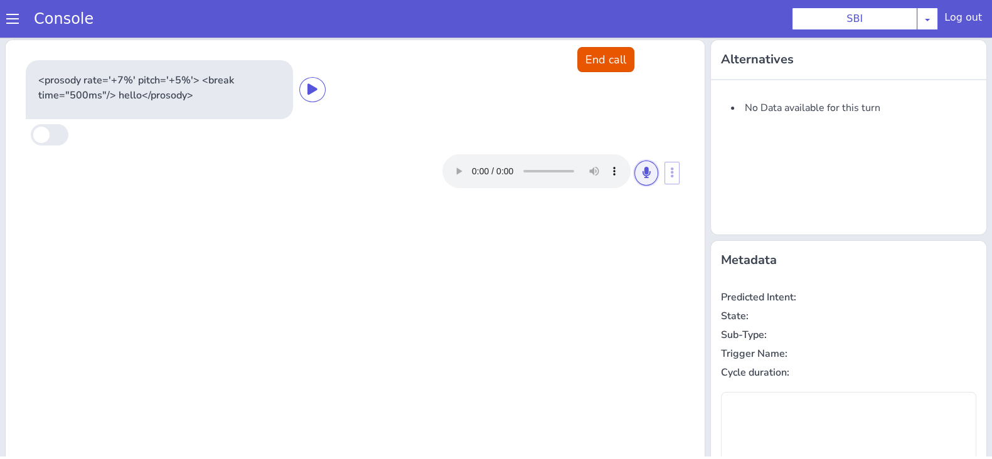
click at [634, 175] on button at bounding box center [646, 173] width 24 height 25
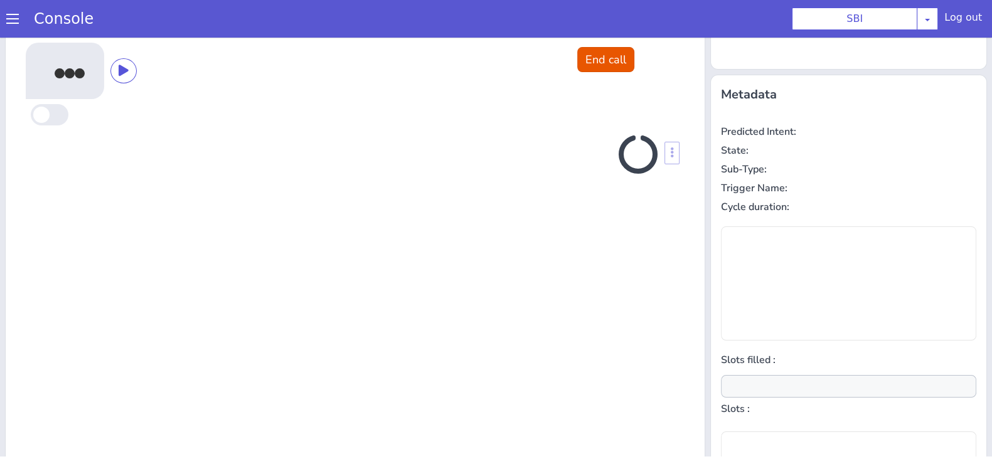
scroll to position [169, 0]
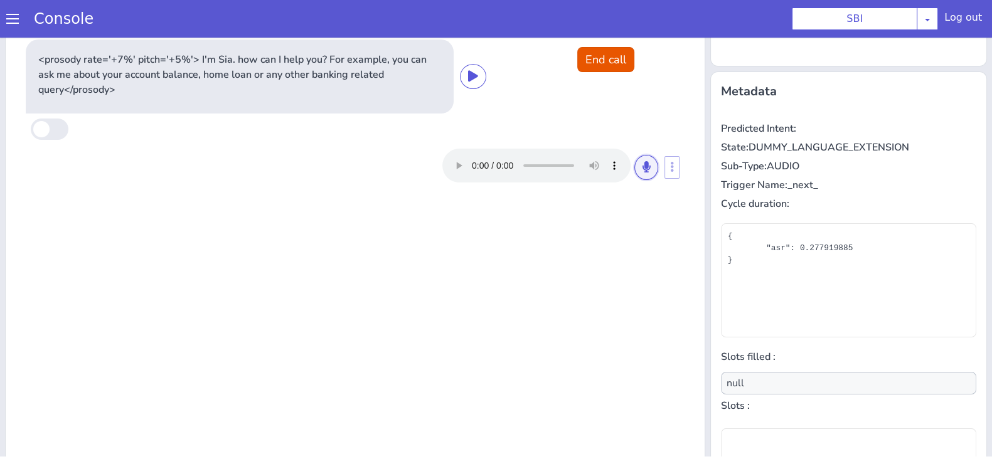
click at [643, 171] on icon at bounding box center [647, 166] width 8 height 11
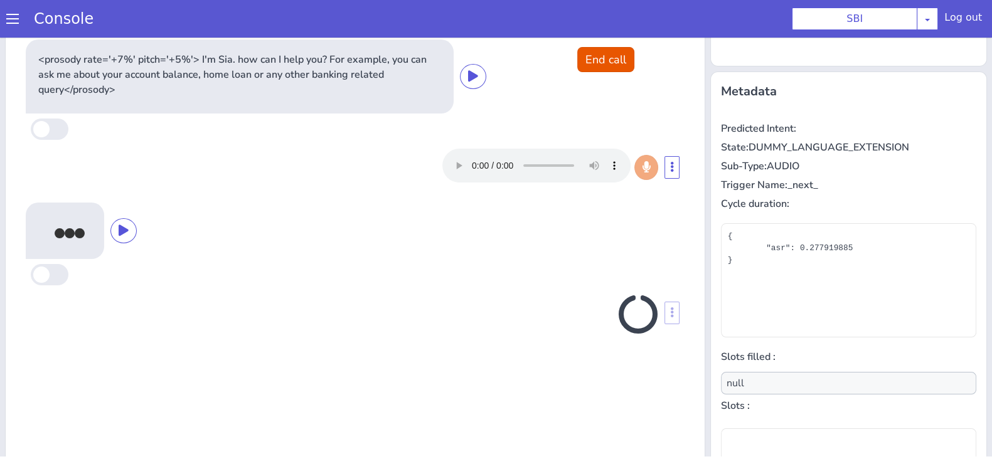
scroll to position [181, 0]
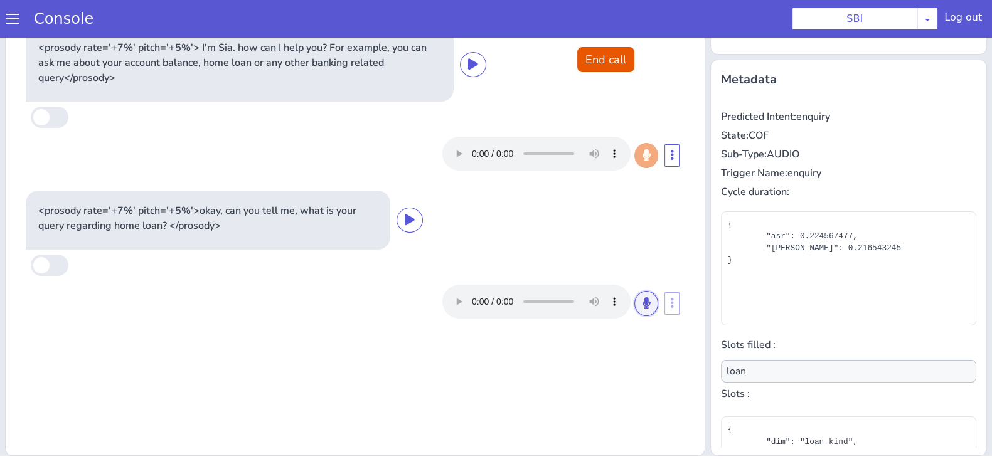
click at [643, 302] on icon at bounding box center [647, 302] width 8 height 11
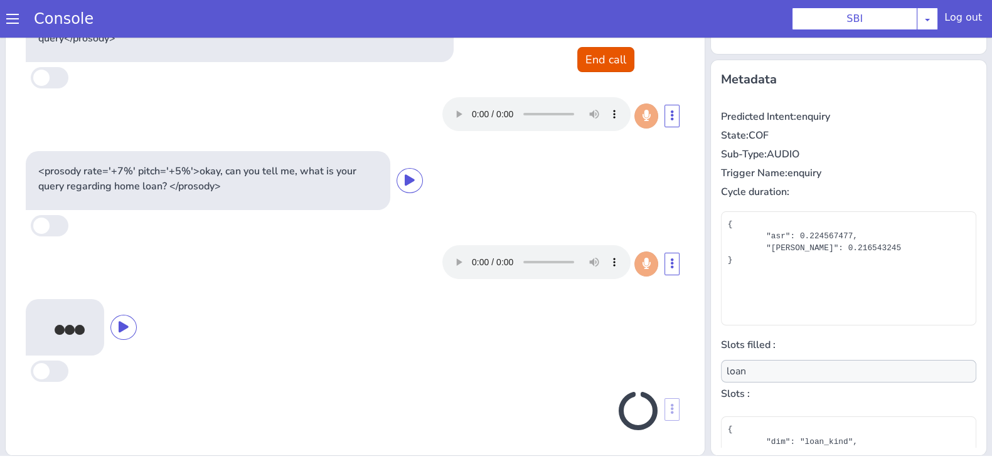
scroll to position [36, 0]
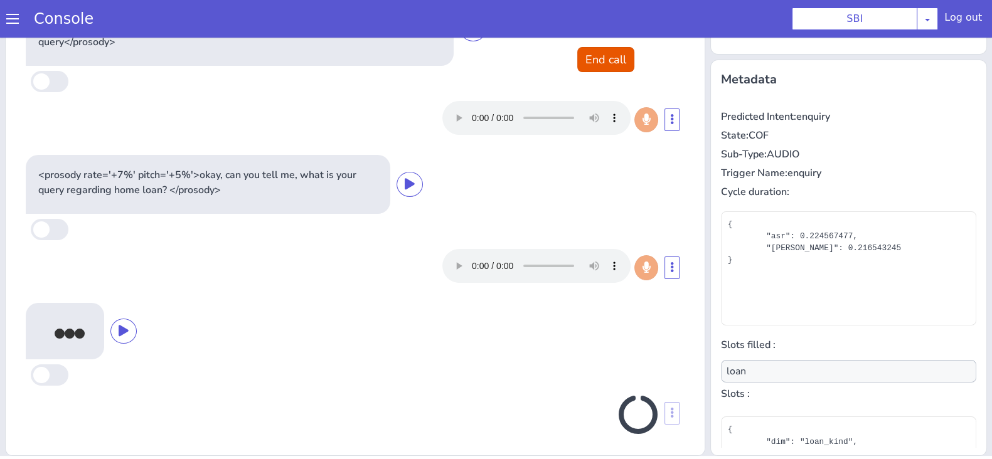
type input "null"
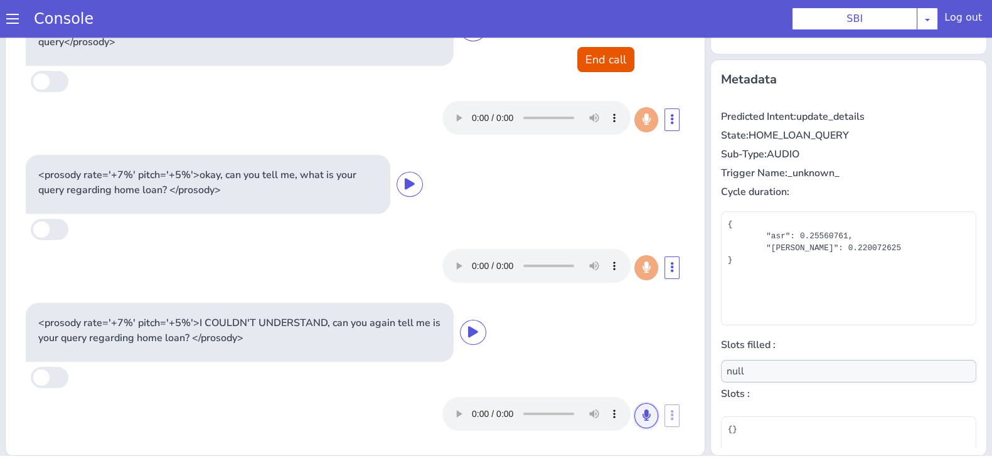
click at [643, 419] on icon at bounding box center [647, 415] width 8 height 11
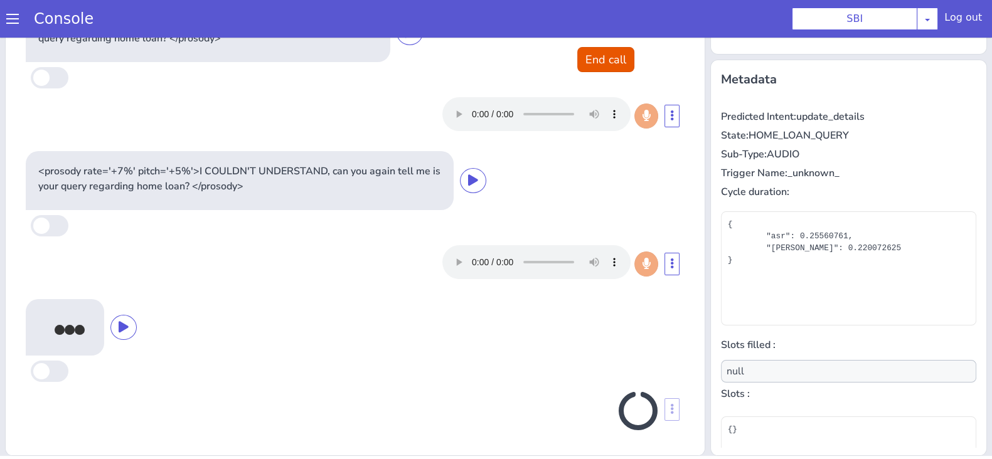
scroll to position [184, 0]
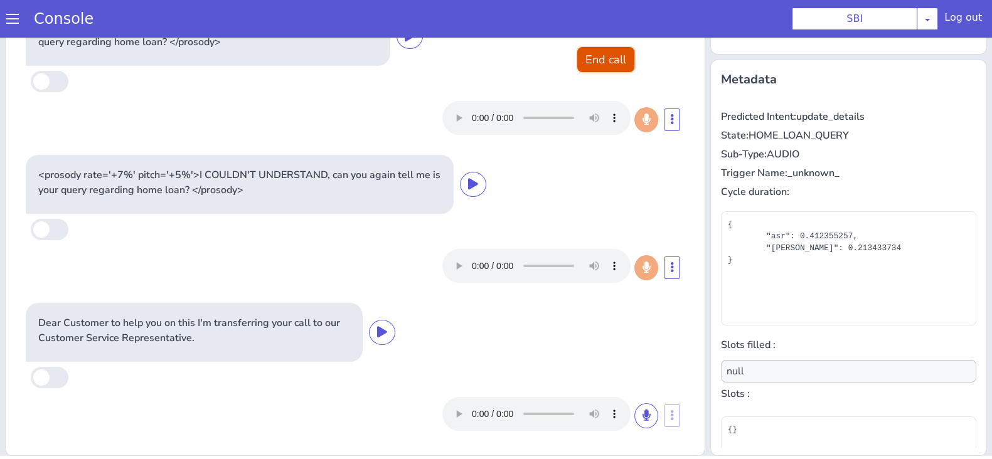
click at [610, 61] on button "End call" at bounding box center [605, 59] width 57 height 25
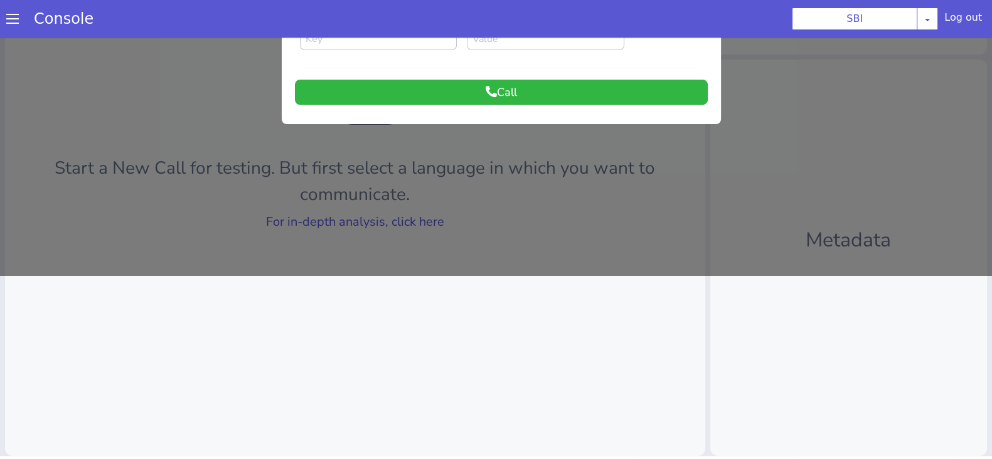
scroll to position [0, 0]
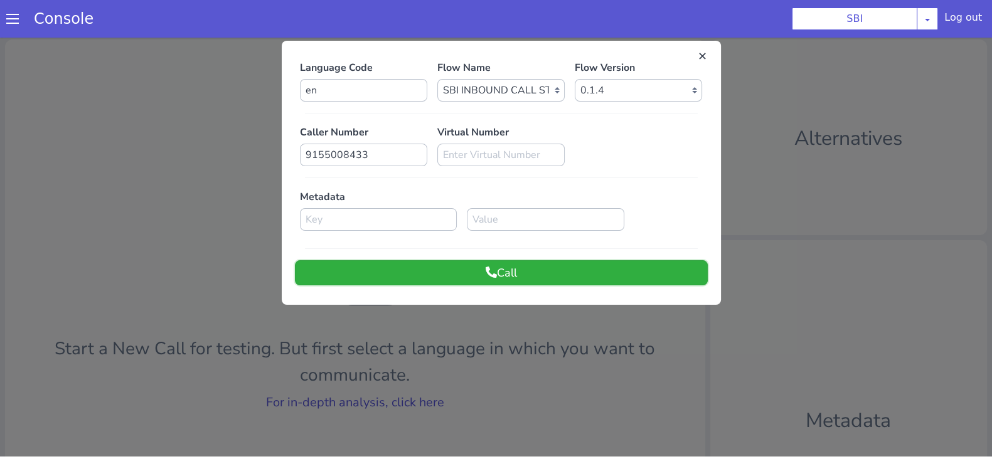
click at [533, 272] on button "Call" at bounding box center [501, 272] width 413 height 25
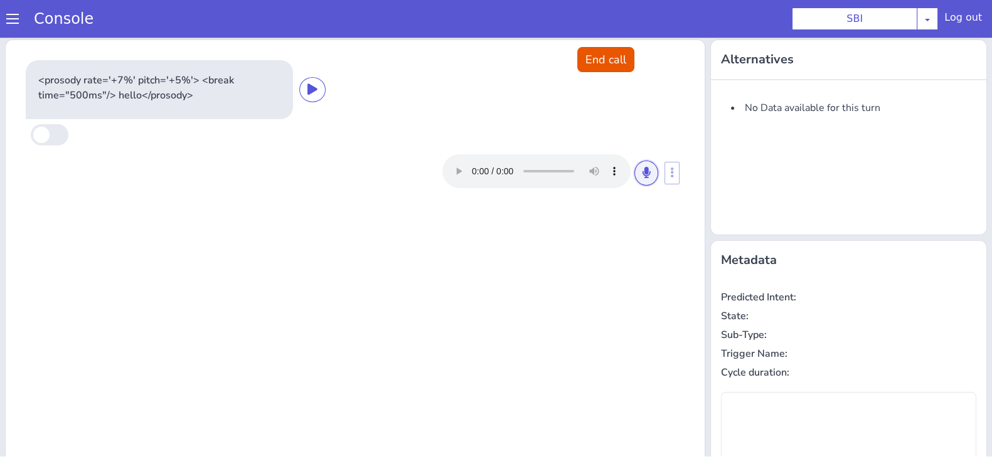
click at [643, 170] on icon at bounding box center [647, 172] width 8 height 11
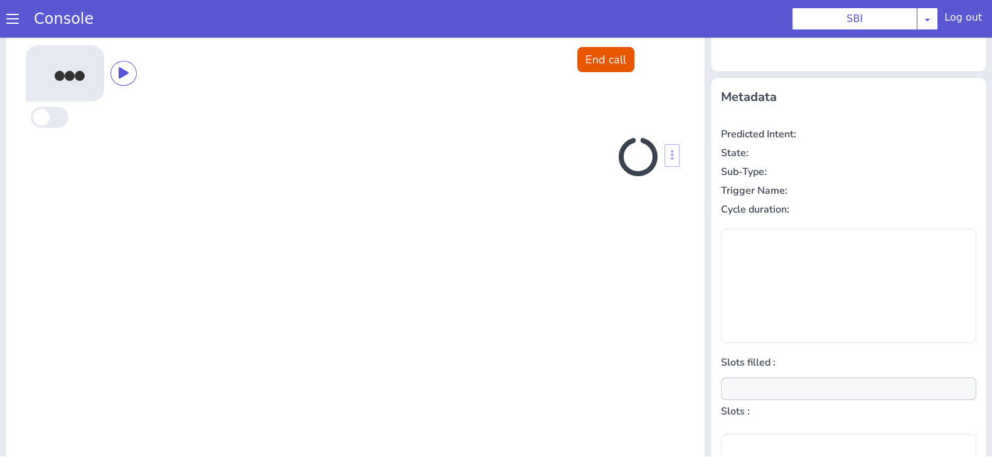
scroll to position [169, 0]
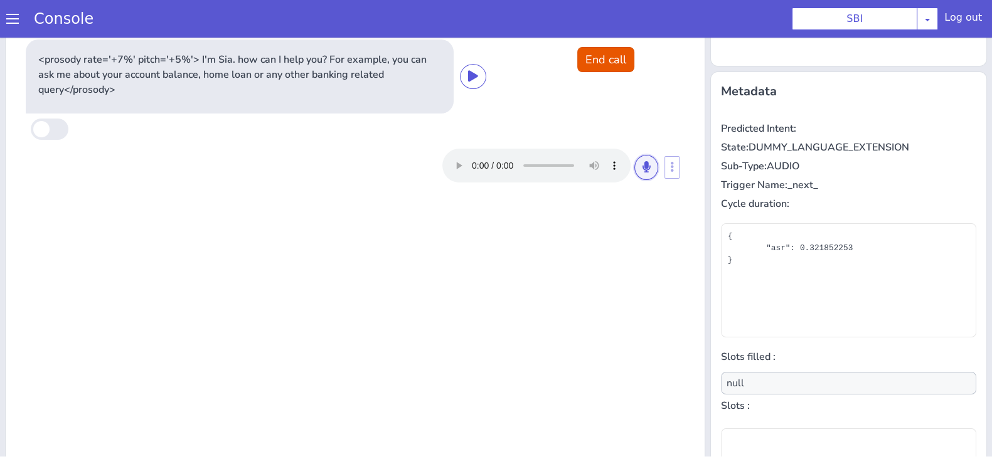
click at [643, 170] on icon at bounding box center [647, 166] width 8 height 11
click at [639, 159] on button at bounding box center [646, 167] width 24 height 25
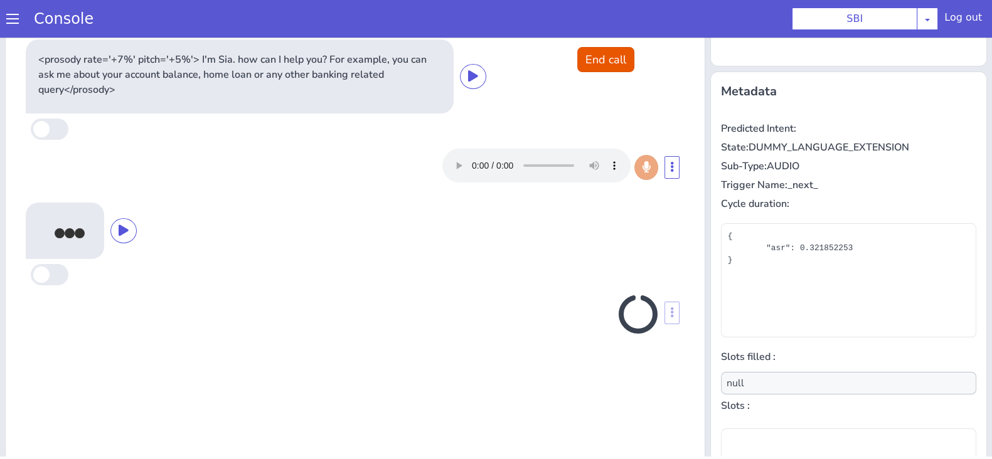
scroll to position [181, 0]
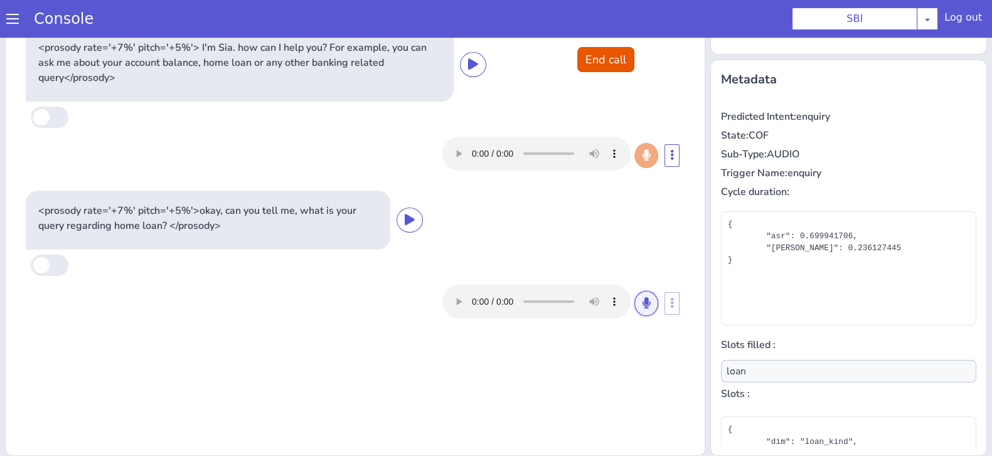
click at [634, 309] on button at bounding box center [646, 303] width 24 height 25
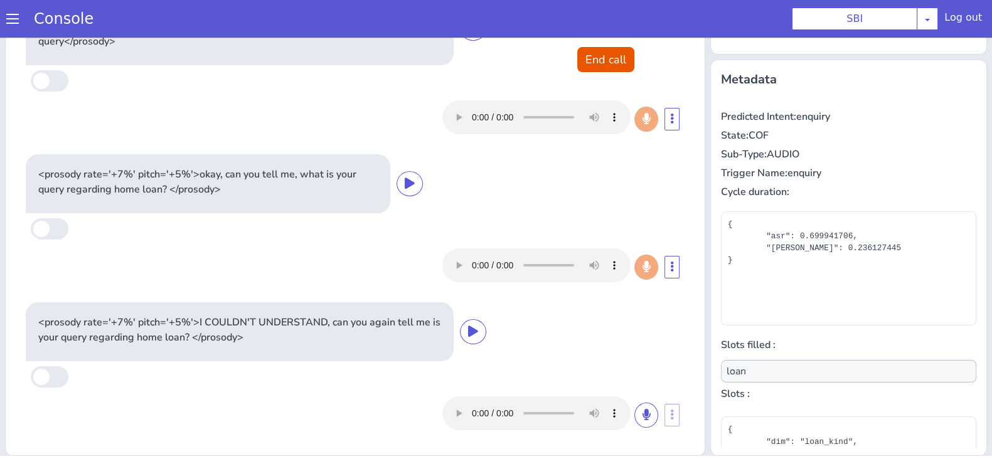
type input "null"
click at [643, 417] on icon at bounding box center [647, 415] width 8 height 11
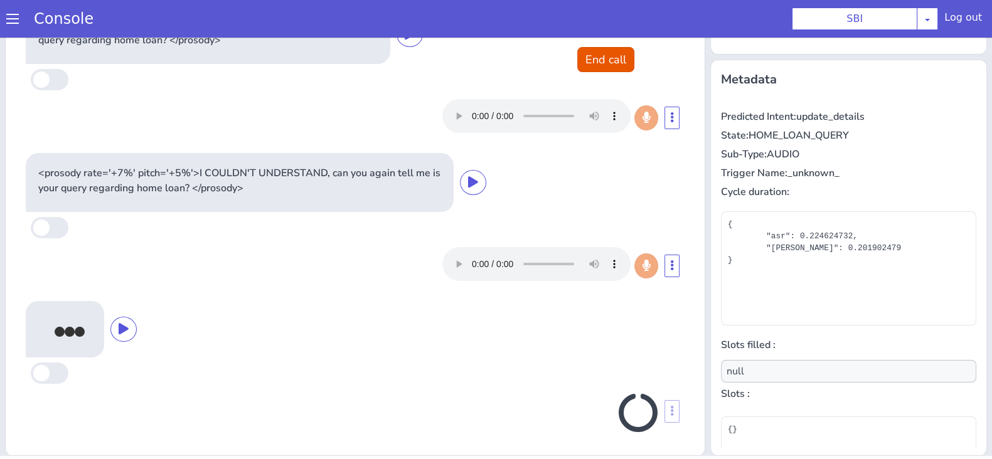
scroll to position [188, 0]
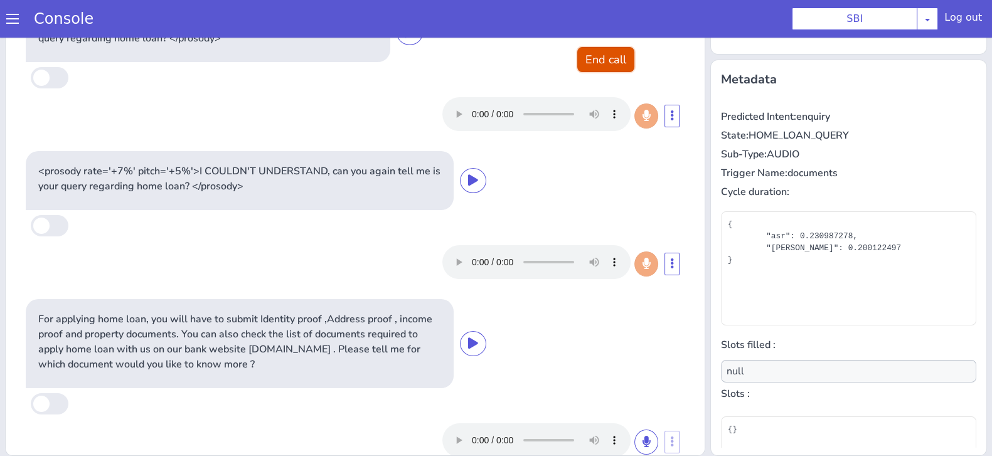
click at [586, 68] on button "End call" at bounding box center [605, 59] width 57 height 25
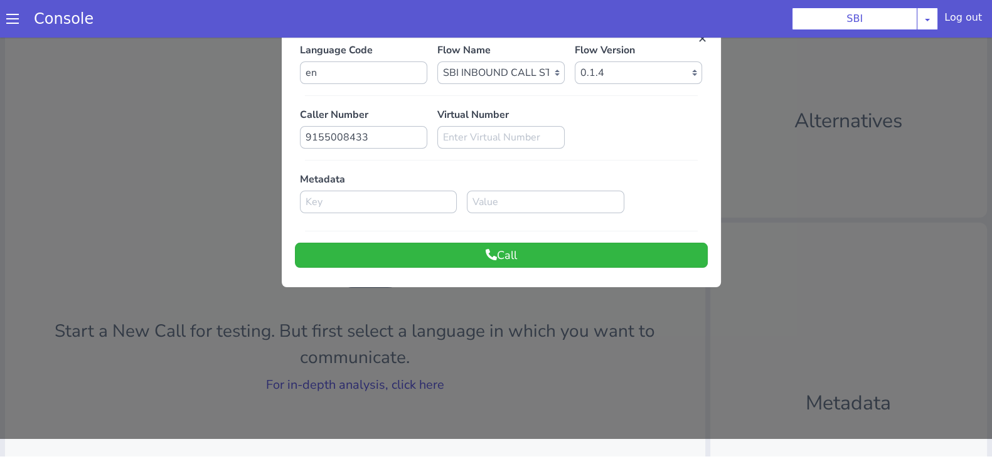
scroll to position [0, 0]
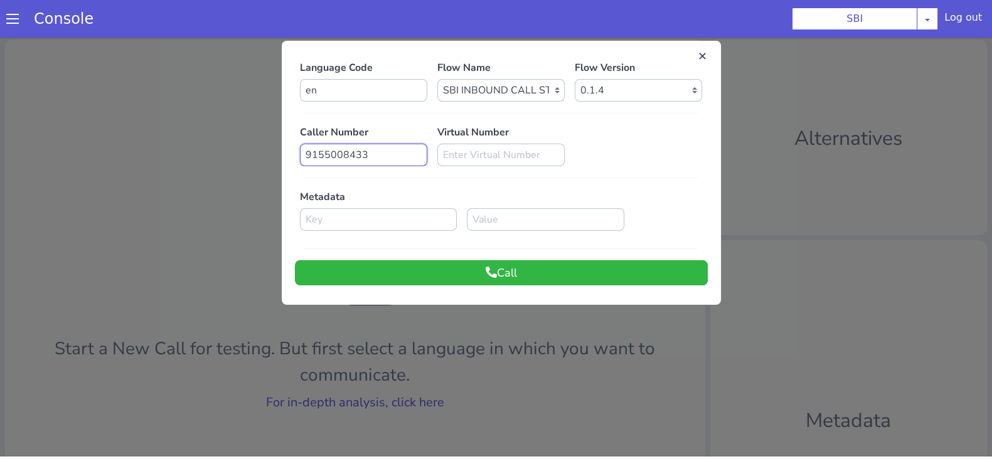
click at [382, 149] on input "9155008433" at bounding box center [363, 155] width 127 height 23
type input "9"
click at [124, 106] on div at bounding box center [496, 246] width 992 height 422
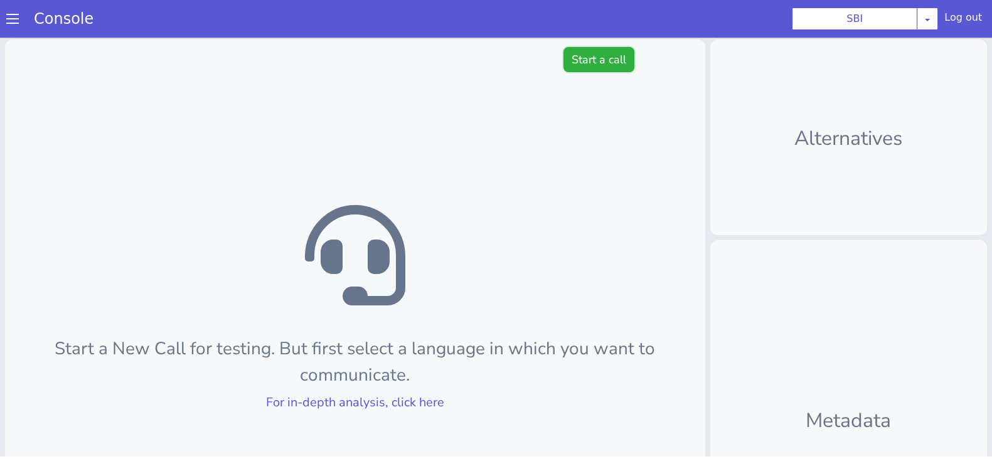
click at [615, 55] on button "Start a call" at bounding box center [599, 59] width 71 height 25
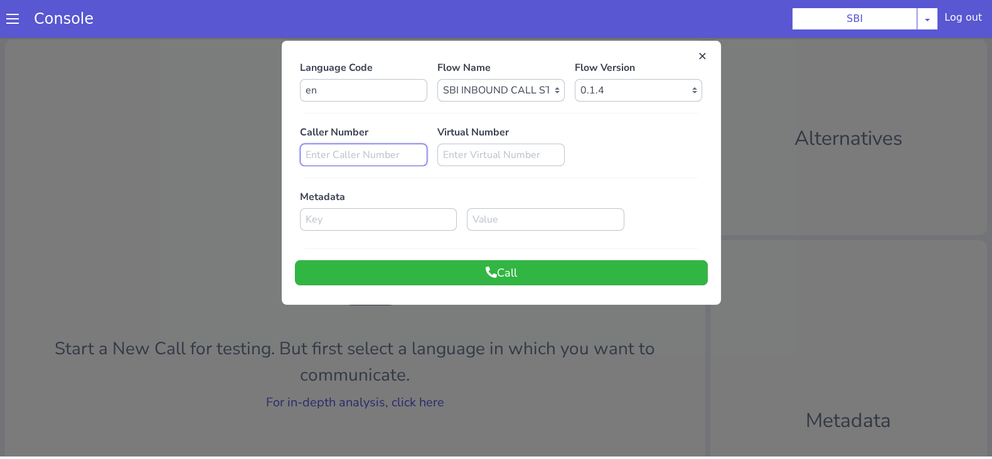
click at [307, 149] on input at bounding box center [363, 155] width 127 height 23
paste input "8588966013"
type input "8588966013"
click at [494, 271] on button "Call" at bounding box center [501, 272] width 413 height 25
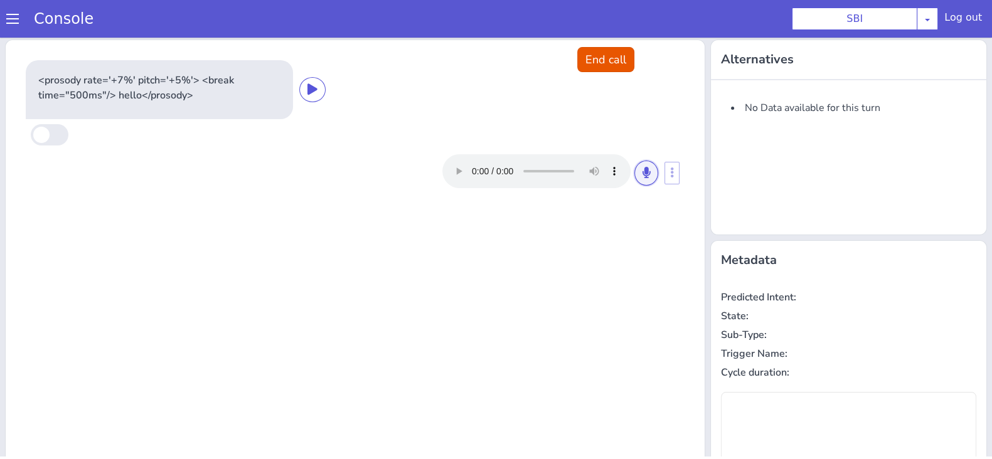
click at [643, 167] on icon at bounding box center [647, 172] width 8 height 11
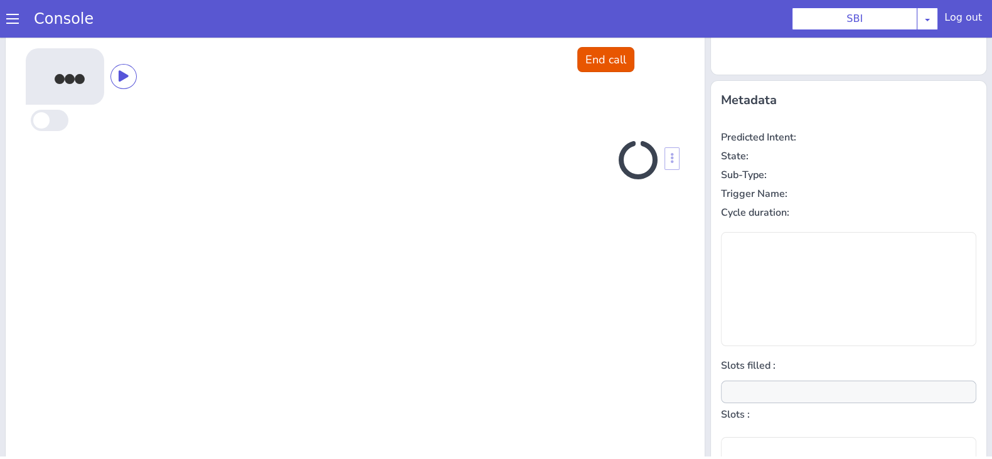
scroll to position [169, 0]
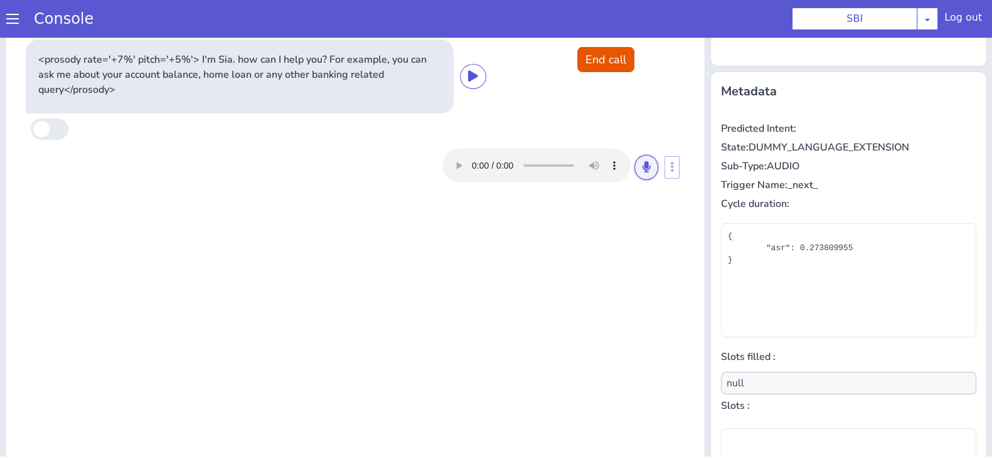
click at [643, 166] on icon at bounding box center [647, 166] width 8 height 11
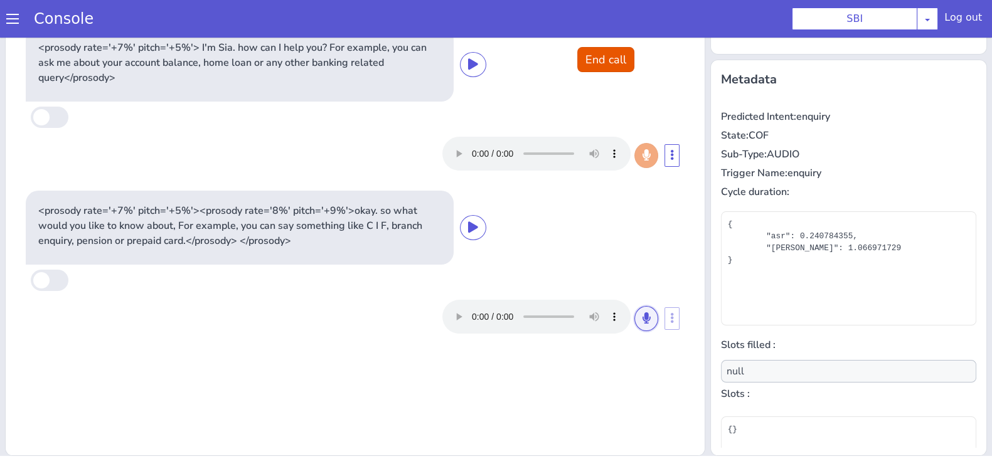
click at [643, 315] on icon at bounding box center [647, 317] width 8 height 11
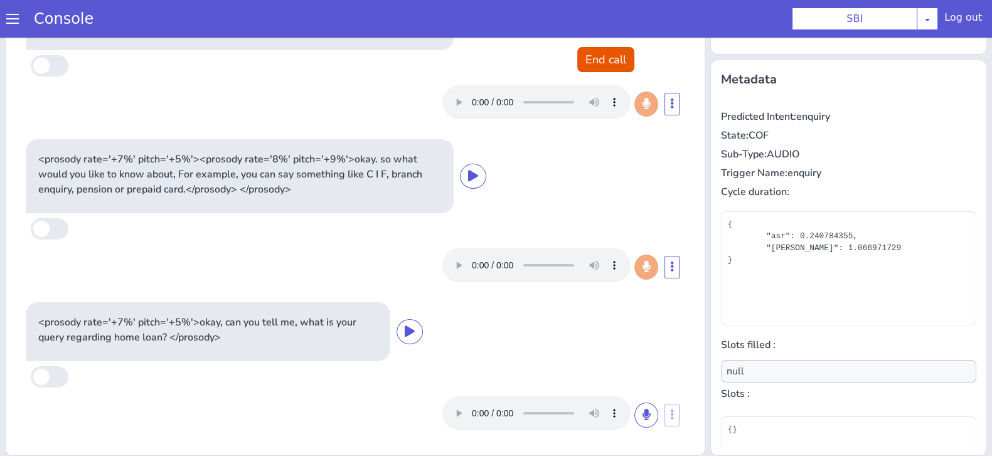
scroll to position [51, 0]
click at [634, 417] on button at bounding box center [646, 415] width 24 height 25
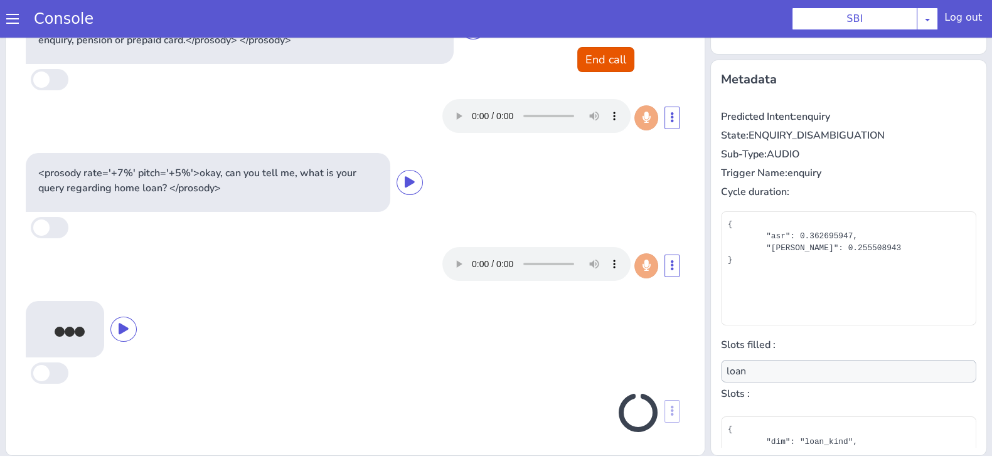
scroll to position [203, 0]
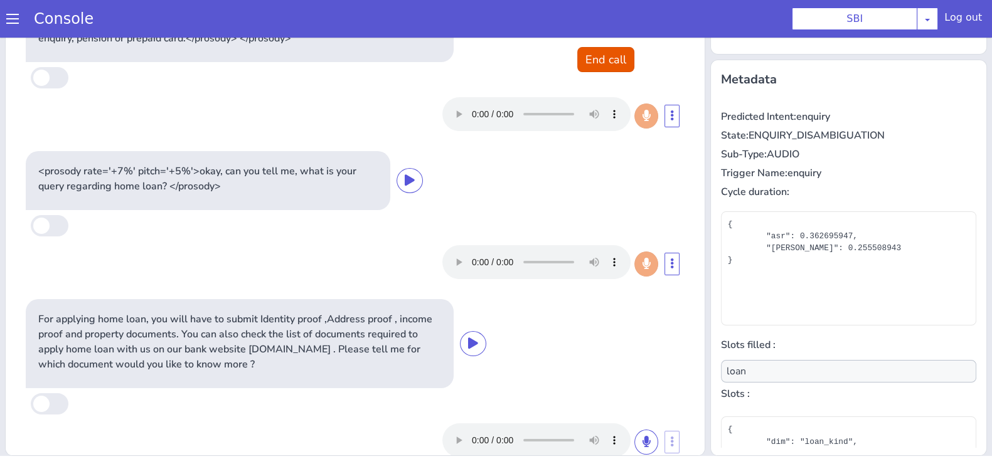
type input "document_type"
click at [602, 55] on button "End call" at bounding box center [605, 59] width 57 height 25
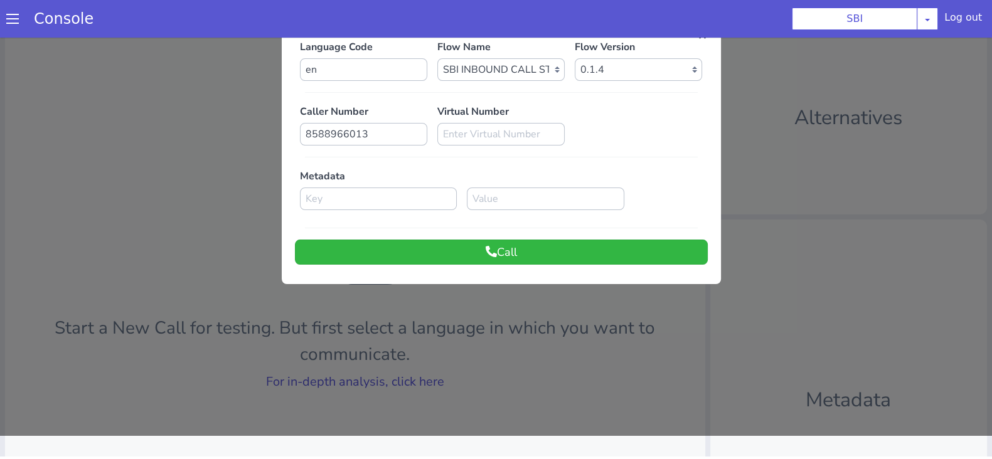
scroll to position [0, 0]
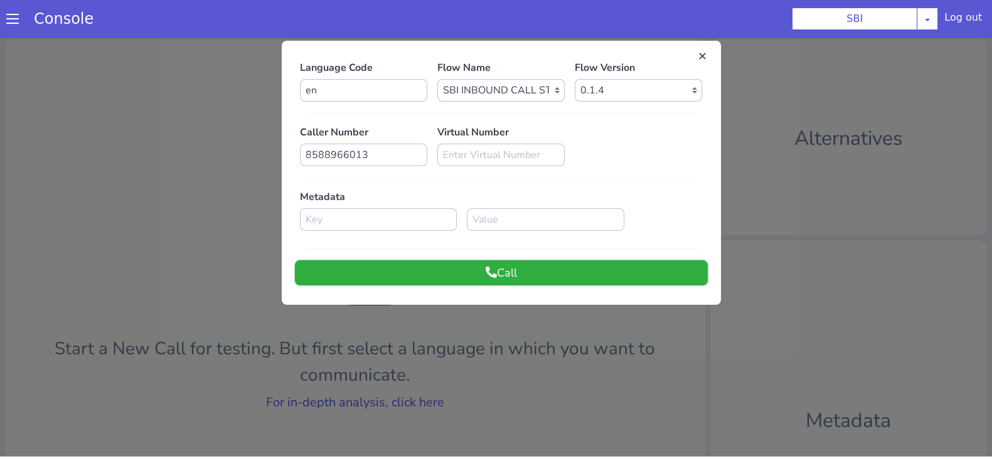
click at [535, 268] on button "Call" at bounding box center [501, 272] width 413 height 25
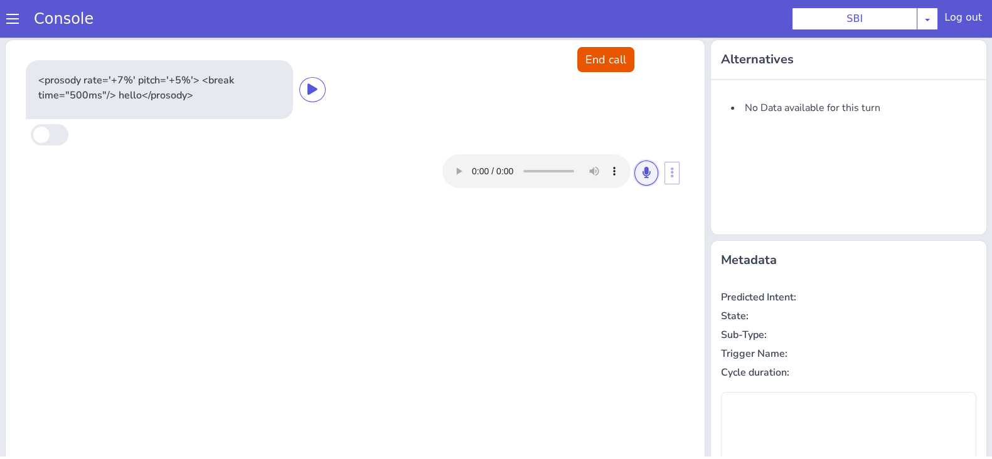
click at [643, 183] on button at bounding box center [646, 173] width 24 height 25
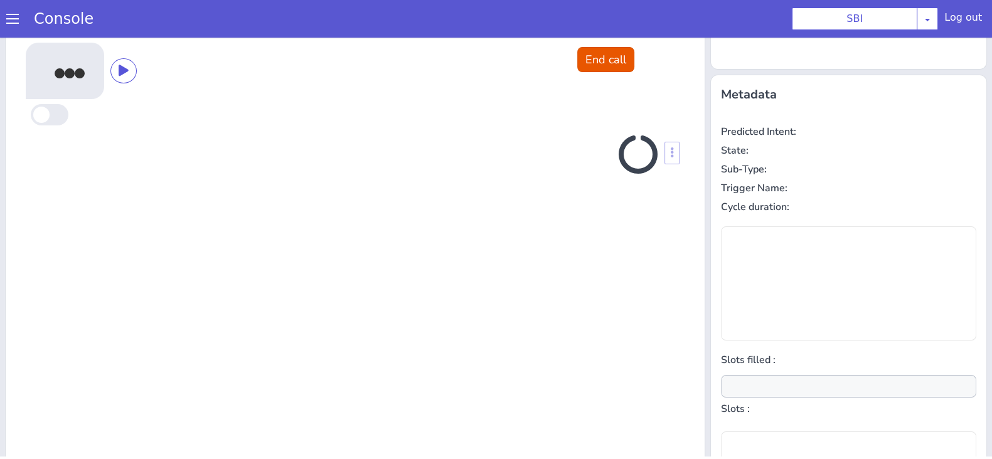
scroll to position [169, 0]
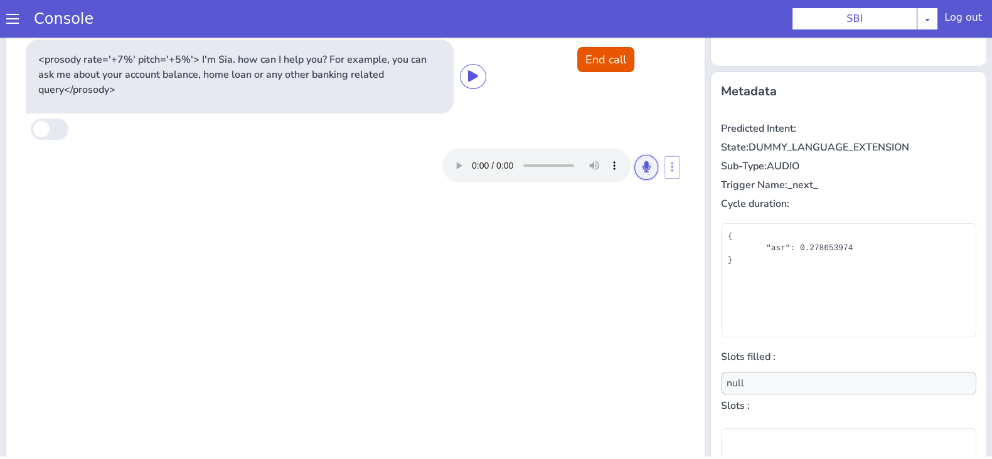
click at [634, 158] on button at bounding box center [646, 167] width 24 height 25
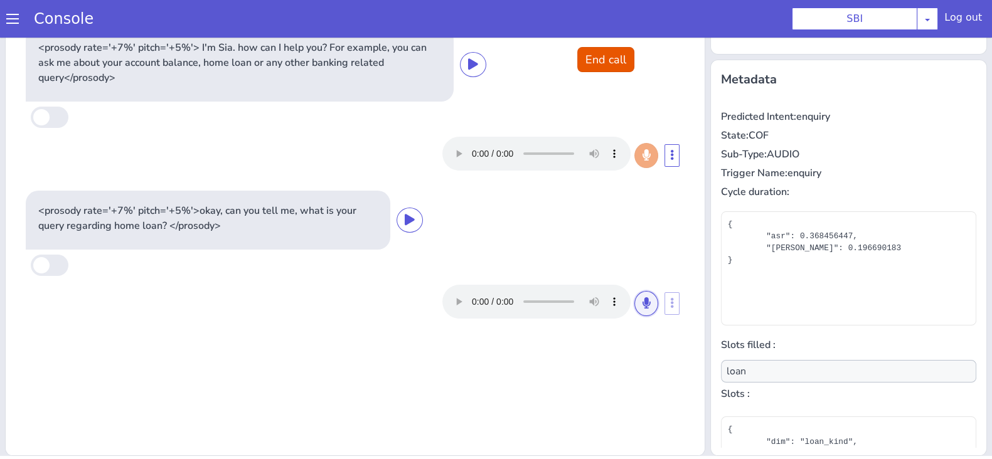
click at [634, 301] on button at bounding box center [646, 303] width 24 height 25
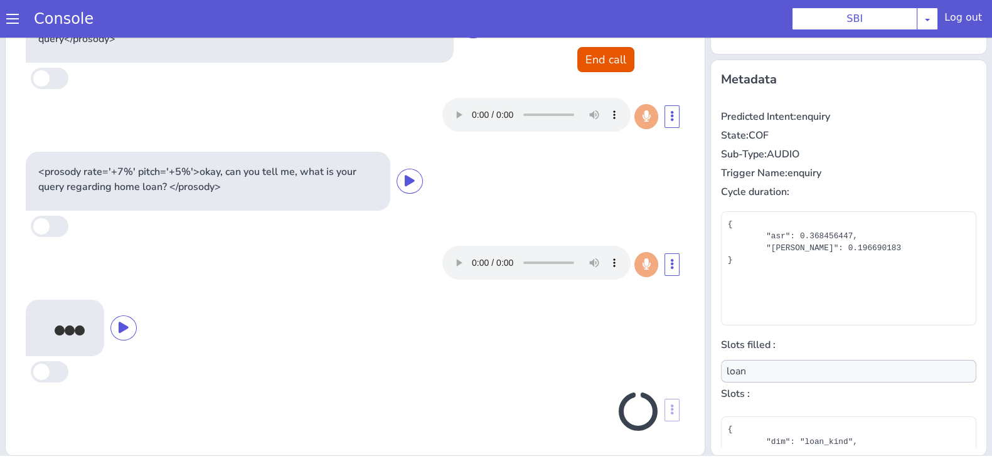
scroll to position [40, 0]
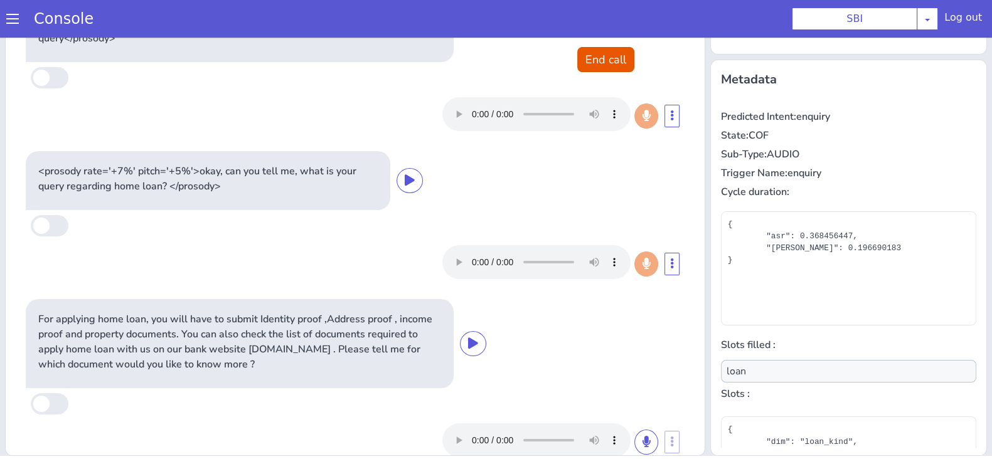
type input "document_type"
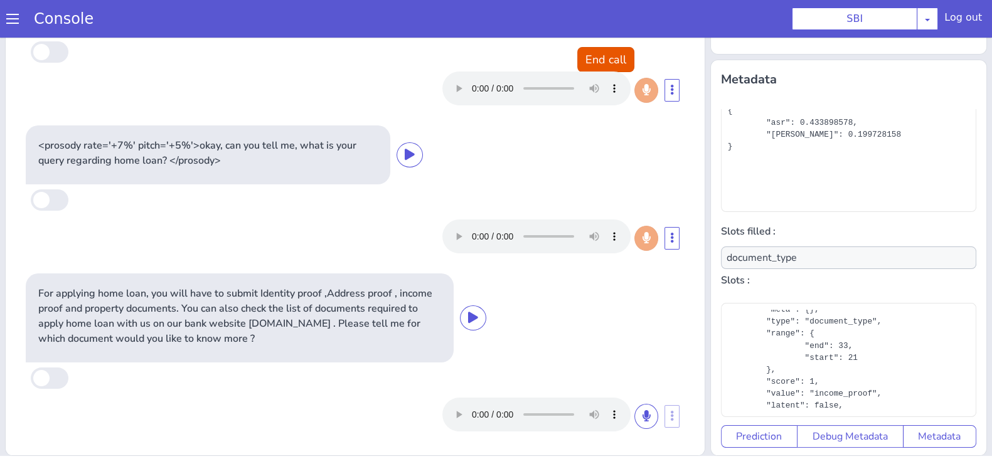
scroll to position [77, 0]
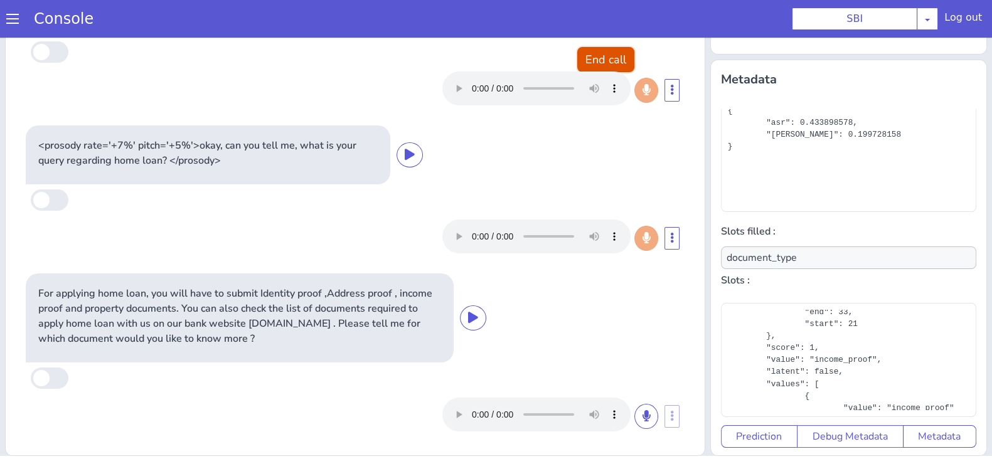
click at [607, 57] on button "End call" at bounding box center [605, 59] width 57 height 25
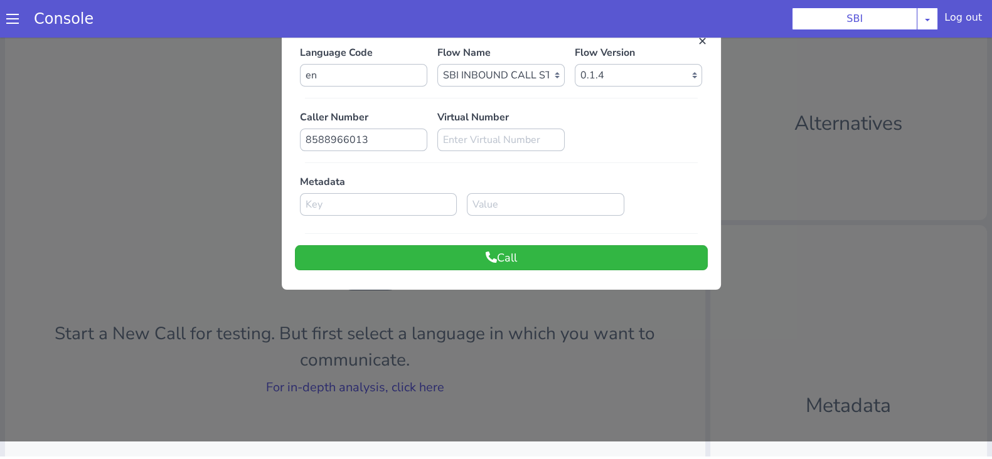
scroll to position [0, 0]
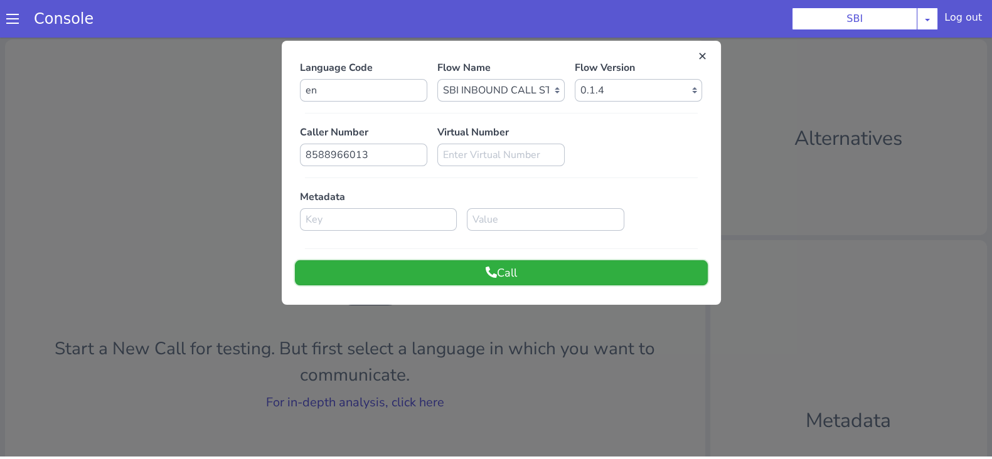
click at [593, 275] on button "Call" at bounding box center [501, 272] width 413 height 25
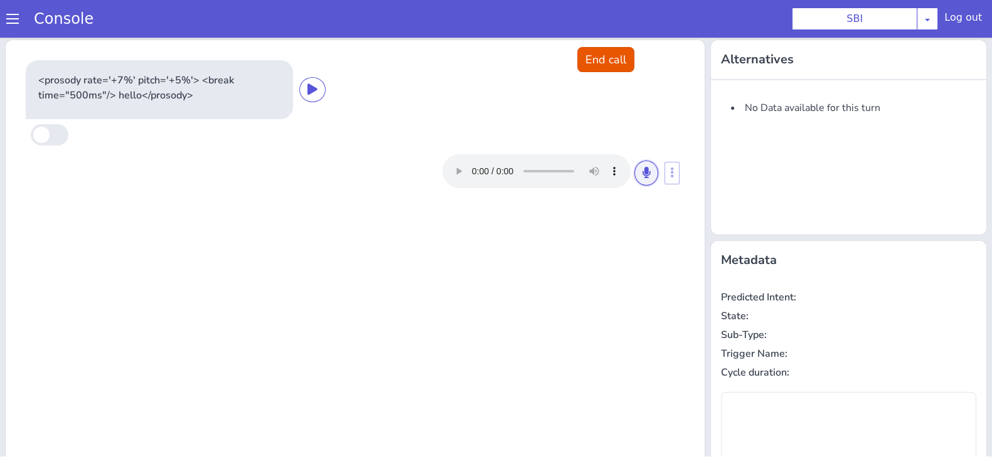
click at [643, 169] on icon at bounding box center [647, 172] width 8 height 11
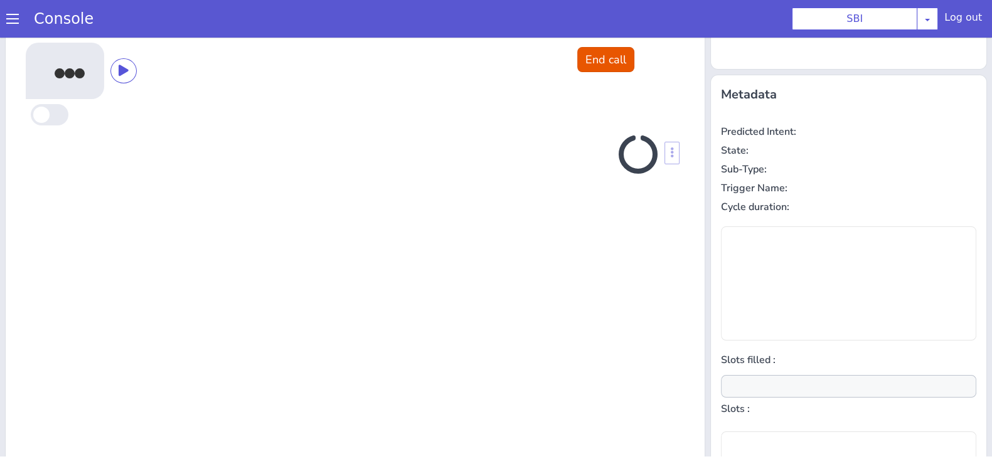
scroll to position [169, 0]
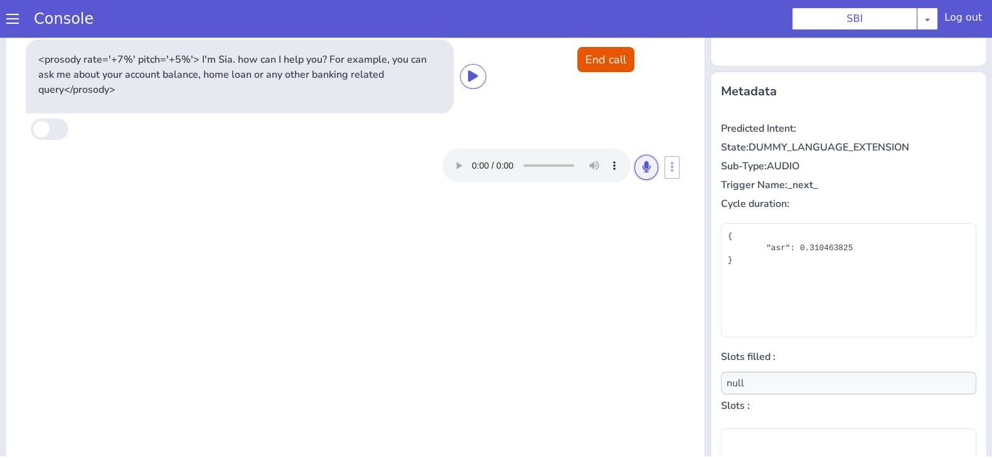
click at [637, 178] on button at bounding box center [646, 167] width 24 height 25
click at [642, 162] on button at bounding box center [646, 167] width 24 height 25
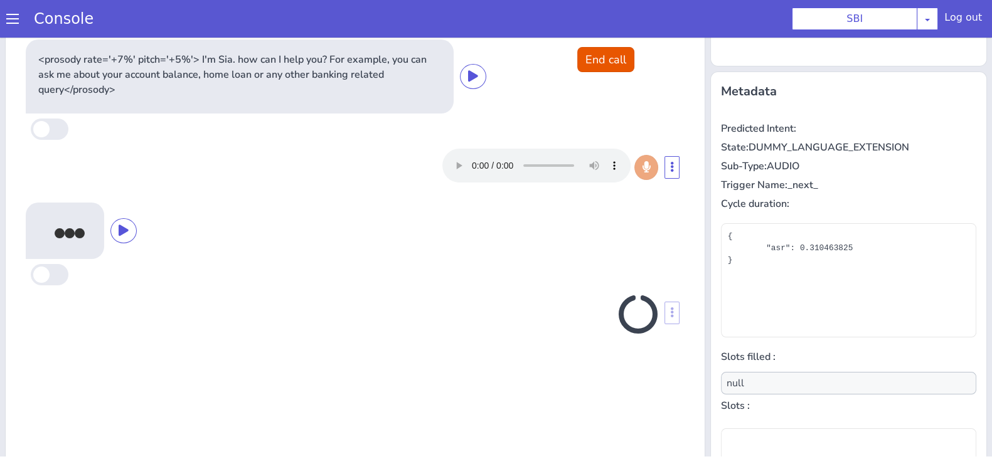
scroll to position [181, 0]
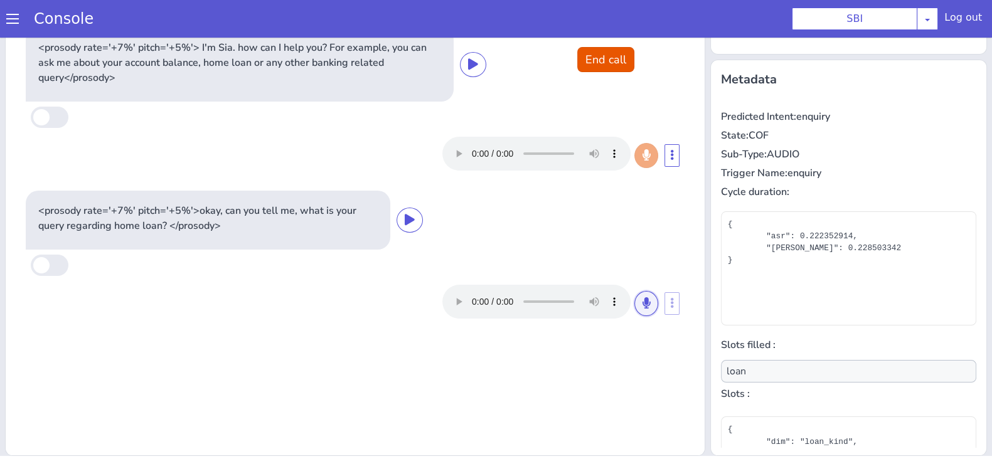
click at [643, 308] on icon at bounding box center [647, 302] width 8 height 11
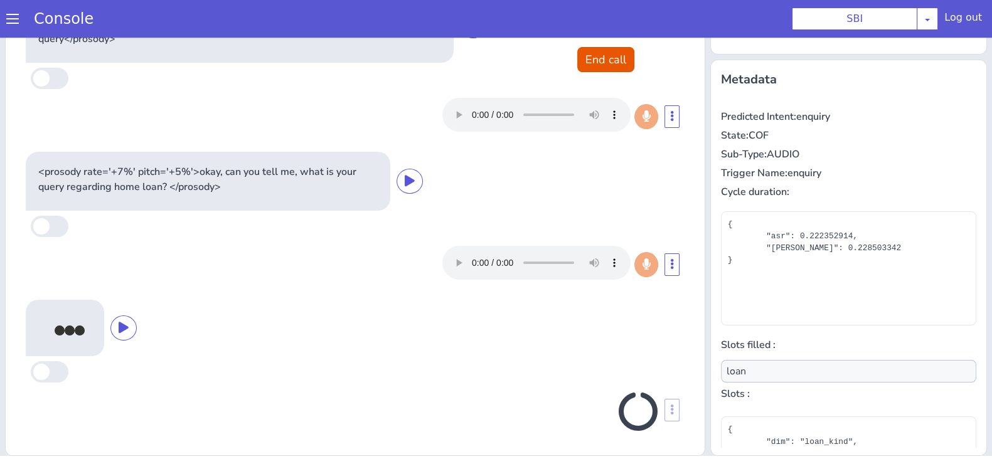
scroll to position [40, 0]
type input "document_type"
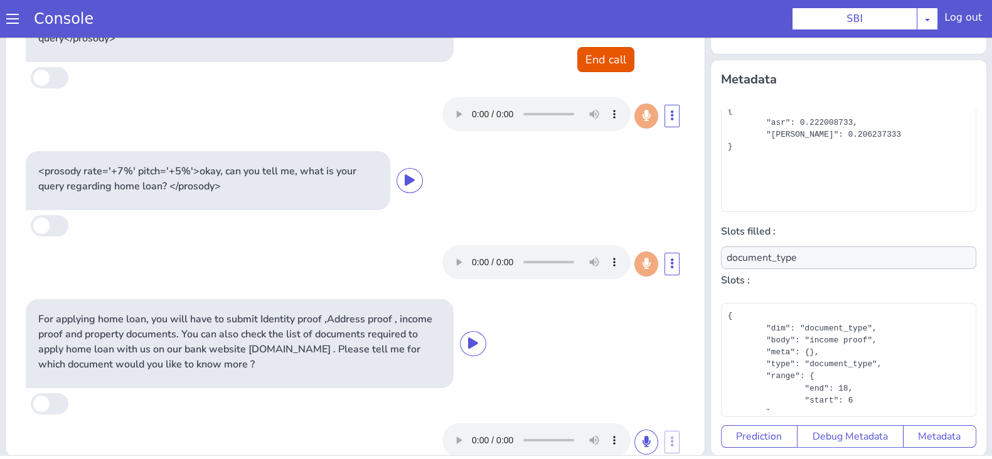
scroll to position [77, 0]
click at [615, 55] on button "End call" at bounding box center [605, 59] width 57 height 25
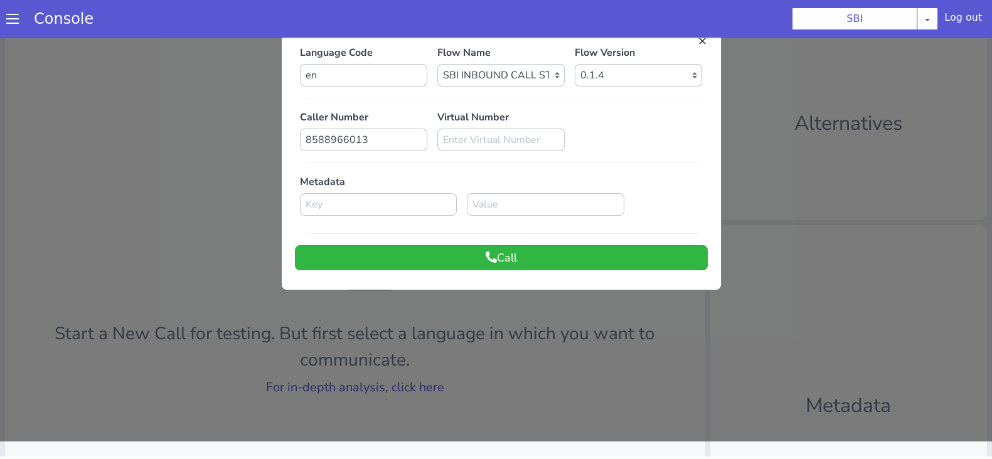
scroll to position [0, 0]
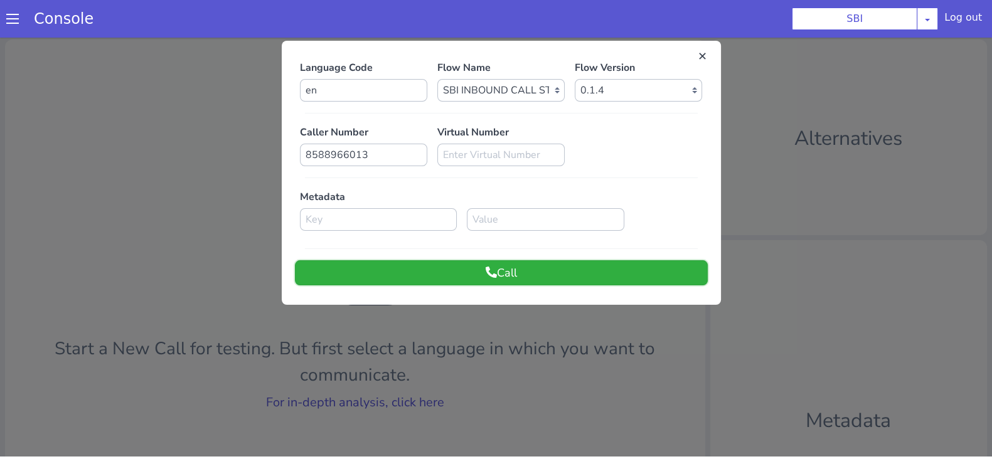
click at [557, 271] on button "Call" at bounding box center [501, 272] width 413 height 25
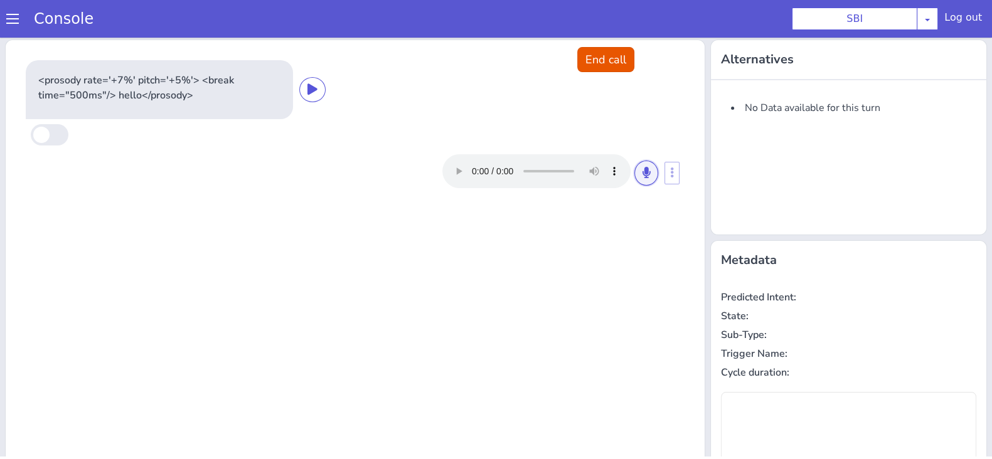
click at [643, 173] on icon at bounding box center [647, 172] width 8 height 11
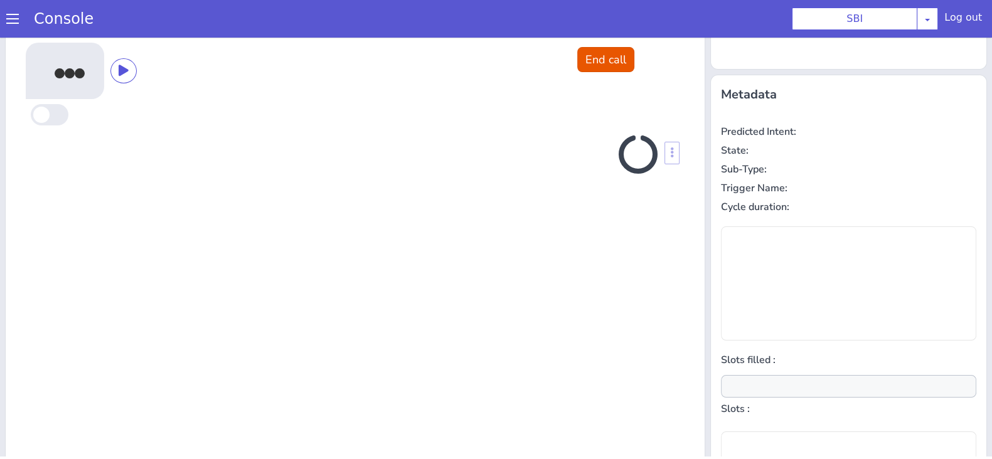
scroll to position [169, 0]
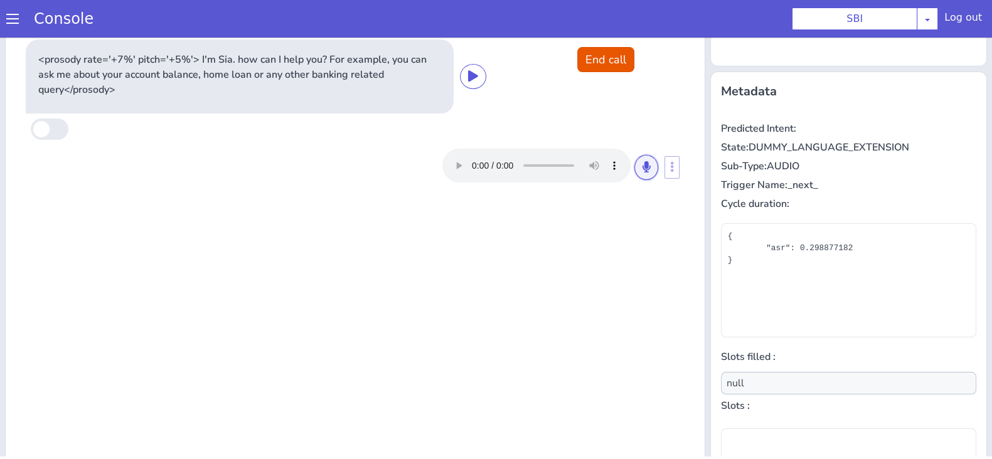
click at [644, 168] on button at bounding box center [646, 167] width 24 height 25
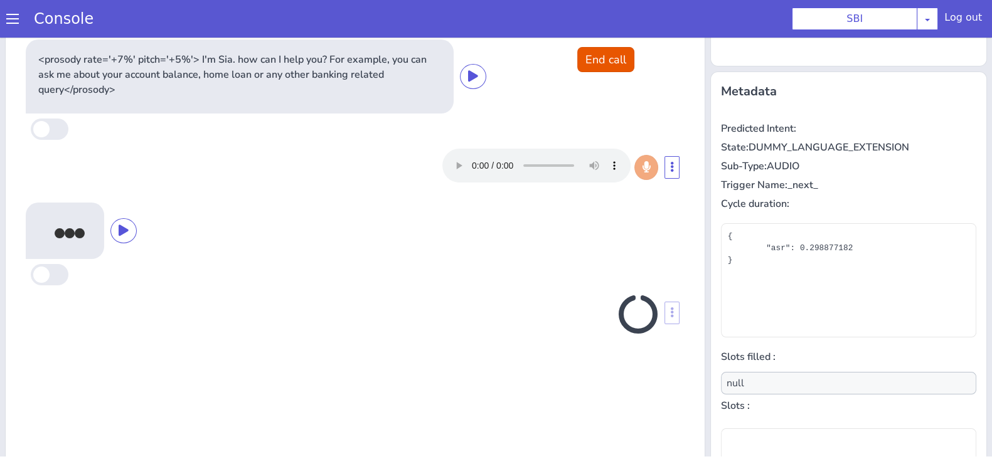
scroll to position [181, 0]
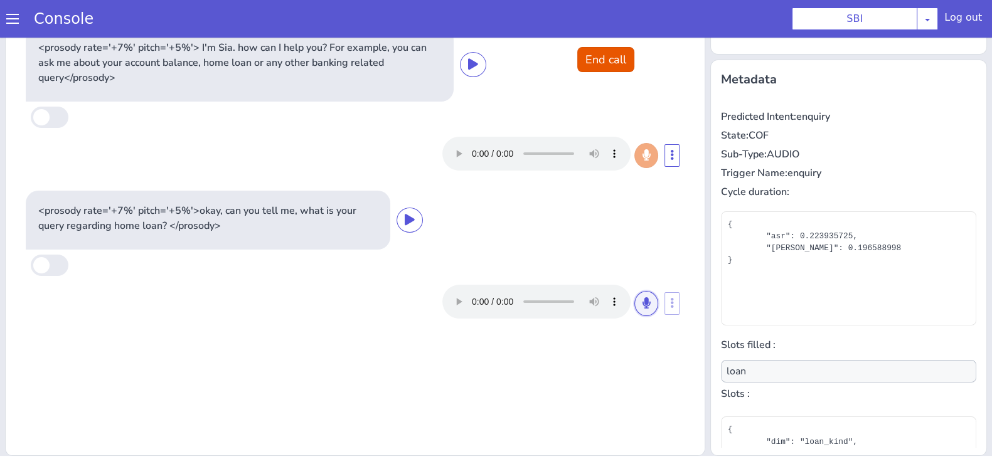
click at [634, 305] on button at bounding box center [646, 303] width 24 height 25
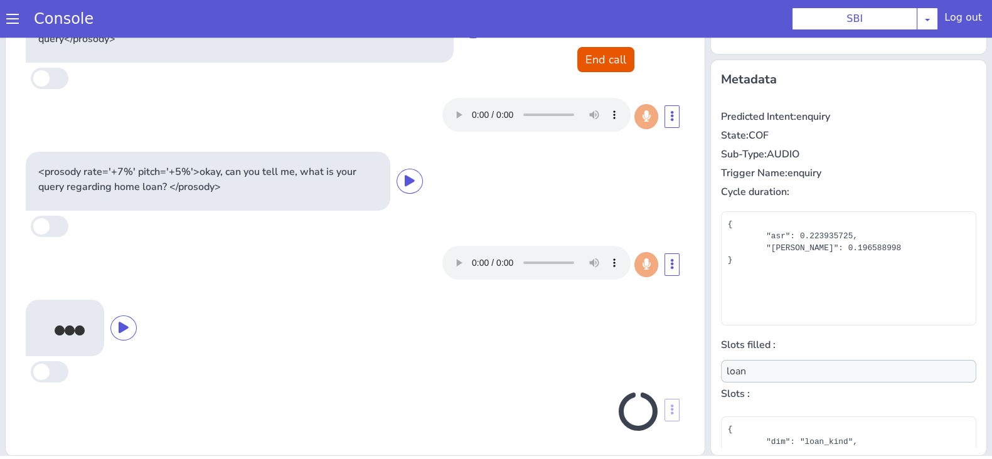
scroll to position [40, 0]
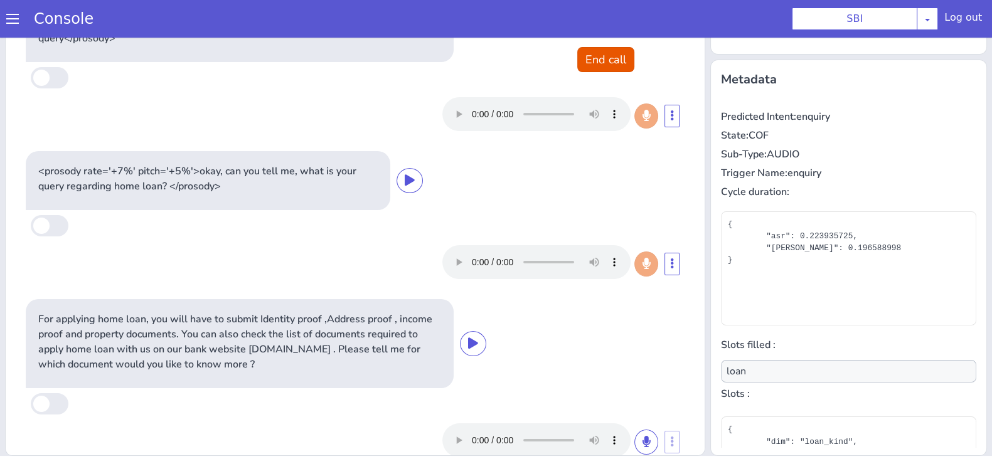
type input "document_type"
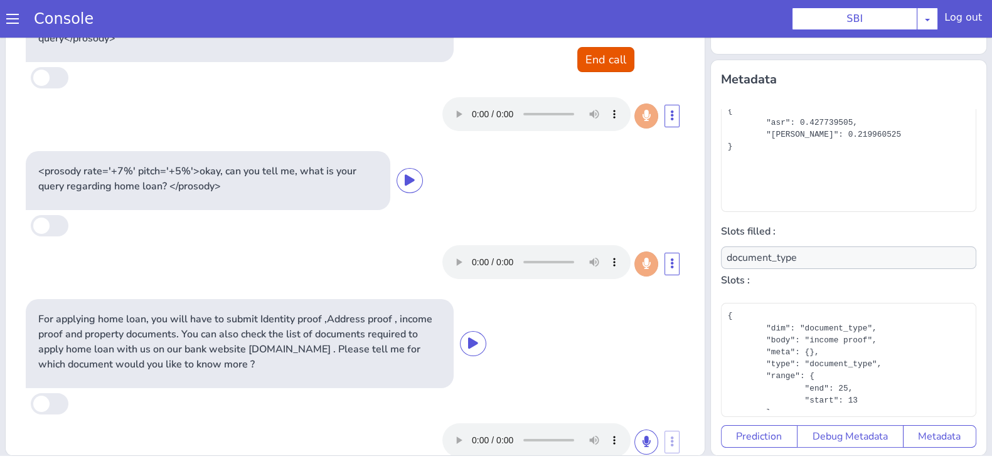
scroll to position [77, 0]
click at [602, 61] on button "End call" at bounding box center [605, 59] width 57 height 25
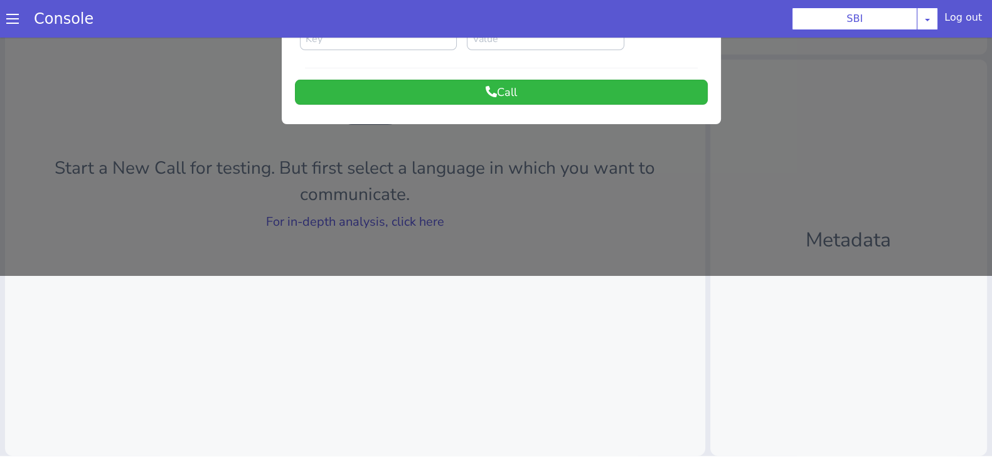
scroll to position [0, 0]
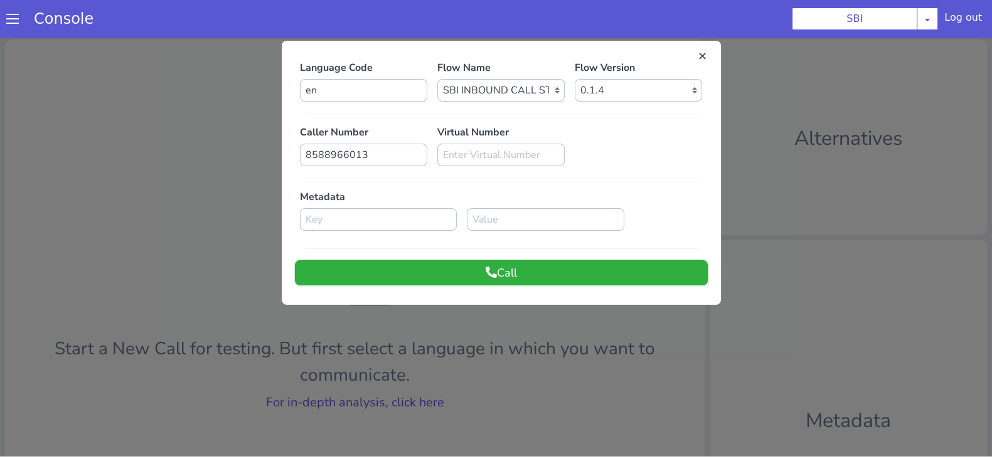
click at [510, 275] on button "Call" at bounding box center [501, 272] width 413 height 25
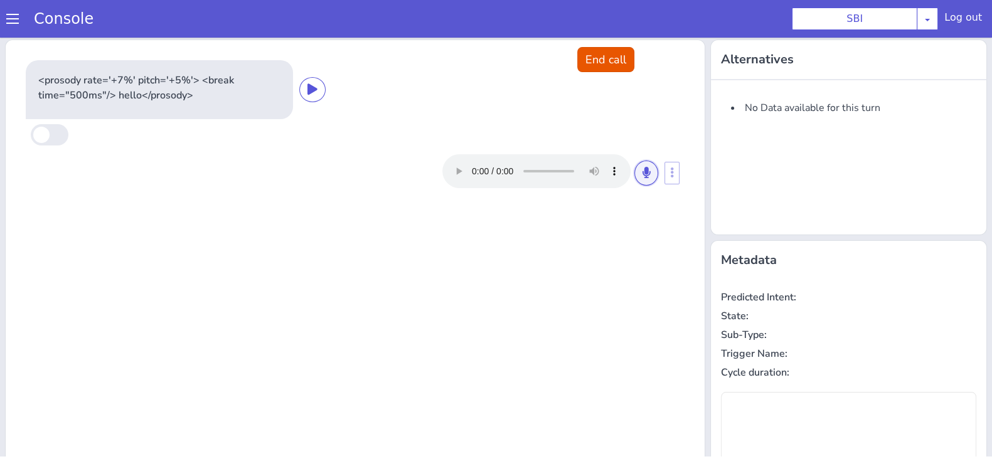
click at [643, 171] on icon at bounding box center [647, 172] width 8 height 11
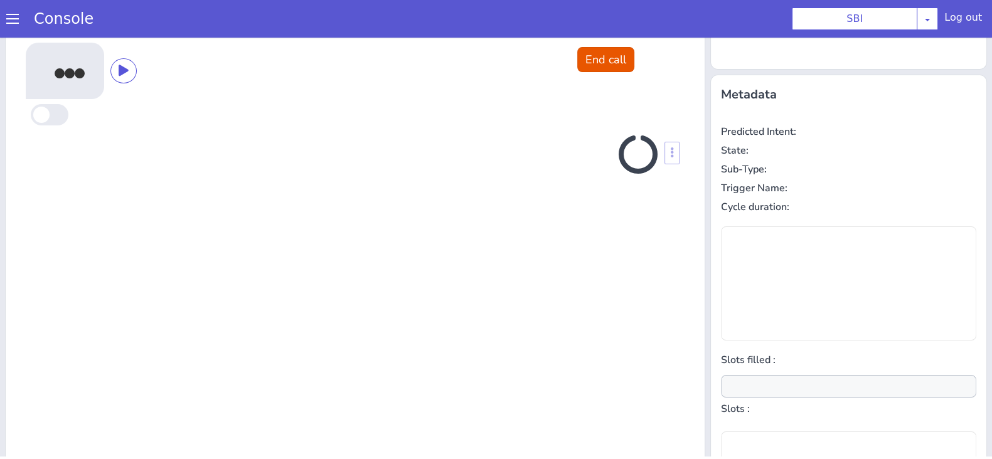
scroll to position [169, 0]
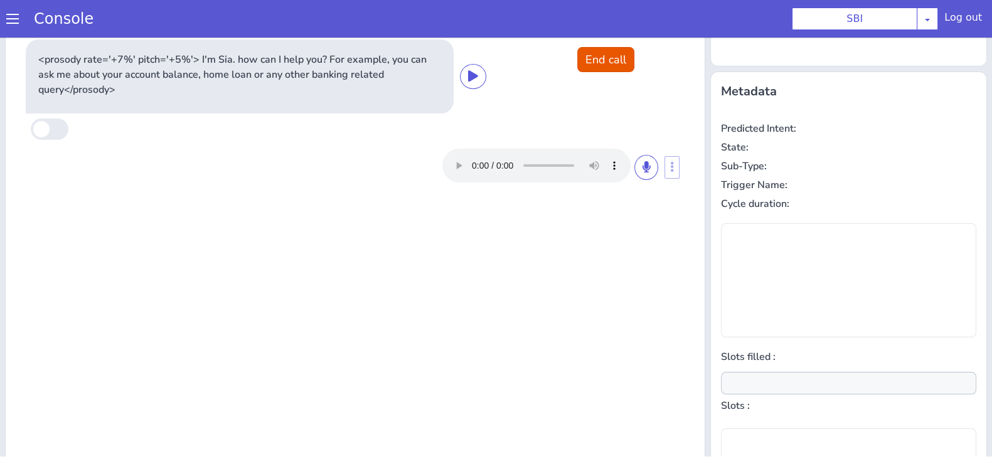
type input "null"
click at [643, 170] on icon at bounding box center [647, 166] width 8 height 11
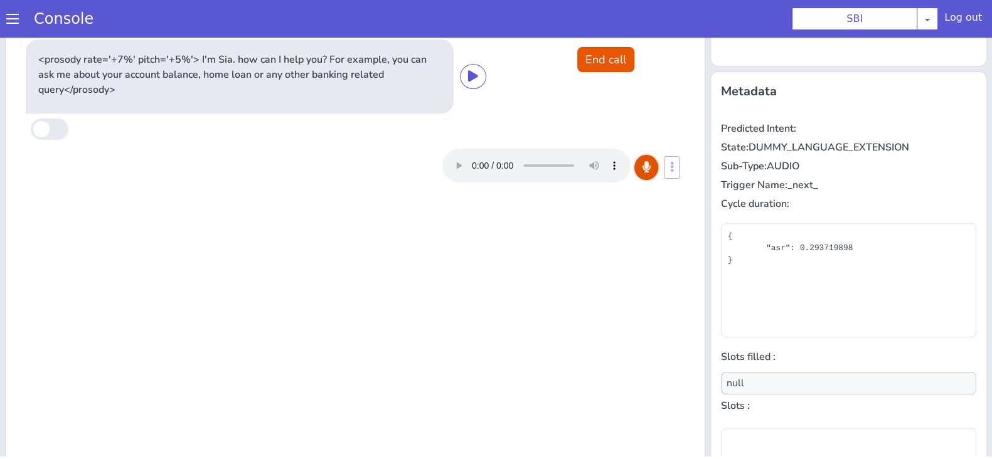
click at [643, 168] on icon at bounding box center [647, 166] width 8 height 11
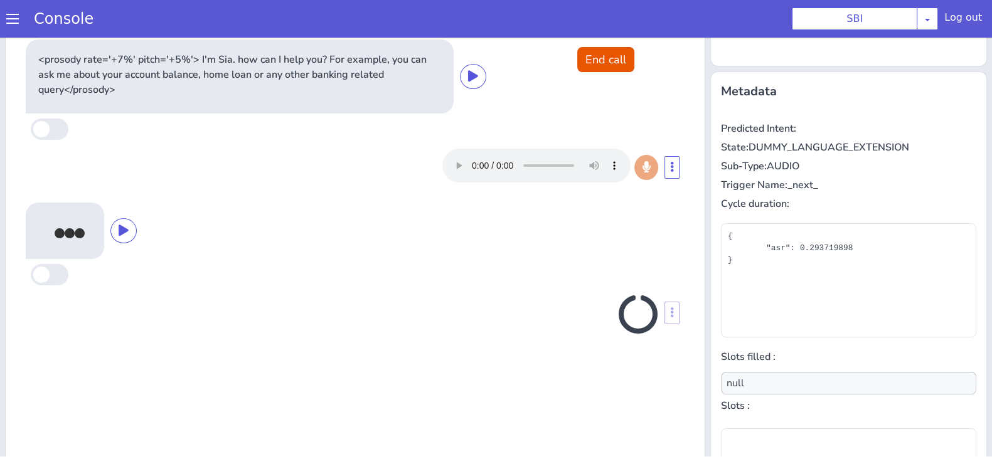
scroll to position [181, 0]
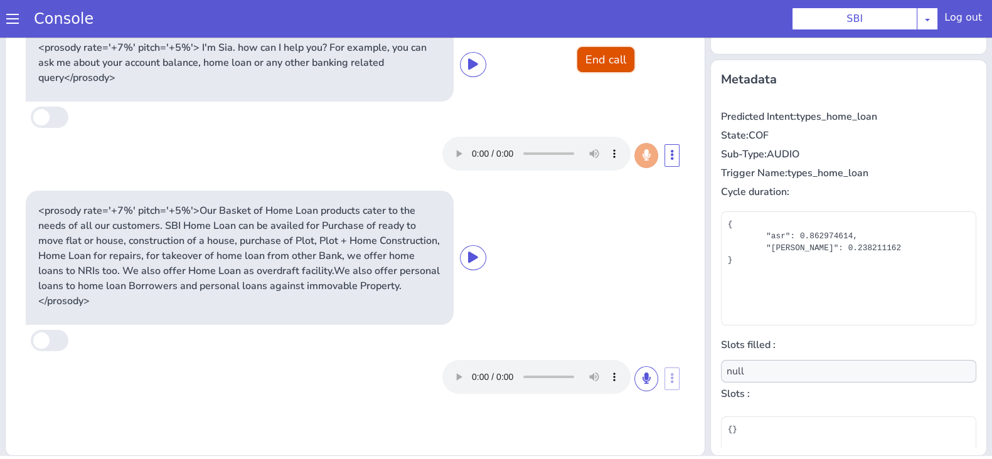
click at [577, 58] on button "End call" at bounding box center [605, 59] width 57 height 25
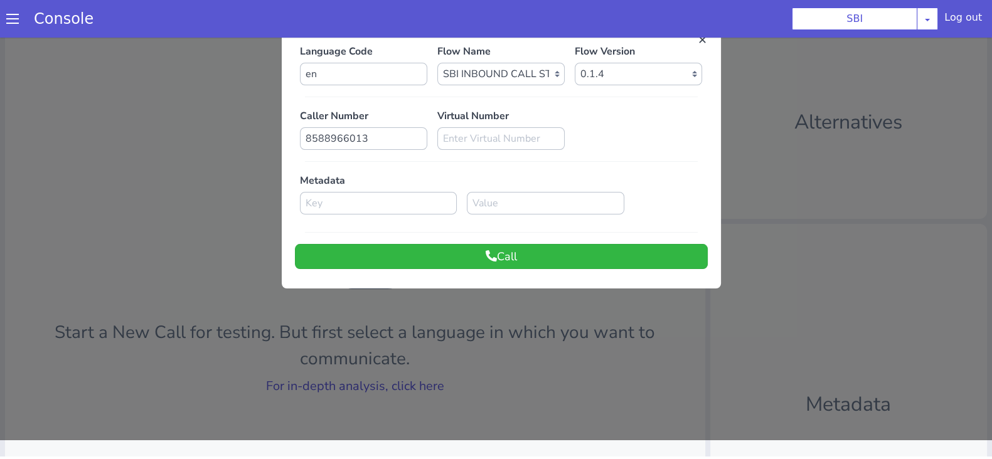
scroll to position [0, 0]
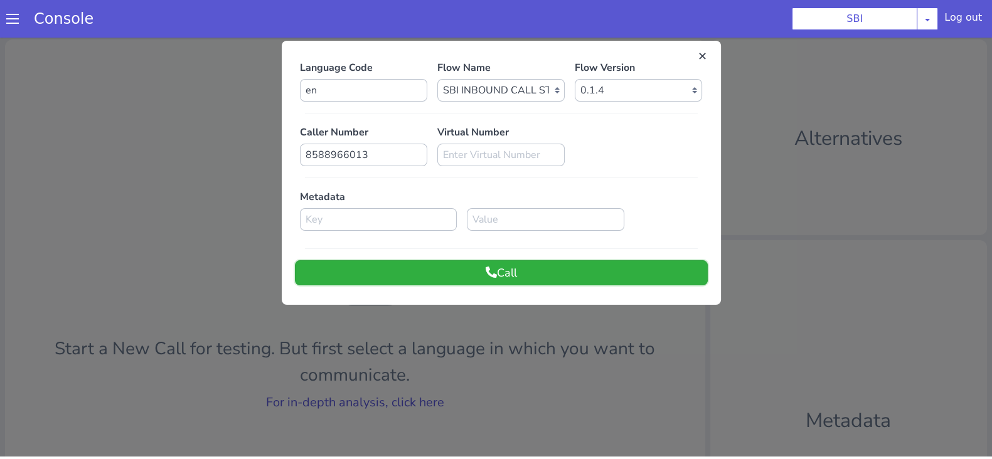
click at [496, 271] on button "Call" at bounding box center [501, 272] width 413 height 25
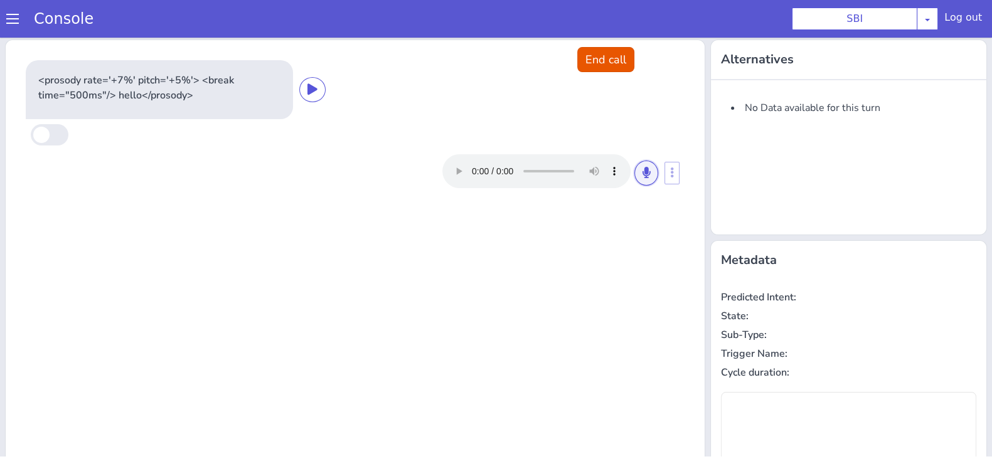
click at [637, 161] on button at bounding box center [646, 173] width 24 height 25
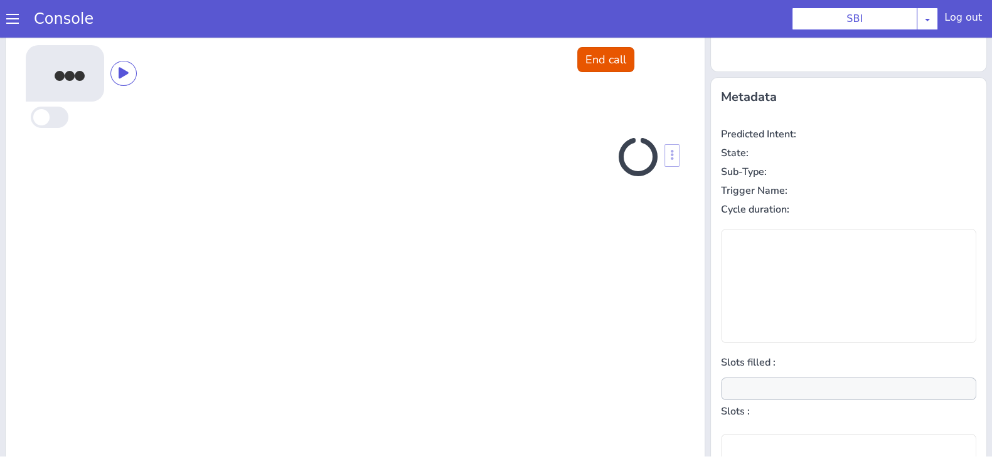
scroll to position [169, 0]
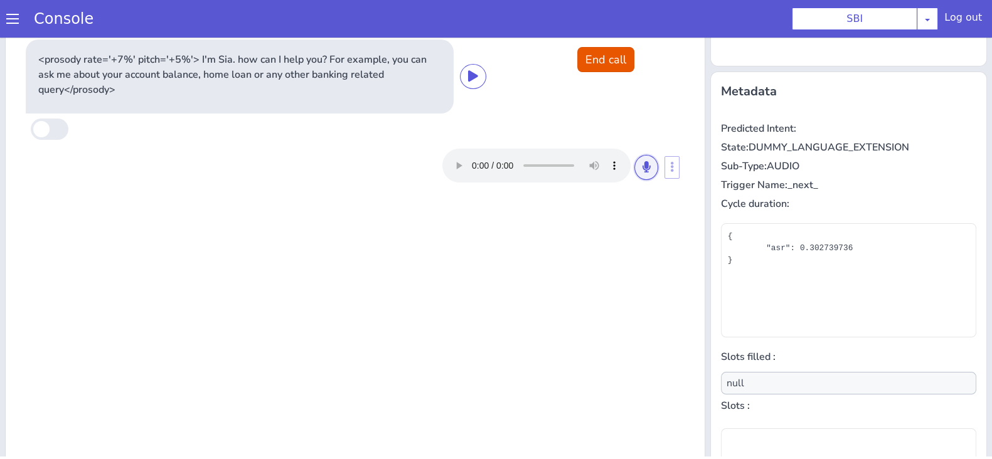
click at [643, 161] on icon at bounding box center [647, 166] width 8 height 11
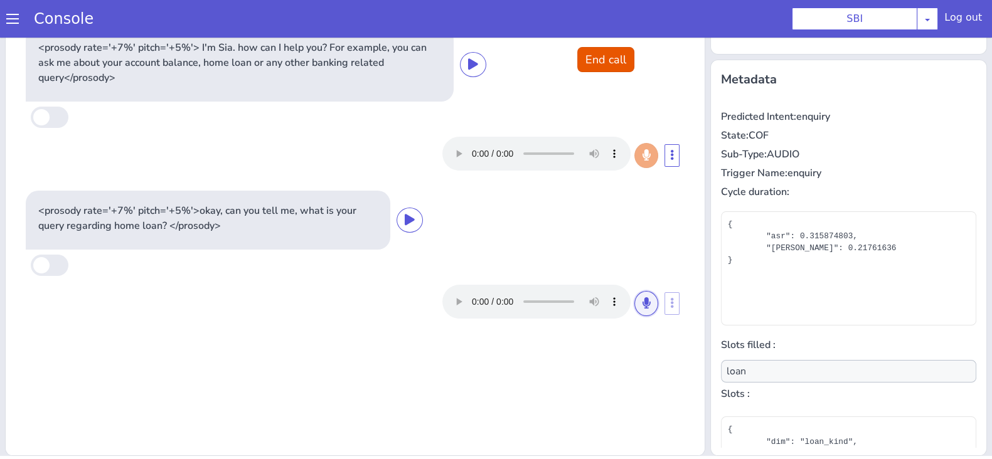
click at [643, 303] on icon at bounding box center [647, 302] width 8 height 11
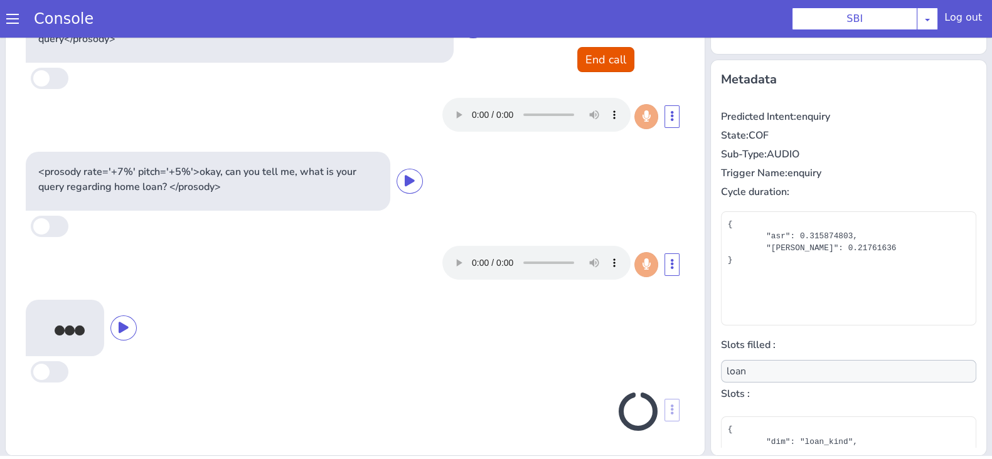
scroll to position [40, 0]
type input "document_type"
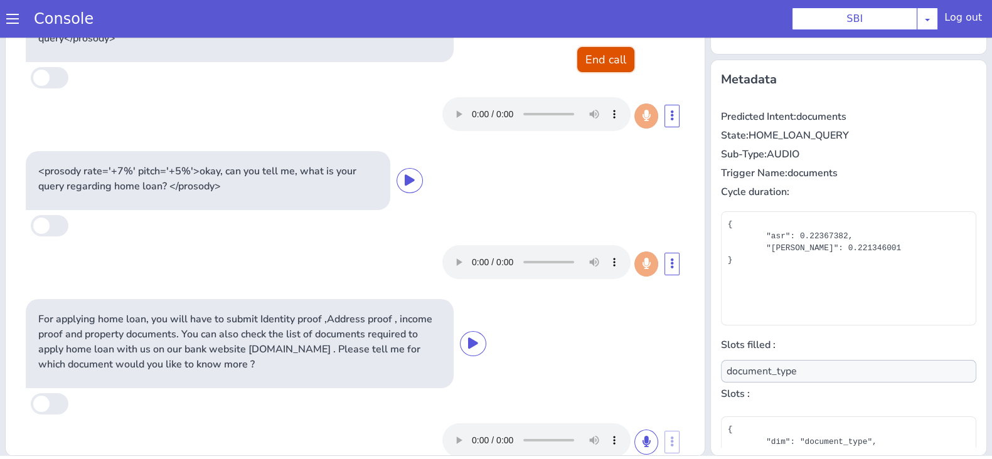
click at [606, 60] on button "End call" at bounding box center [605, 59] width 57 height 25
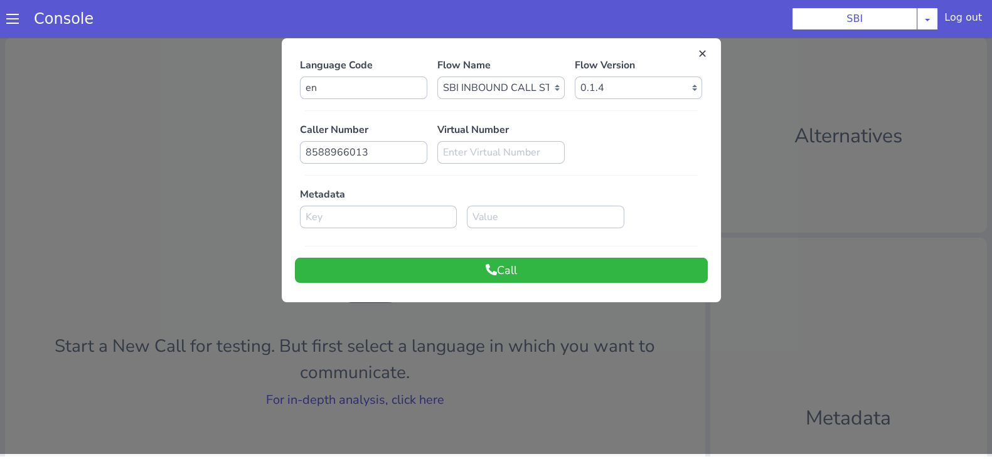
scroll to position [0, 0]
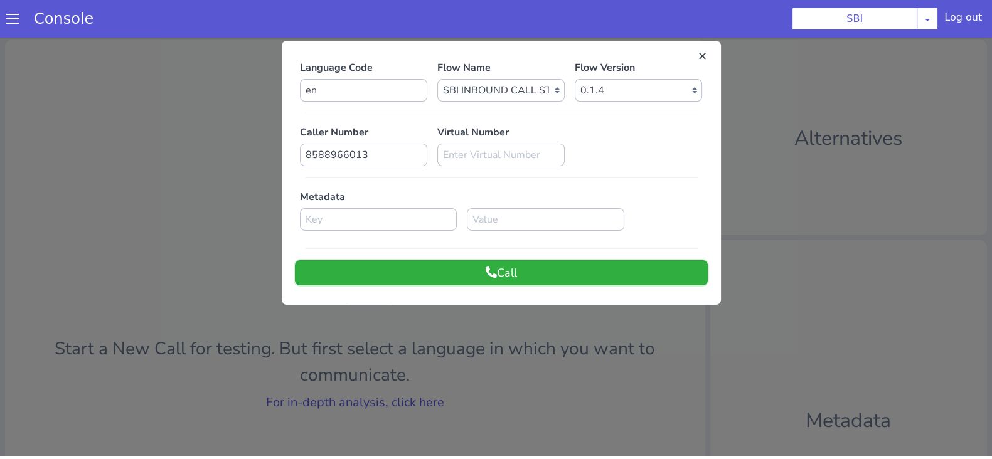
click at [524, 265] on button "Call" at bounding box center [501, 272] width 413 height 25
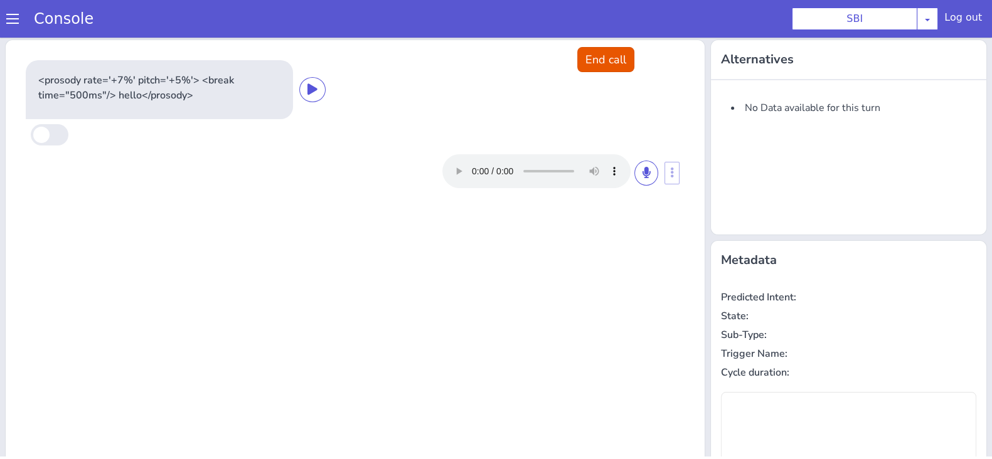
click at [775, 114] on li "No Data available for this turn" at bounding box center [853, 107] width 245 height 15
click at [643, 173] on icon at bounding box center [647, 172] width 8 height 11
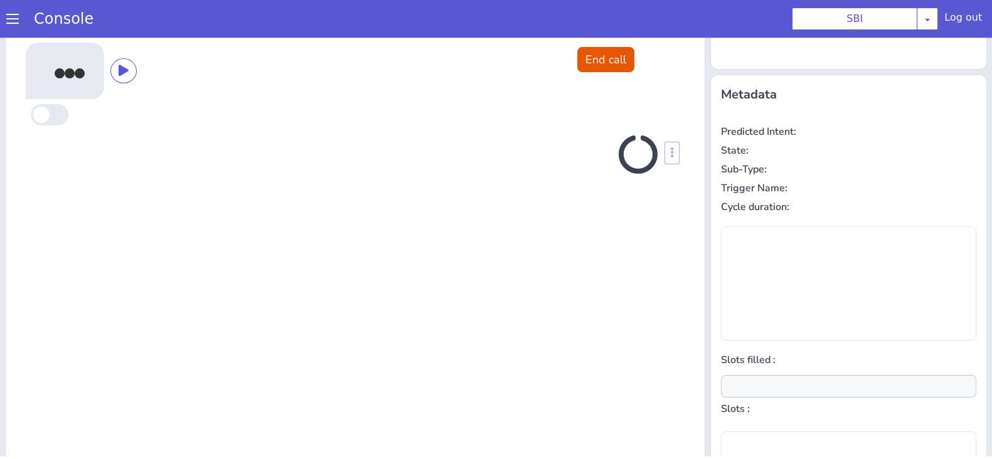
scroll to position [169, 0]
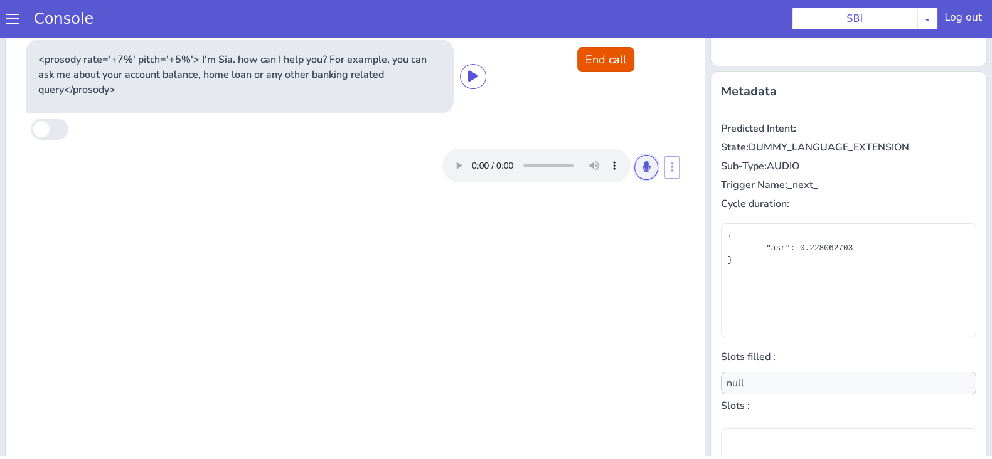
click at [643, 167] on icon at bounding box center [647, 166] width 8 height 11
click at [637, 174] on button at bounding box center [646, 167] width 24 height 25
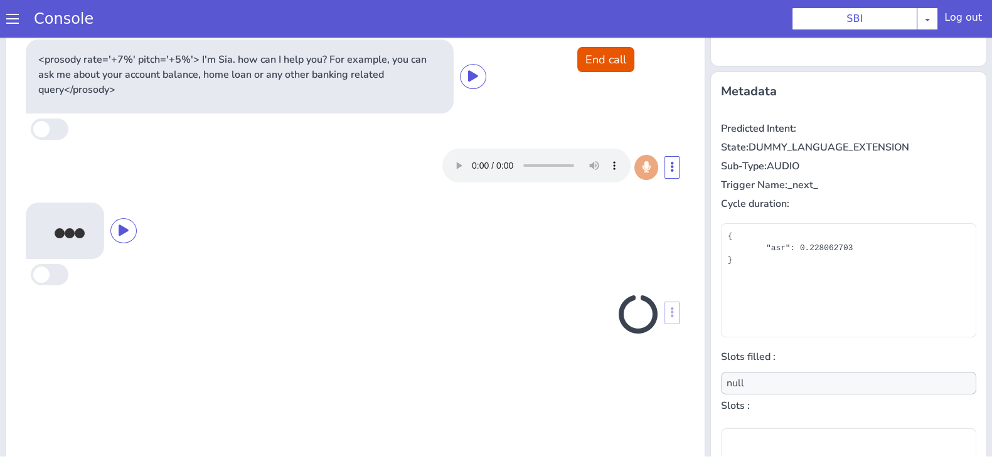
scroll to position [181, 0]
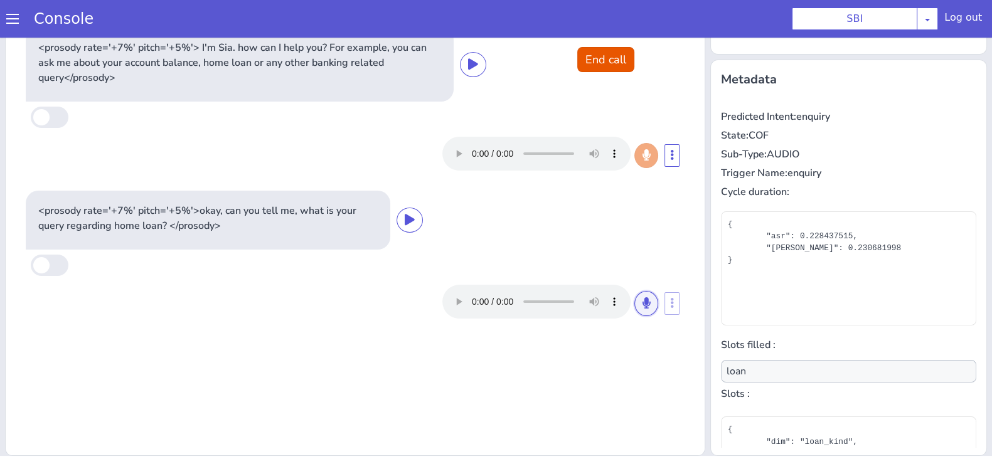
click at [643, 304] on icon at bounding box center [647, 302] width 8 height 11
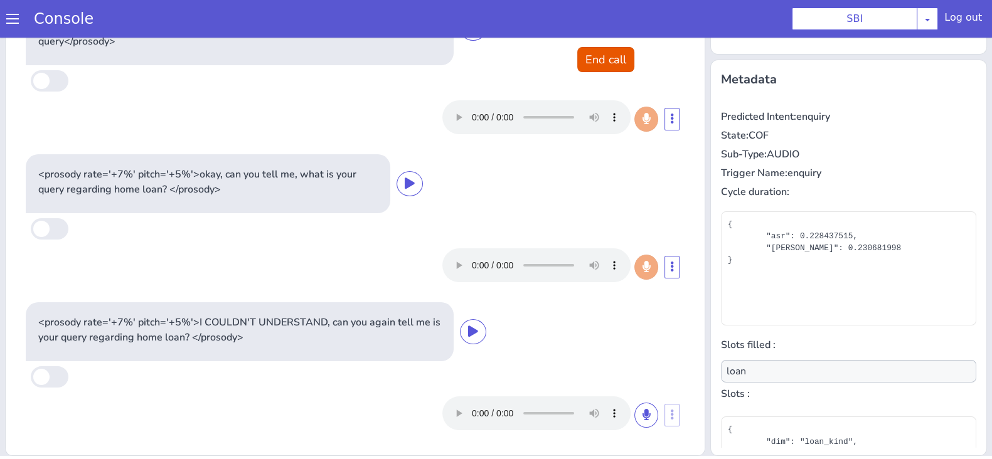
scroll to position [36, 0]
click at [634, 415] on button at bounding box center [646, 415] width 24 height 25
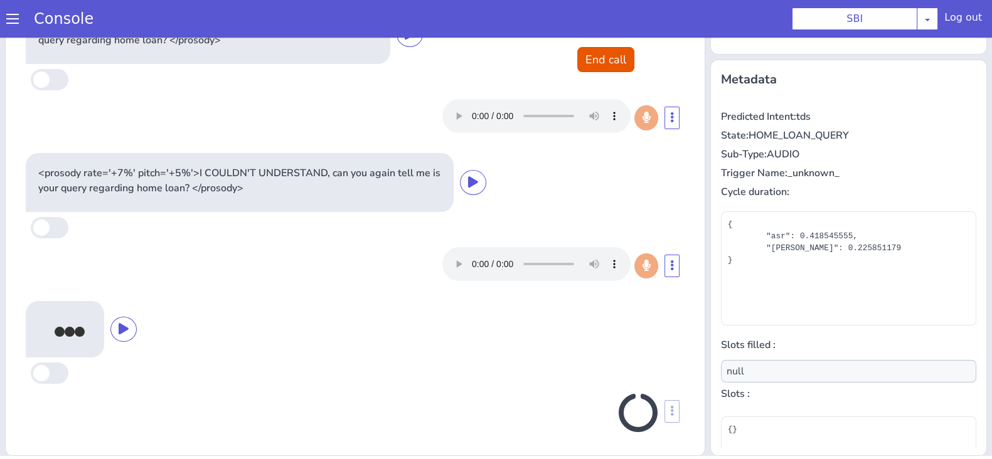
scroll to position [188, 0]
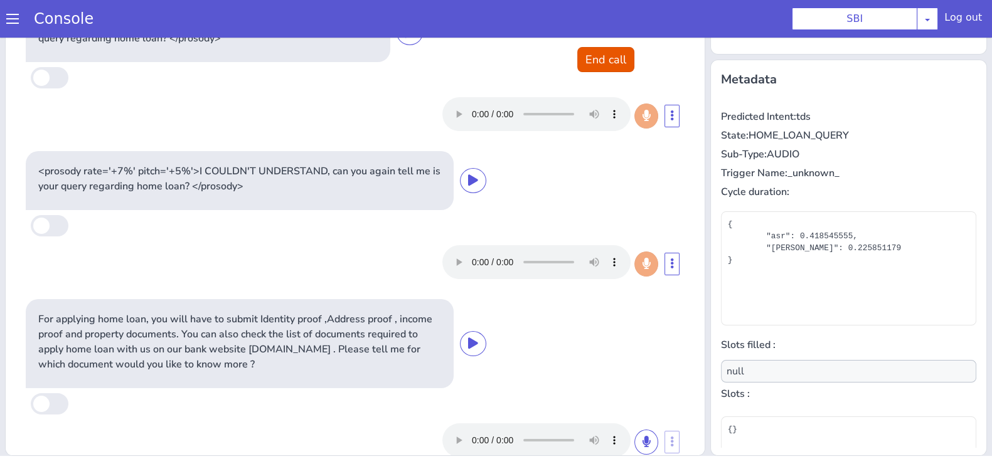
type input "document_type"
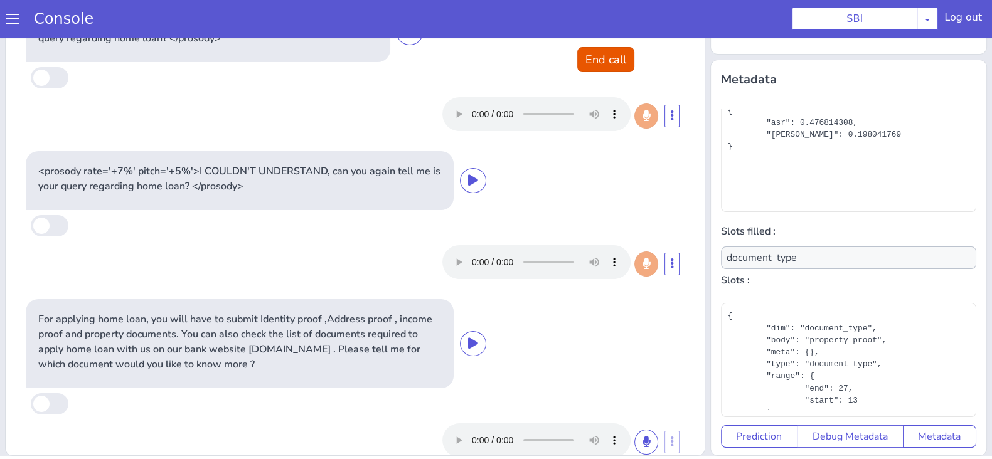
scroll to position [77, 0]
click at [613, 57] on button "End call" at bounding box center [605, 59] width 57 height 25
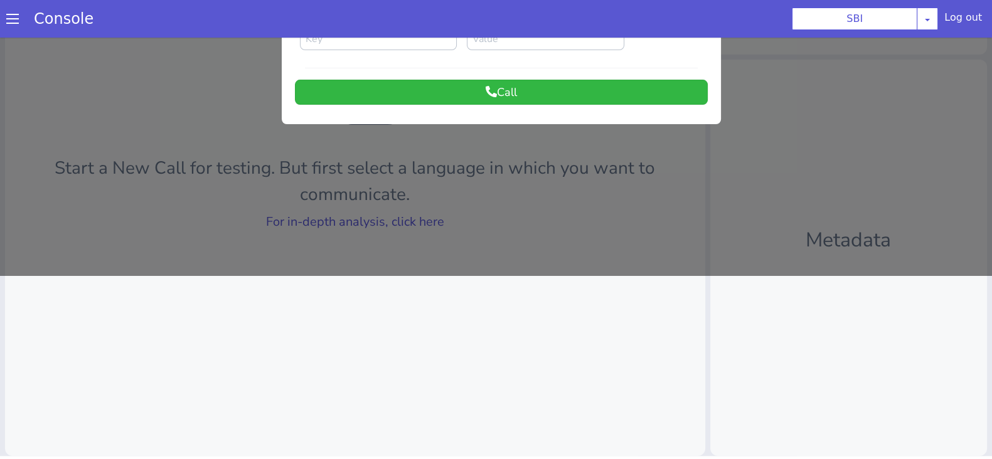
scroll to position [0, 0]
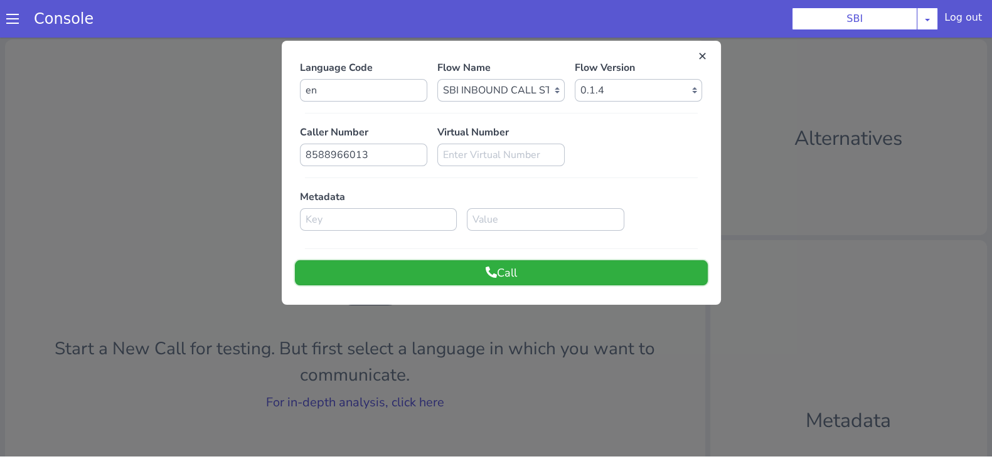
click at [570, 275] on button "Call" at bounding box center [501, 272] width 413 height 25
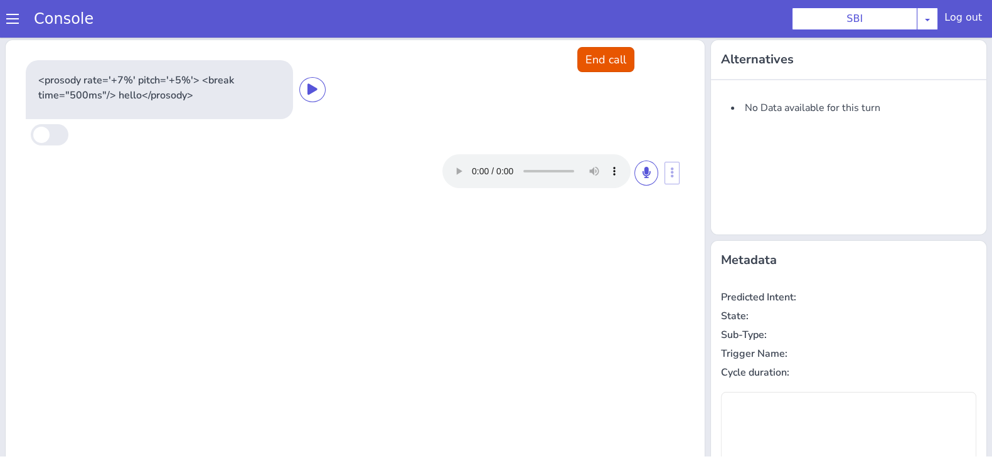
click at [640, 159] on div at bounding box center [550, 171] width 216 height 34
drag, startPoint x: 640, startPoint y: 159, endPoint x: 638, endPoint y: 169, distance: 11.0
click at [638, 169] on div at bounding box center [550, 171] width 216 height 34
click at [643, 169] on icon at bounding box center [647, 172] width 8 height 11
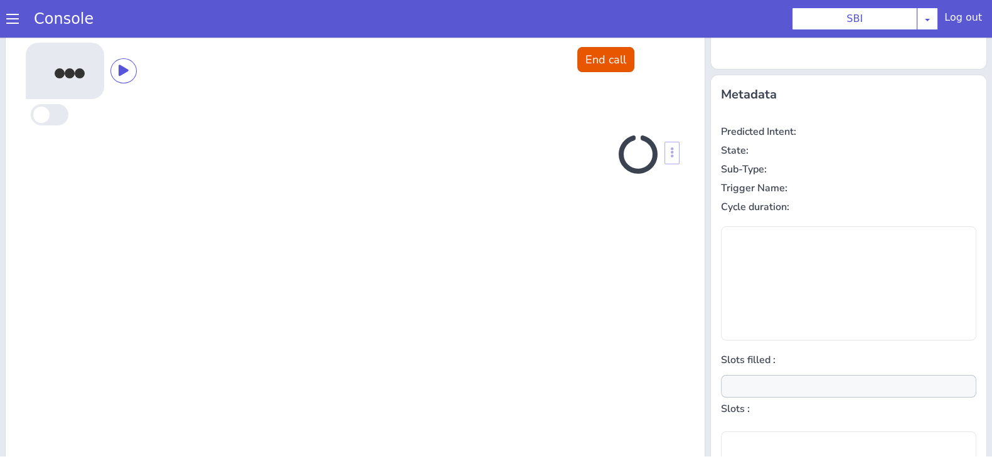
scroll to position [169, 0]
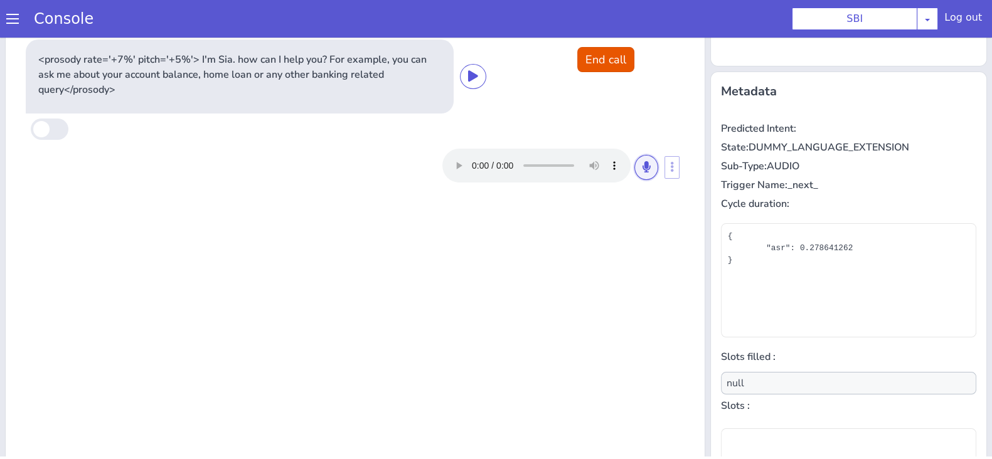
click at [648, 164] on button at bounding box center [646, 167] width 24 height 25
click at [643, 171] on icon at bounding box center [647, 166] width 8 height 11
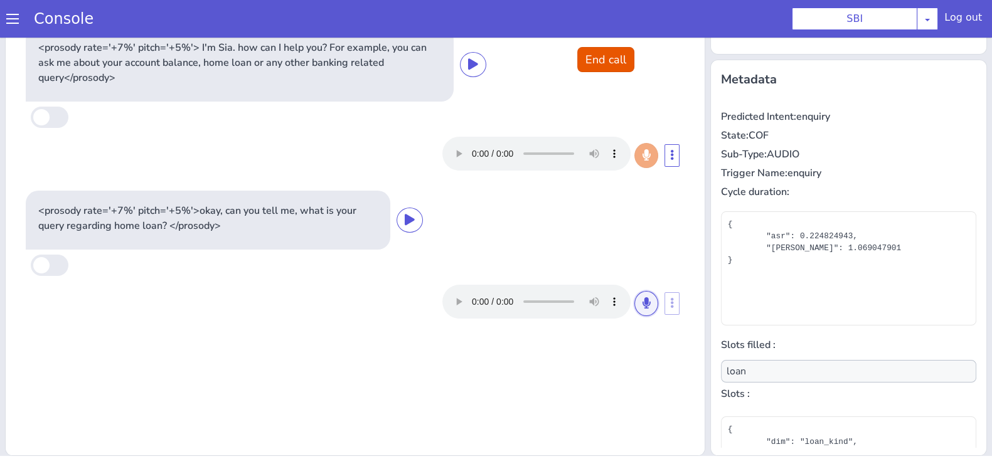
click at [643, 301] on icon at bounding box center [647, 302] width 8 height 11
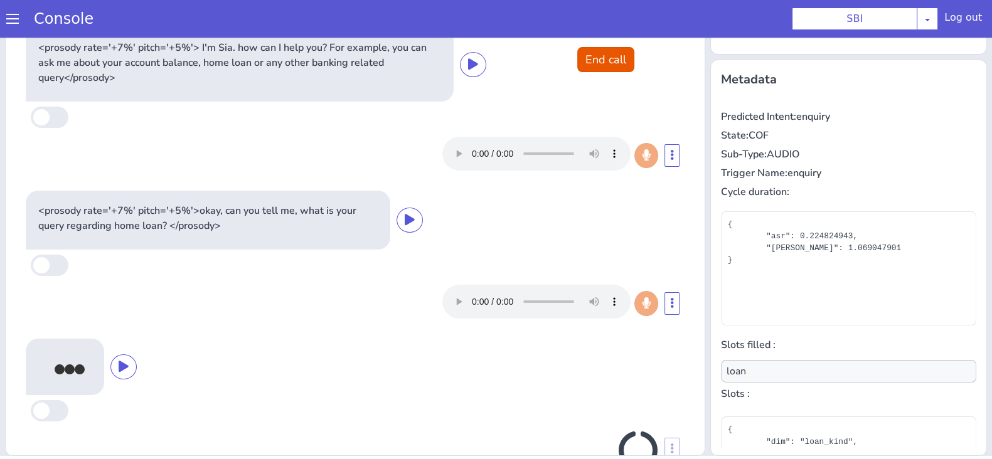
scroll to position [40, 0]
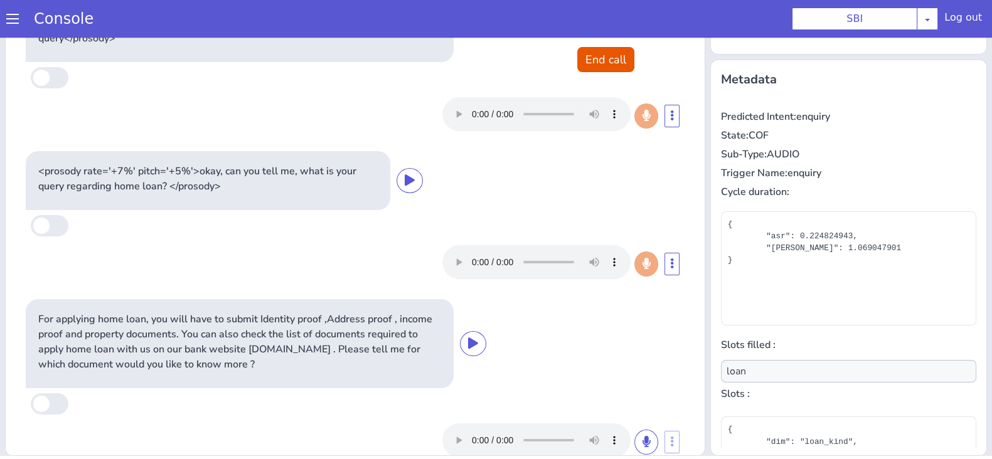
type input "document_type"
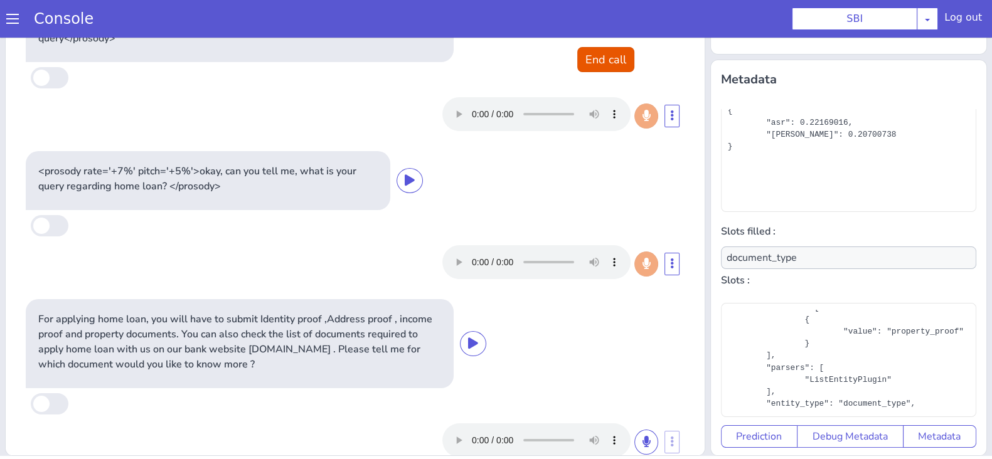
scroll to position [77, 0]
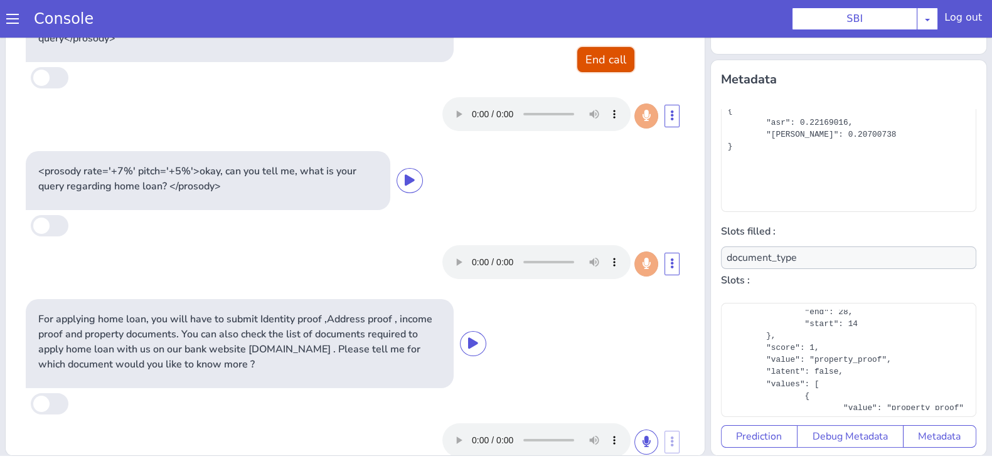
click at [604, 55] on button "End call" at bounding box center [605, 59] width 57 height 25
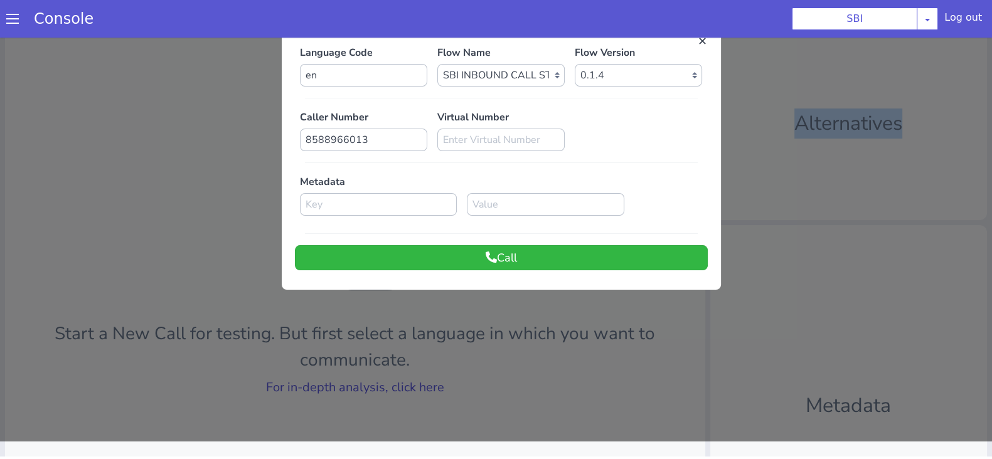
scroll to position [0, 0]
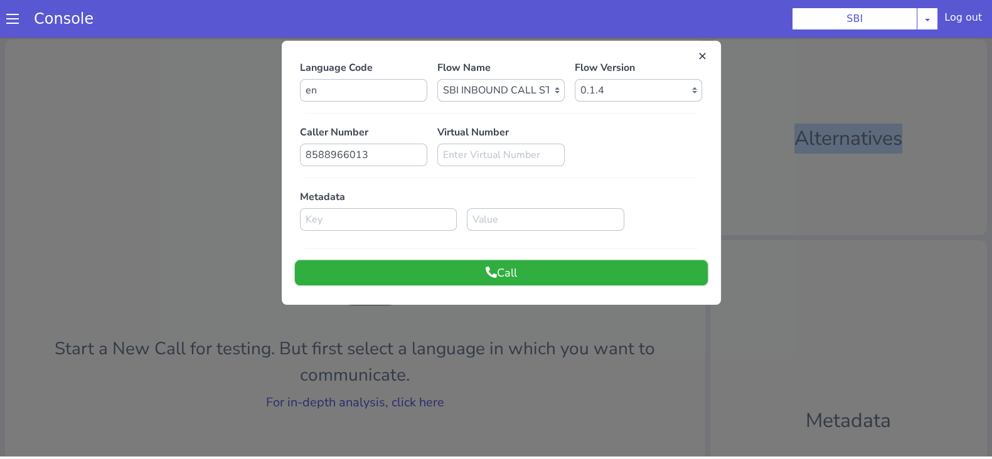
click at [484, 281] on button "Call" at bounding box center [501, 272] width 413 height 25
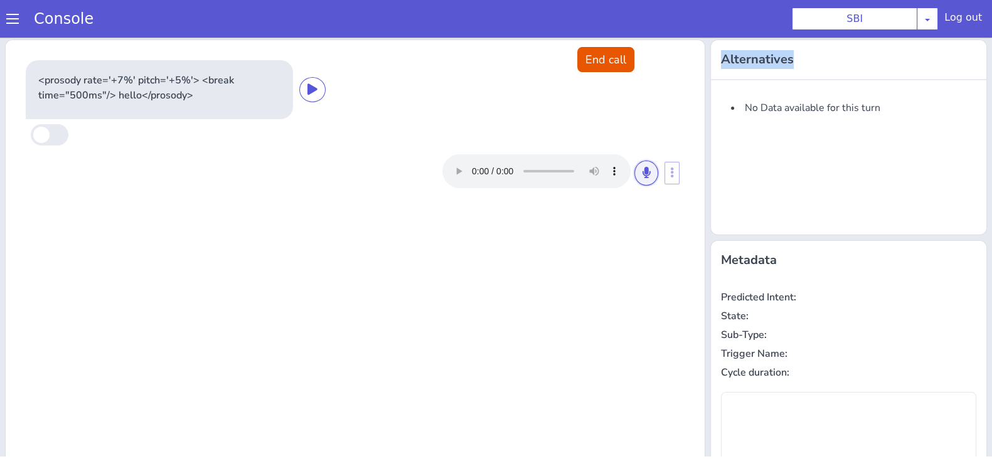
click at [643, 169] on icon at bounding box center [647, 172] width 8 height 11
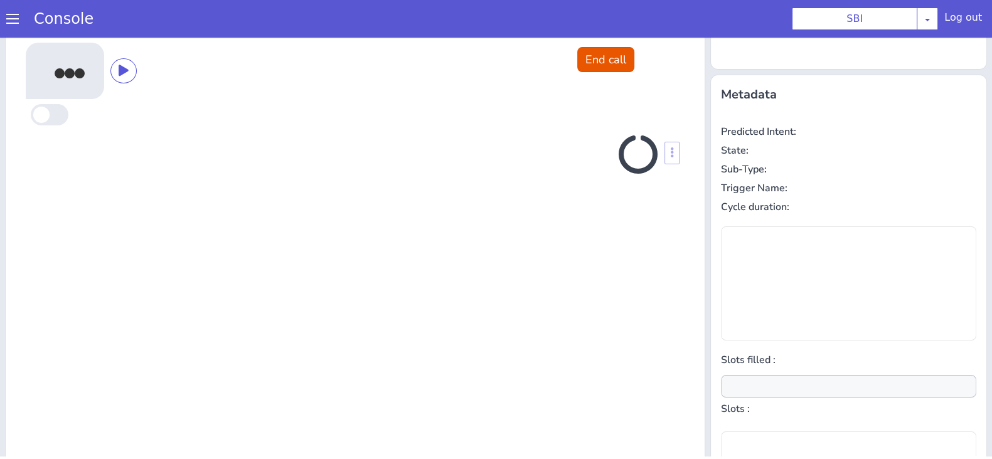
scroll to position [169, 0]
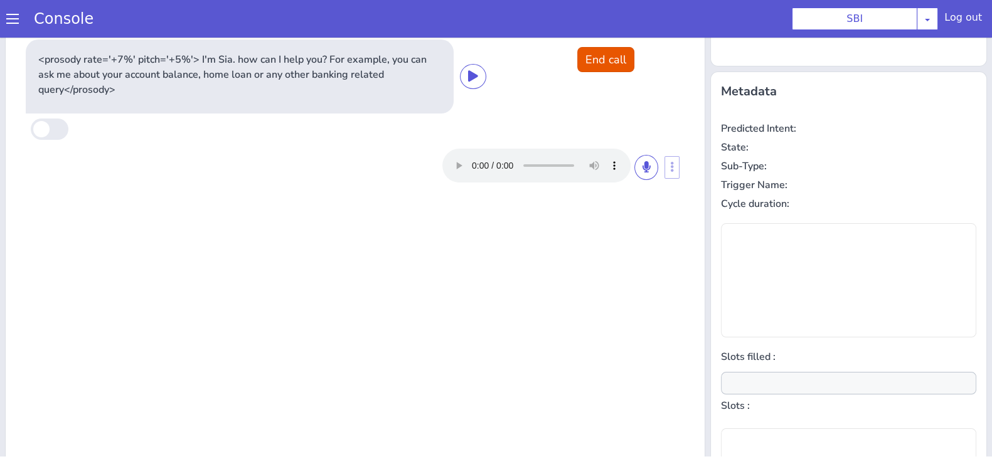
type input "null"
click at [643, 169] on icon at bounding box center [647, 166] width 8 height 11
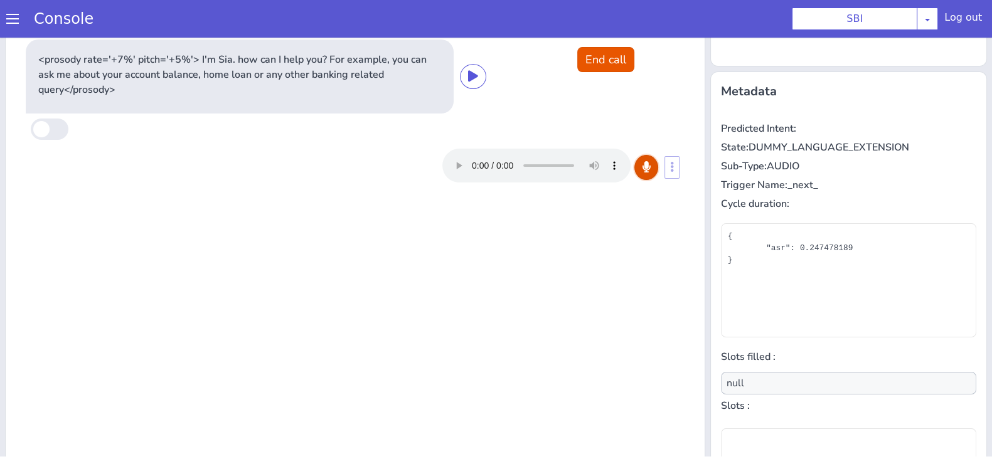
click at [643, 161] on icon at bounding box center [647, 166] width 8 height 11
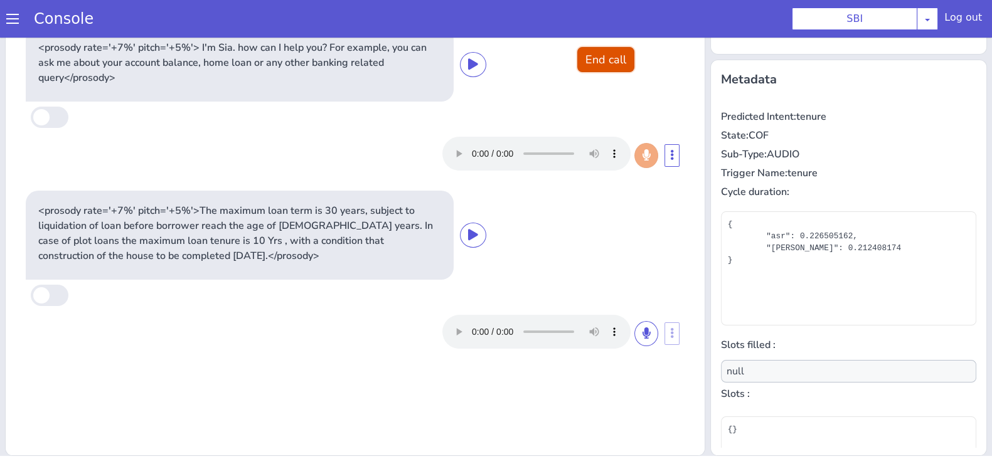
click at [584, 63] on button "End call" at bounding box center [605, 59] width 57 height 25
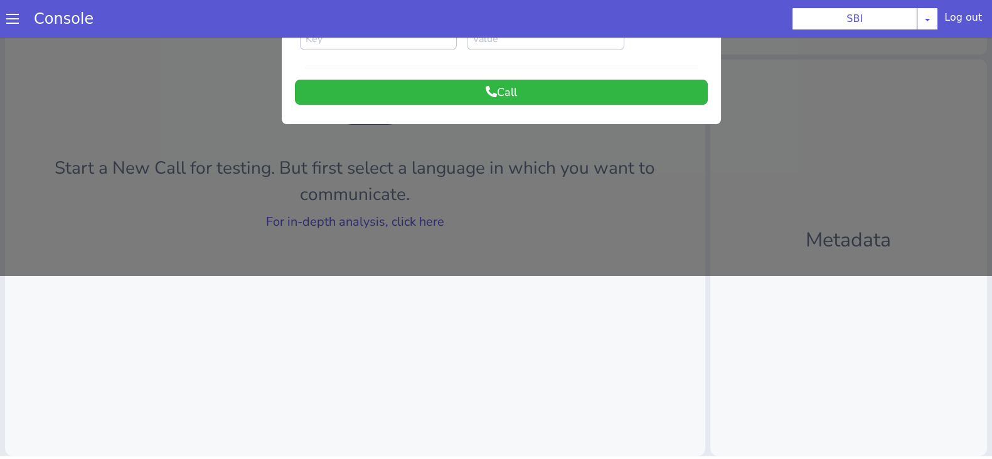
scroll to position [0, 0]
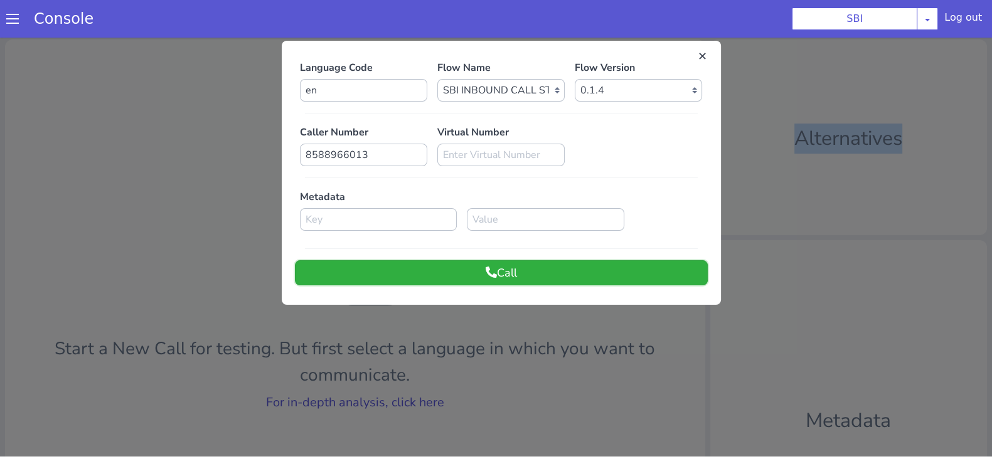
click at [550, 277] on button "Call" at bounding box center [501, 272] width 413 height 25
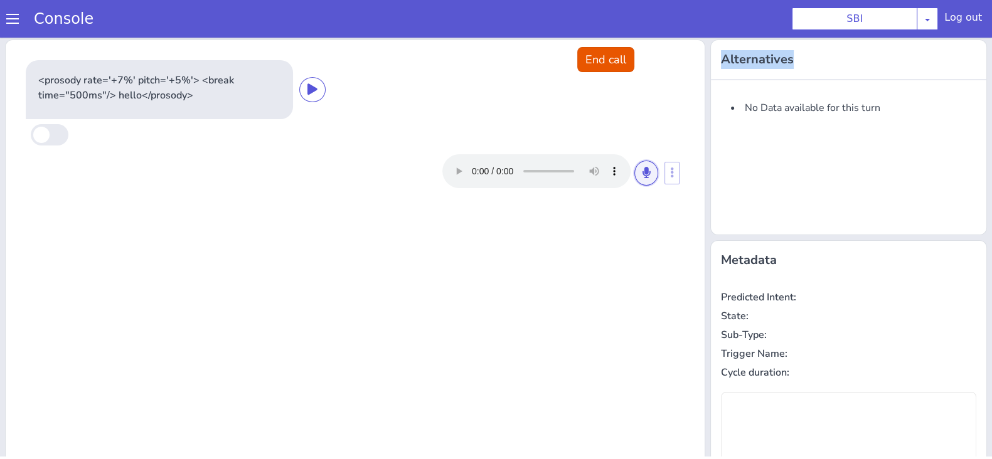
click at [643, 169] on icon at bounding box center [647, 172] width 8 height 11
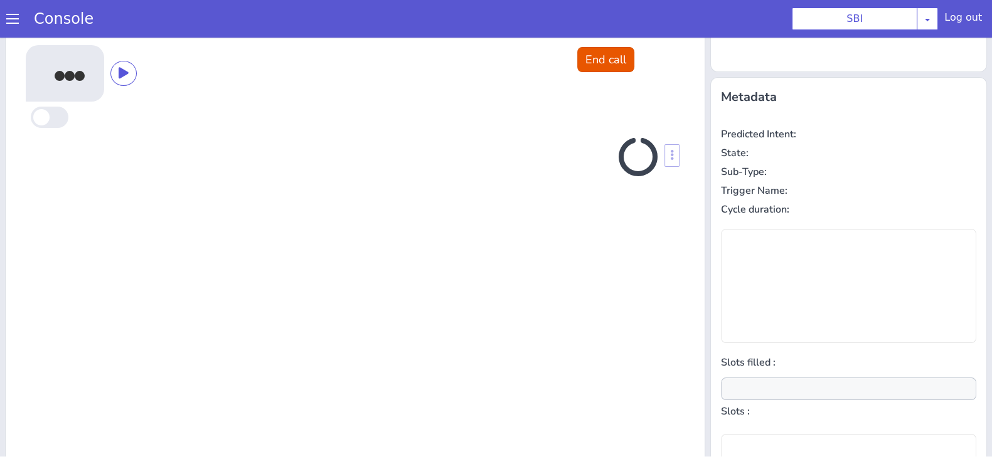
scroll to position [169, 0]
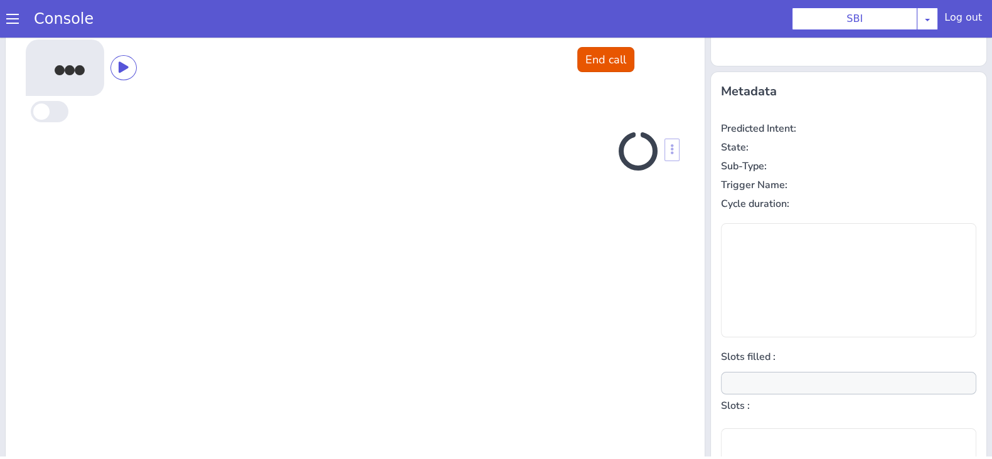
type input "null"
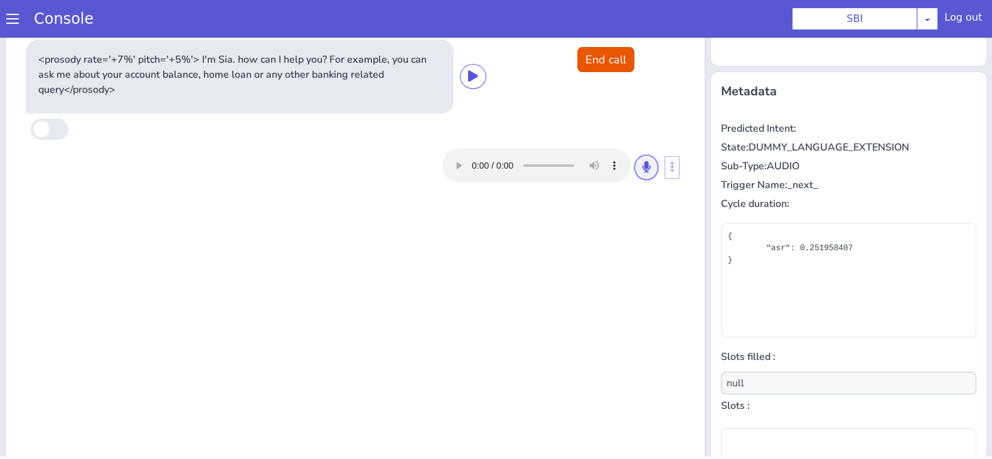
click at [640, 174] on button at bounding box center [646, 167] width 24 height 25
click at [634, 166] on button at bounding box center [646, 167] width 24 height 25
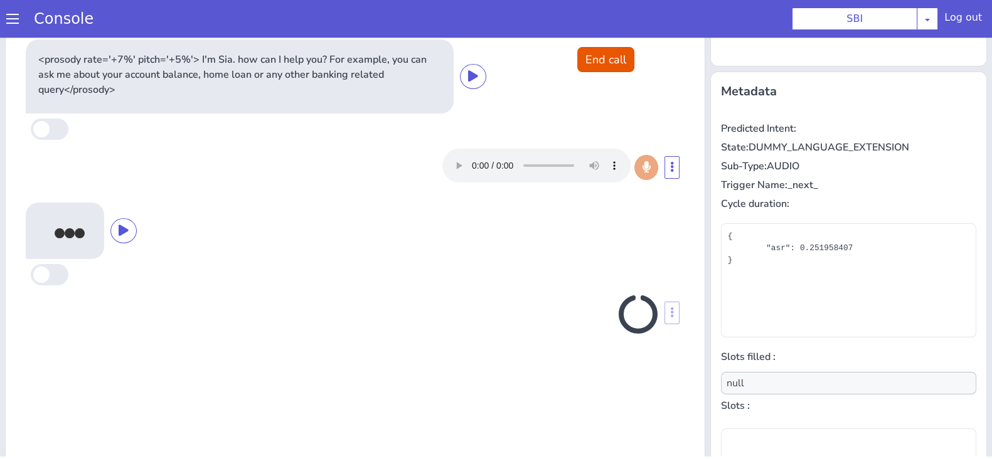
scroll to position [181, 0]
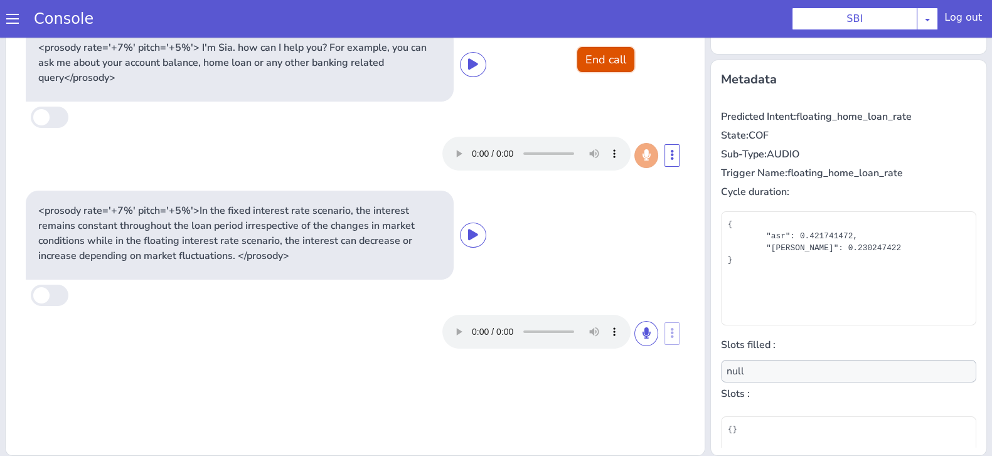
click at [587, 50] on button "End call" at bounding box center [605, 59] width 57 height 25
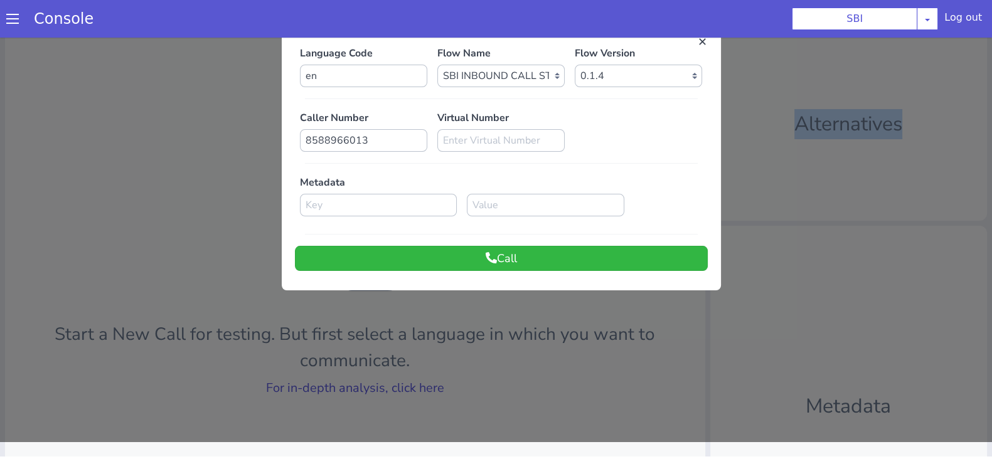
scroll to position [0, 0]
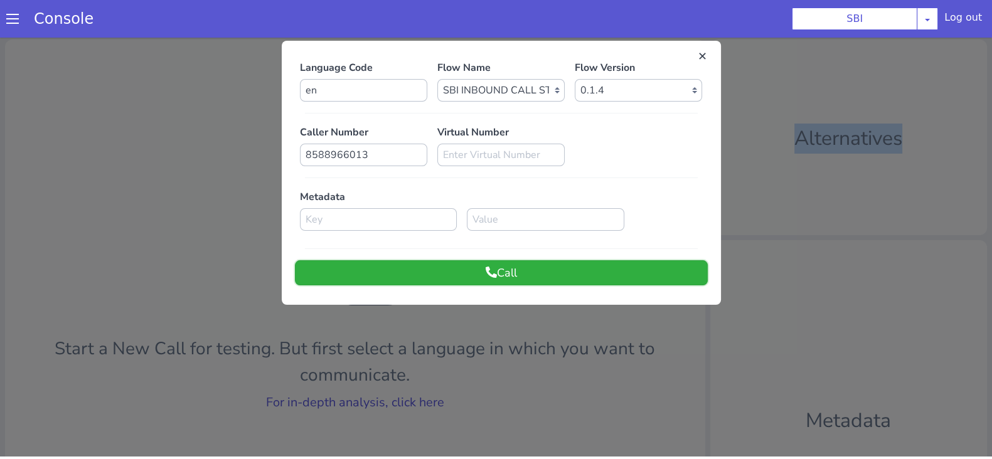
click at [511, 274] on button "Call" at bounding box center [501, 272] width 413 height 25
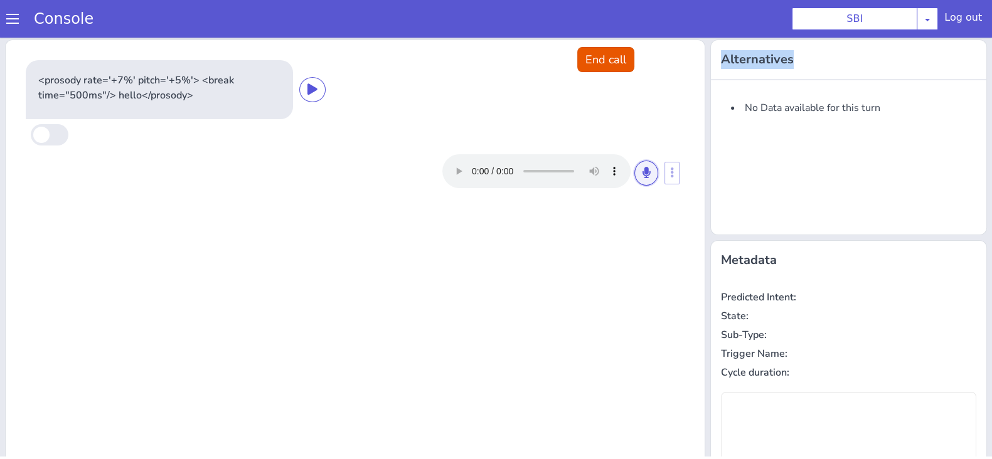
click at [643, 176] on icon at bounding box center [647, 172] width 8 height 11
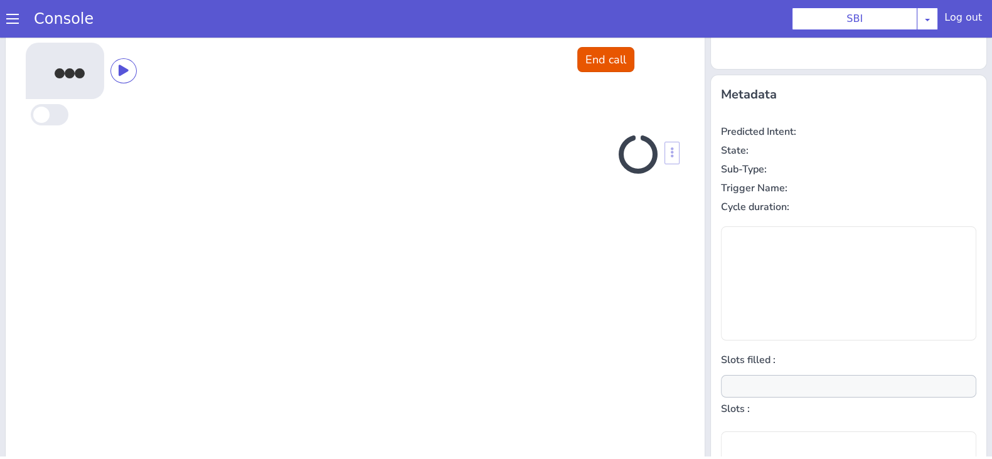
scroll to position [169, 0]
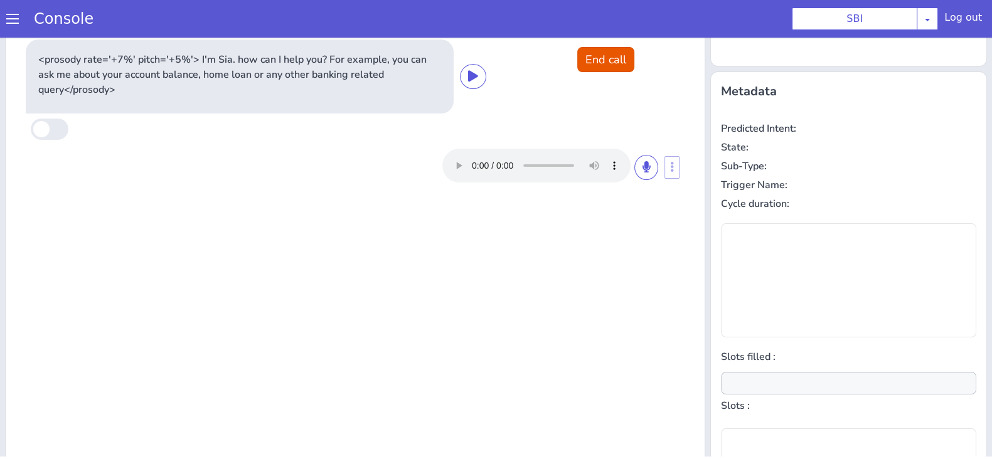
type input "null"
click at [643, 165] on button at bounding box center [646, 167] width 24 height 25
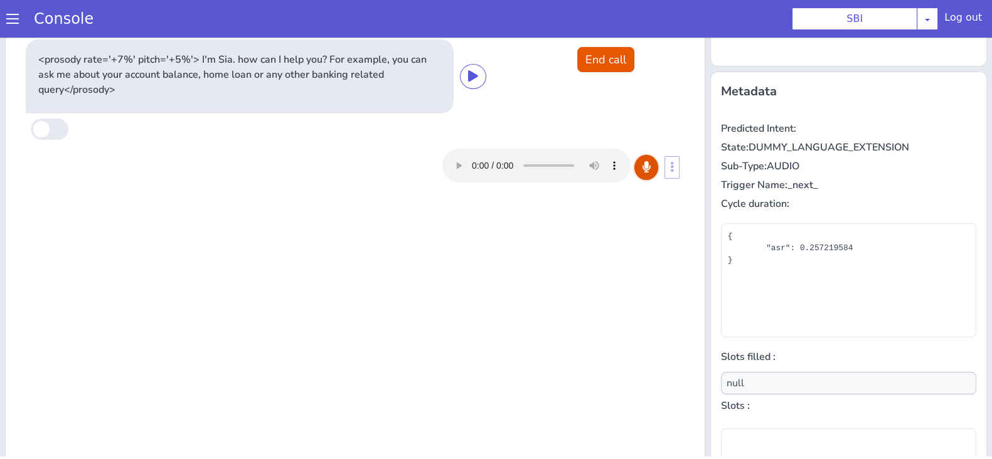
click at [643, 169] on icon at bounding box center [647, 166] width 8 height 11
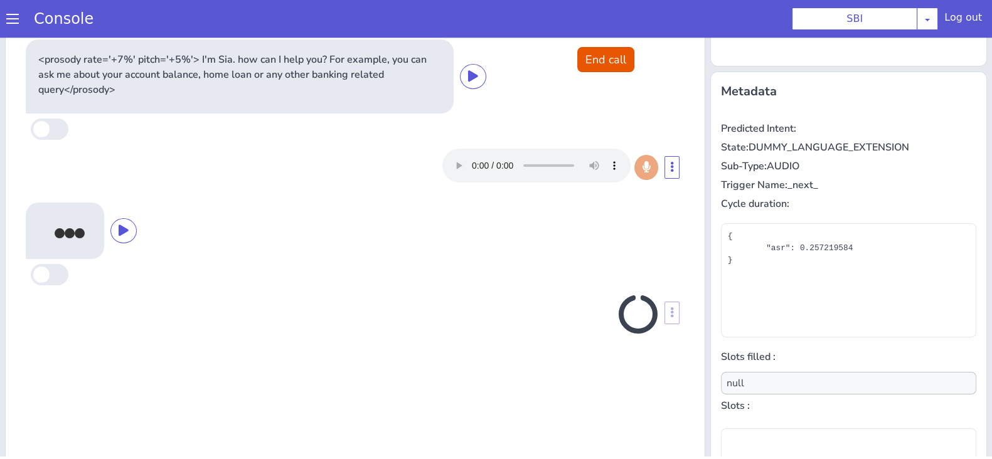
scroll to position [181, 0]
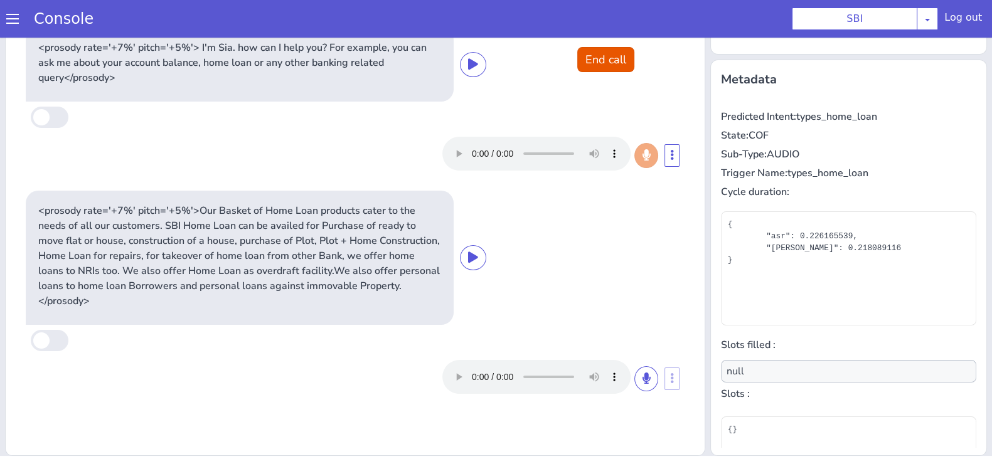
click at [588, 73] on div "<prosody rate='+7%' pitch='+5%'> I'm Sia. how can I help you? For example, you …" at bounding box center [355, 65] width 659 height 74
click at [609, 56] on button "End call" at bounding box center [605, 59] width 57 height 25
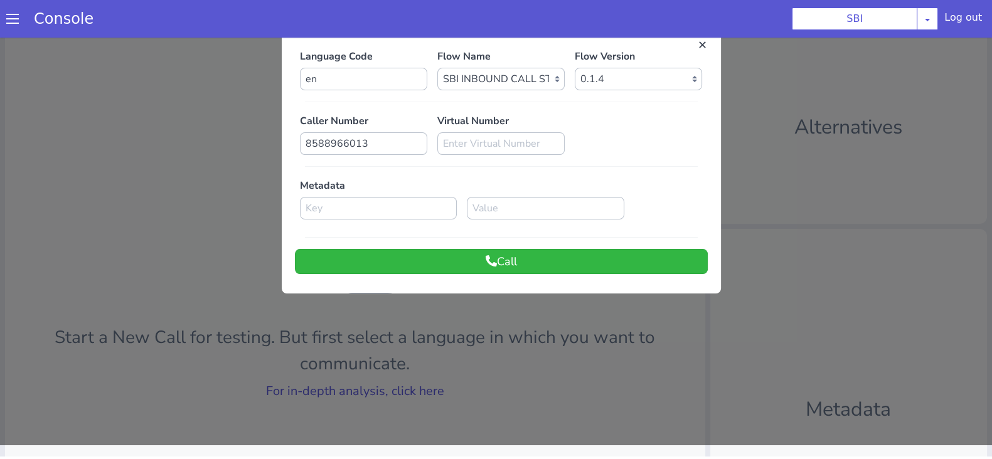
scroll to position [0, 0]
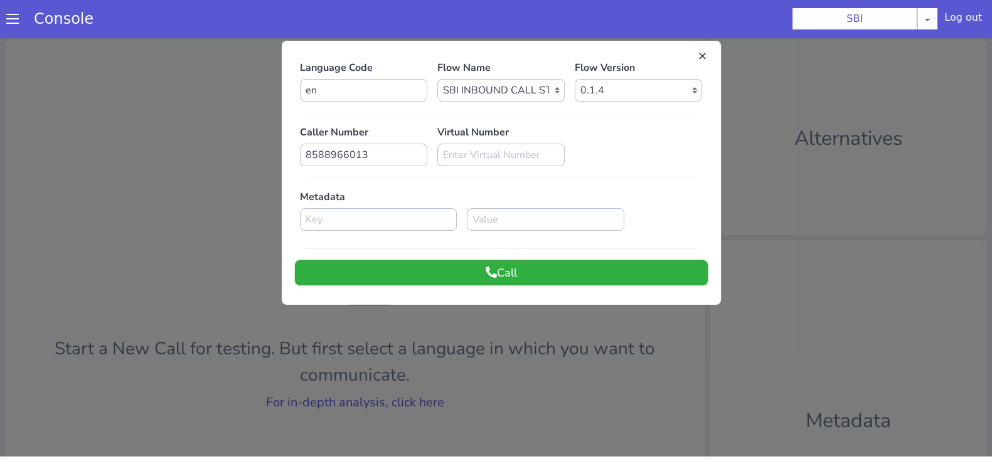
click at [577, 271] on button "Call" at bounding box center [501, 272] width 413 height 25
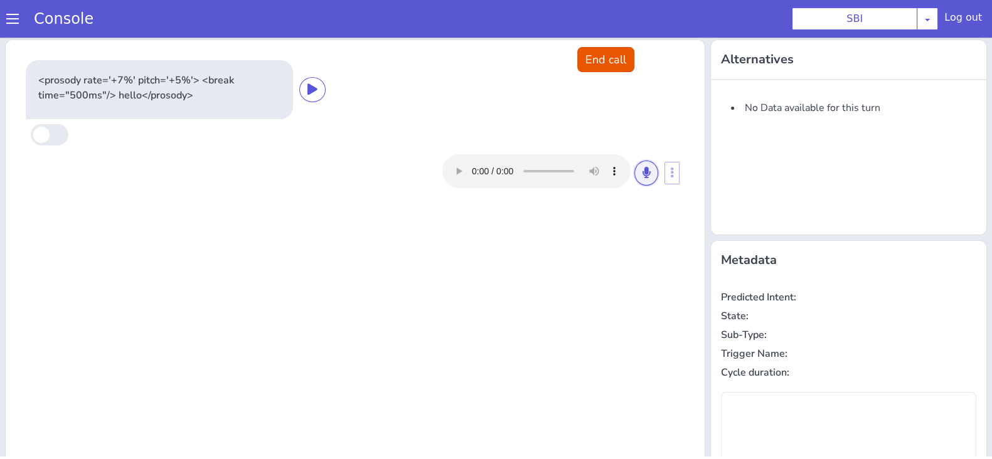
click at [634, 164] on button at bounding box center [646, 173] width 24 height 25
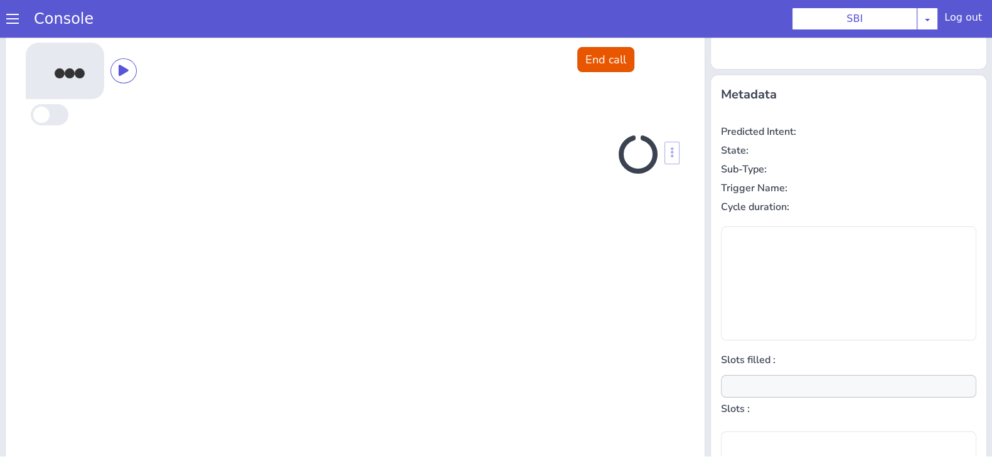
scroll to position [169, 0]
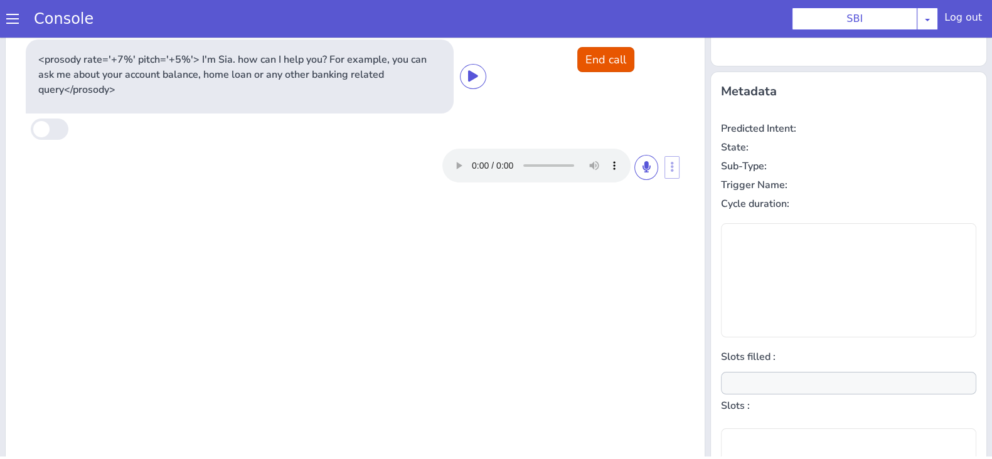
type input "null"
click at [641, 169] on button at bounding box center [646, 167] width 24 height 25
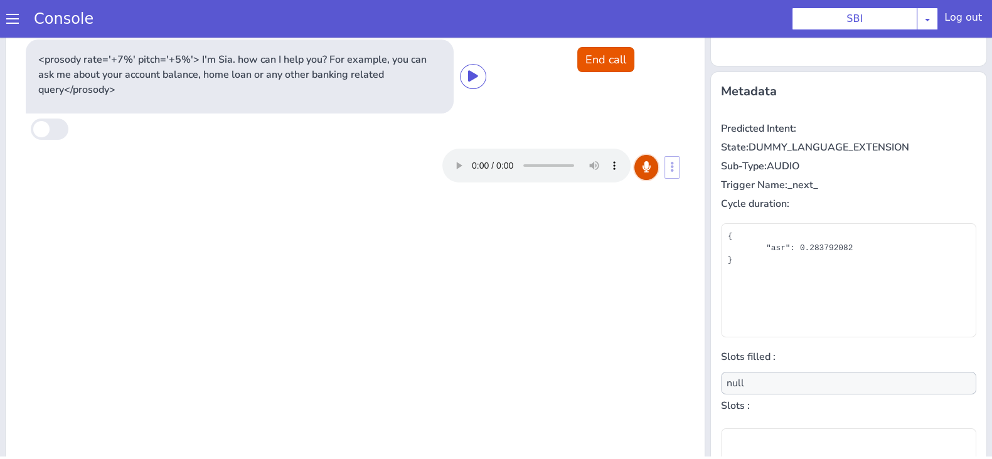
click at [641, 169] on button at bounding box center [646, 167] width 24 height 25
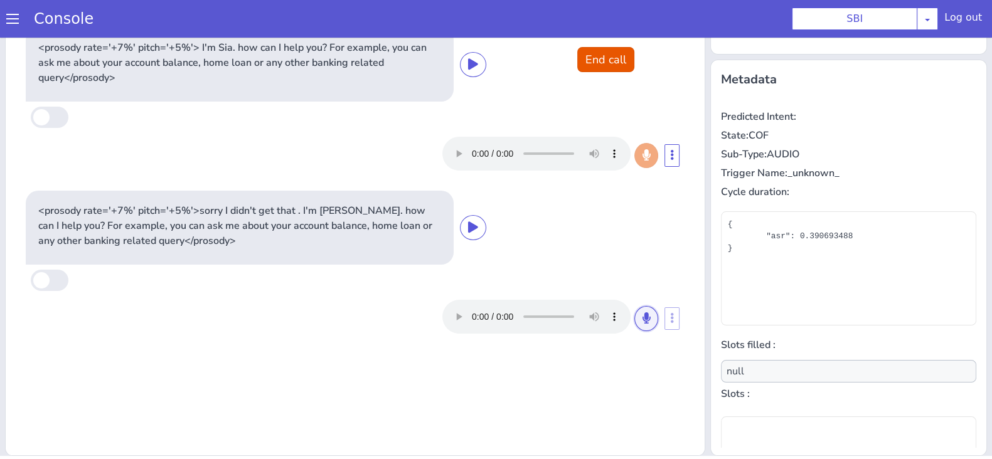
click at [643, 318] on icon at bounding box center [647, 317] width 8 height 11
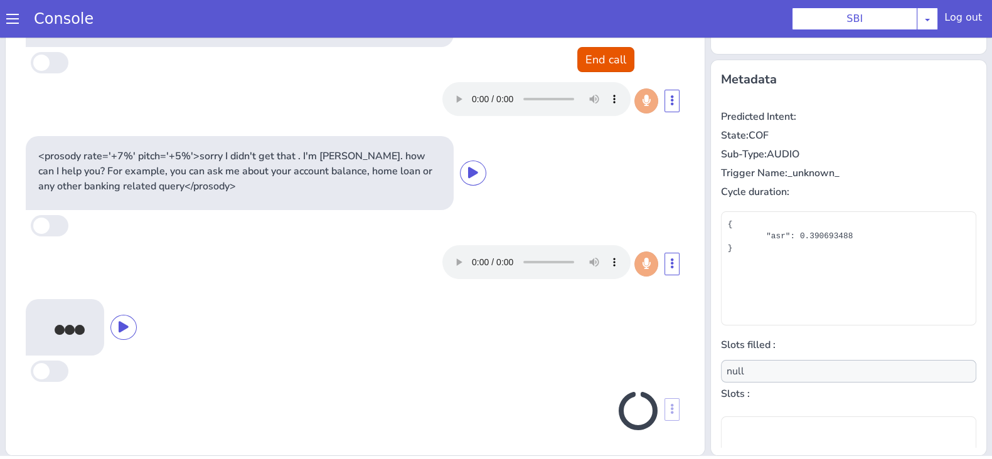
scroll to position [51, 0]
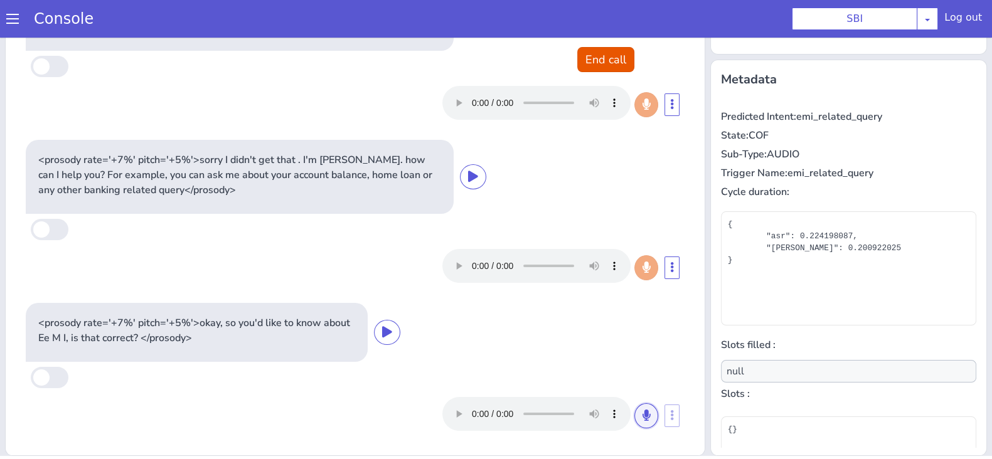
click at [634, 420] on button at bounding box center [646, 415] width 24 height 25
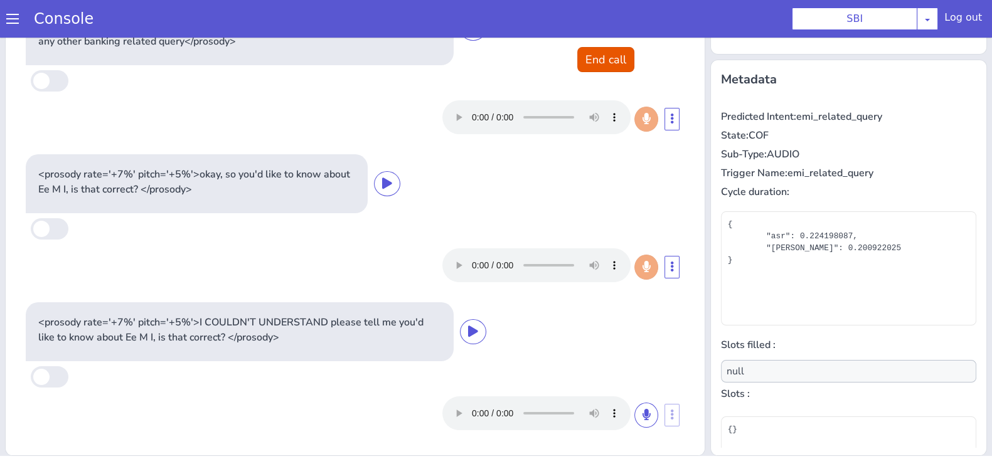
scroll to position [199, 0]
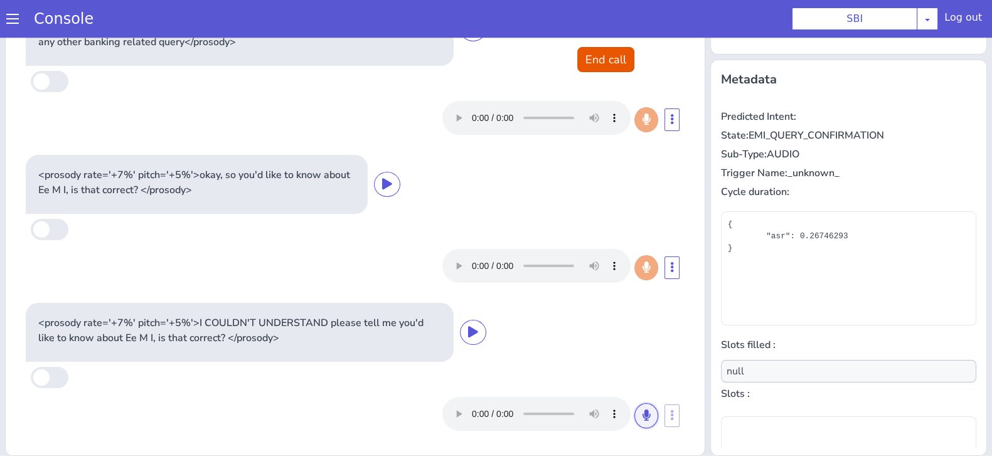
click at [634, 420] on button at bounding box center [646, 415] width 24 height 25
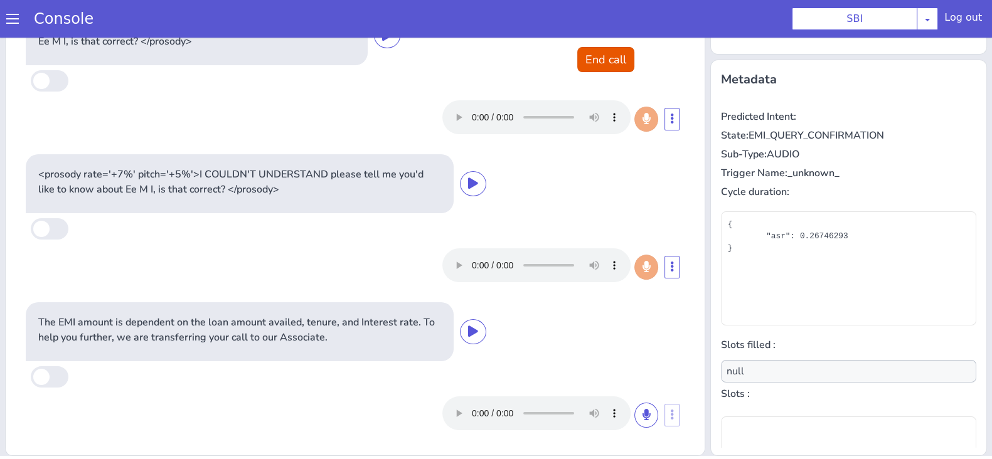
scroll to position [347, 0]
click at [599, 55] on button "End call" at bounding box center [605, 59] width 57 height 25
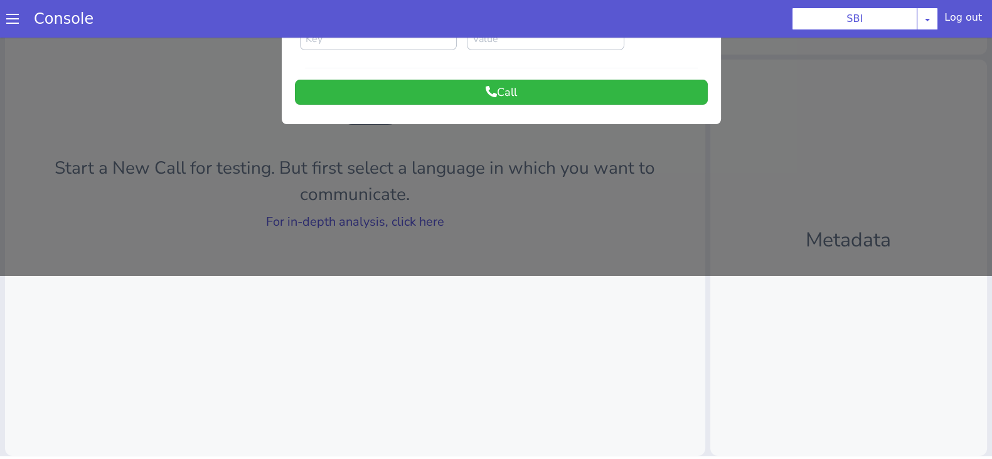
click at [361, 216] on div at bounding box center [496, 65] width 992 height 422
click at [361, 216] on link "For in-depth analysis, click here" at bounding box center [355, 221] width 178 height 17
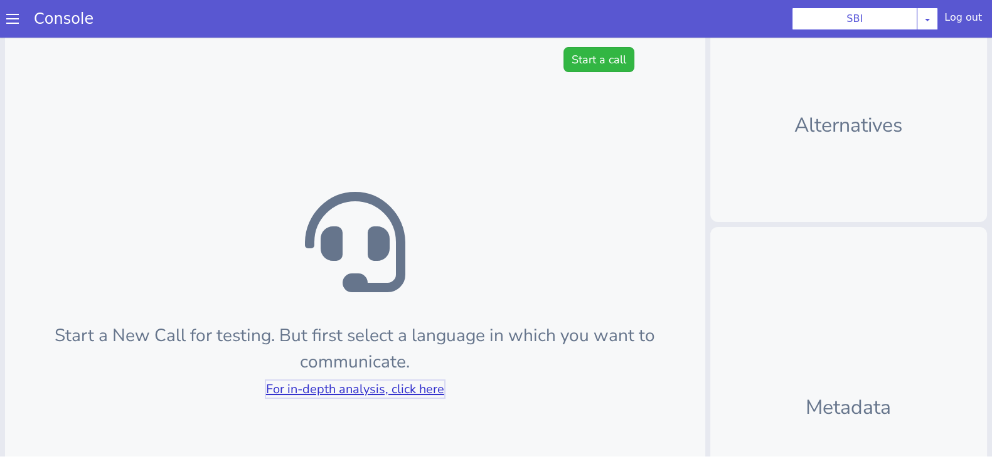
scroll to position [0, 0]
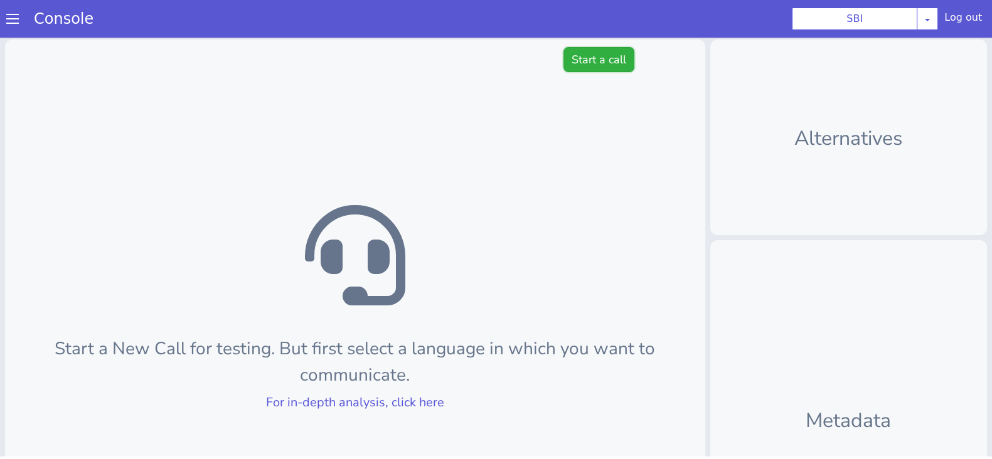
click at [602, 51] on button "Start a call" at bounding box center [599, 59] width 71 height 25
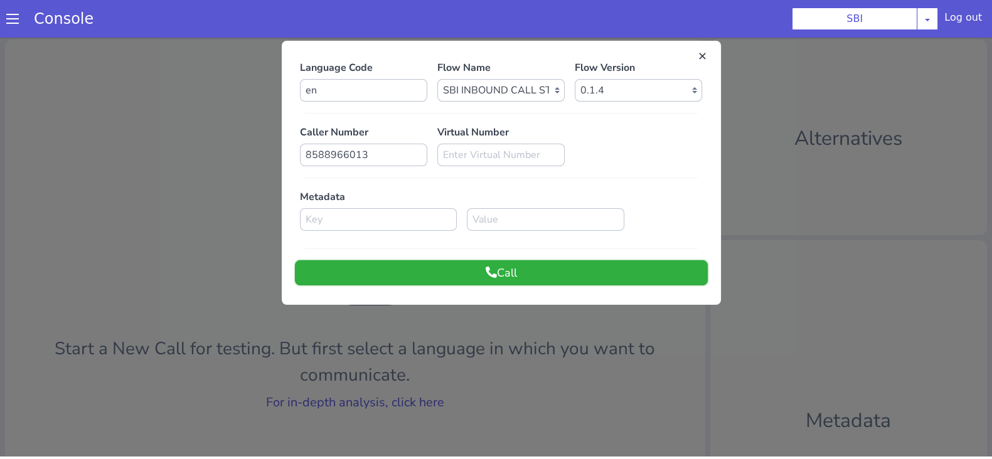
click at [455, 271] on button "Call" at bounding box center [501, 272] width 413 height 25
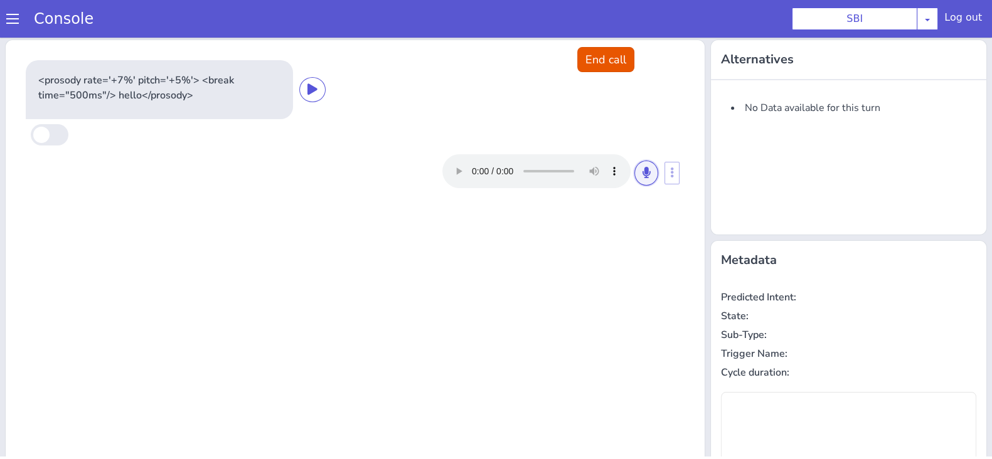
click at [639, 184] on button at bounding box center [646, 173] width 24 height 25
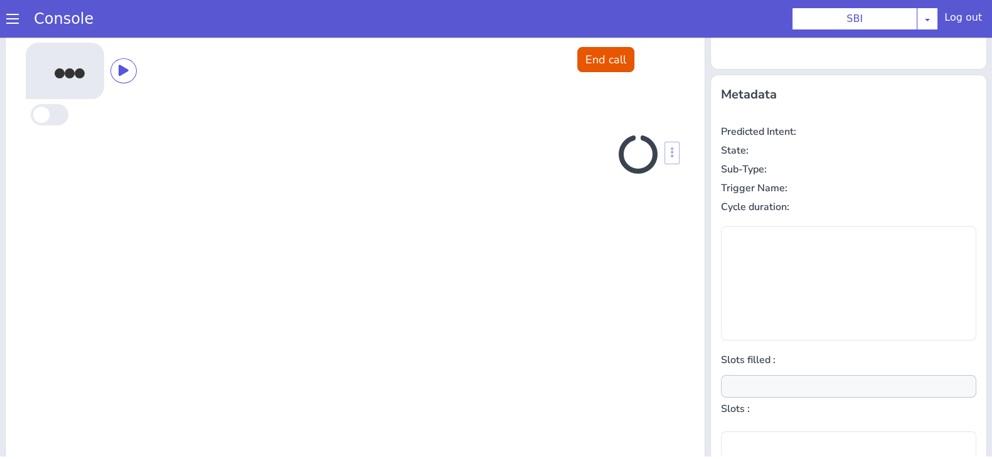
scroll to position [169, 0]
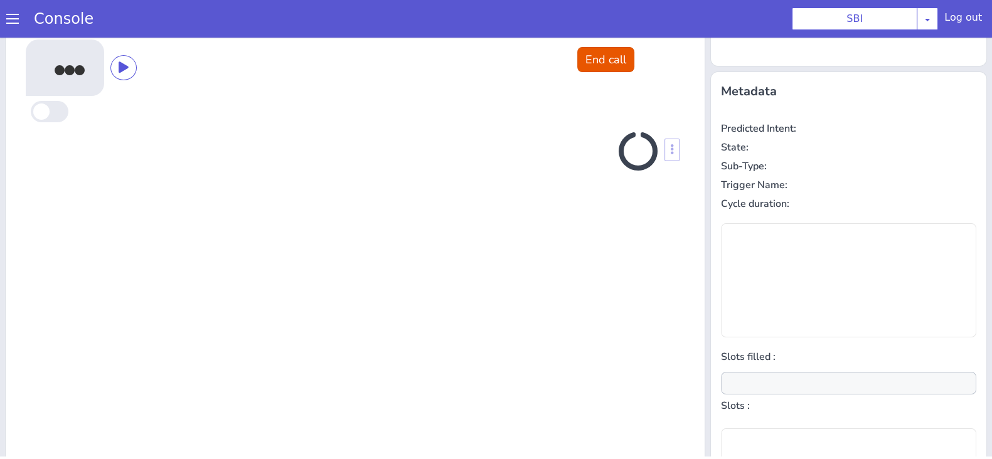
type input "null"
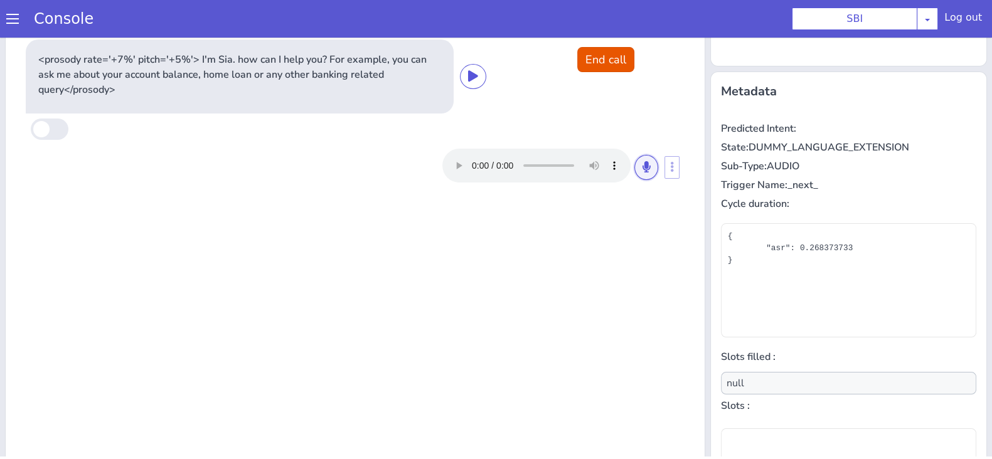
click at [643, 162] on icon at bounding box center [647, 166] width 8 height 11
click at [643, 170] on button at bounding box center [646, 167] width 24 height 25
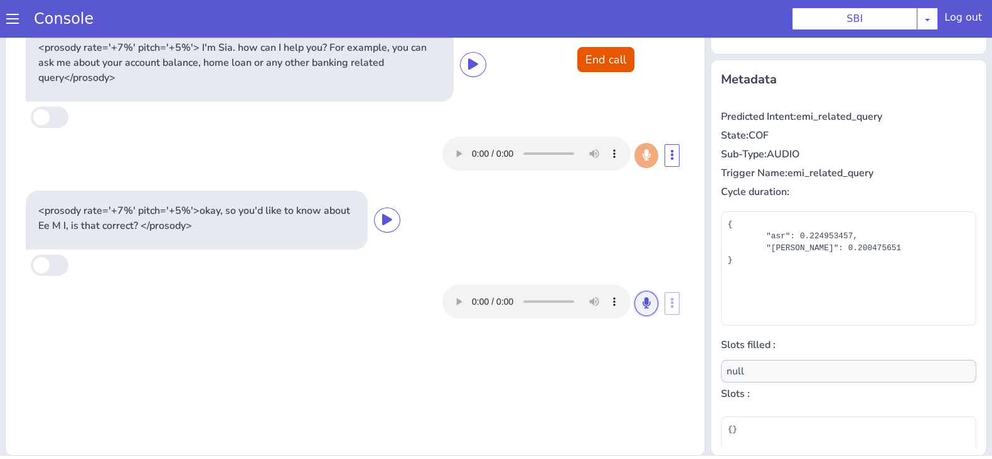
click at [634, 302] on button at bounding box center [646, 303] width 24 height 25
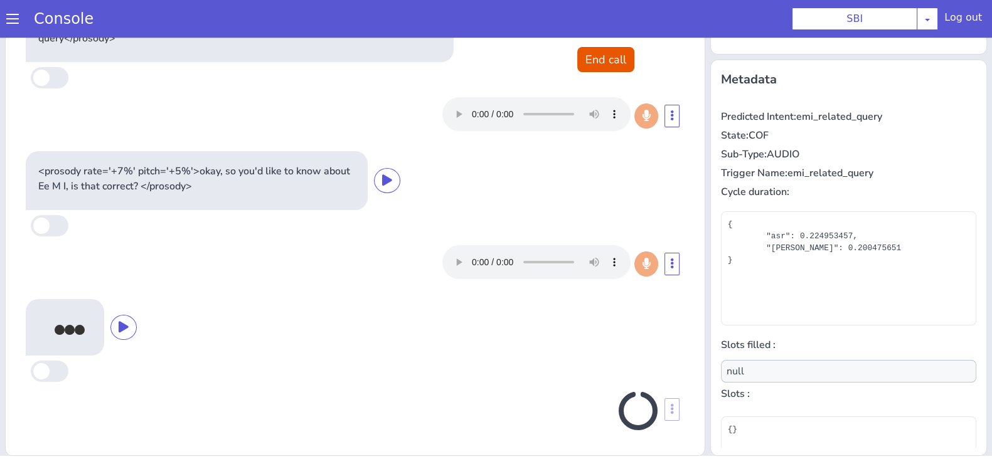
scroll to position [36, 0]
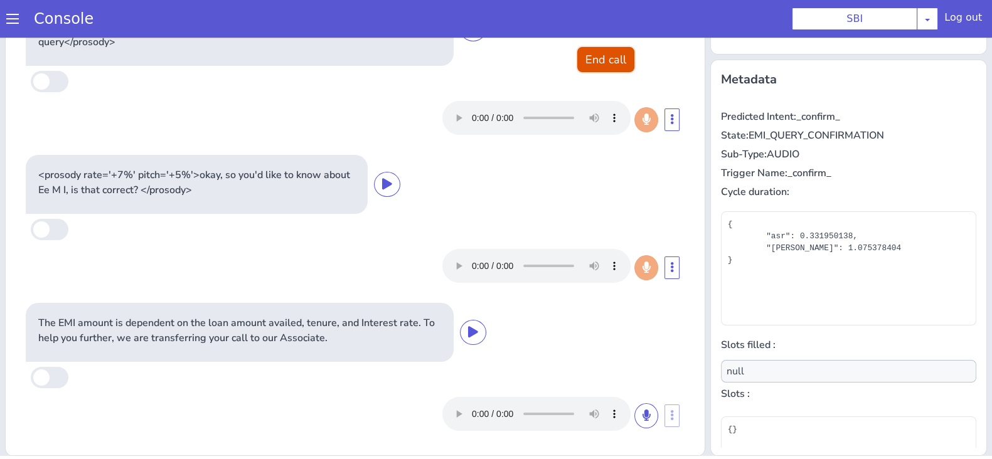
click at [612, 55] on button "End call" at bounding box center [605, 59] width 57 height 25
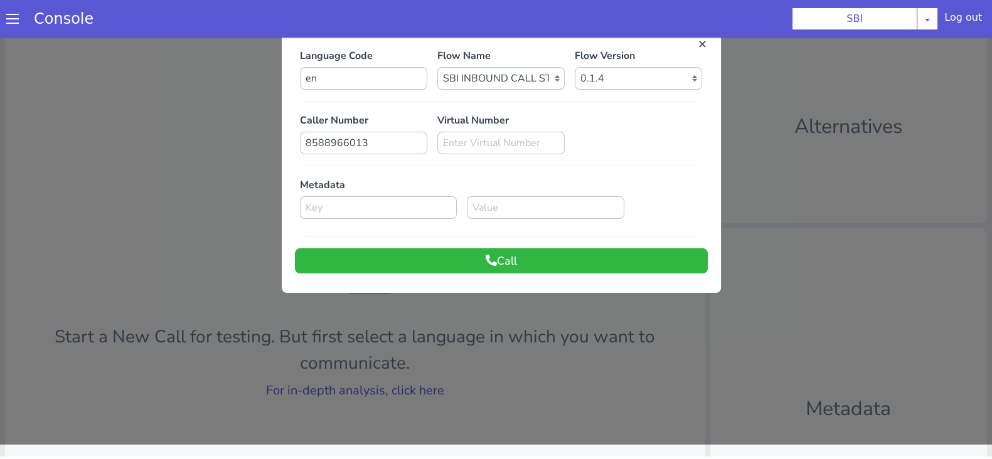
scroll to position [0, 0]
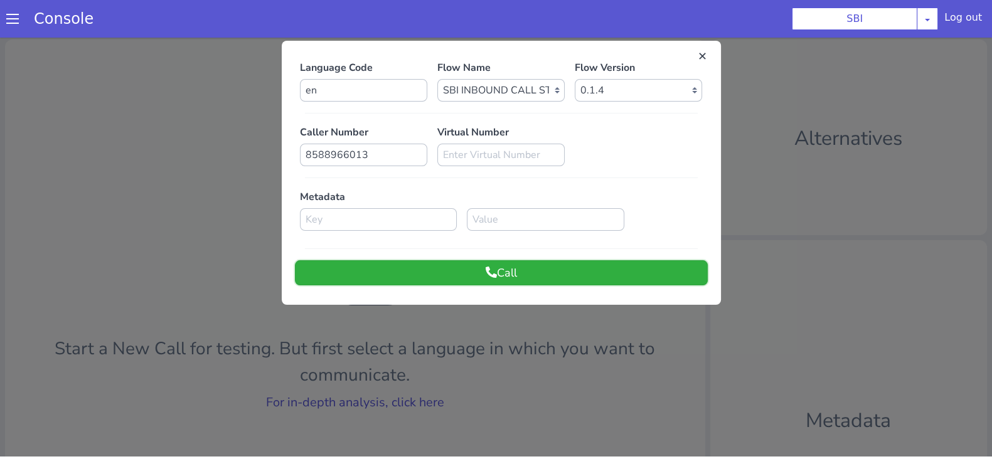
click at [569, 272] on button "Call" at bounding box center [501, 272] width 413 height 25
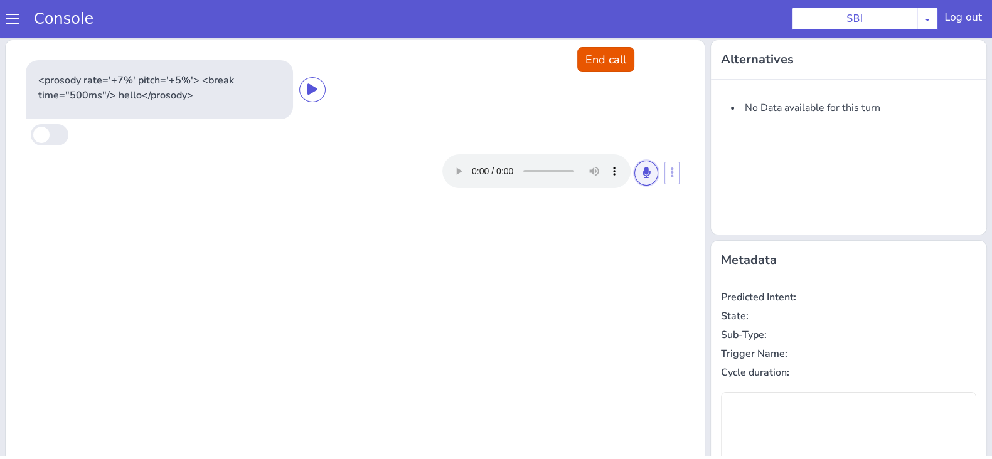
click at [643, 171] on button at bounding box center [646, 173] width 24 height 25
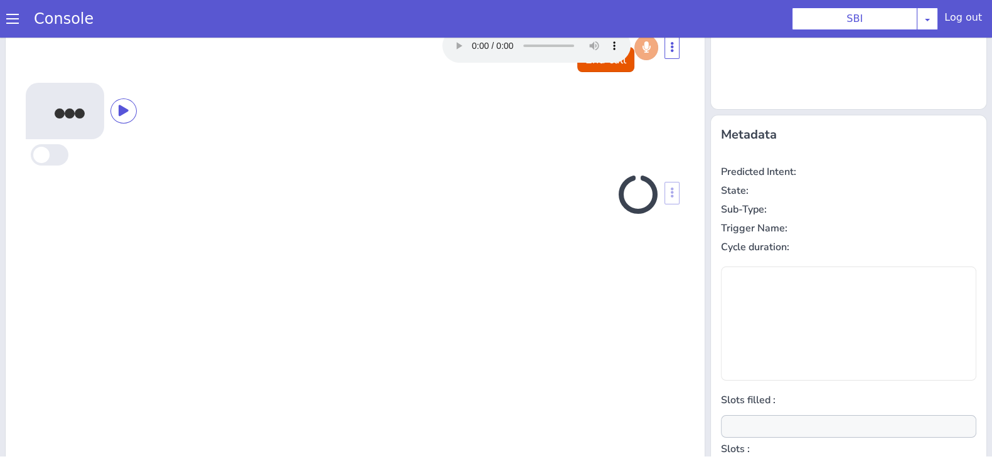
scroll to position [169, 0]
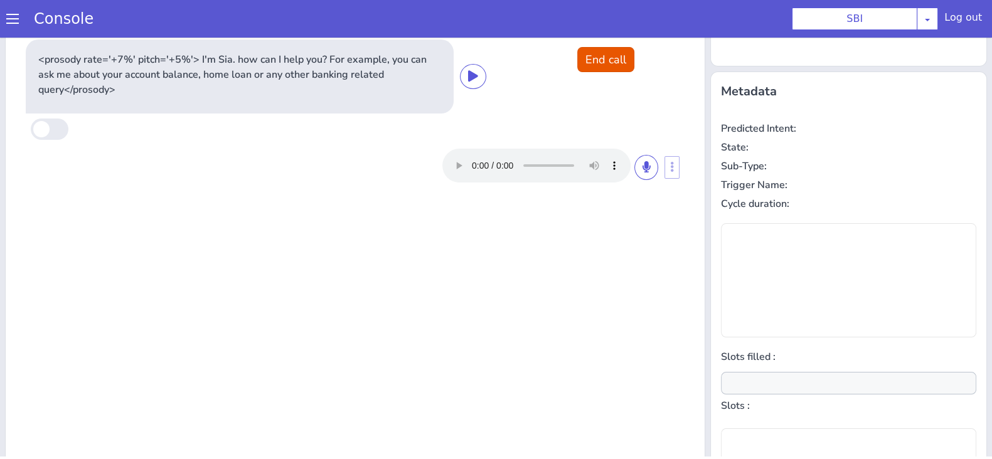
type input "null"
click at [637, 156] on button at bounding box center [646, 167] width 24 height 25
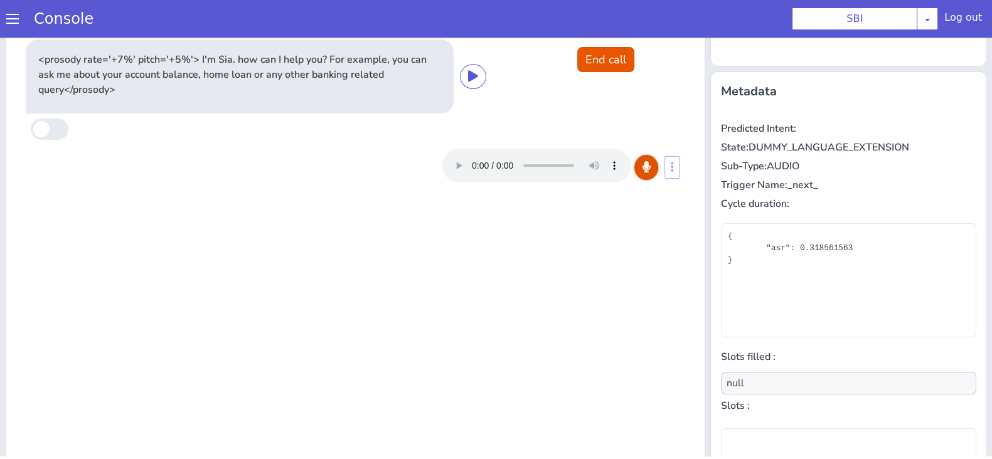
click at [643, 164] on icon at bounding box center [647, 166] width 8 height 11
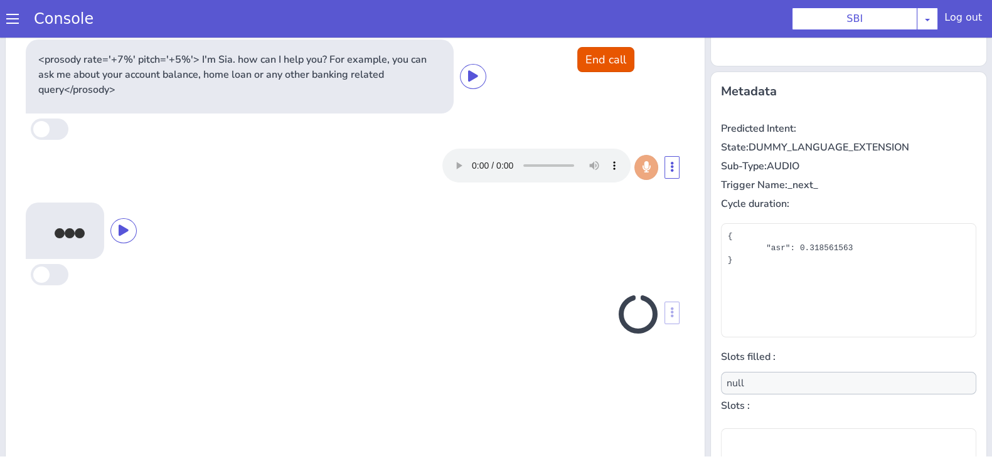
scroll to position [181, 0]
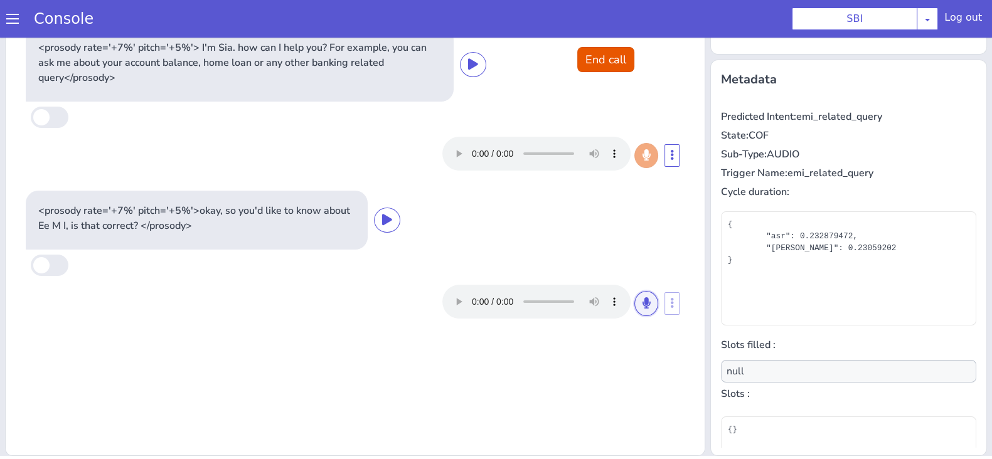
click at [634, 304] on button at bounding box center [646, 303] width 24 height 25
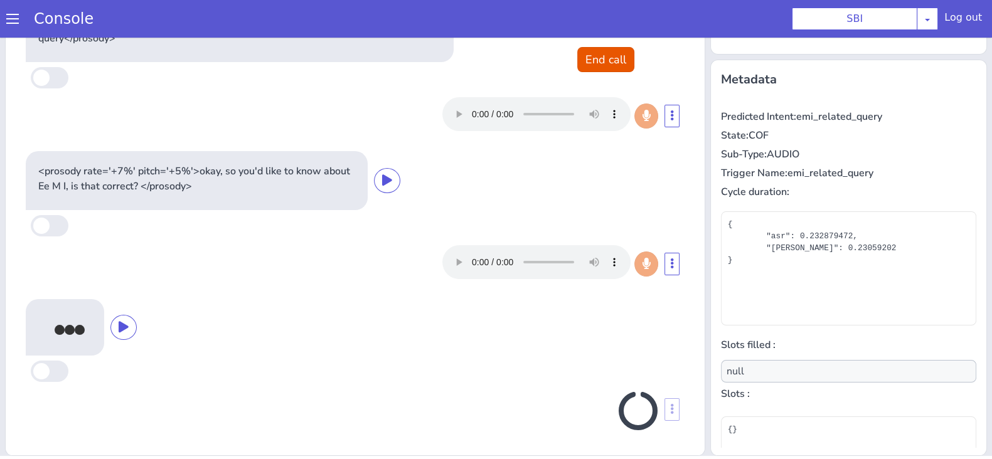
scroll to position [36, 0]
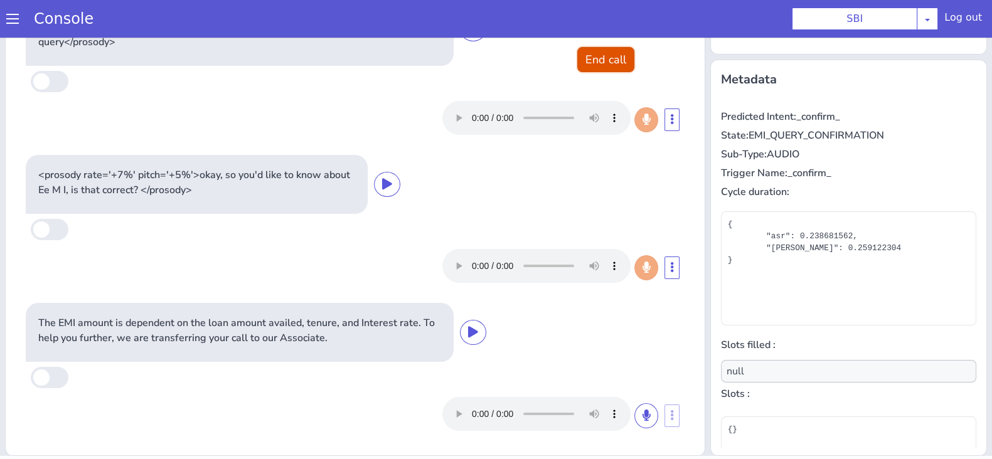
click at [609, 56] on button "End call" at bounding box center [605, 59] width 57 height 25
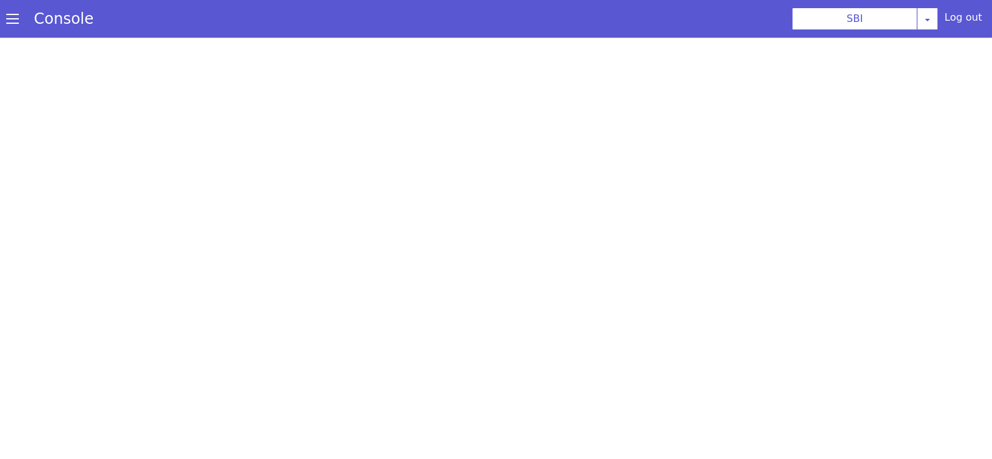
click at [574, 70] on div at bounding box center [496, 249] width 992 height 422
